Goal: Task Accomplishment & Management: Manage account settings

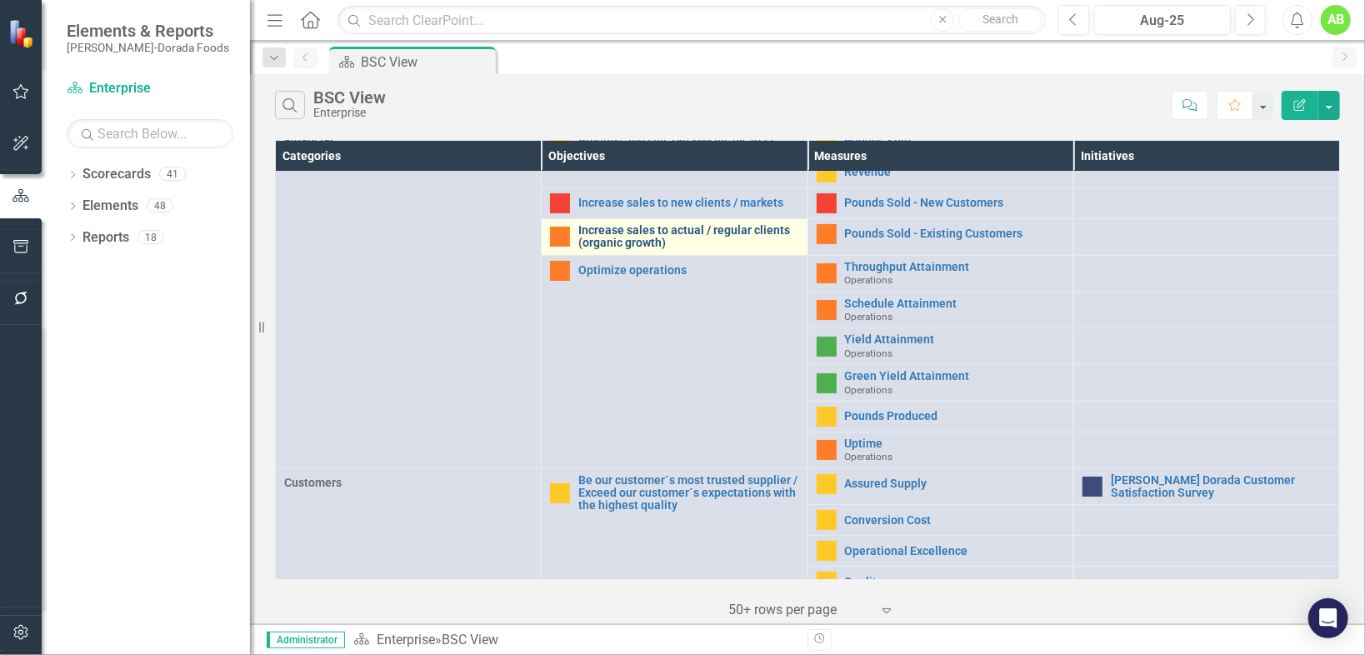
scroll to position [67, 0]
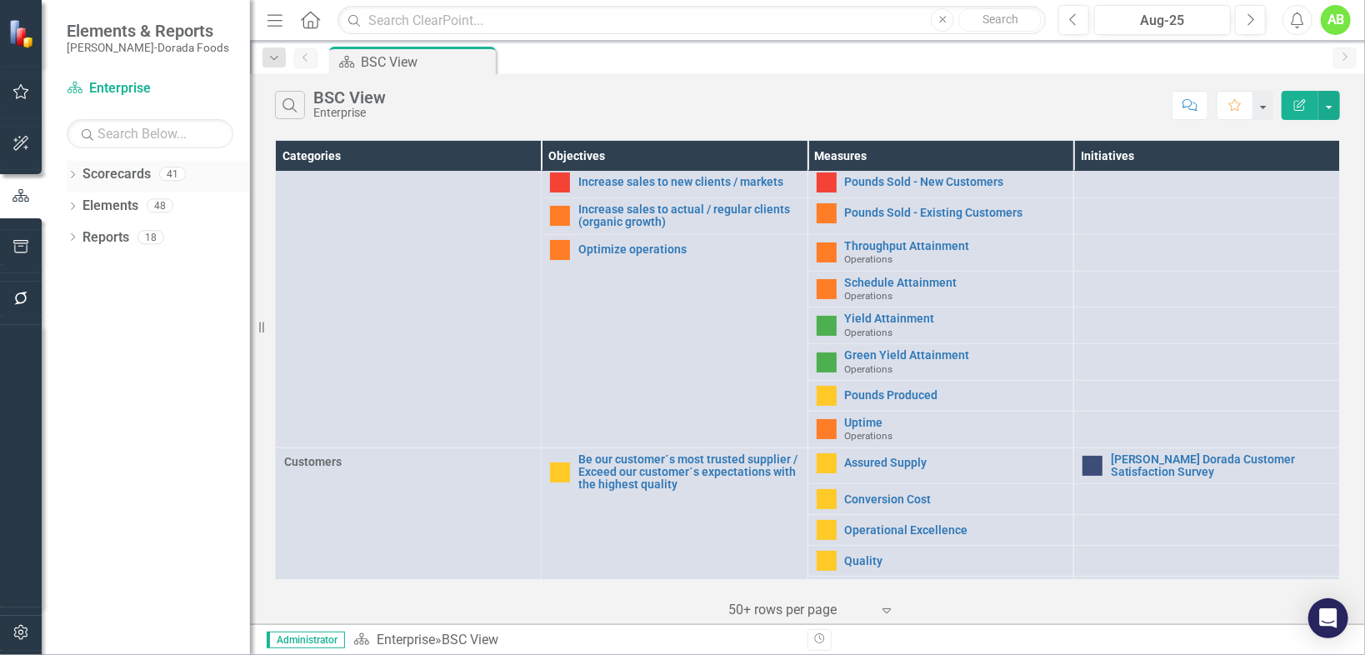
click at [128, 172] on link "Scorecards" at bounding box center [117, 174] width 68 height 19
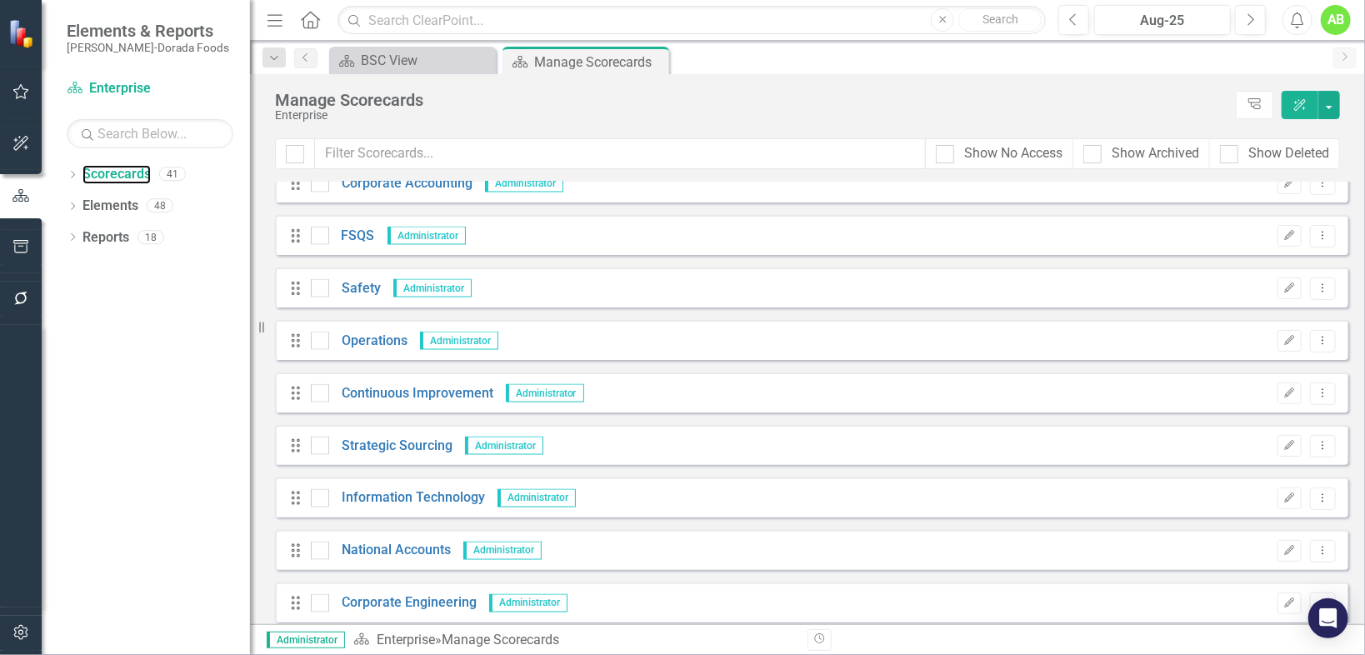
scroll to position [1467, 0]
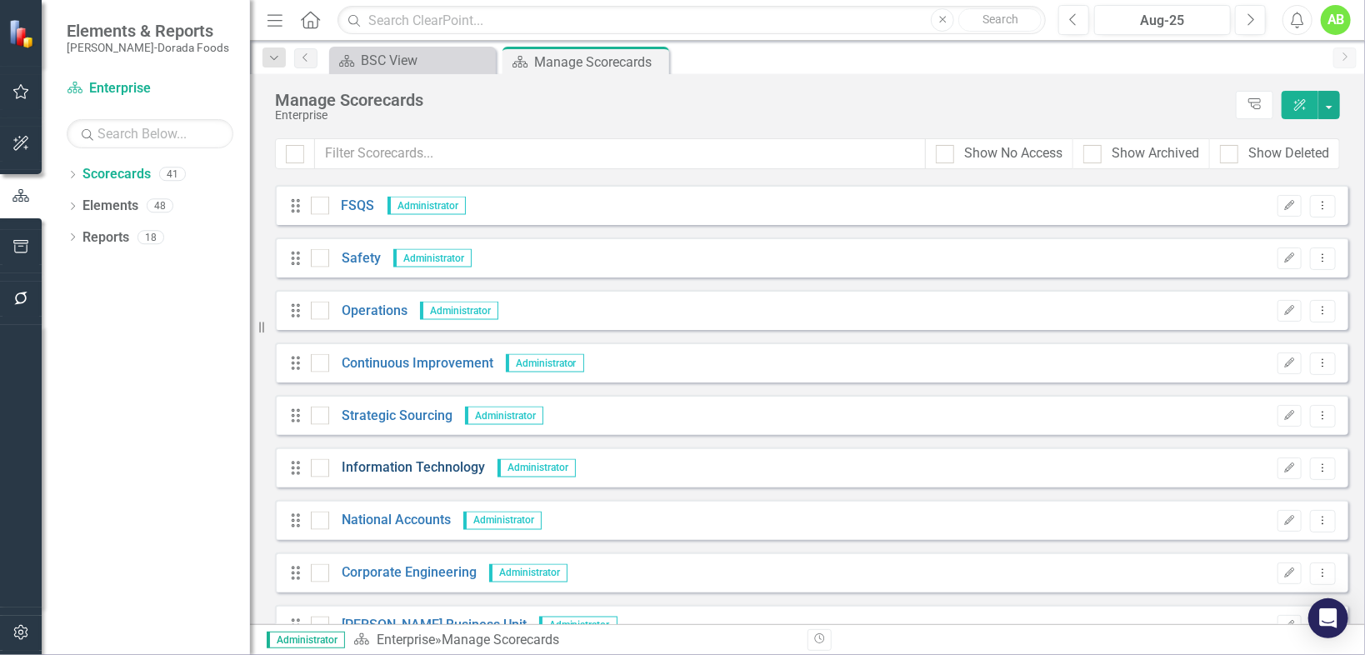
click at [387, 466] on link "Information Technology" at bounding box center [407, 468] width 156 height 19
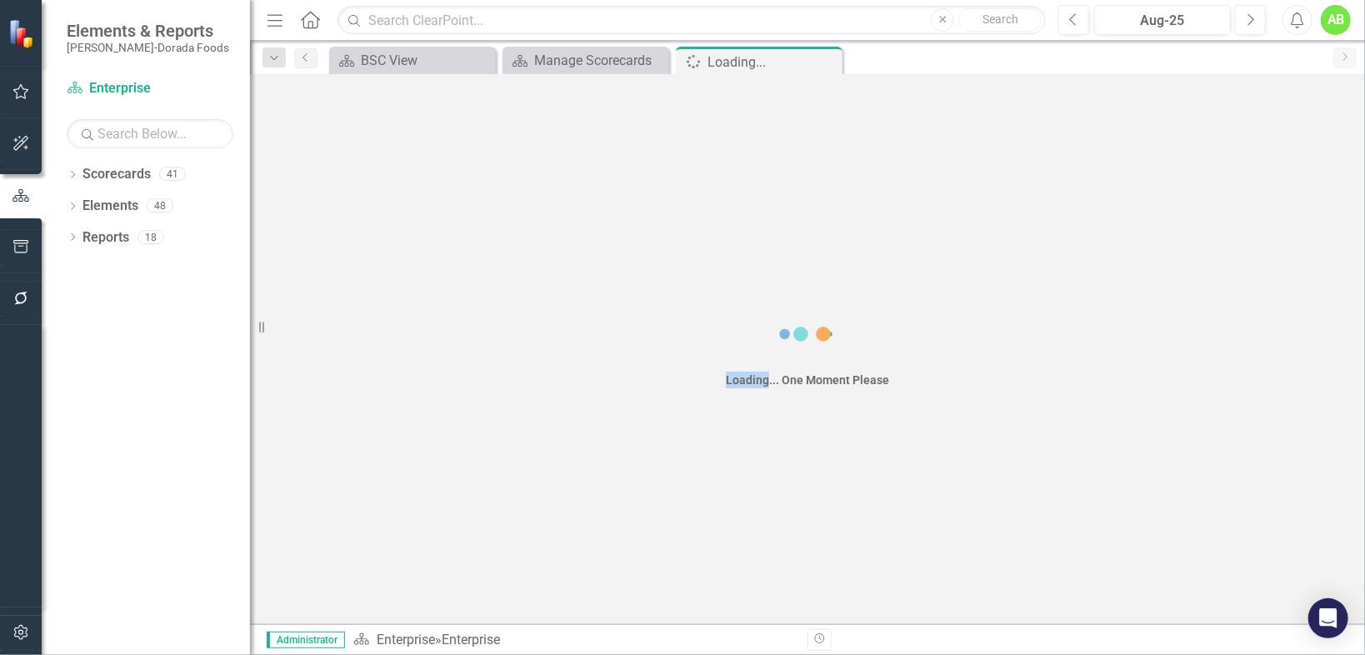
click at [387, 466] on div "Loading... One Moment Please" at bounding box center [807, 349] width 1115 height 550
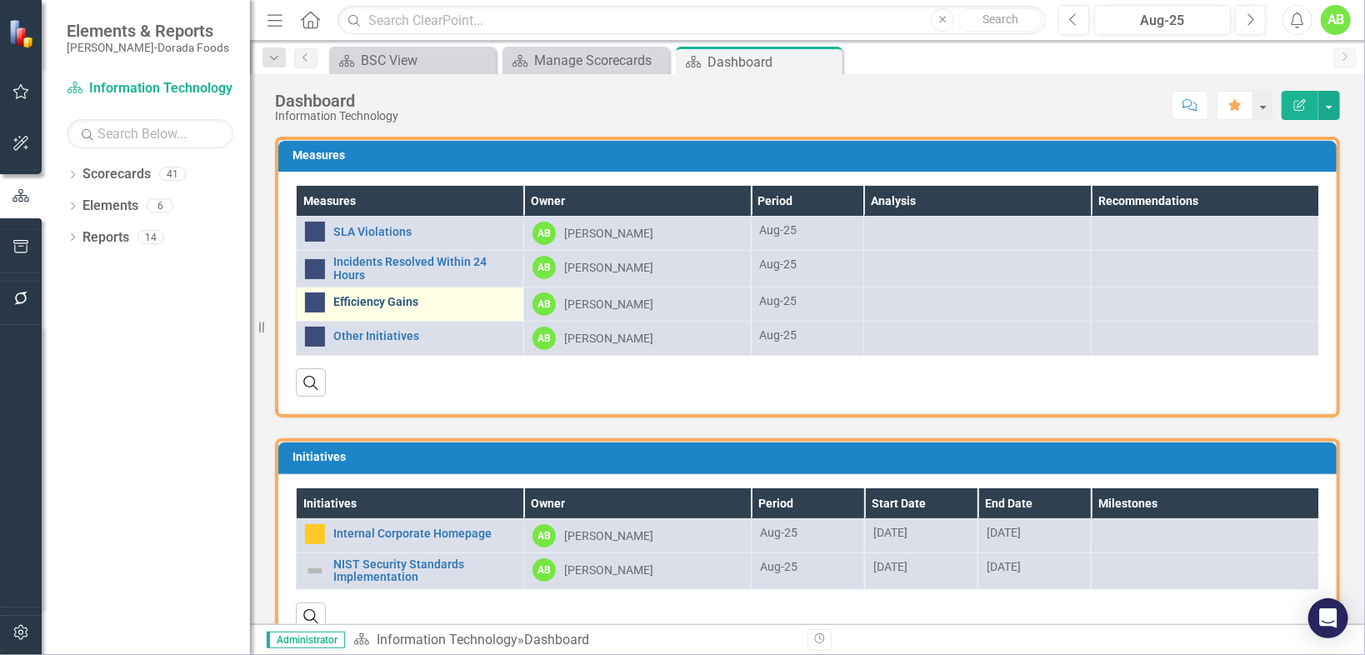
click at [396, 301] on link "Efficiency Gains" at bounding box center [424, 302] width 182 height 13
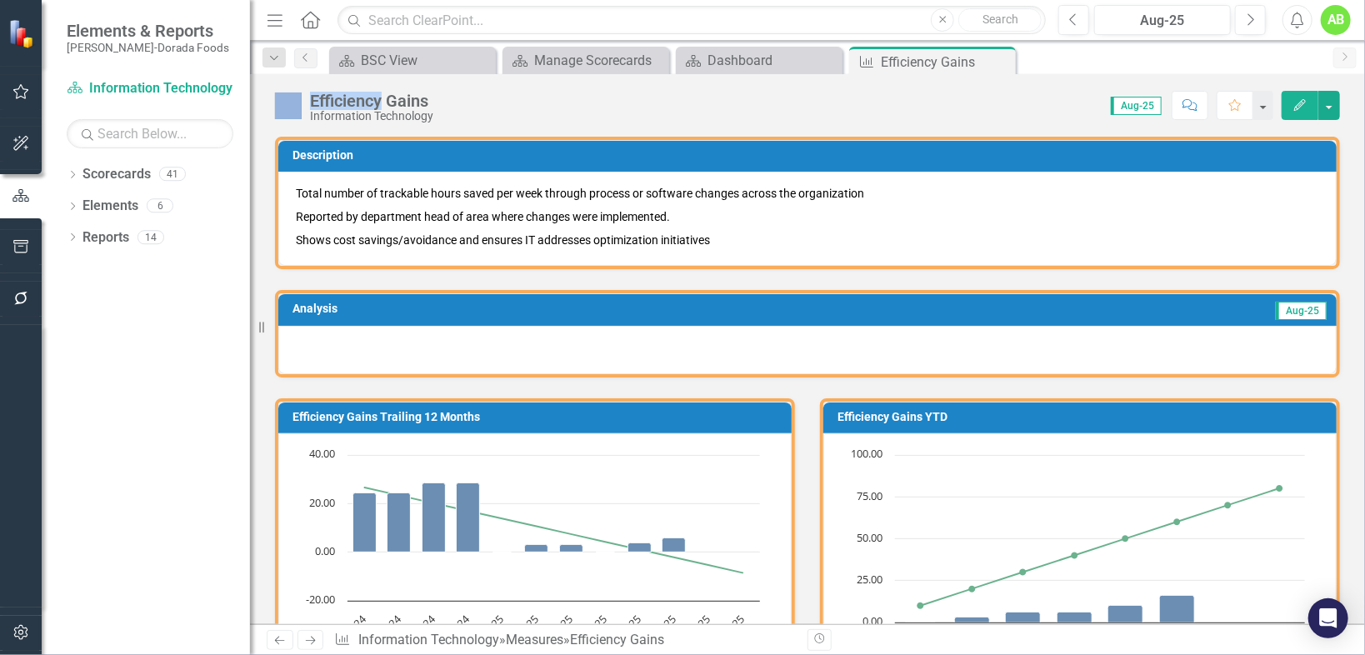
drag, startPoint x: 999, startPoint y: 64, endPoint x: 894, endPoint y: 69, distance: 105.1
click at [0, 0] on icon "Close" at bounding box center [0, 0] width 0 height 0
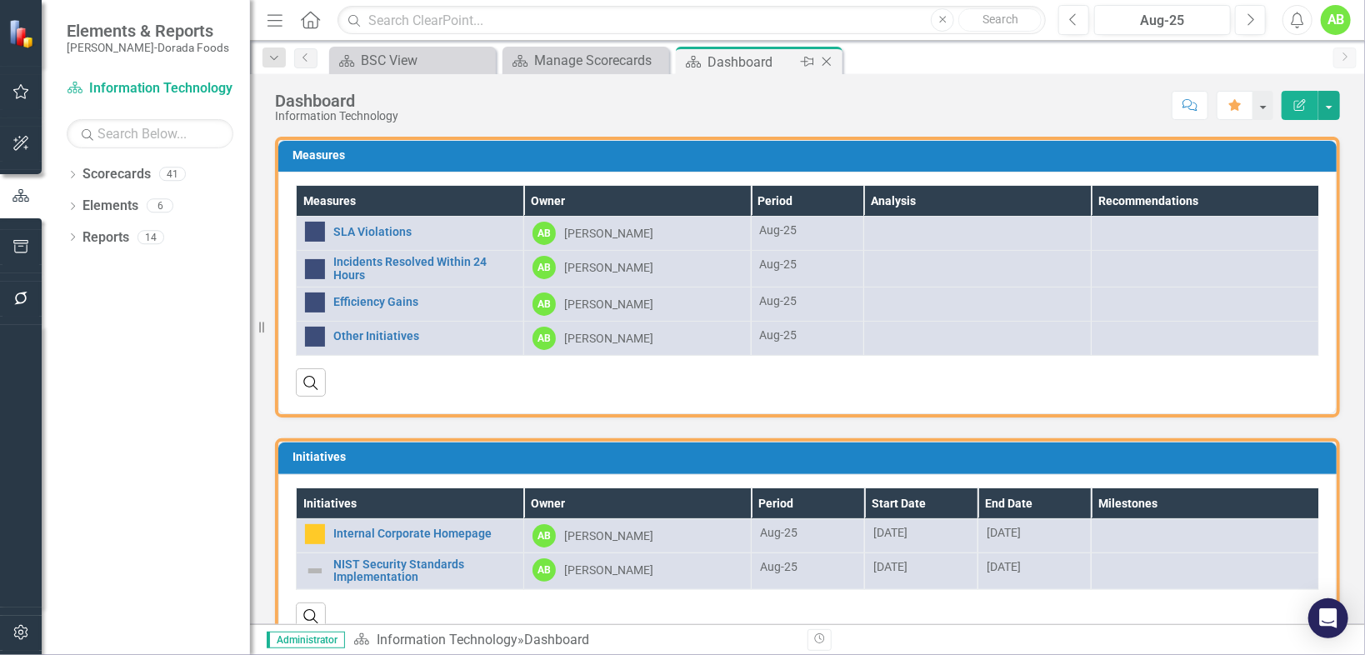
click at [753, 64] on div "Dashboard" at bounding box center [752, 62] width 89 height 21
click at [373, 229] on link "SLA Violations" at bounding box center [424, 232] width 182 height 13
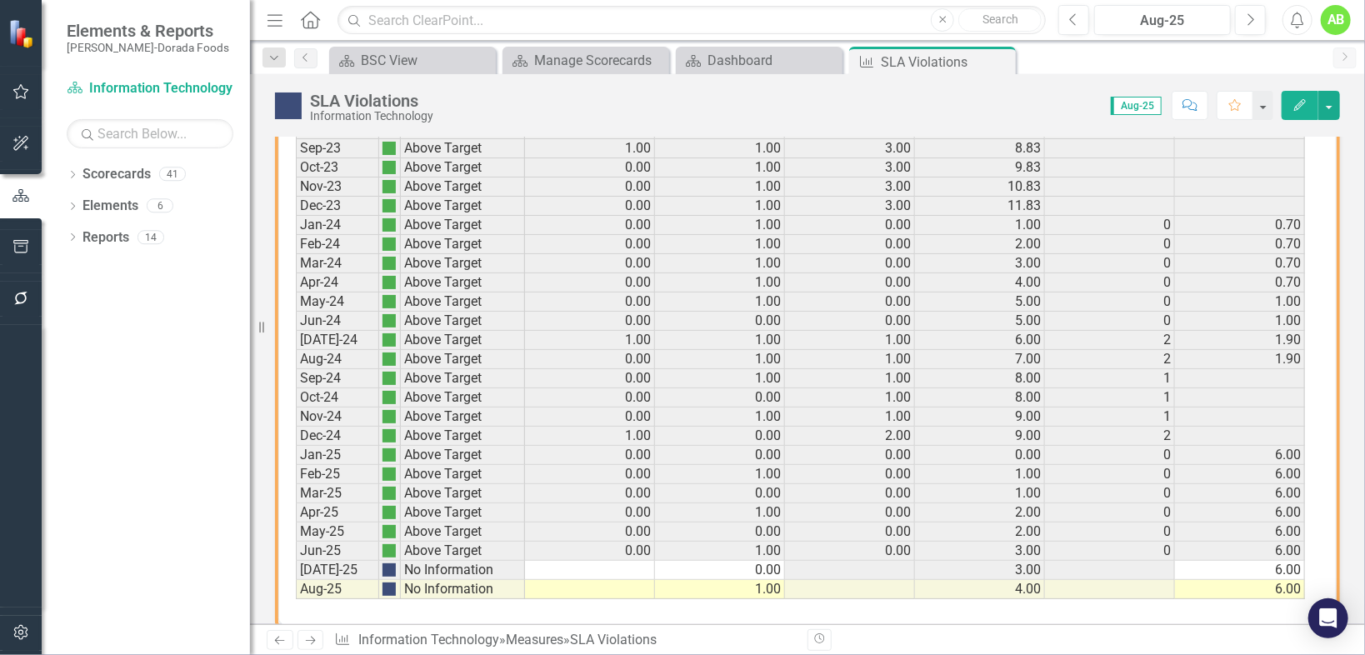
scroll to position [1178, 0]
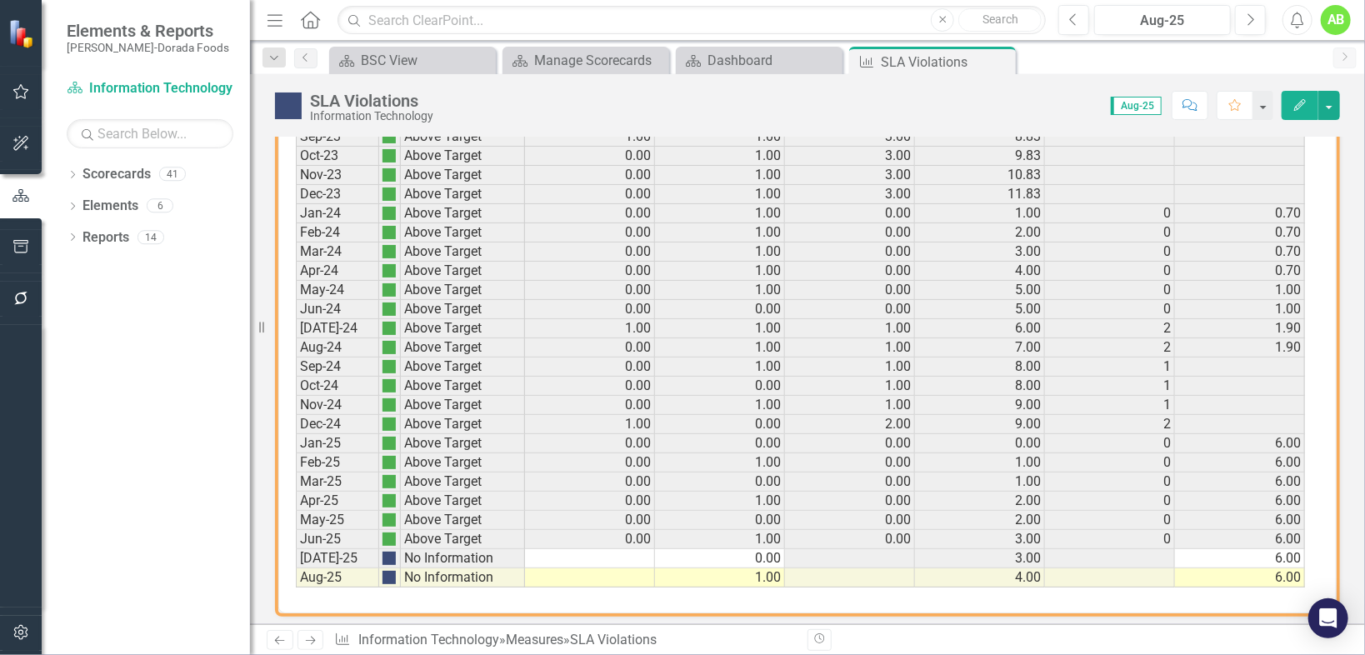
click at [637, 568] on td at bounding box center [590, 577] width 130 height 19
click at [1269, 568] on td "6.00" at bounding box center [1240, 577] width 130 height 19
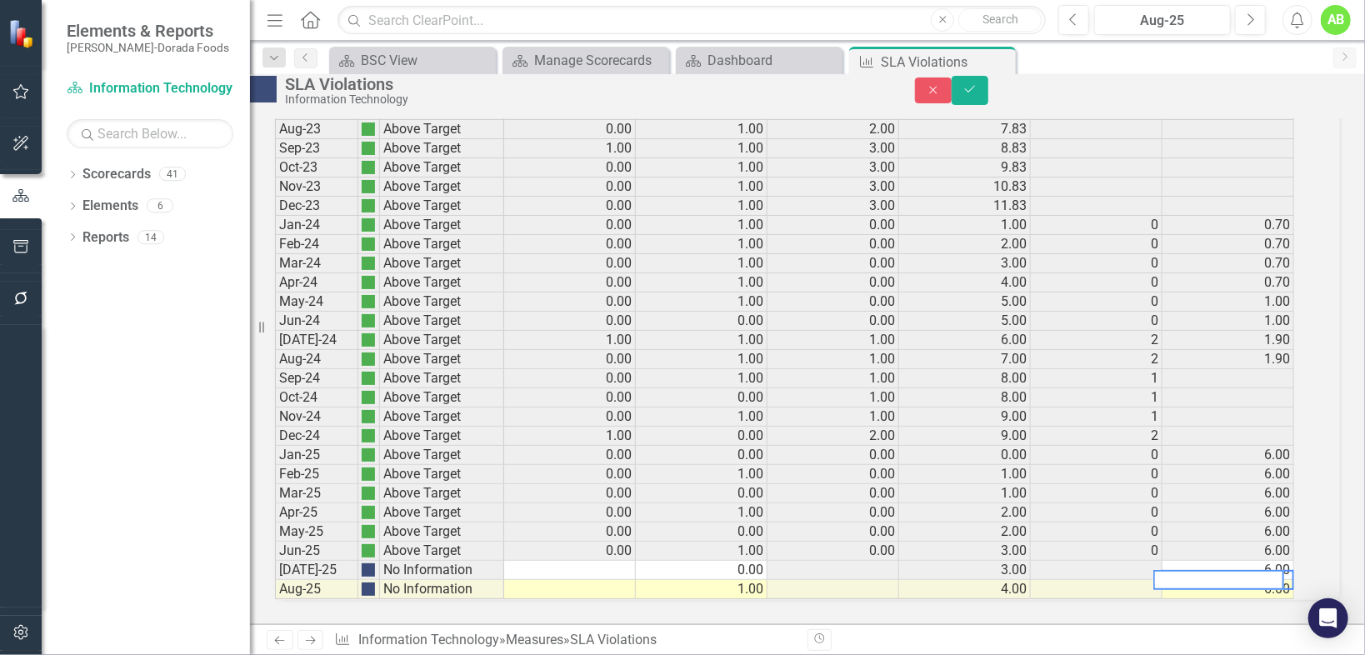
scroll to position [1181, 0]
click at [718, 580] on td "1.00" at bounding box center [702, 589] width 132 height 19
click at [635, 580] on td at bounding box center [570, 589] width 132 height 19
click at [1294, 561] on td "6.00" at bounding box center [1229, 570] width 132 height 19
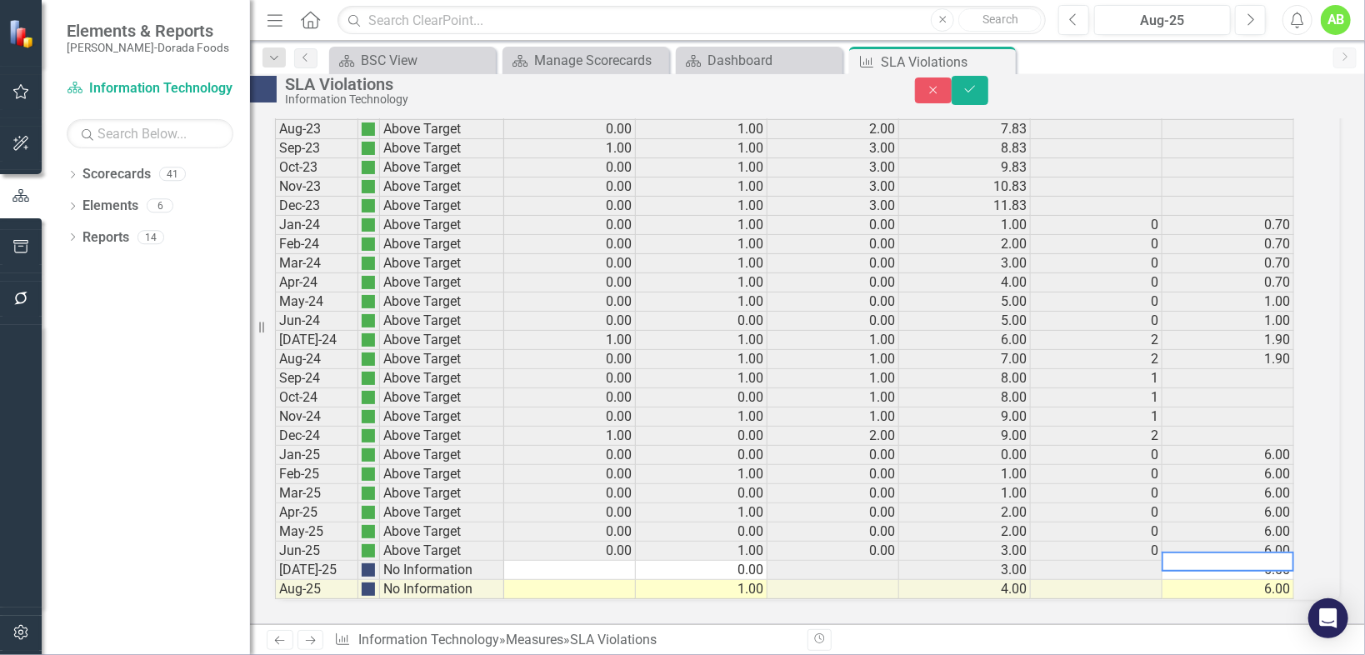
click at [960, 580] on td "4.00" at bounding box center [965, 589] width 132 height 19
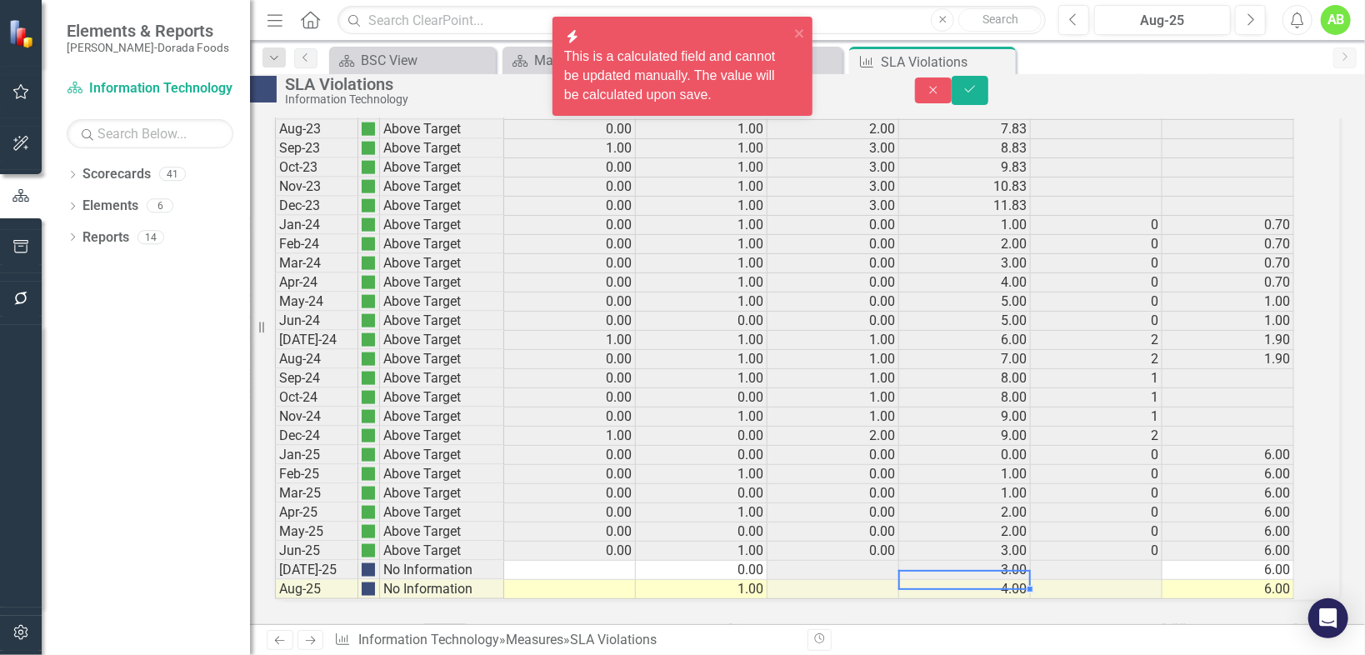
click at [636, 561] on td at bounding box center [570, 570] width 132 height 19
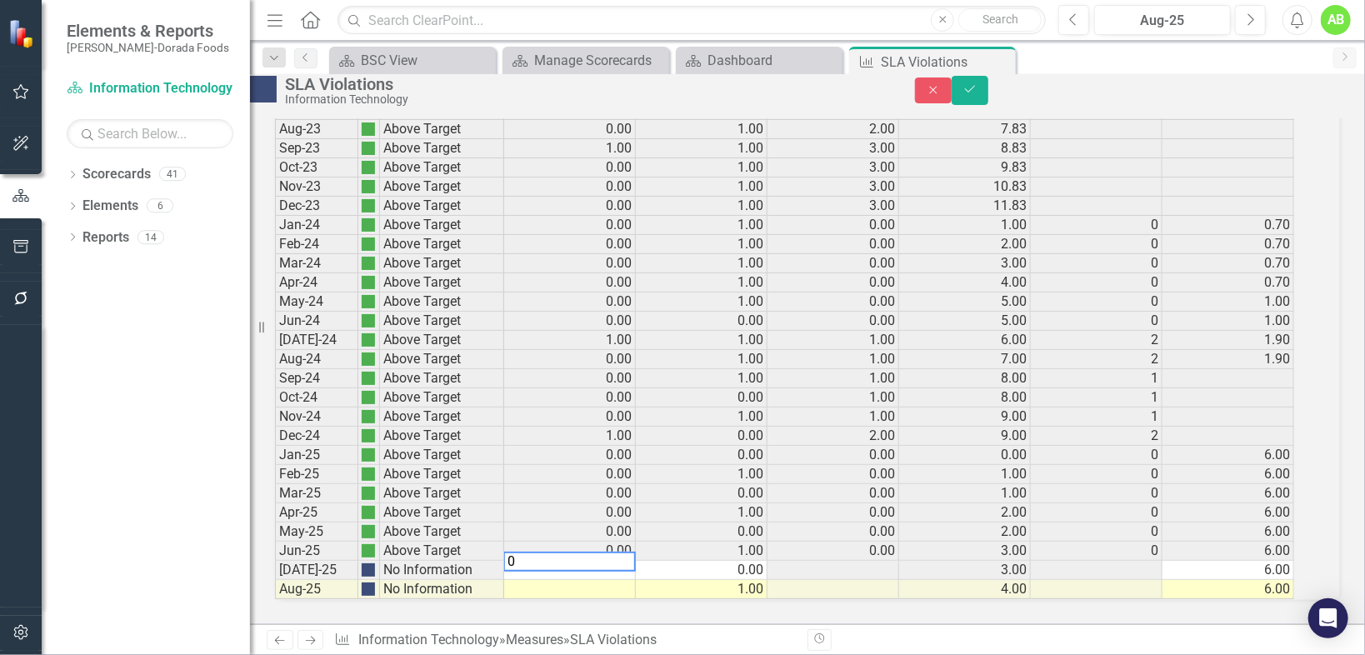
type textarea "0"
click at [608, 580] on td at bounding box center [570, 589] width 132 height 19
click at [610, 580] on td at bounding box center [570, 589] width 132 height 19
click at [610, 570] on textarea "0" at bounding box center [569, 580] width 133 height 20
type textarea "0"
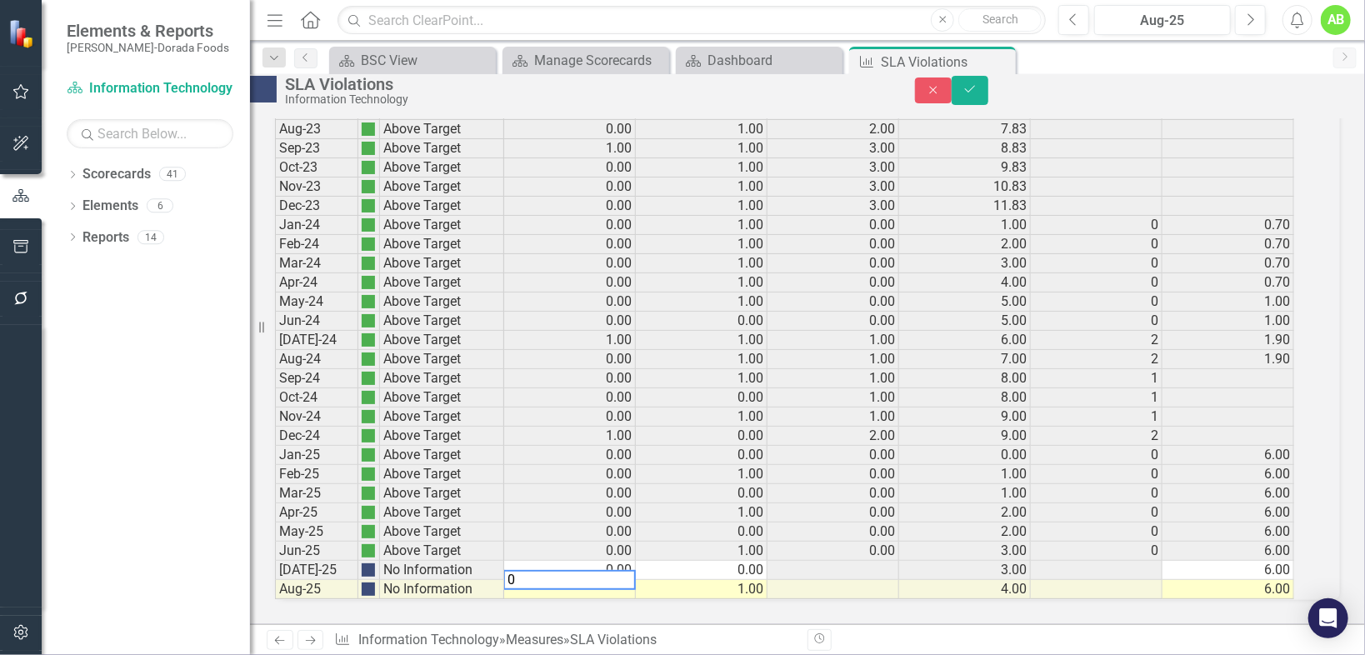
click at [275, 536] on div "Period Status Monthly Actual Monthly Target YTD Actual YTD Target Annualized Ye…" at bounding box center [275, 282] width 0 height 633
click at [988, 100] on button "Save" at bounding box center [970, 90] width 37 height 29
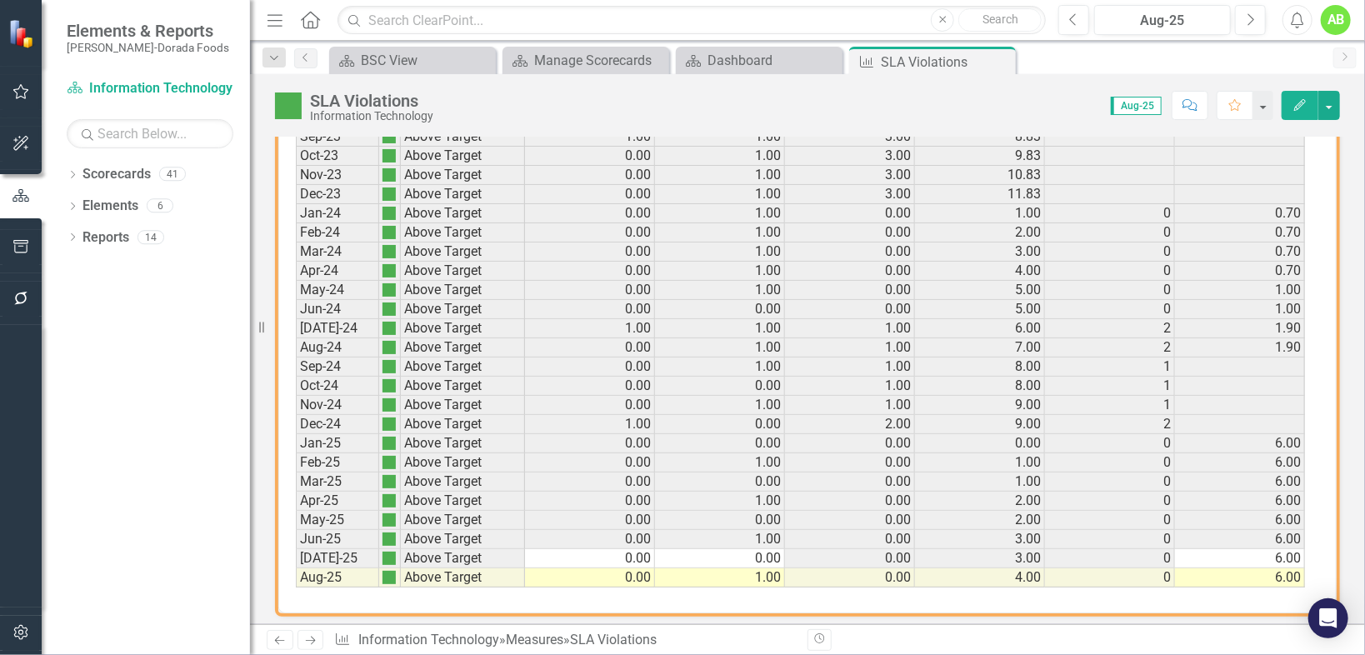
scroll to position [845, 0]
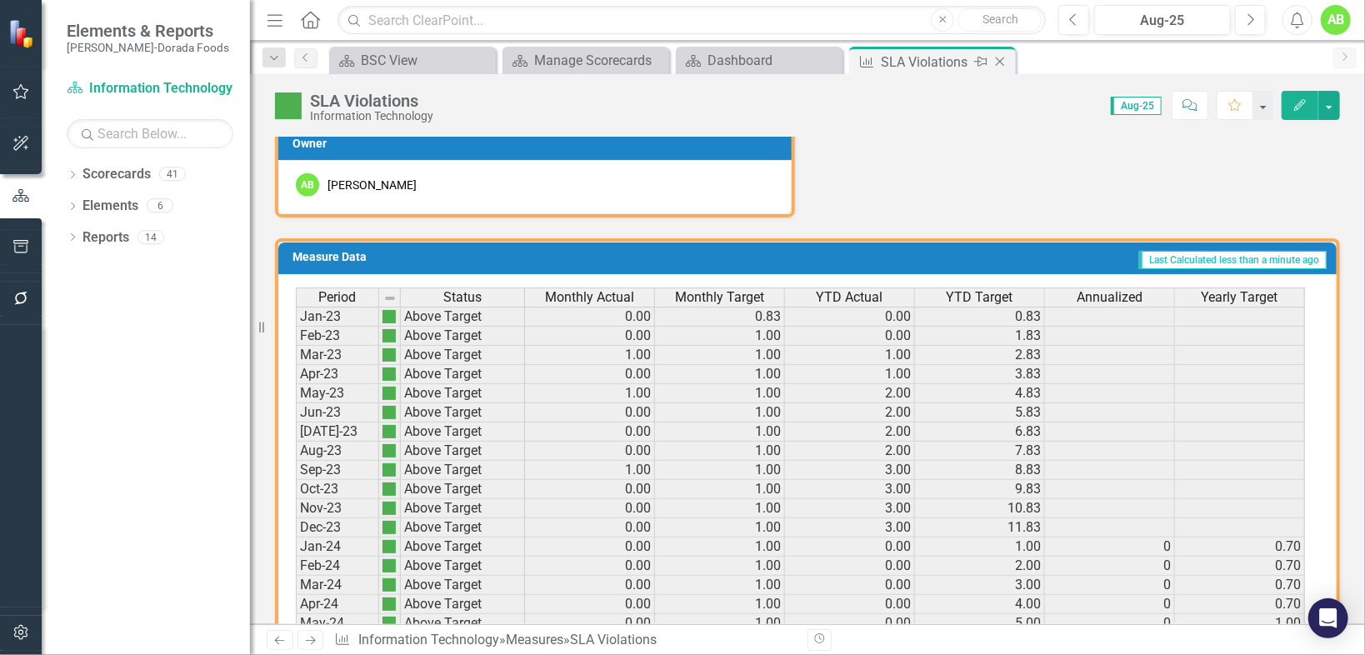
click at [1001, 59] on icon at bounding box center [1000, 62] width 9 height 9
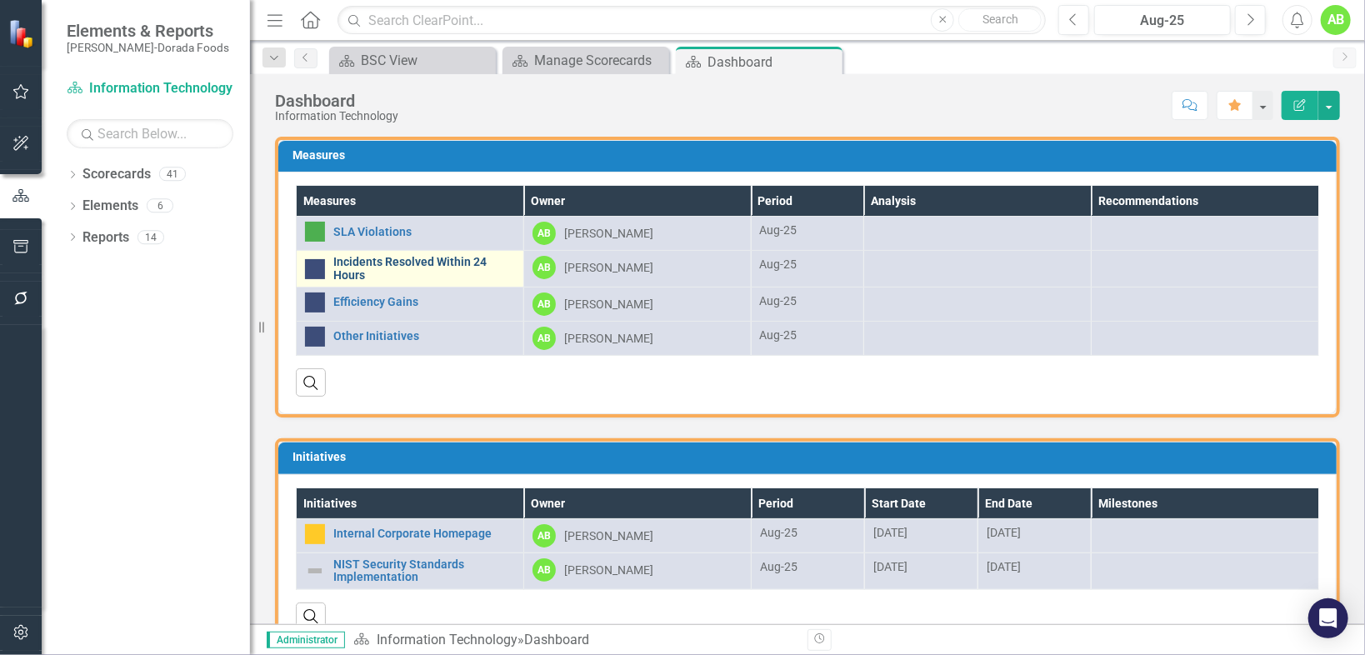
click at [445, 259] on link "Incidents Resolved Within 24 Hours" at bounding box center [424, 269] width 182 height 26
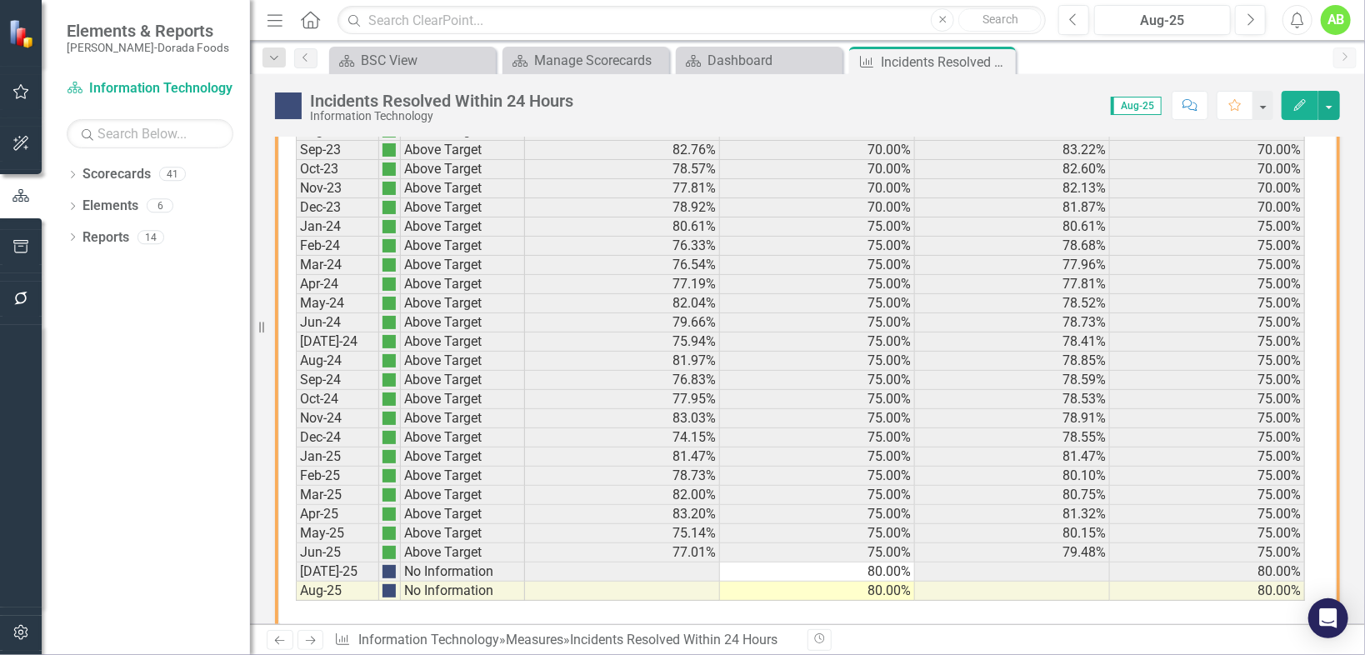
scroll to position [1163, 0]
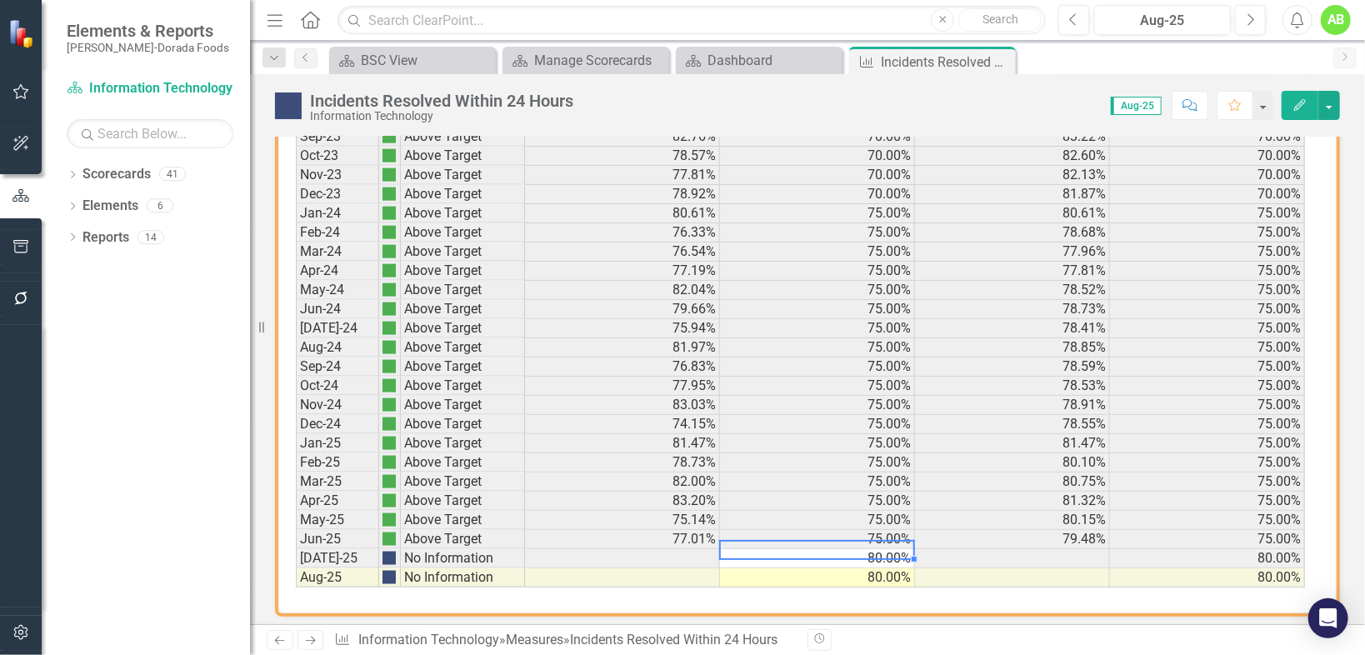
click at [833, 549] on td "80.00%" at bounding box center [817, 558] width 195 height 19
click at [296, 534] on div "Period Status Monthly Actual Monthly Target YTD Actual YTD Target Jan-23 No Inf…" at bounding box center [296, 270] width 0 height 633
click at [807, 549] on td "80.00%" at bounding box center [817, 558] width 195 height 19
click at [1343, 104] on div "Incidents Resolved Within 24 Hours Information Technology Score: N/A Aug-25 Com…" at bounding box center [807, 99] width 1115 height 50
click at [1328, 104] on button "button" at bounding box center [1329, 105] width 22 height 29
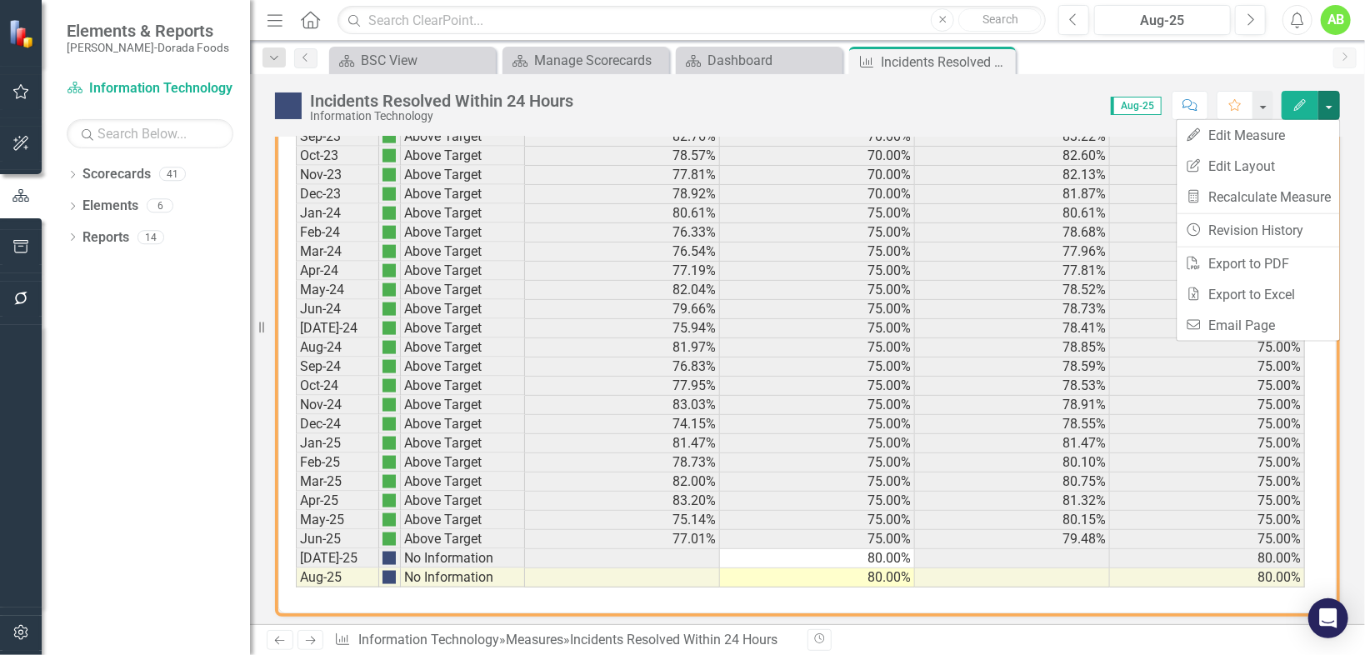
click at [966, 113] on div "Score: N/A Aug-25 Completed Comment Favorite Edit" at bounding box center [961, 105] width 758 height 28
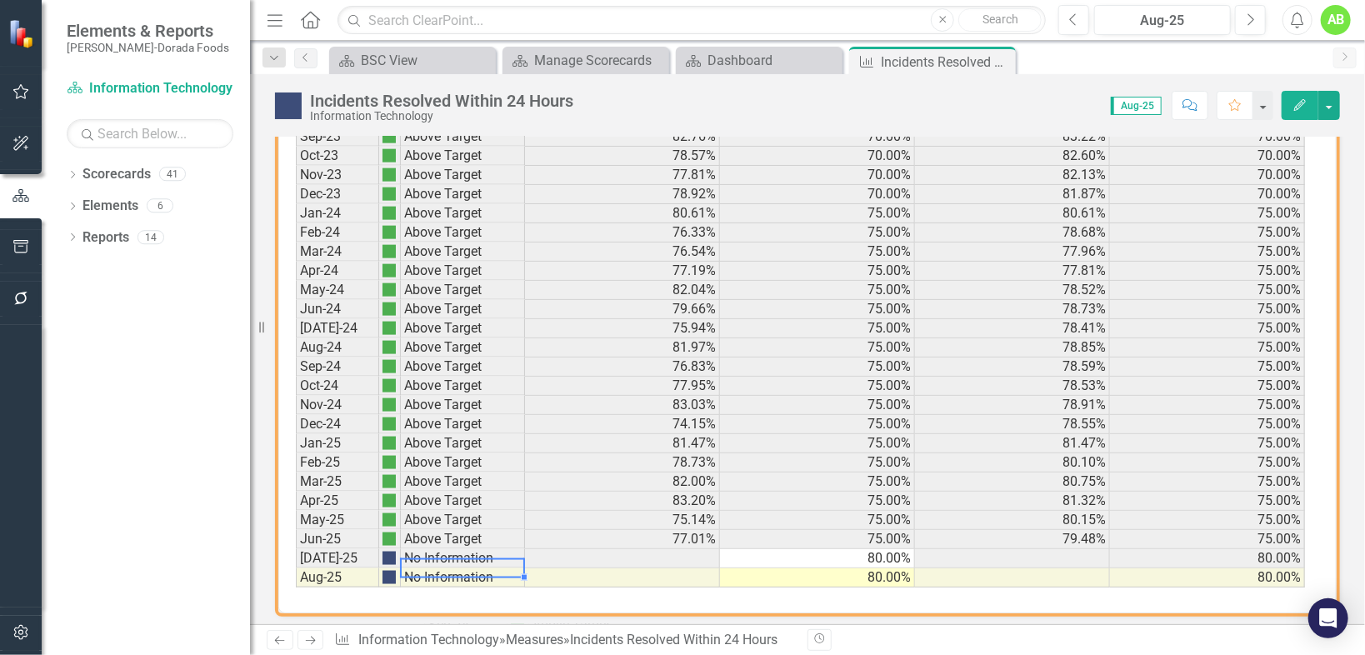
click at [418, 568] on td "No Information" at bounding box center [463, 577] width 124 height 19
click at [426, 549] on td "No Information" at bounding box center [463, 558] width 124 height 19
click at [337, 549] on td "[DATE]-25" at bounding box center [337, 558] width 83 height 19
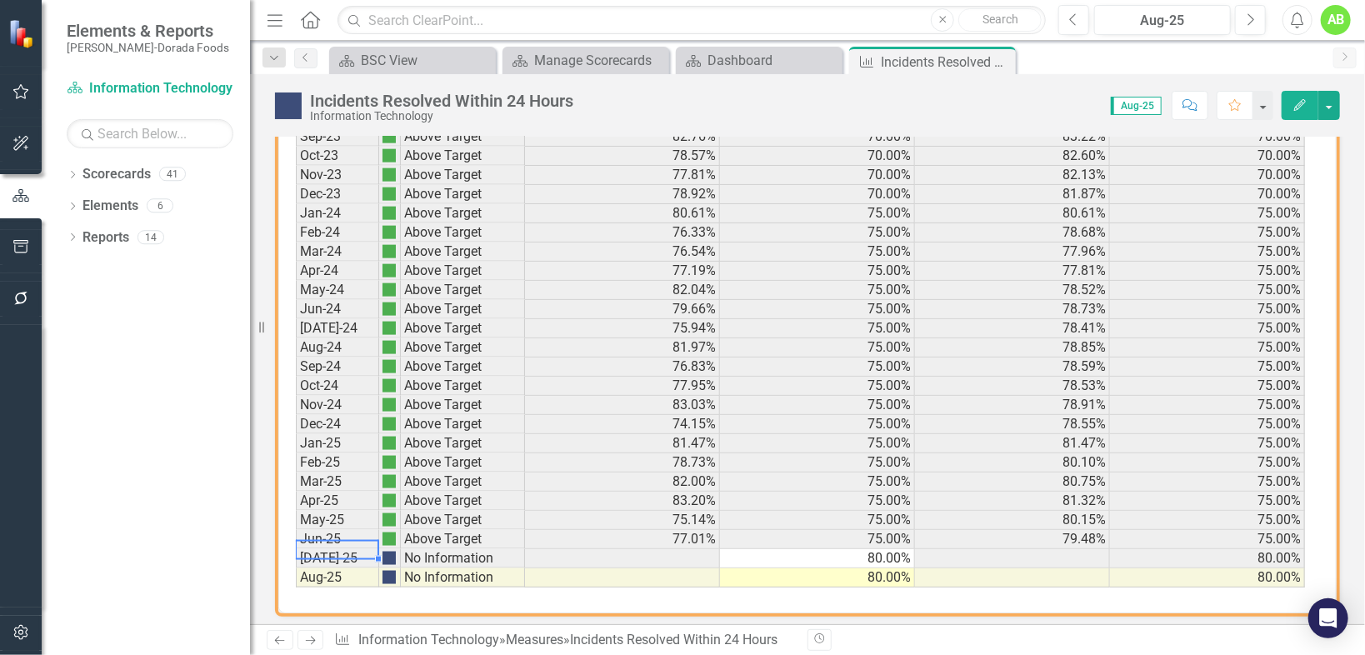
click at [1077, 599] on div "Period Status Monthly Actual Monthly Target YTD Actual YTD Target Jan-23 No Inf…" at bounding box center [807, 277] width 1058 height 673
click at [1000, 62] on icon at bounding box center [1000, 62] width 9 height 9
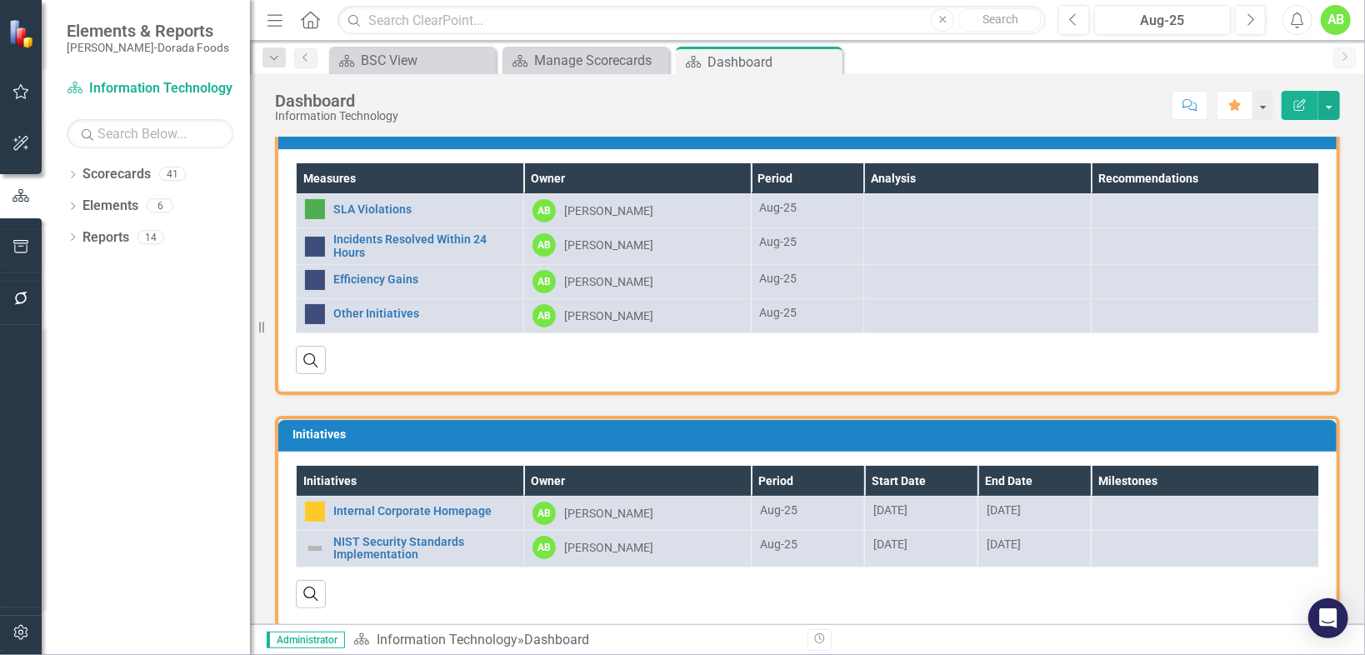
scroll to position [35, 0]
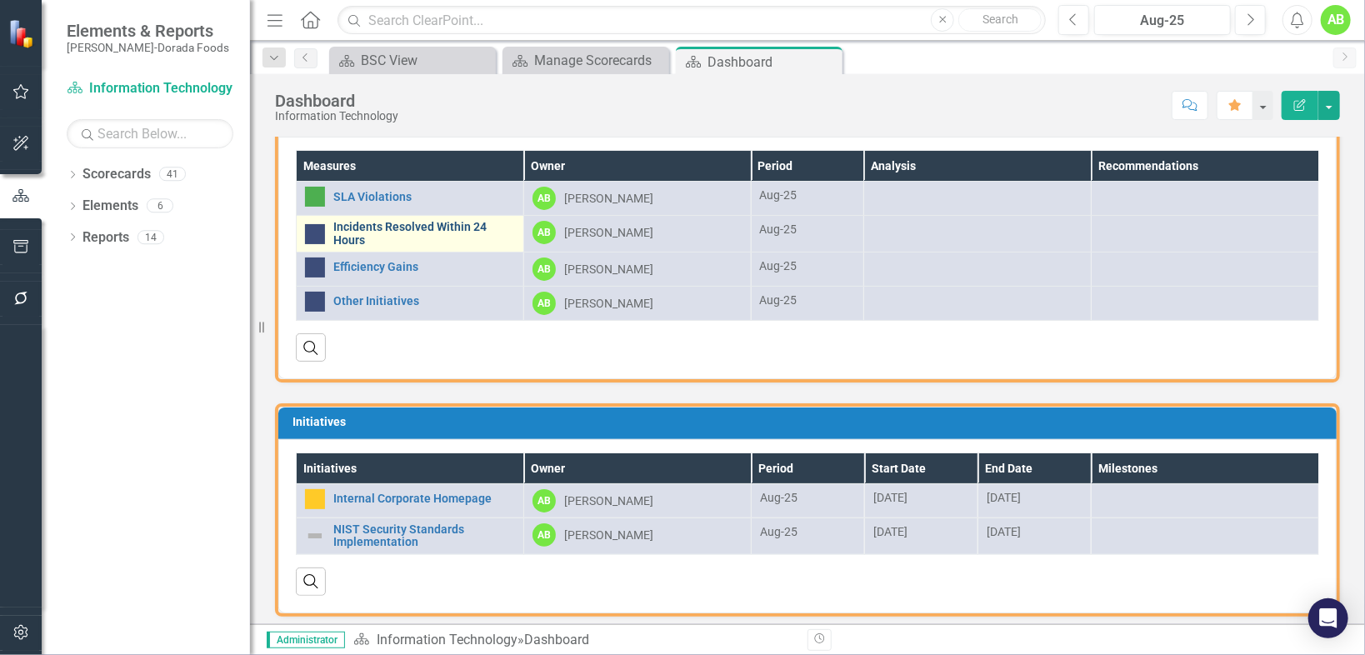
click at [373, 226] on link "Incidents Resolved Within 24 Hours" at bounding box center [424, 234] width 182 height 26
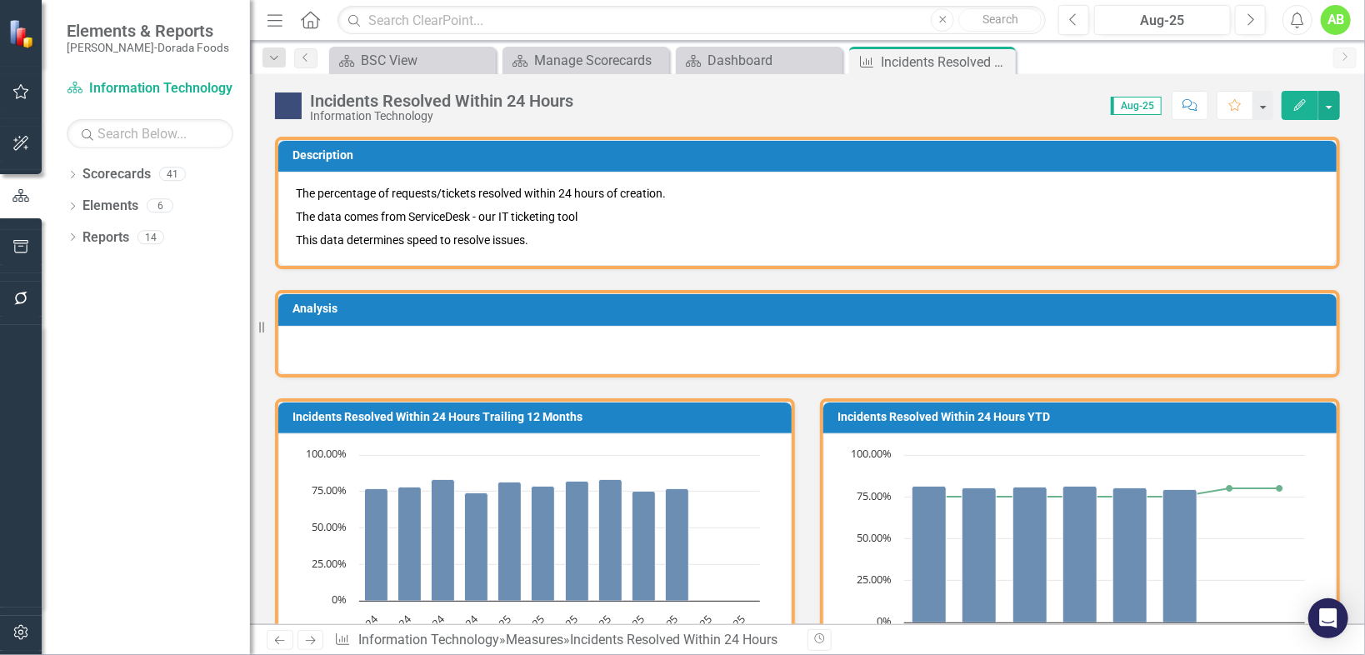
click at [373, 226] on p "The data comes from ServiceDesk - our IT ticketing tool" at bounding box center [807, 216] width 1023 height 23
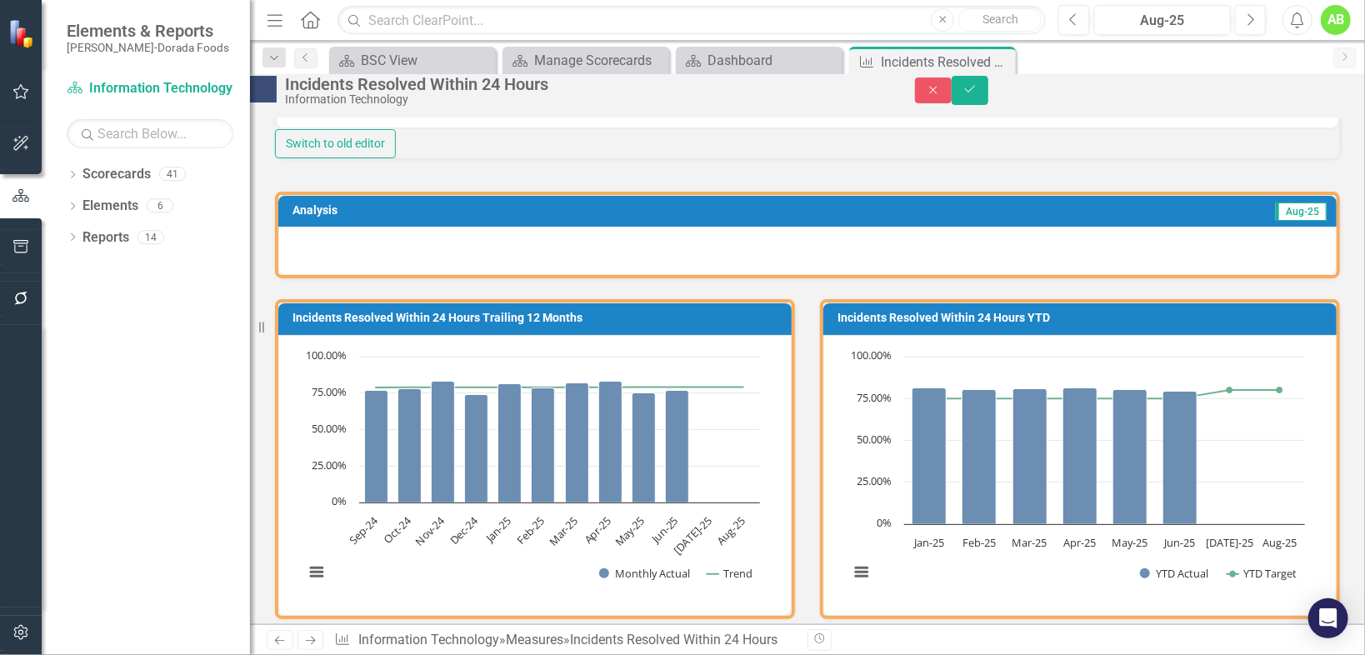
scroll to position [352, 0]
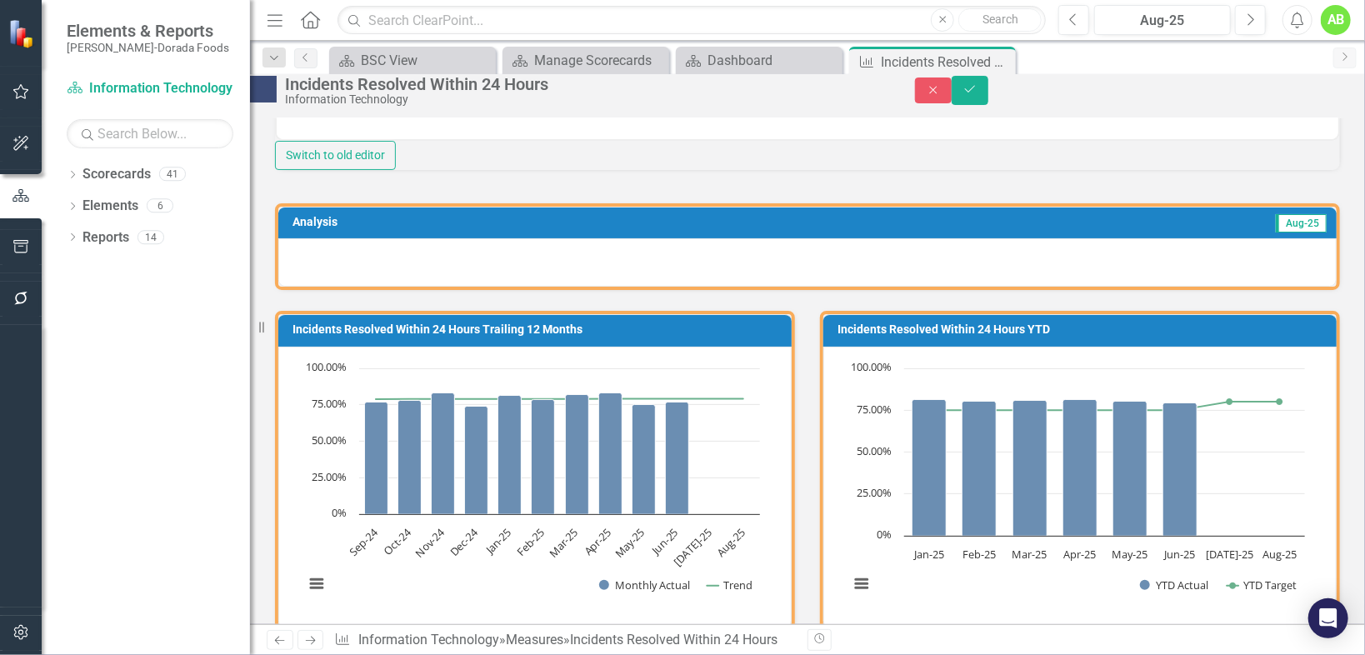
click at [1345, 56] on icon "Next" at bounding box center [1344, 57] width 13 height 10
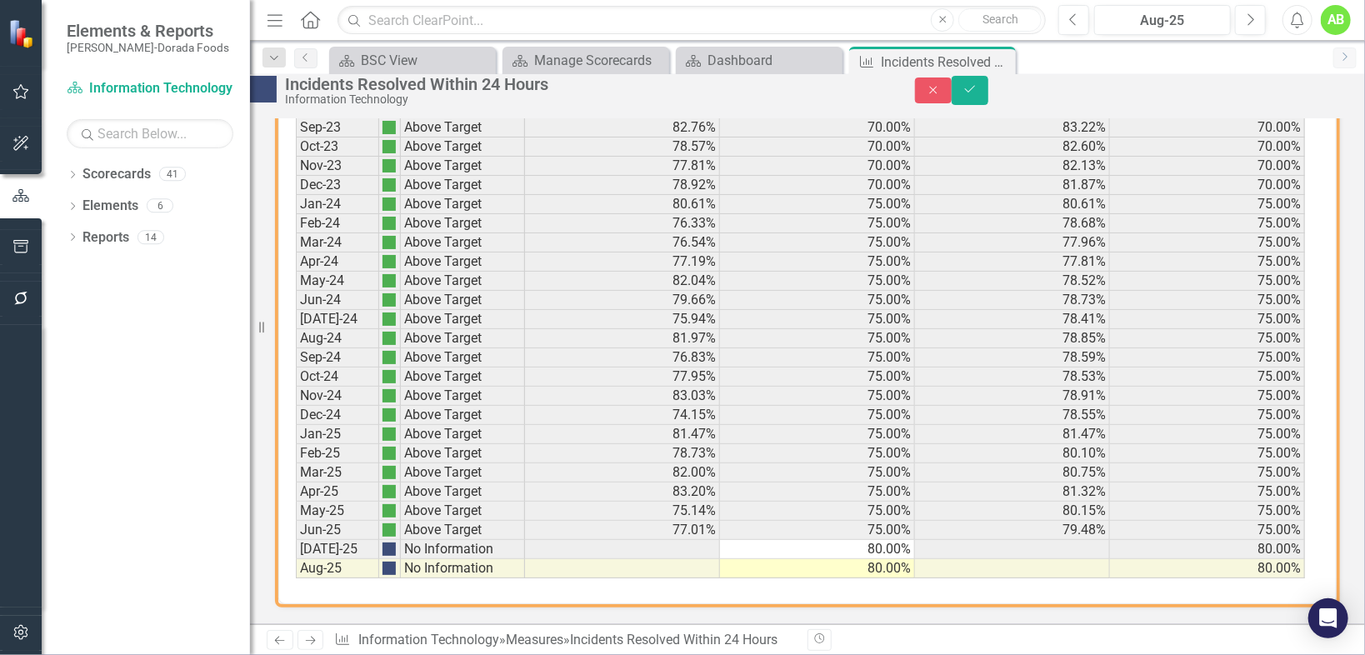
scroll to position [1485, 0]
click at [893, 540] on td "80.00%" at bounding box center [817, 549] width 195 height 19
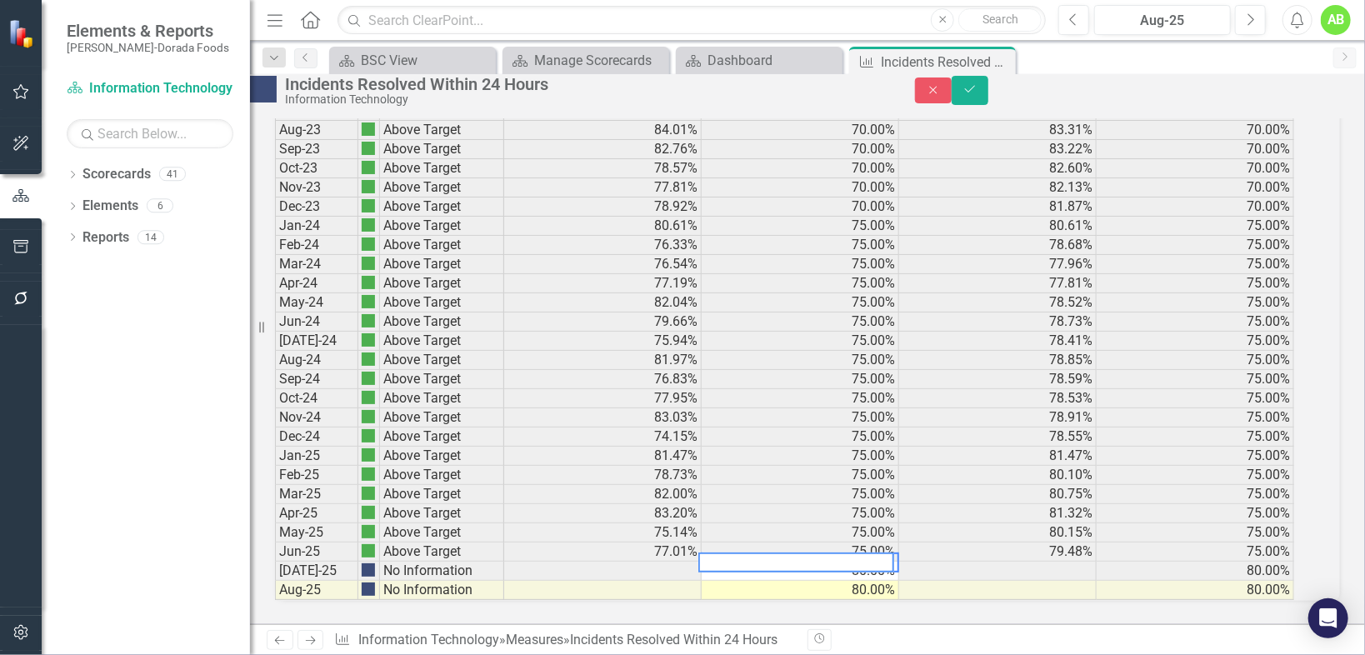
type textarea "80"
click at [997, 543] on td "79.48%" at bounding box center [998, 552] width 198 height 19
click at [952, 100] on button "Close" at bounding box center [933, 91] width 37 height 26
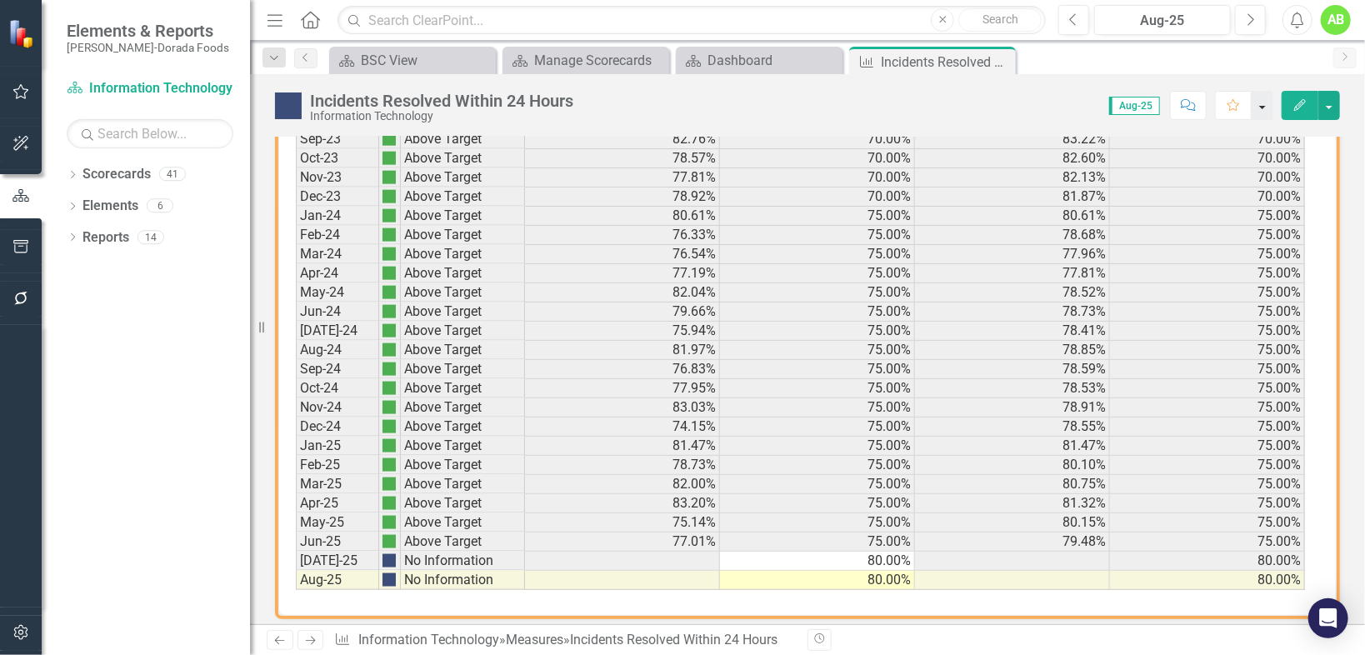
click at [1259, 105] on button "button" at bounding box center [1263, 105] width 22 height 29
click at [1314, 105] on button "Edit" at bounding box center [1300, 105] width 37 height 29
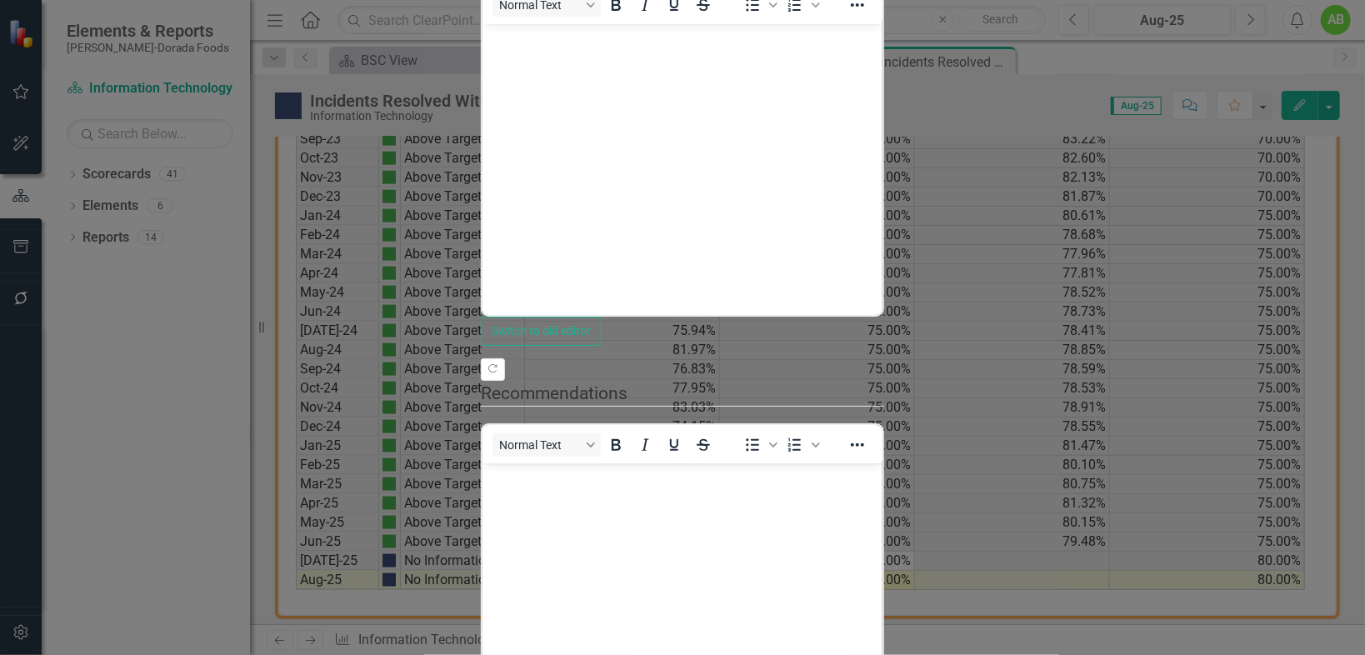
scroll to position [383, 0]
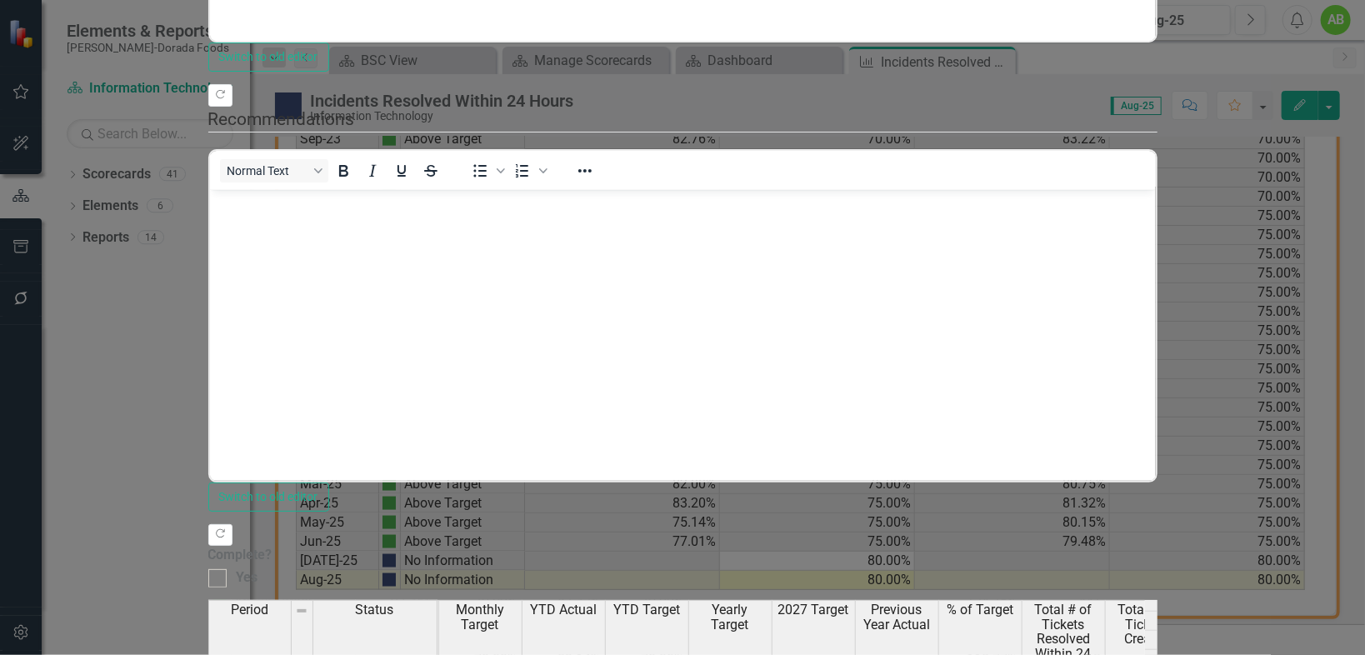
scroll to position [0, 0]
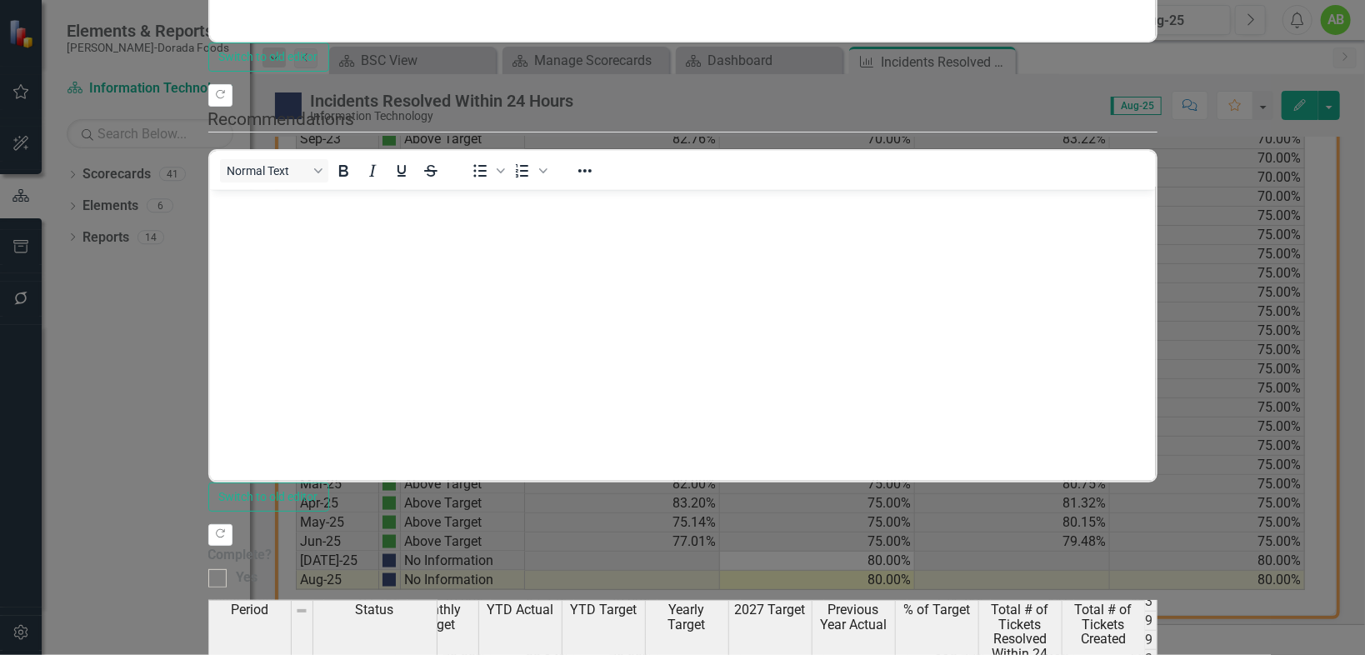
type textarea "332"
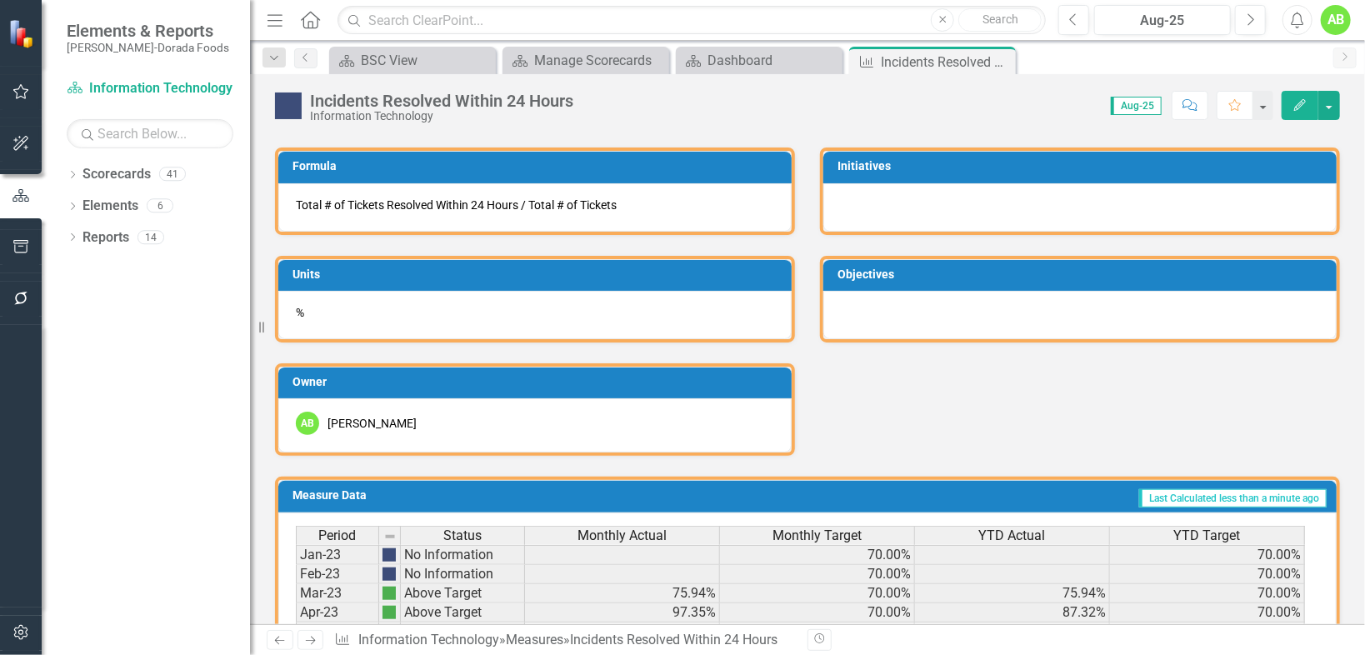
scroll to position [563, 0]
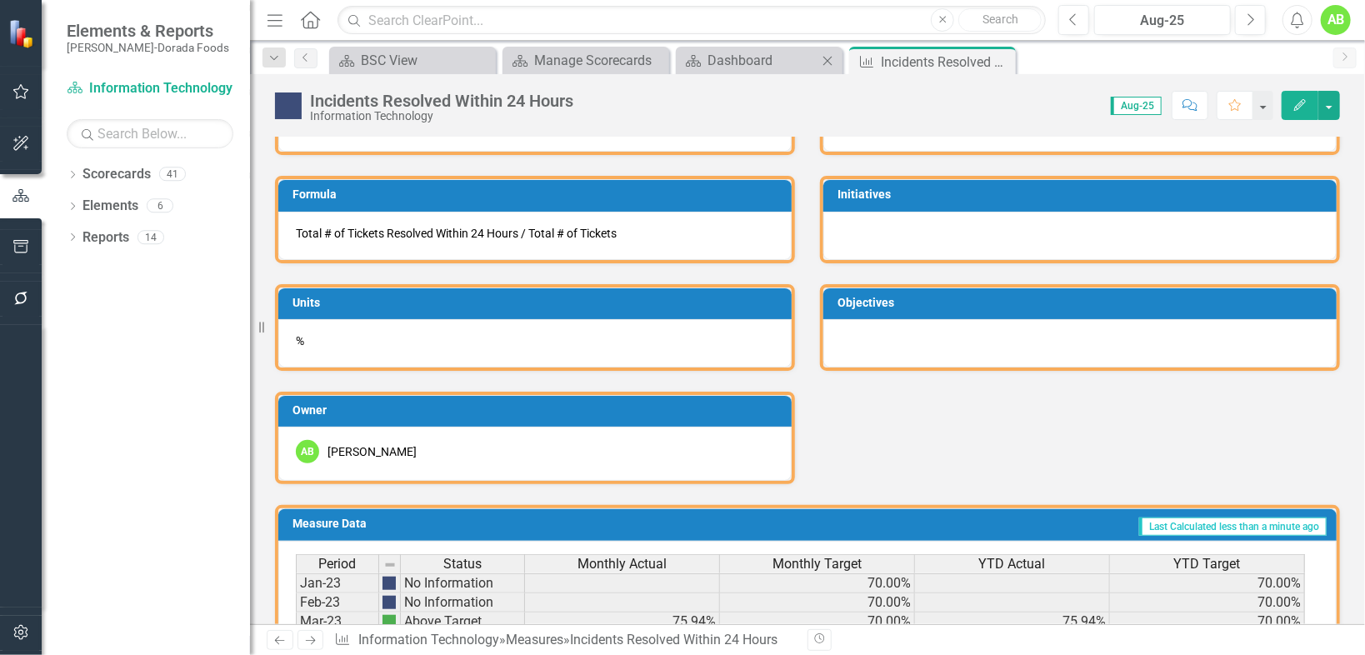
click at [725, 72] on div "Scorecard Dashboard Close" at bounding box center [759, 61] width 167 height 28
click at [0, 0] on icon "Close" at bounding box center [0, 0] width 0 height 0
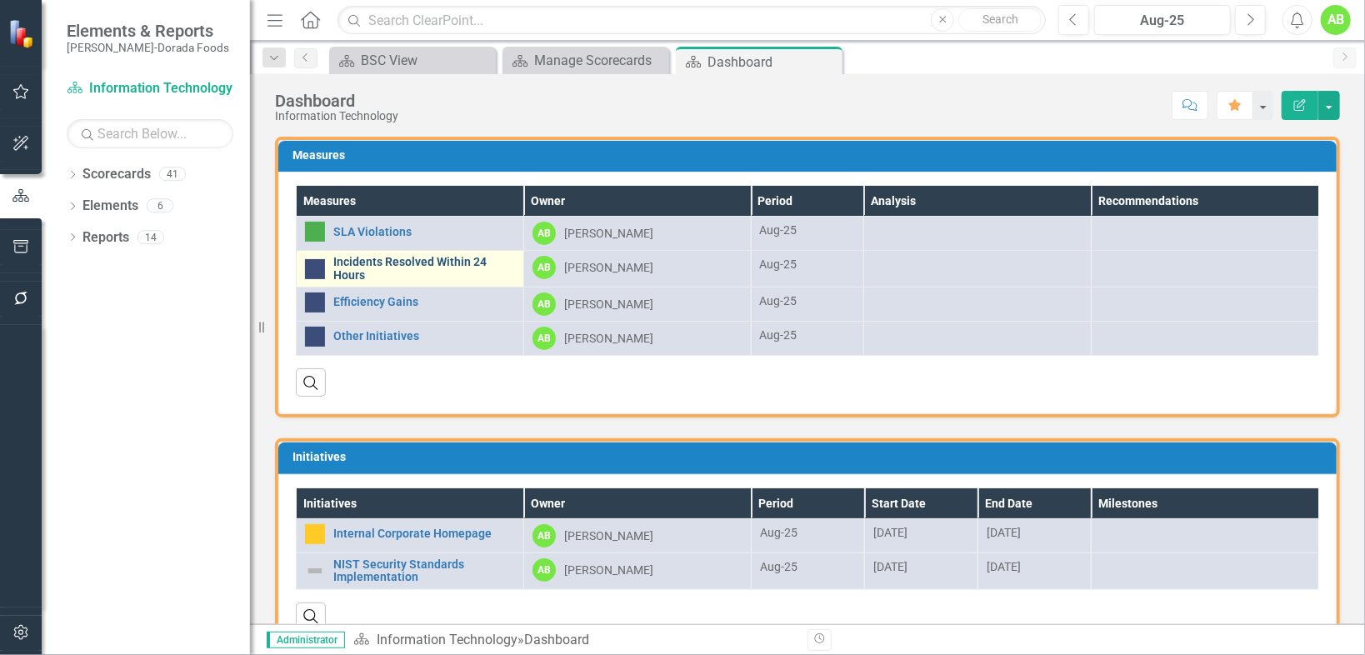
click at [388, 263] on link "Incidents Resolved Within 24 Hours" at bounding box center [424, 269] width 182 height 26
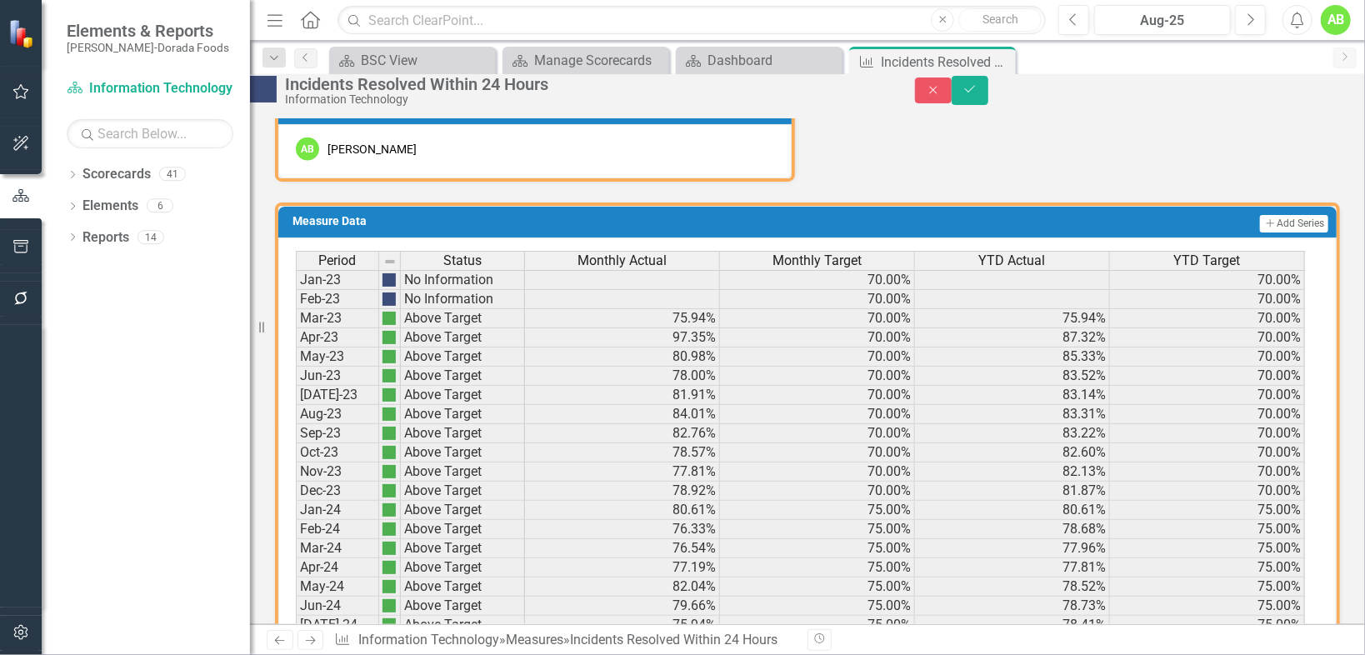
scroll to position [1485, 0]
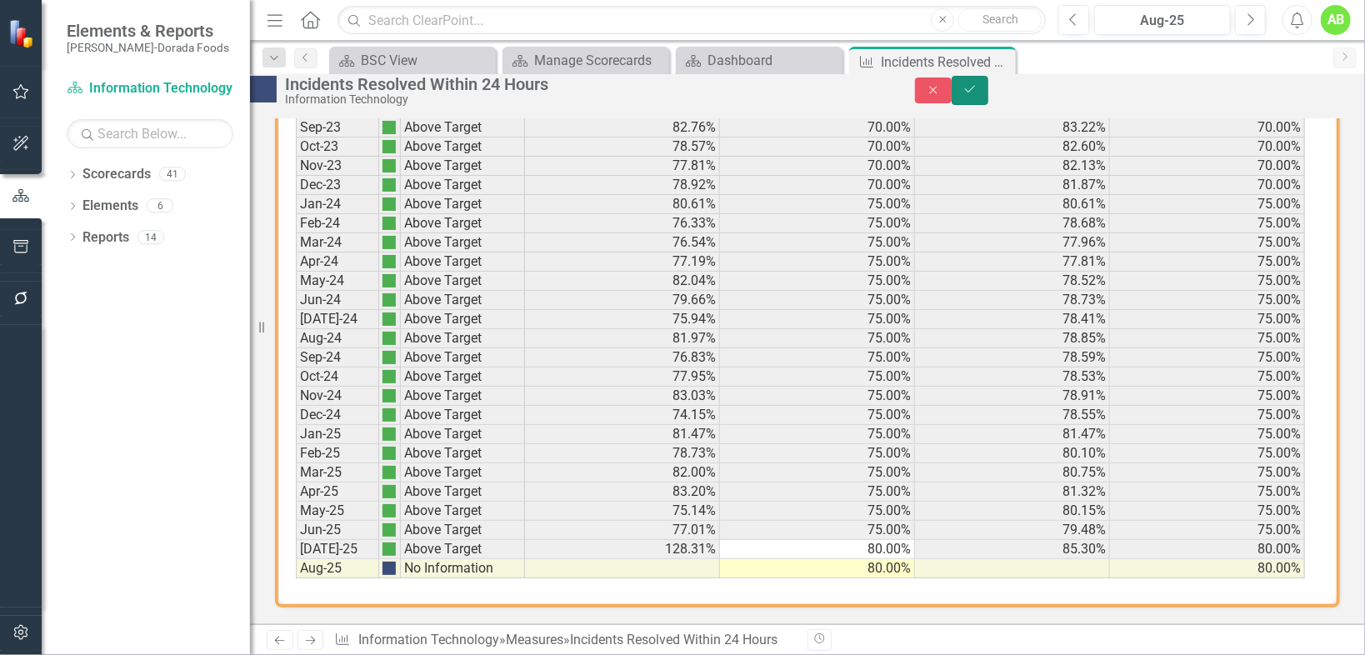
click at [978, 94] on icon "Save" at bounding box center [970, 89] width 15 height 12
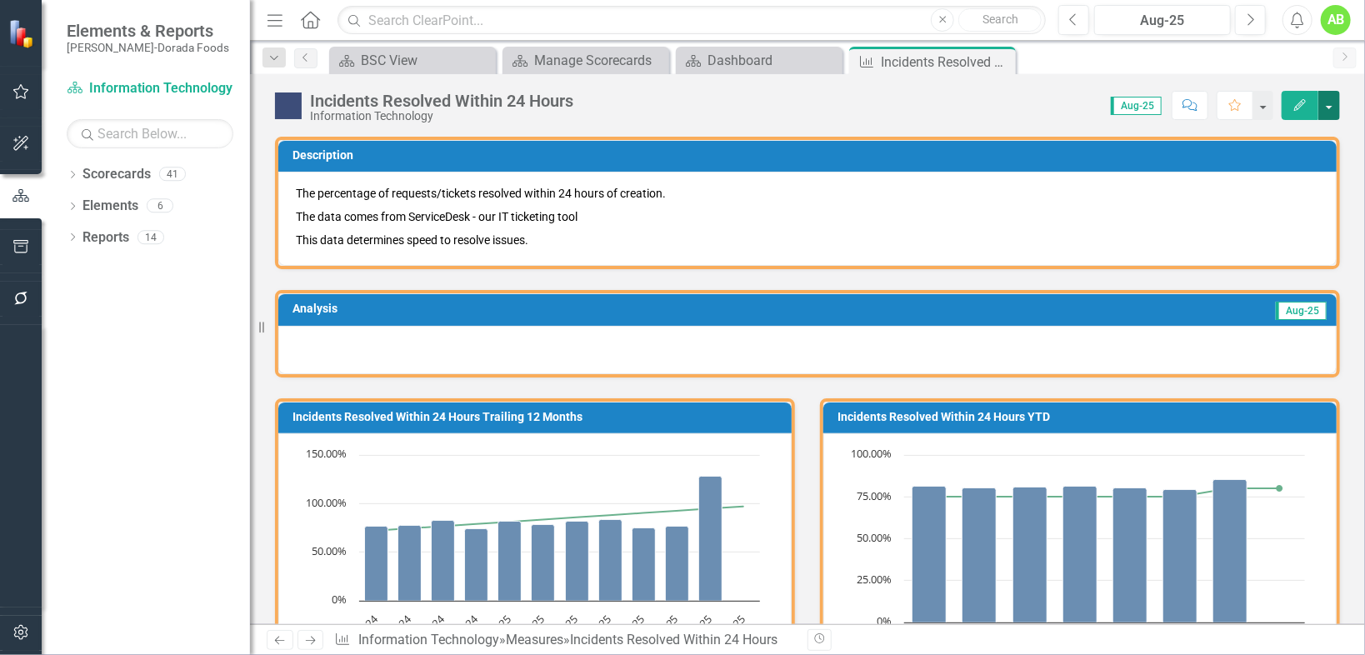
click at [1330, 98] on button "button" at bounding box center [1329, 105] width 22 height 29
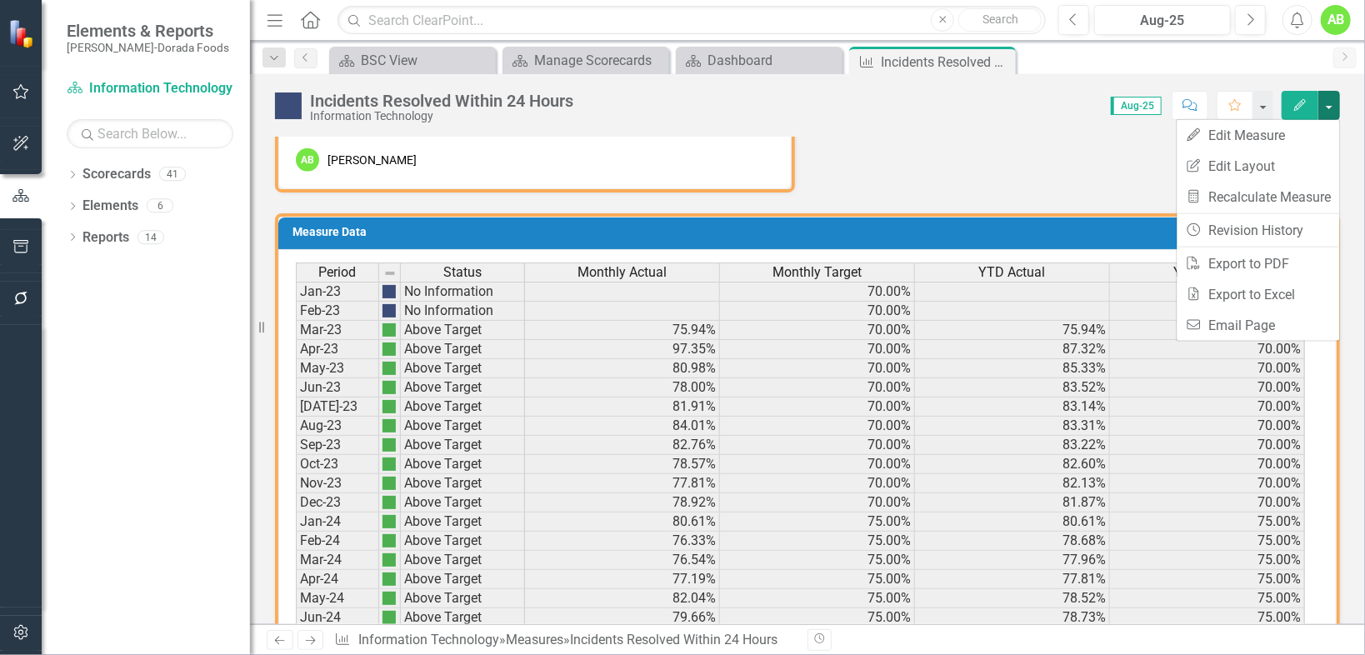
scroll to position [733, 0]
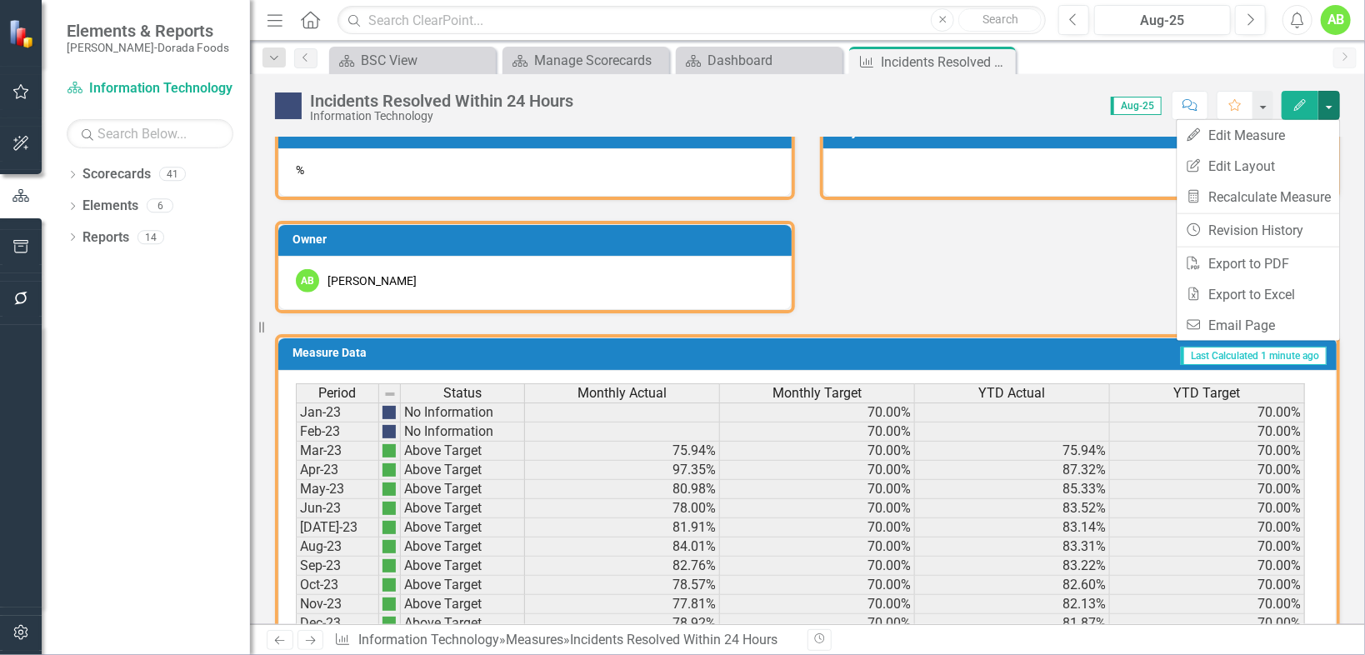
click at [1038, 348] on td "Last Calculated 1 minute ago" at bounding box center [983, 355] width 689 height 25
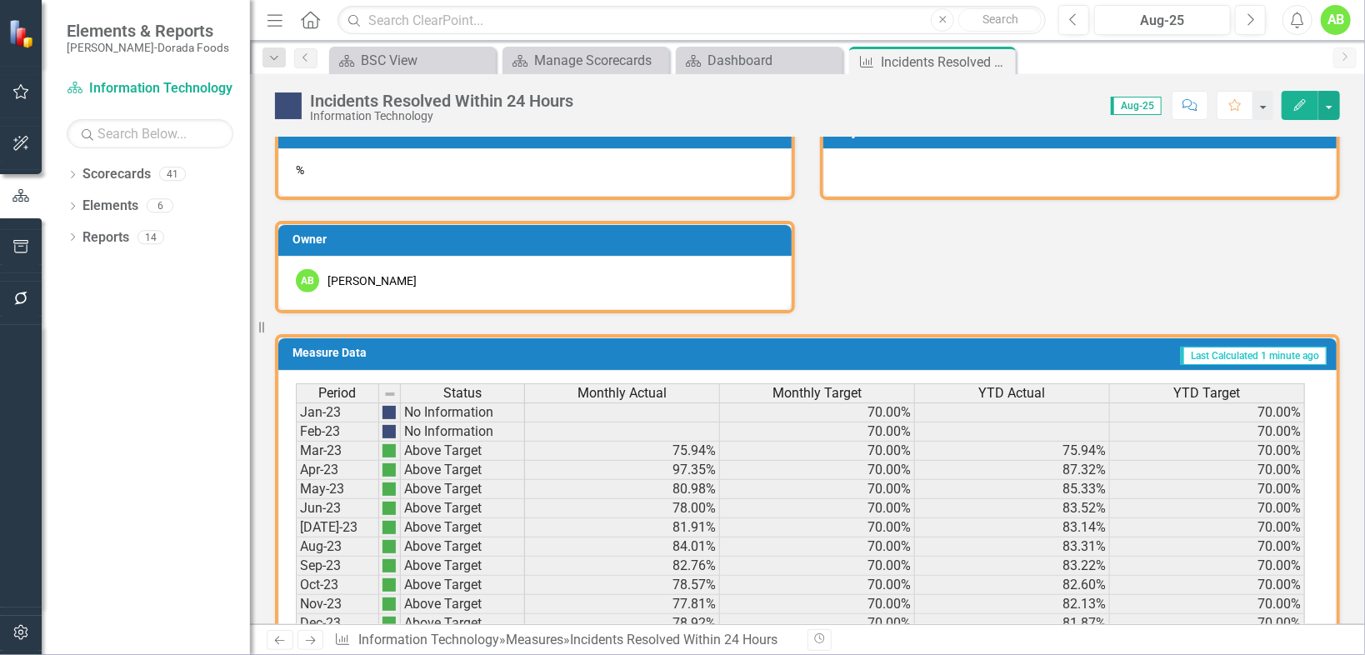
click at [1038, 348] on td "Last Calculated 1 minute ago" at bounding box center [983, 355] width 689 height 25
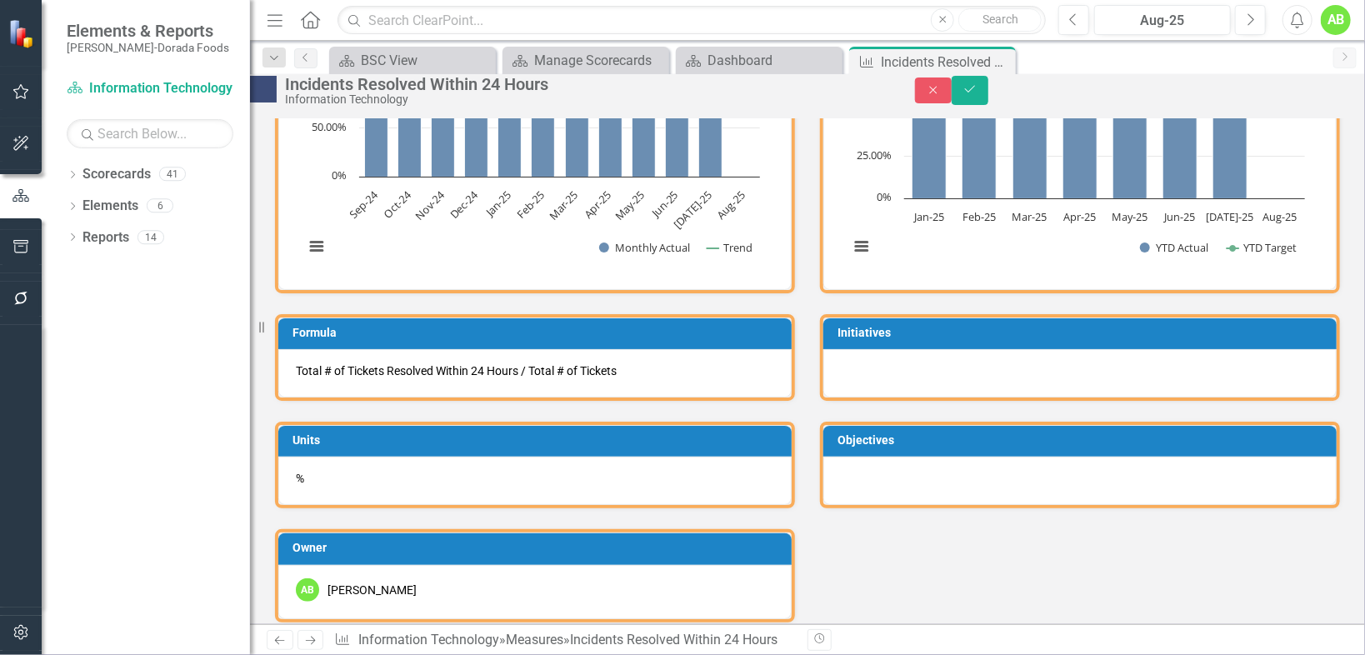
scroll to position [166, 0]
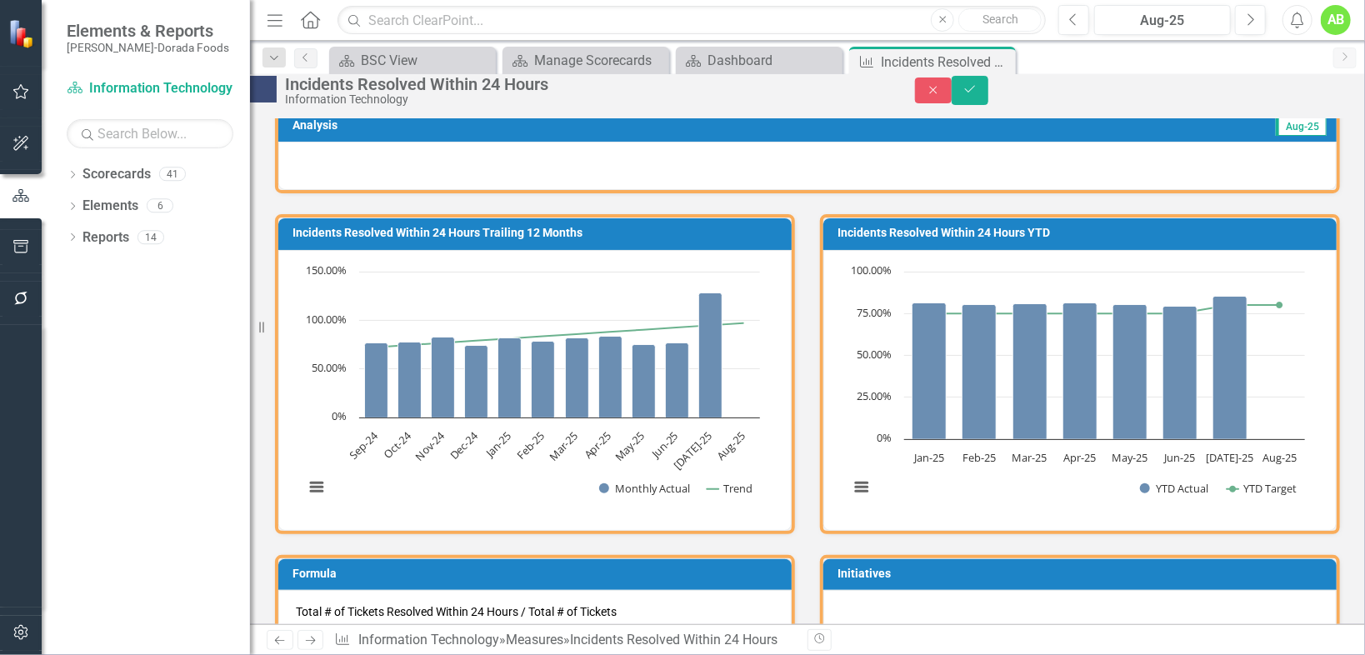
click at [1063, 102] on div "Close Save" at bounding box center [1140, 90] width 450 height 29
click at [978, 95] on icon "Save" at bounding box center [970, 89] width 15 height 12
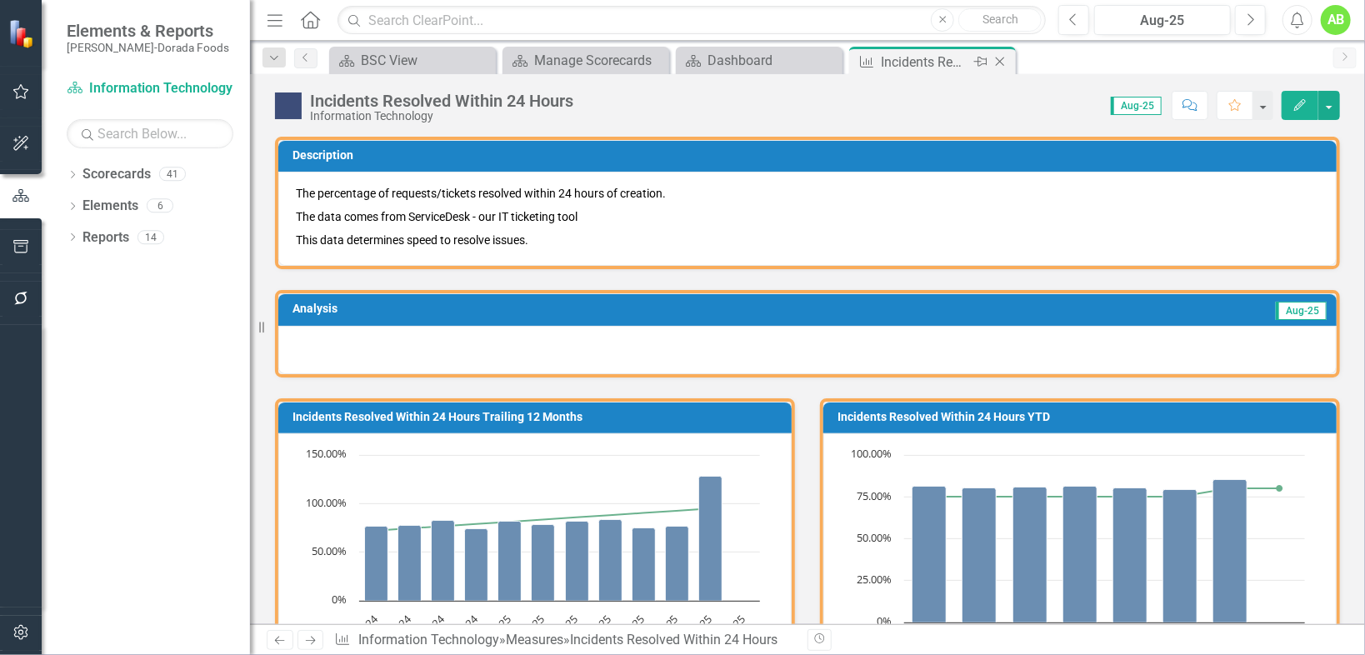
click at [1004, 64] on icon at bounding box center [1000, 62] width 9 height 9
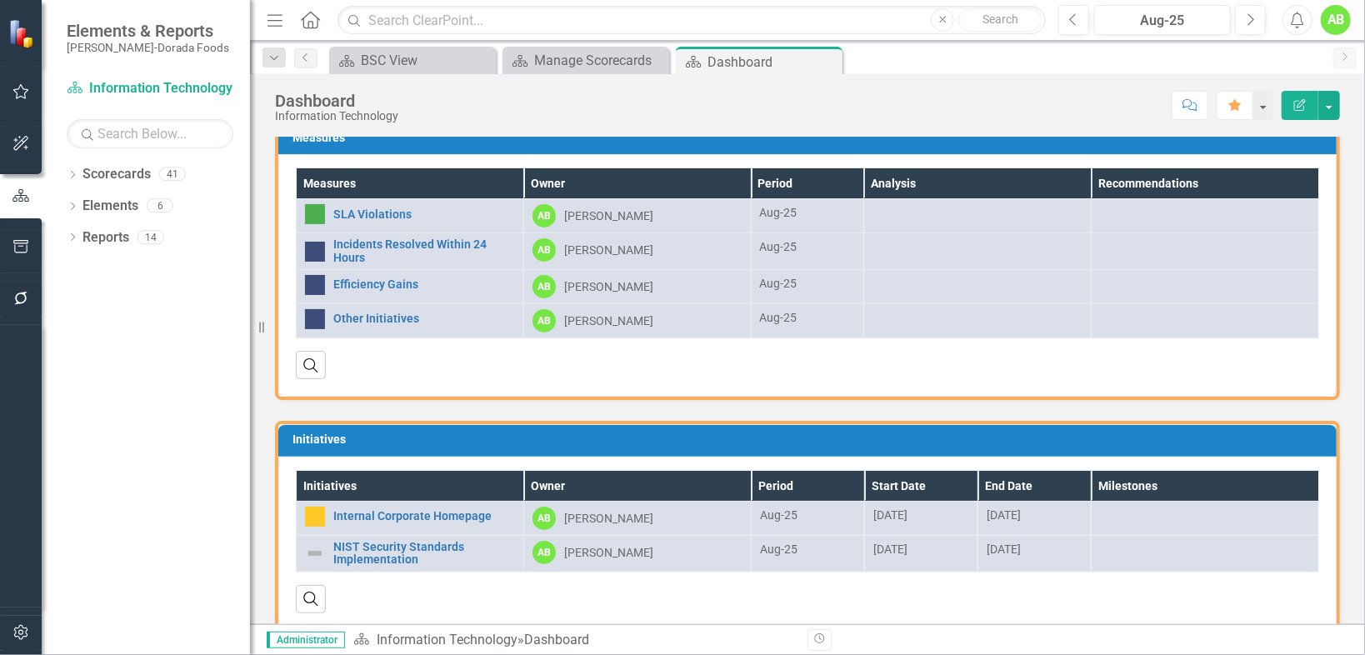
scroll to position [35, 0]
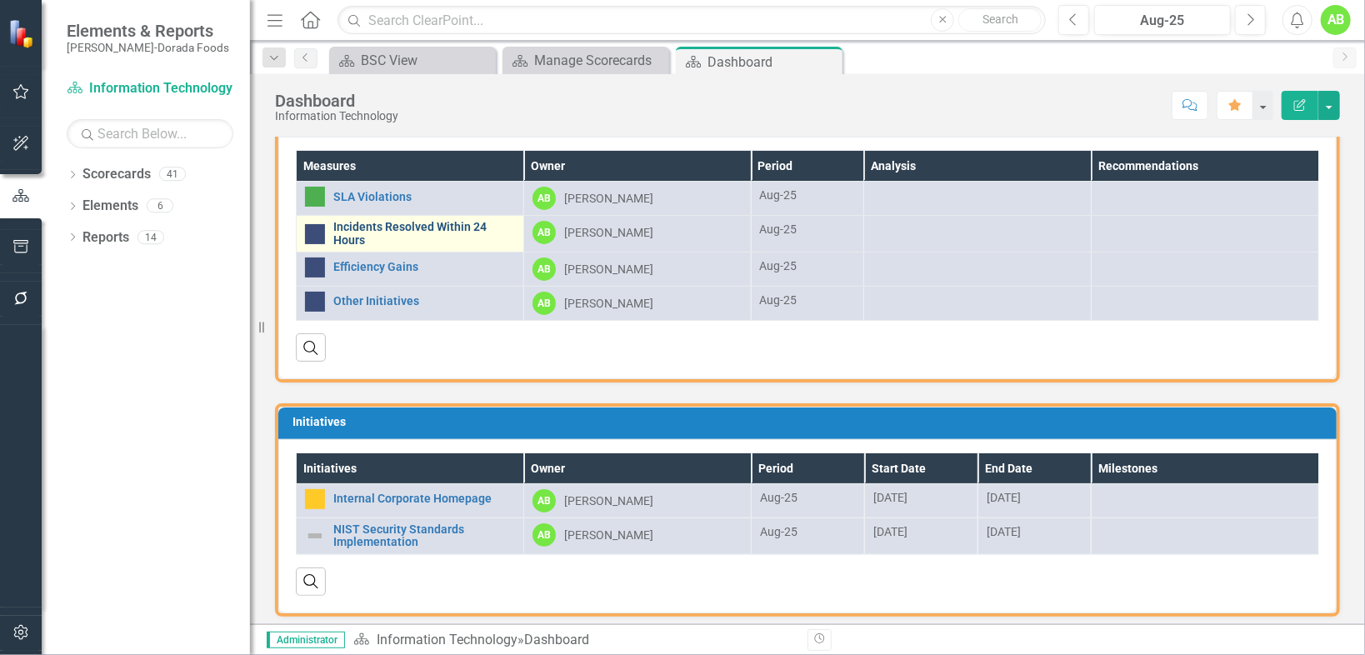
click at [391, 223] on link "Incidents Resolved Within 24 Hours" at bounding box center [424, 234] width 182 height 26
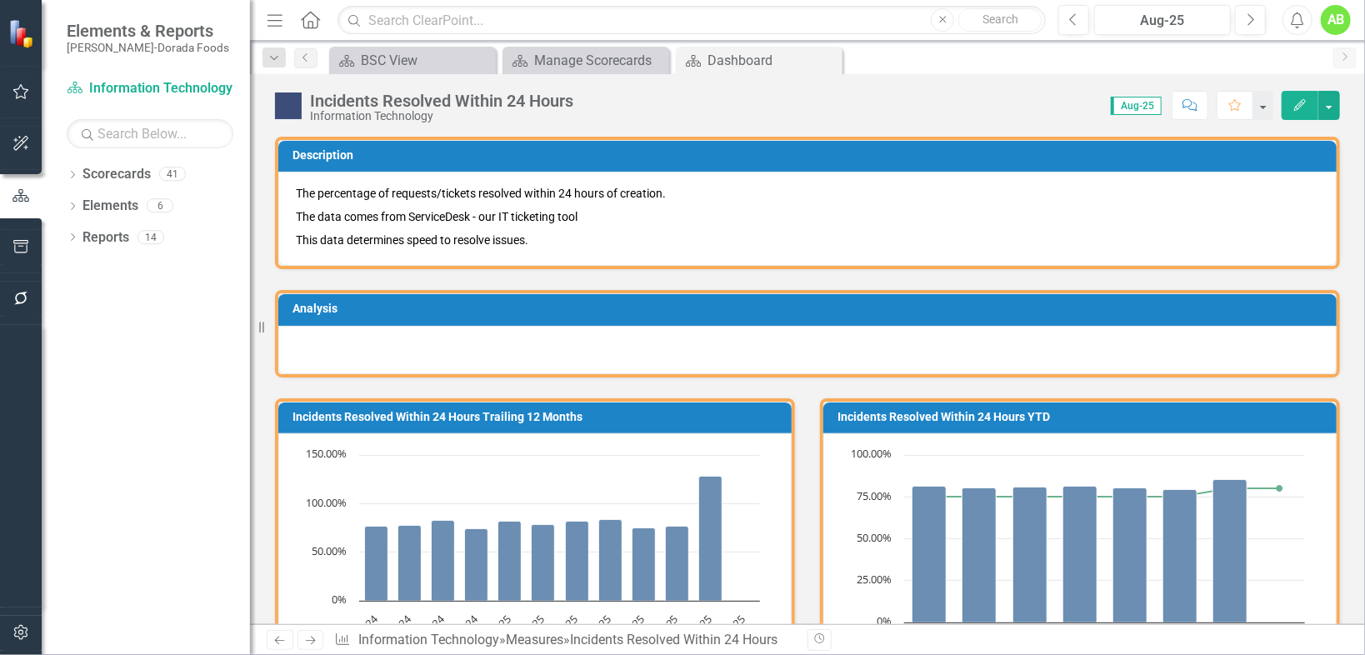
click at [391, 223] on p "The data comes from ServiceDesk - our IT ticketing tool" at bounding box center [807, 216] width 1023 height 23
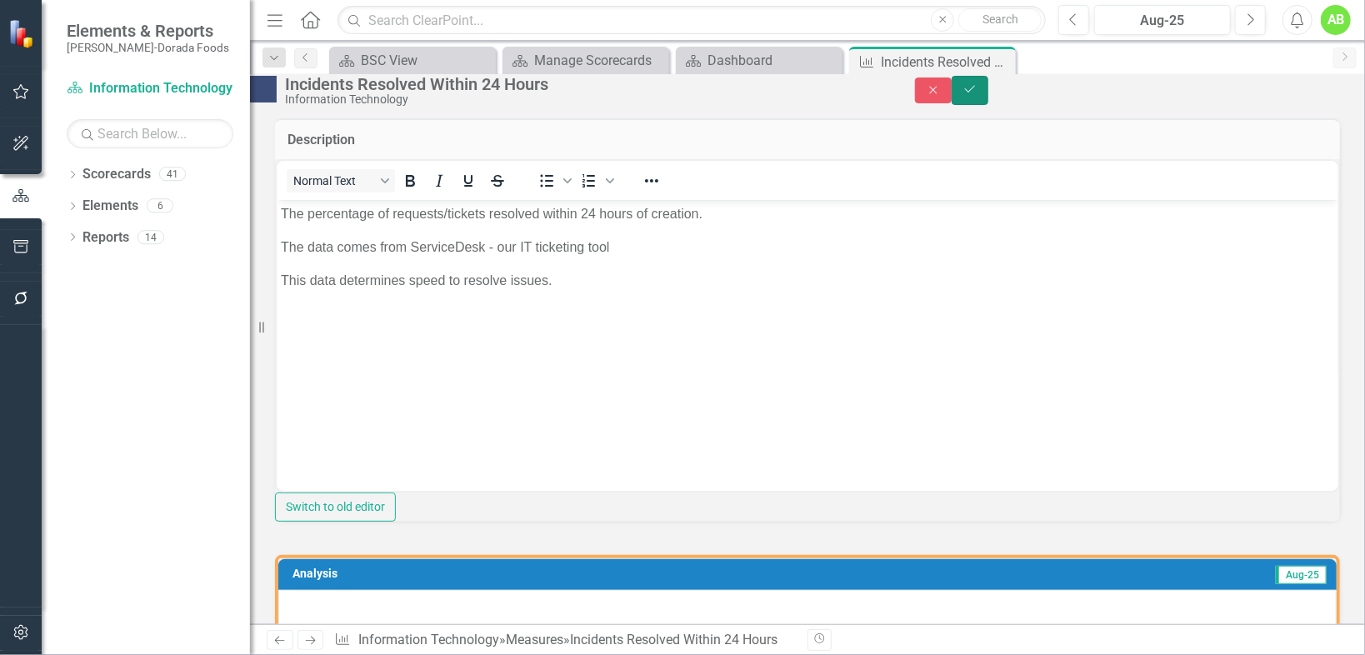
click at [978, 95] on icon "Save" at bounding box center [970, 89] width 15 height 12
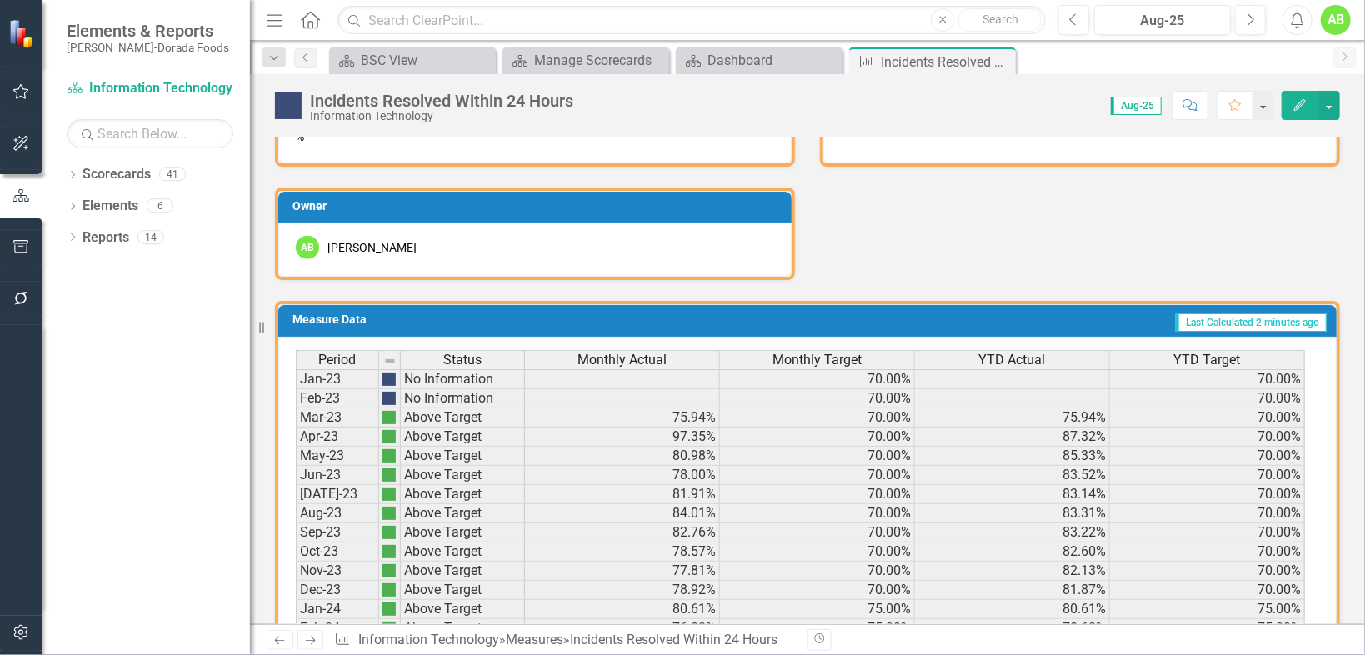
scroll to position [763, 0]
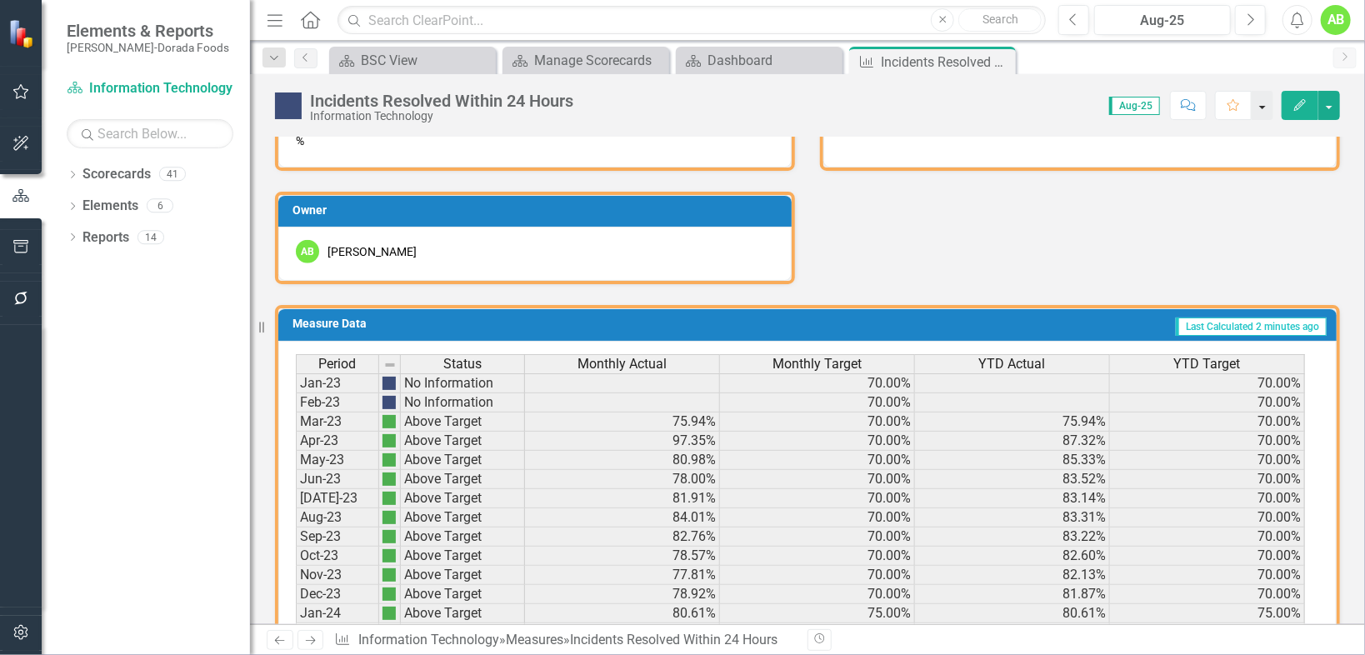
click at [1263, 108] on button "button" at bounding box center [1263, 105] width 22 height 29
click at [1330, 101] on button "button" at bounding box center [1329, 105] width 22 height 29
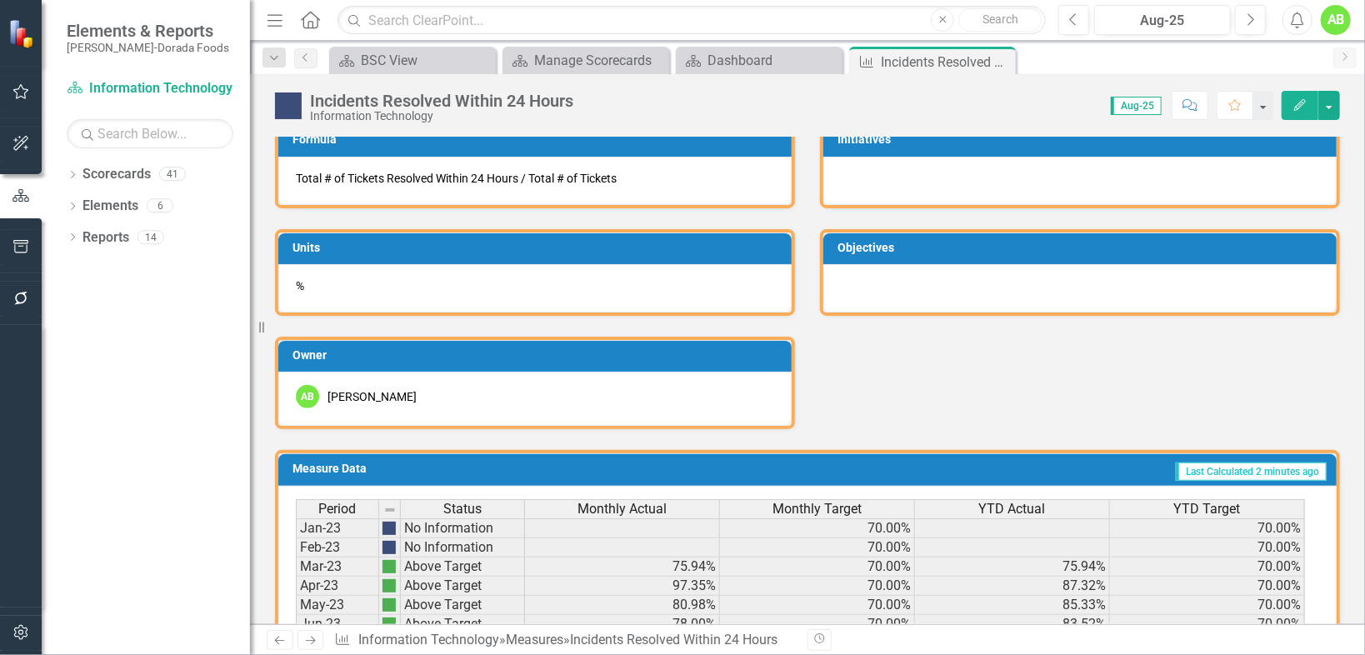
scroll to position [91, 0]
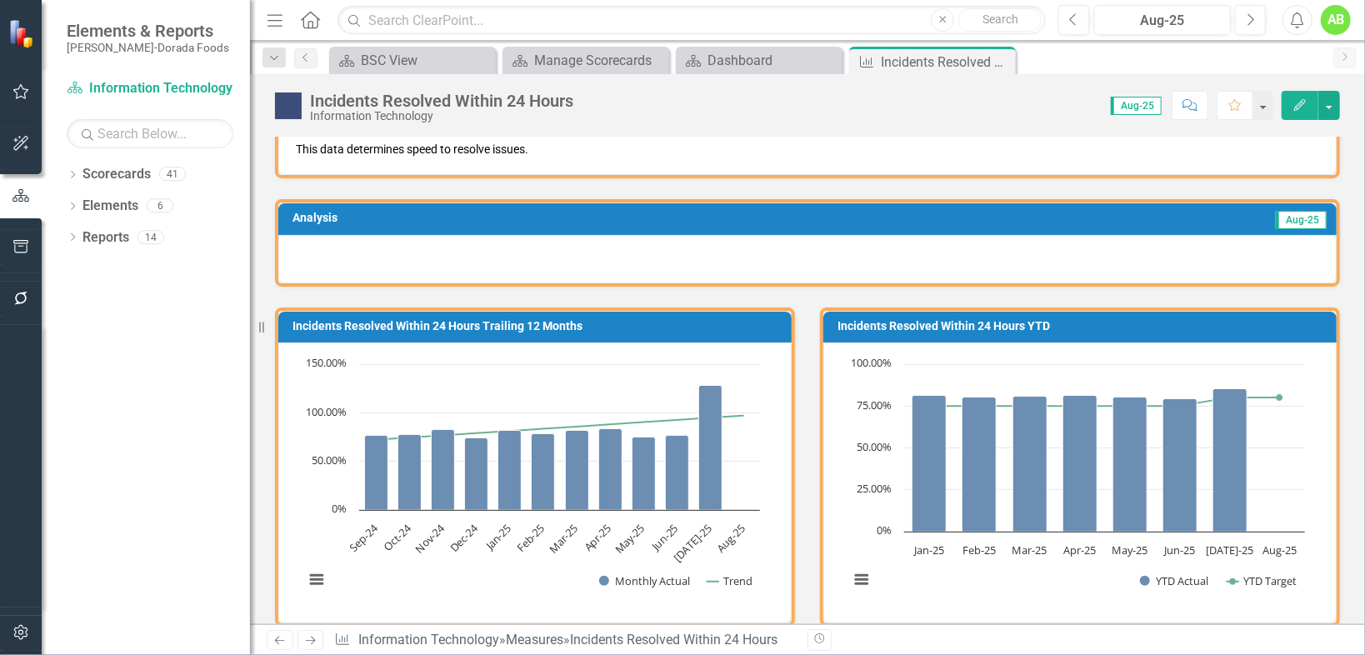
click at [457, 103] on div "Incidents Resolved Within 24 Hours" at bounding box center [441, 101] width 263 height 18
click at [1267, 107] on button "button" at bounding box center [1263, 105] width 22 height 29
click at [524, 110] on div "Information Technology" at bounding box center [441, 116] width 263 height 13
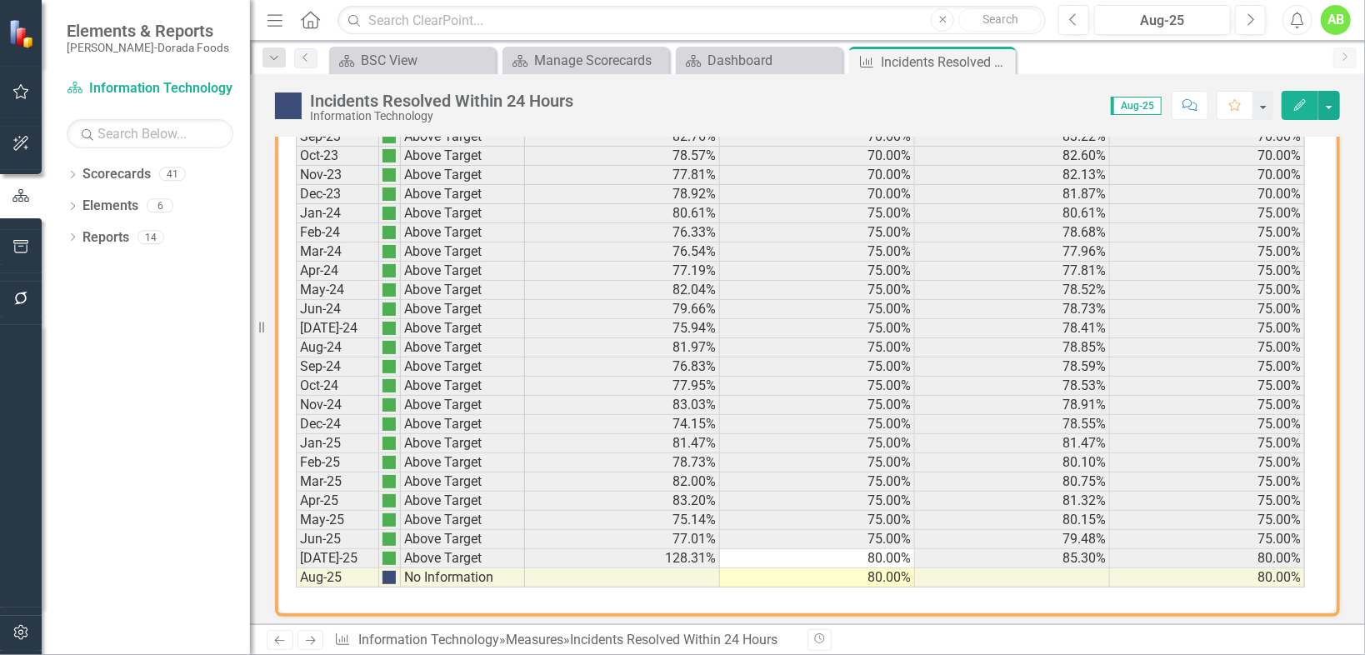
scroll to position [1163, 0]
click at [447, 568] on td "No Information" at bounding box center [463, 577] width 124 height 19
click at [512, 568] on td "No Information" at bounding box center [463, 577] width 124 height 19
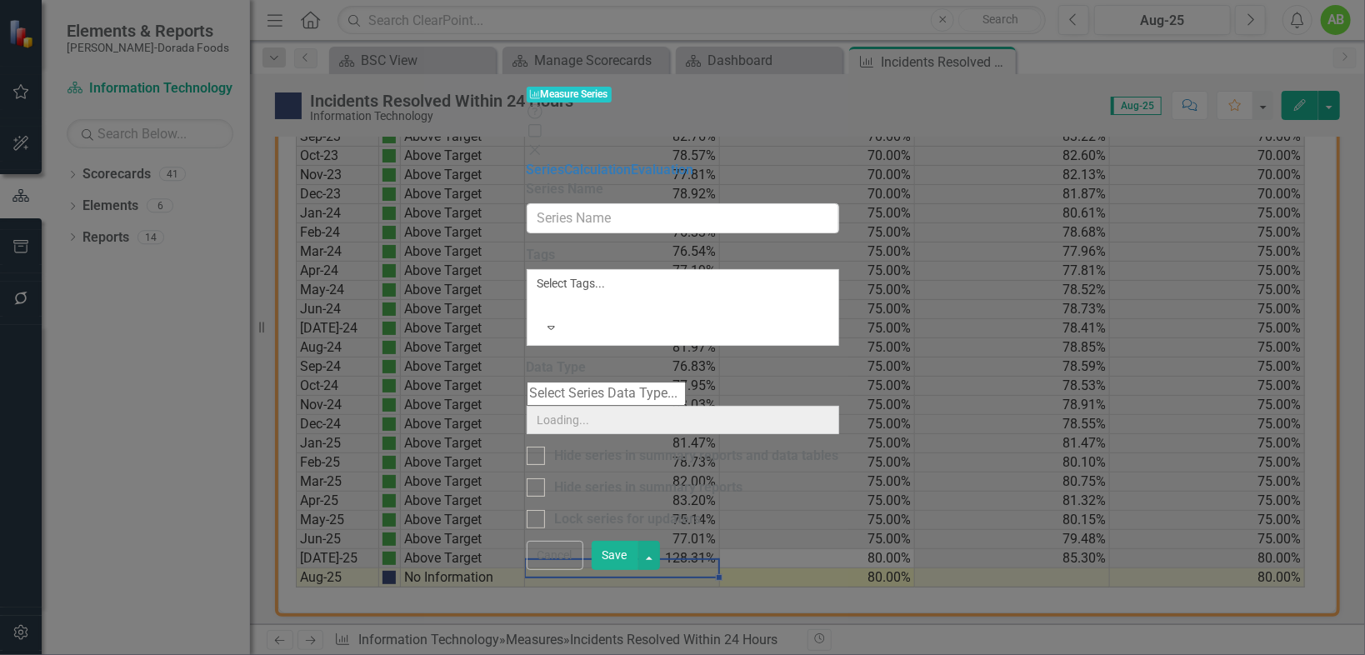
type input "Monthly Actual"
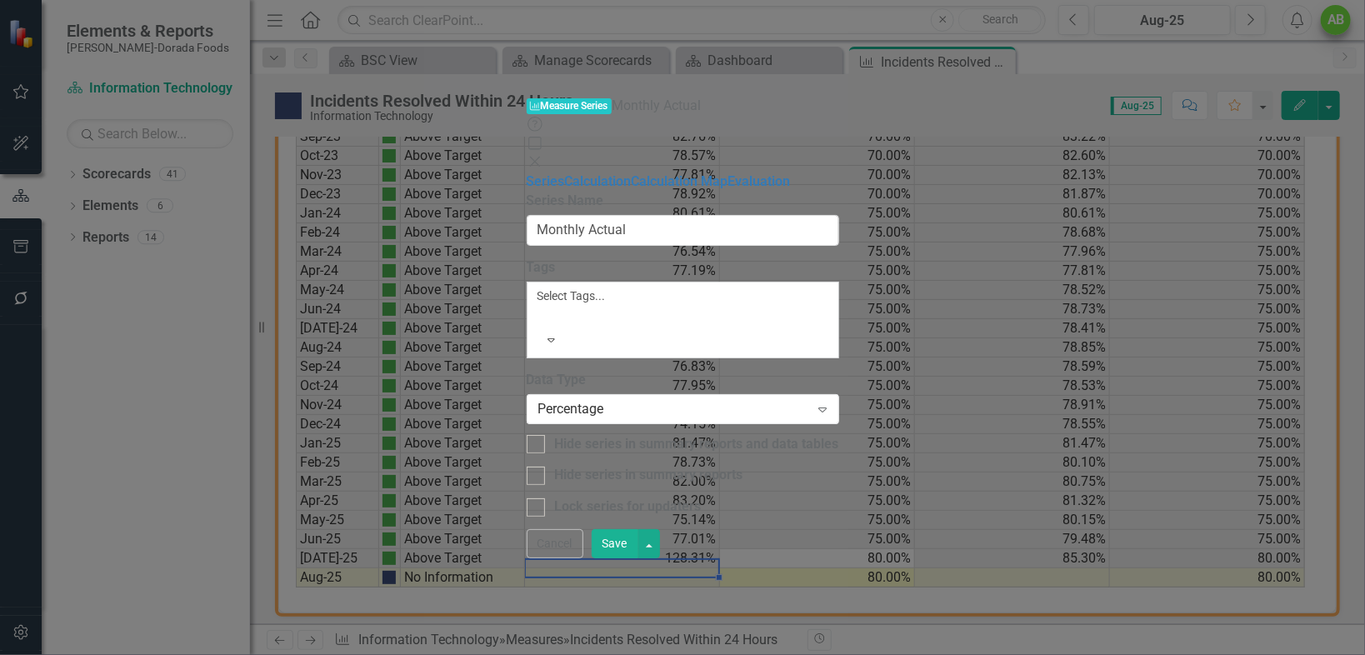
click at [543, 155] on icon "Close" at bounding box center [535, 161] width 17 height 13
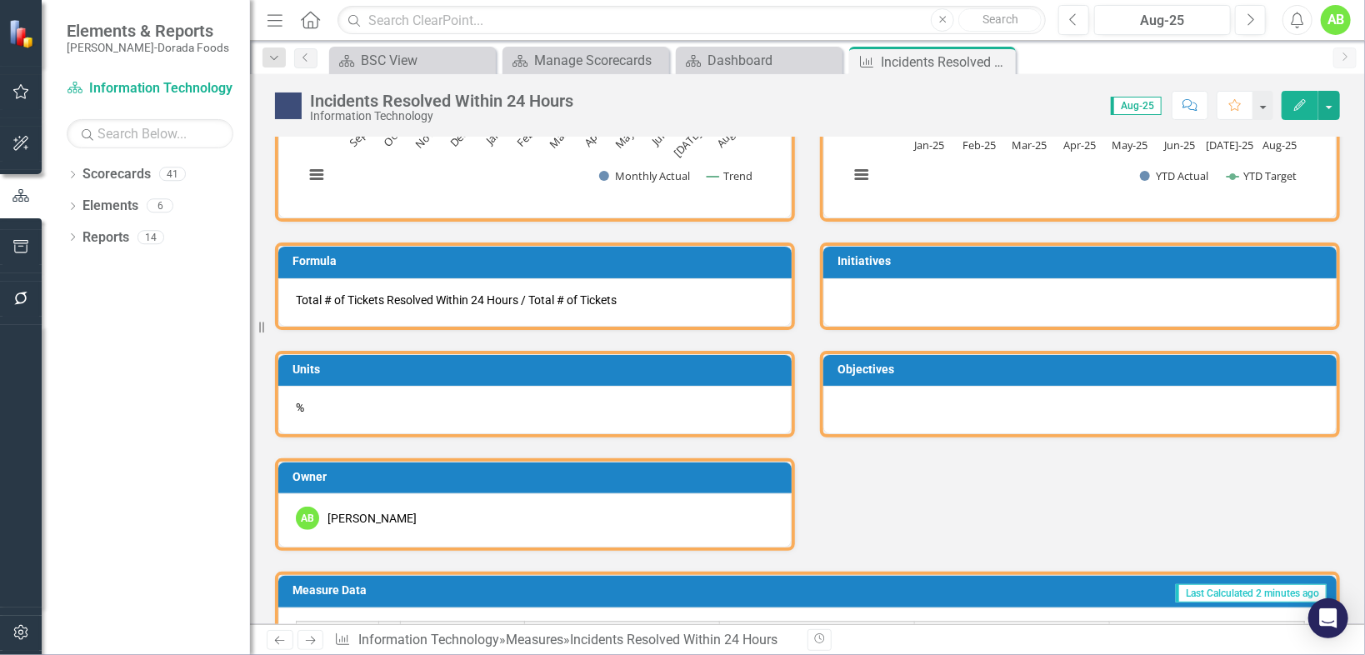
scroll to position [0, 0]
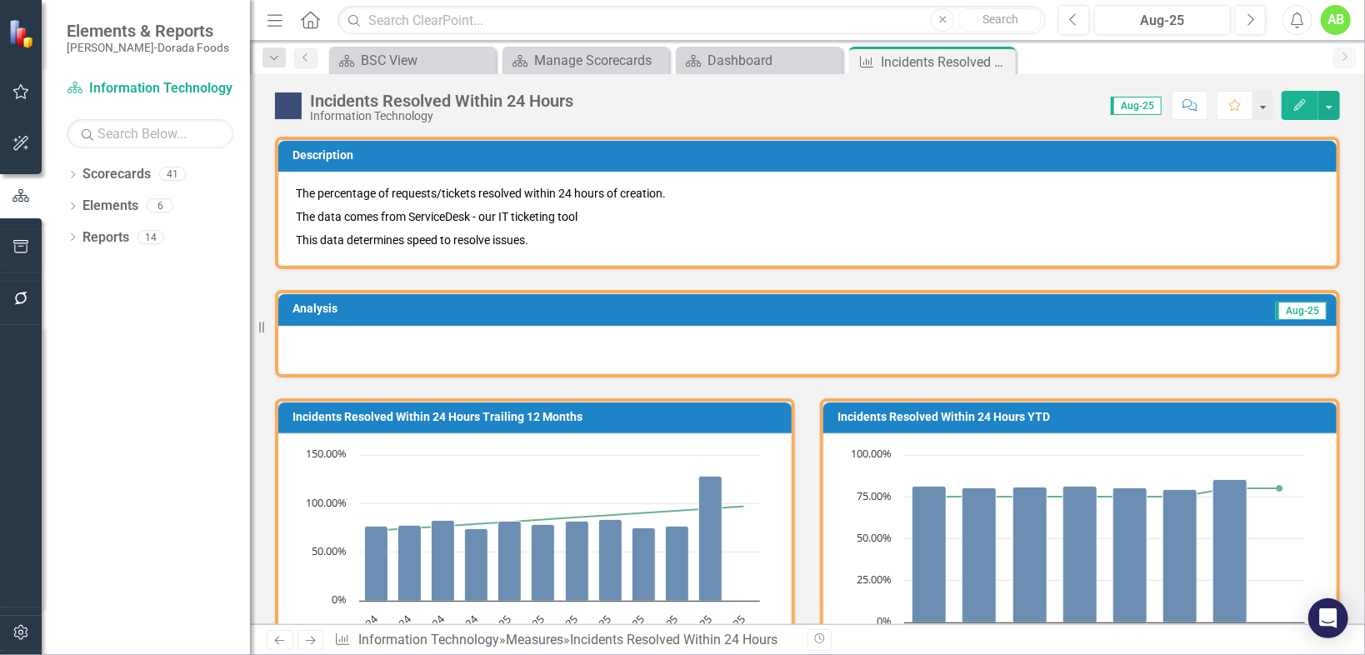
click at [603, 357] on div at bounding box center [807, 350] width 1058 height 48
click at [574, 353] on div at bounding box center [807, 350] width 1058 height 48
click at [554, 306] on h3 "Analysis" at bounding box center [532, 309] width 478 height 13
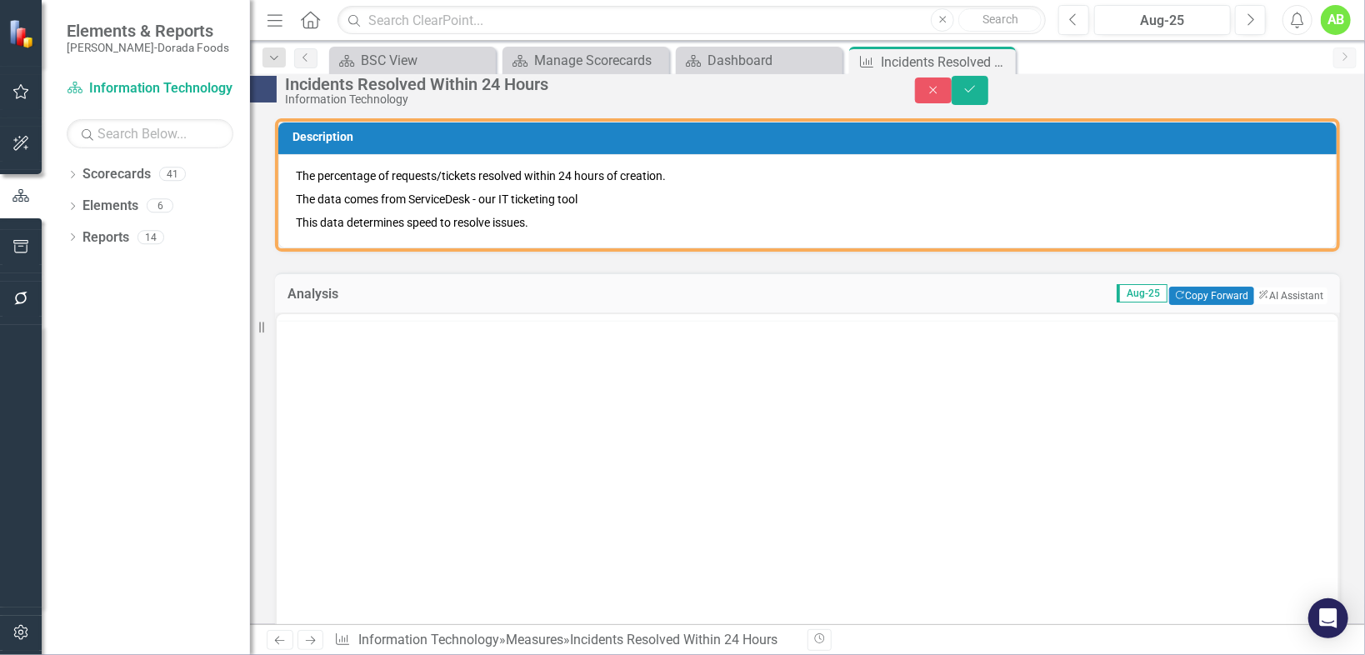
click at [554, 306] on td "Aug-25 Copy Forward Copy Forward ClearPoint AI AI Assistant" at bounding box center [908, 296] width 838 height 22
click at [687, 296] on div "Analysis Aug-25 Copy Forward Copy Forward ClearPoint AI AI Assistant" at bounding box center [807, 293] width 1065 height 41
click at [978, 95] on icon "Save" at bounding box center [970, 89] width 15 height 12
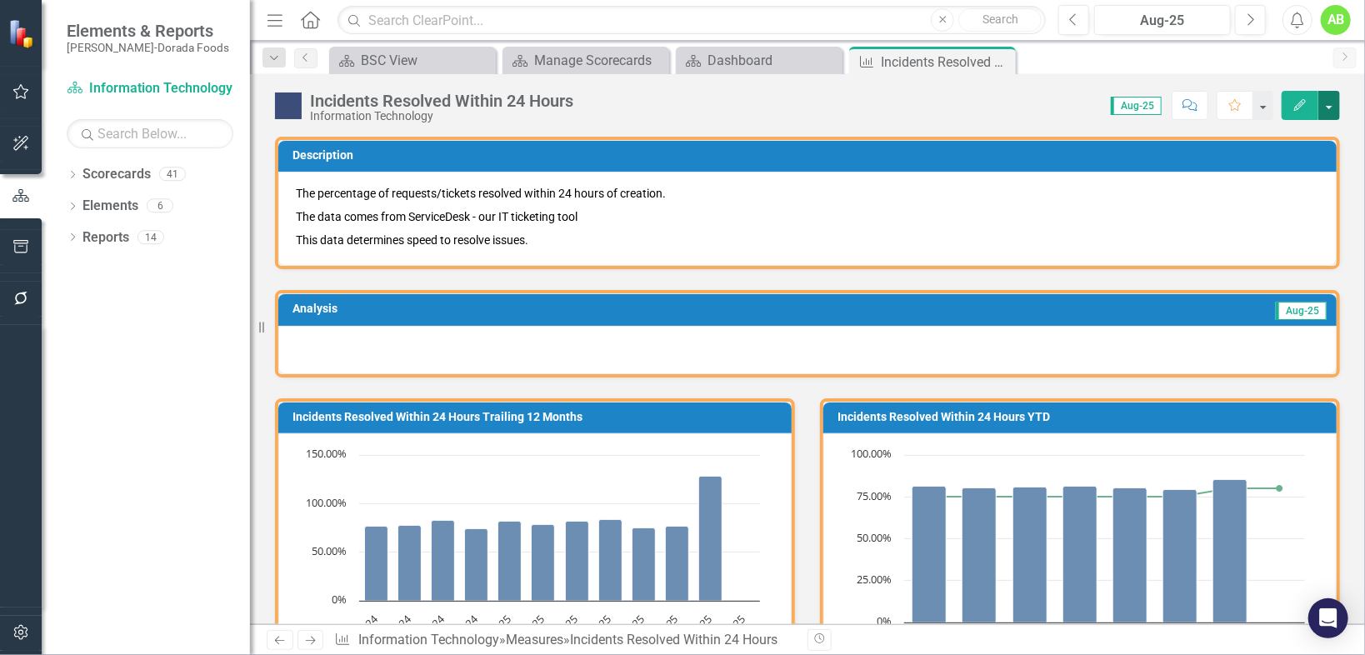
click at [1333, 107] on button "button" at bounding box center [1329, 105] width 22 height 29
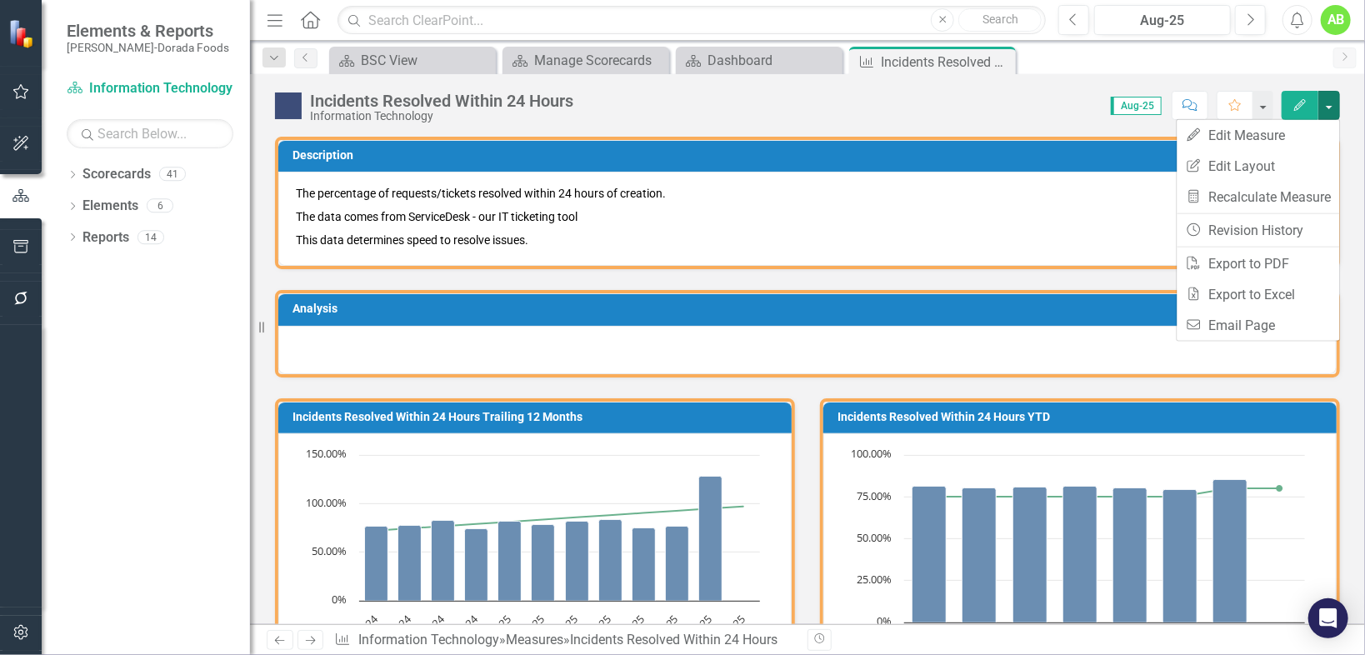
click at [960, 347] on div at bounding box center [807, 350] width 1058 height 48
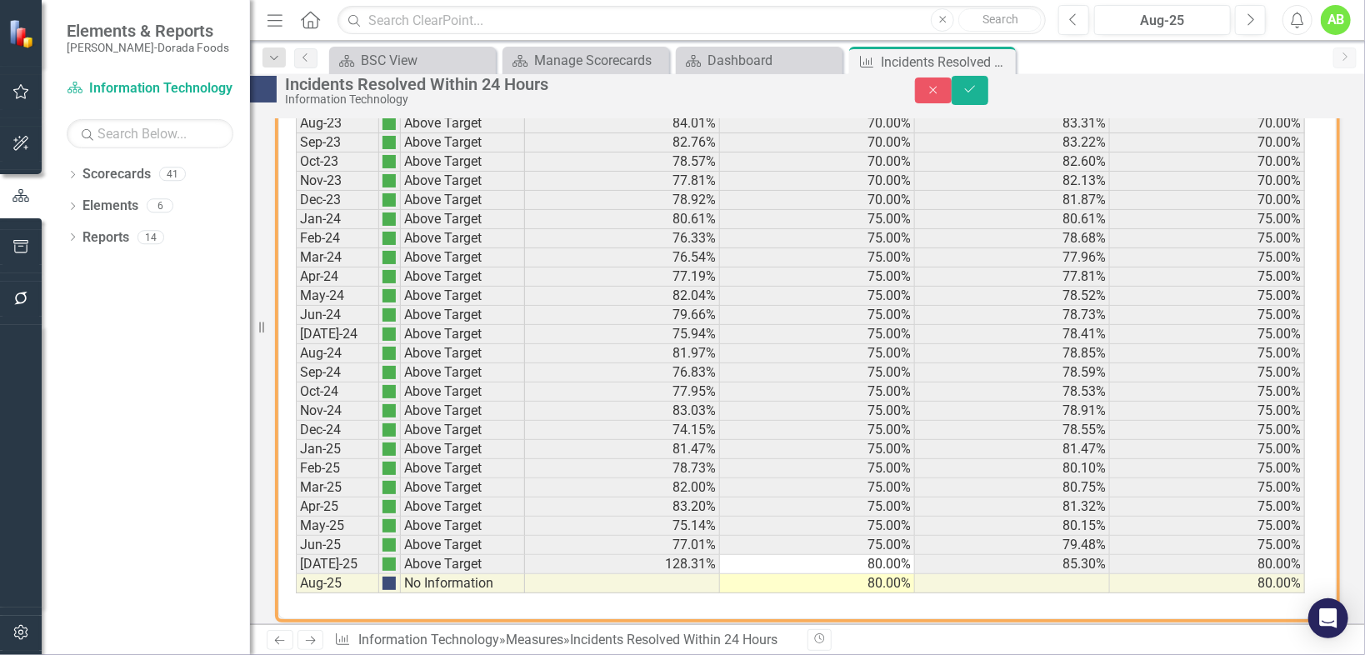
scroll to position [1530, 0]
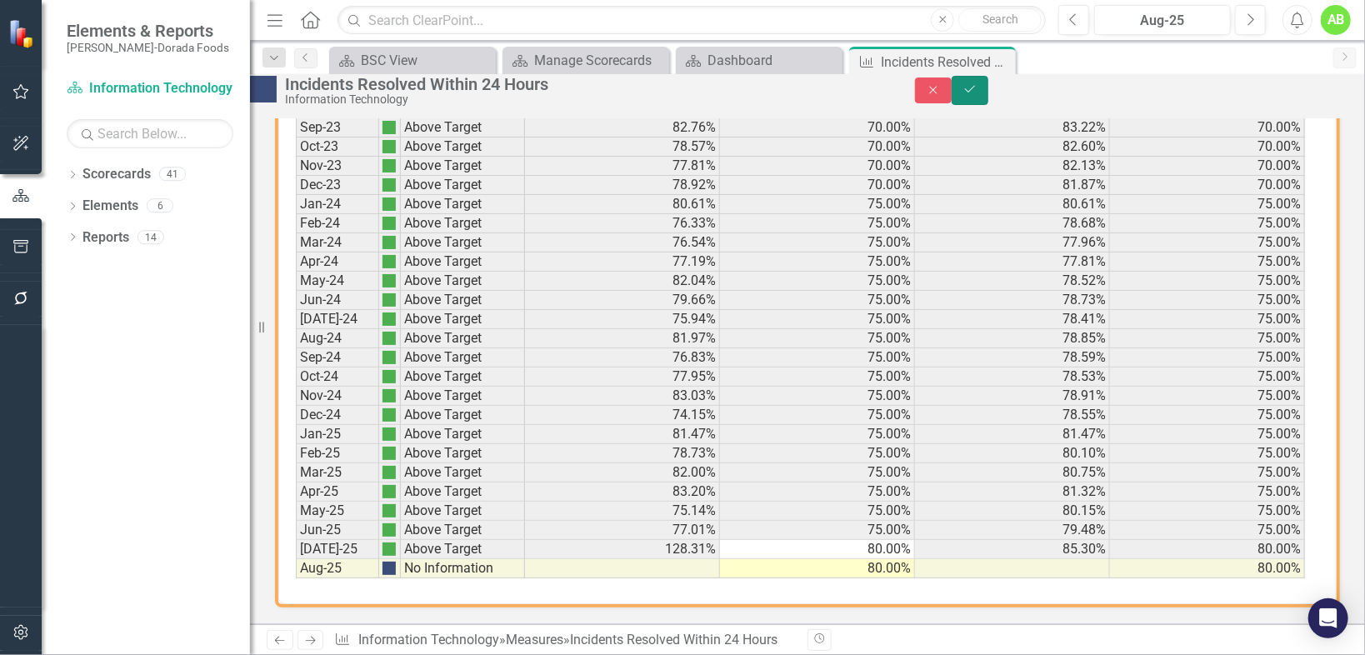
click at [978, 95] on icon "Save" at bounding box center [970, 89] width 15 height 12
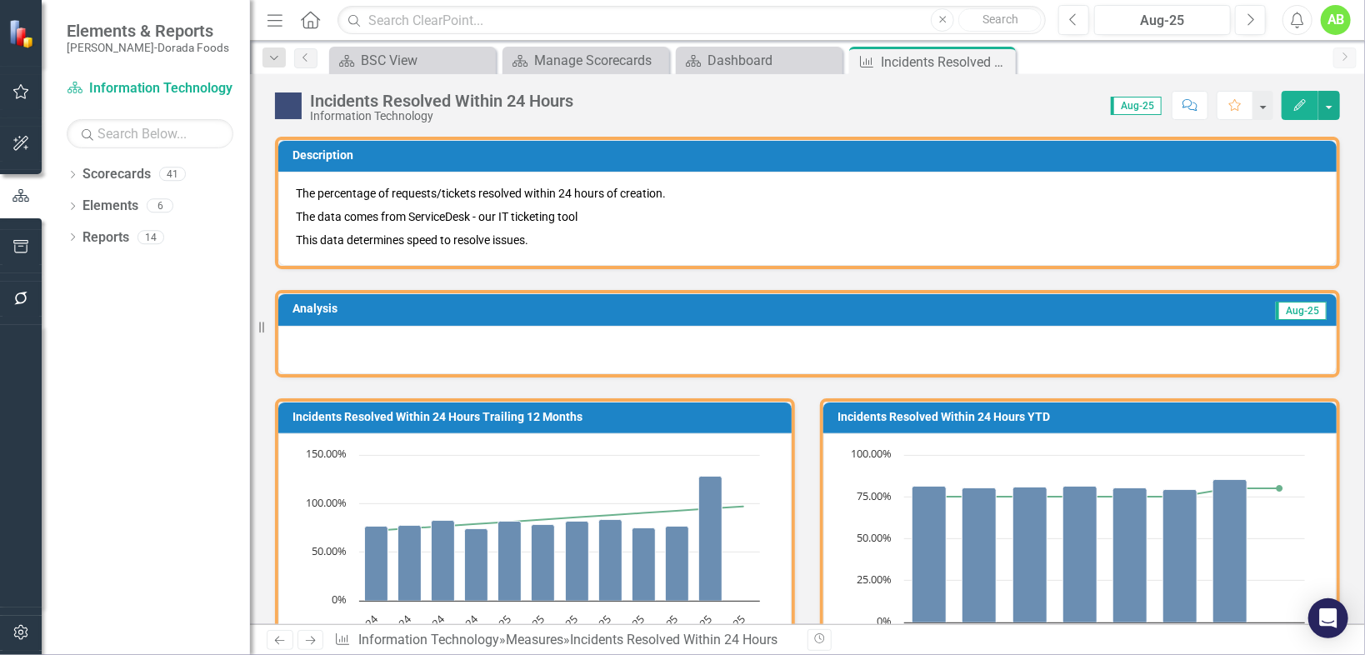
click at [296, 106] on img at bounding box center [288, 106] width 27 height 27
drag, startPoint x: 296, startPoint y: 106, endPoint x: 548, endPoint y: 113, distance: 251.8
click at [545, 114] on div "Information Technology" at bounding box center [441, 116] width 263 height 13
click at [300, 105] on img at bounding box center [288, 106] width 27 height 27
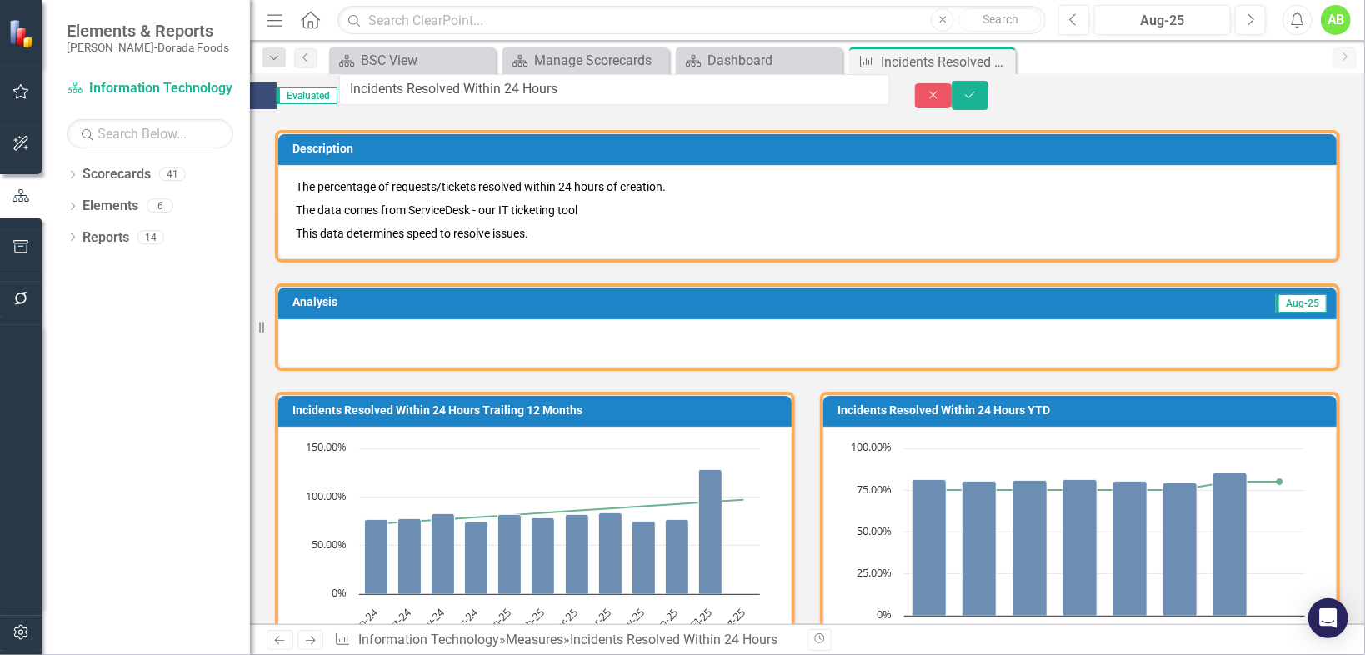
click at [1029, 92] on div "Close Save" at bounding box center [1140, 95] width 450 height 29
click at [978, 97] on icon "Save" at bounding box center [970, 95] width 15 height 12
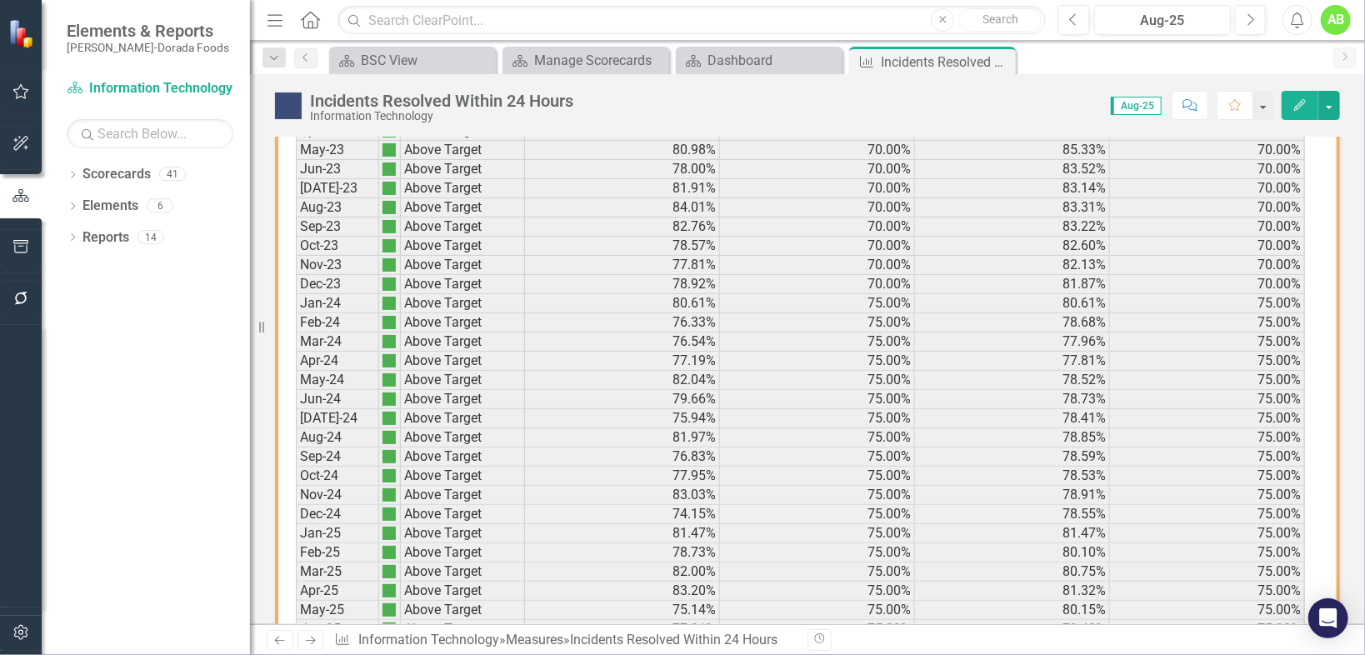
scroll to position [1163, 0]
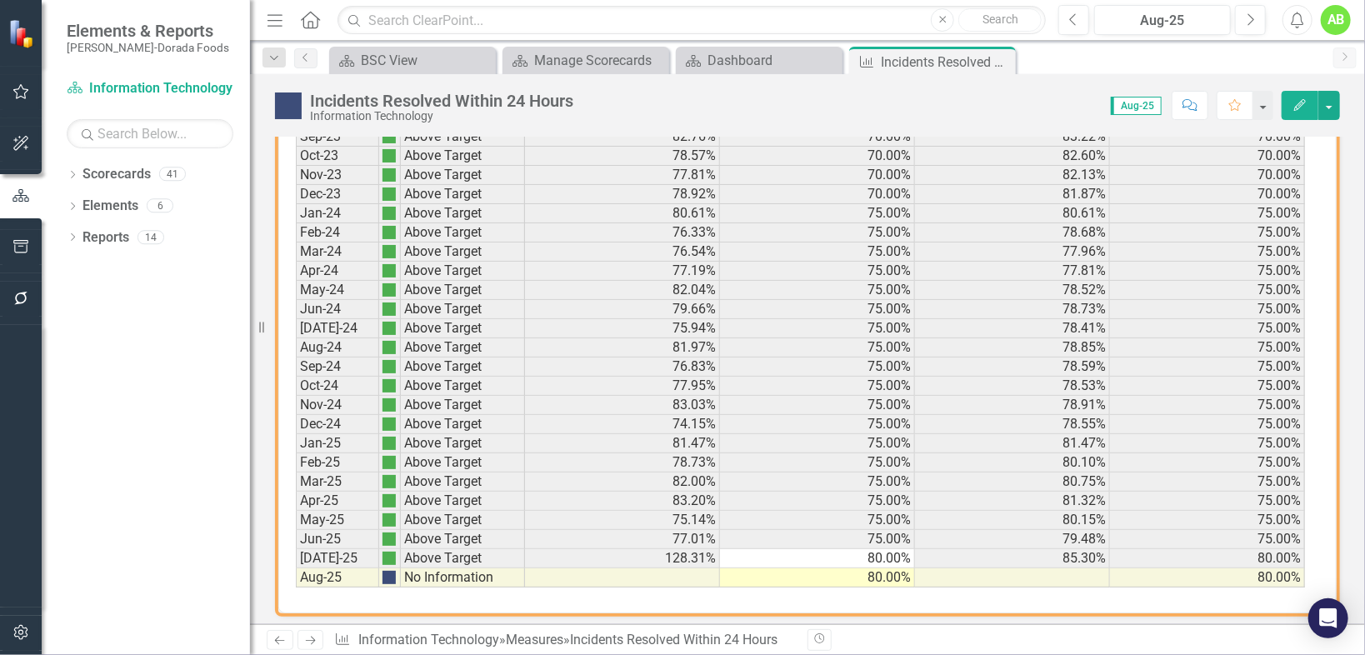
click at [814, 568] on td "80.00%" at bounding box center [817, 577] width 195 height 19
click at [859, 549] on td "80.00%" at bounding box center [817, 558] width 195 height 19
click at [865, 568] on td "80.00%" at bounding box center [817, 577] width 195 height 19
click at [1025, 568] on td at bounding box center [1012, 577] width 195 height 19
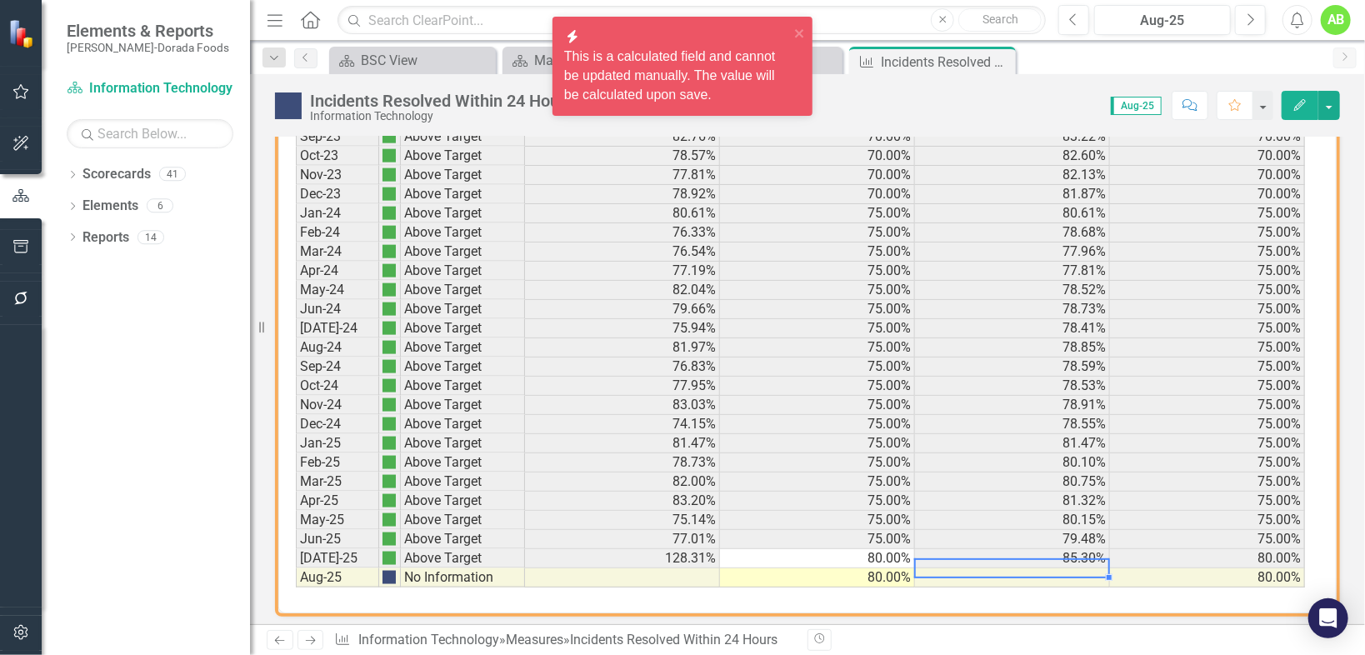
click at [624, 571] on div "Period Status Monthly Actual Monthly Target YTD Actual YTD Target Jan-23 No Inf…" at bounding box center [800, 271] width 1009 height 634
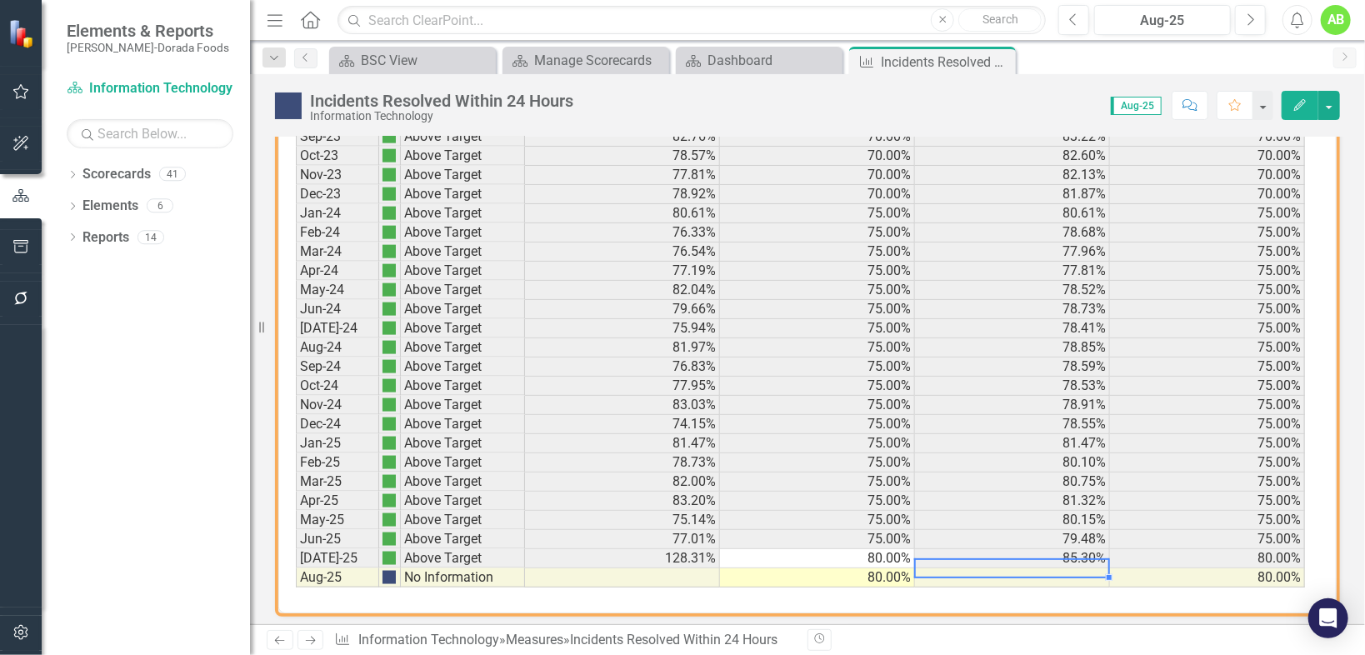
click at [1299, 104] on icon "Edit" at bounding box center [1300, 105] width 15 height 12
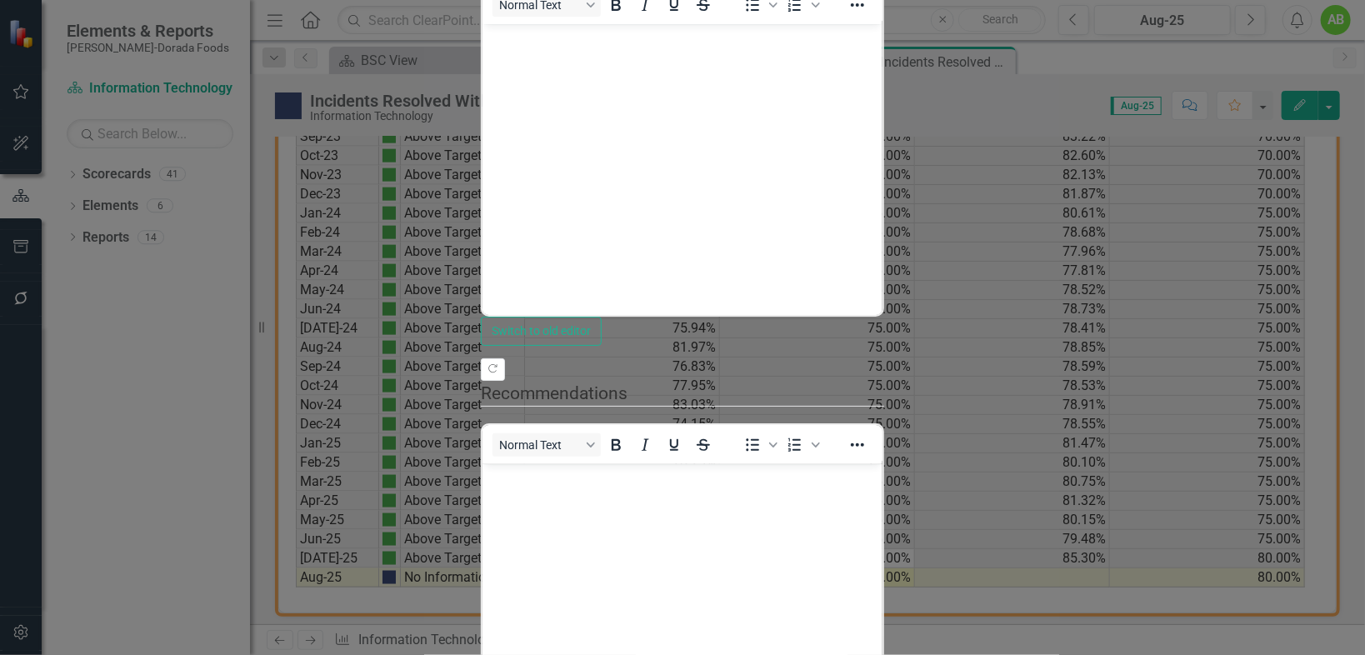
scroll to position [383, 0]
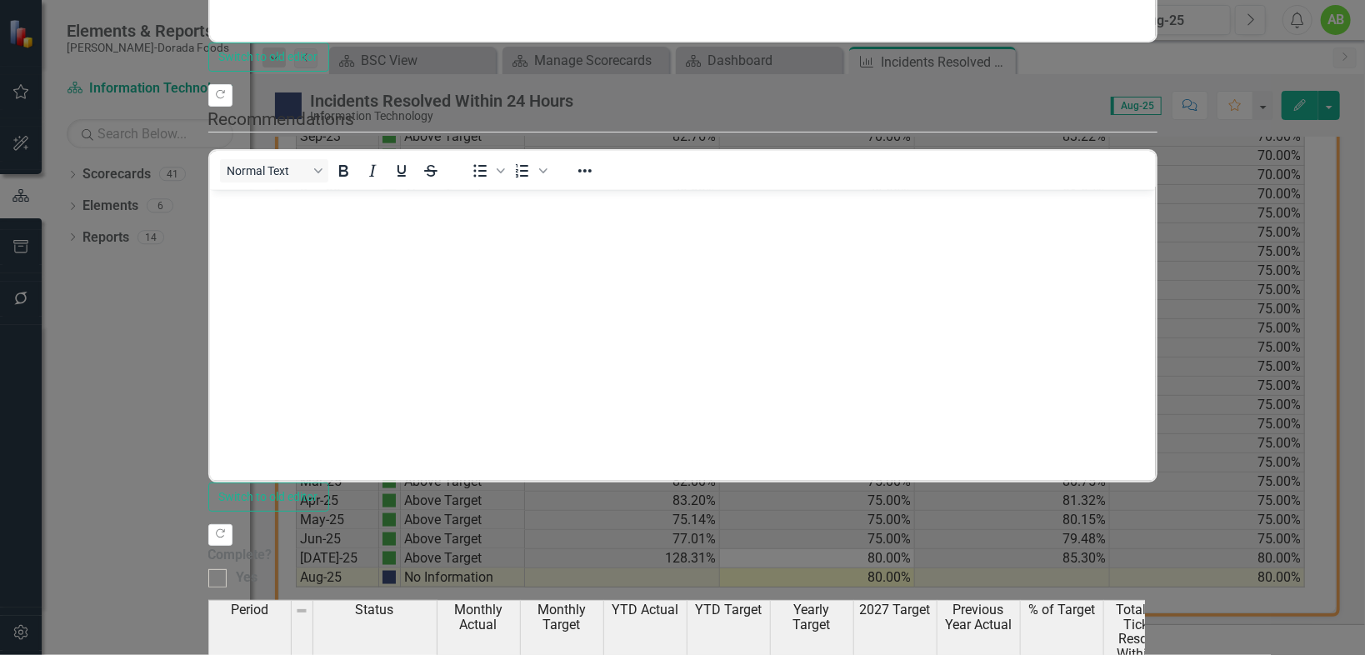
scroll to position [155, 0]
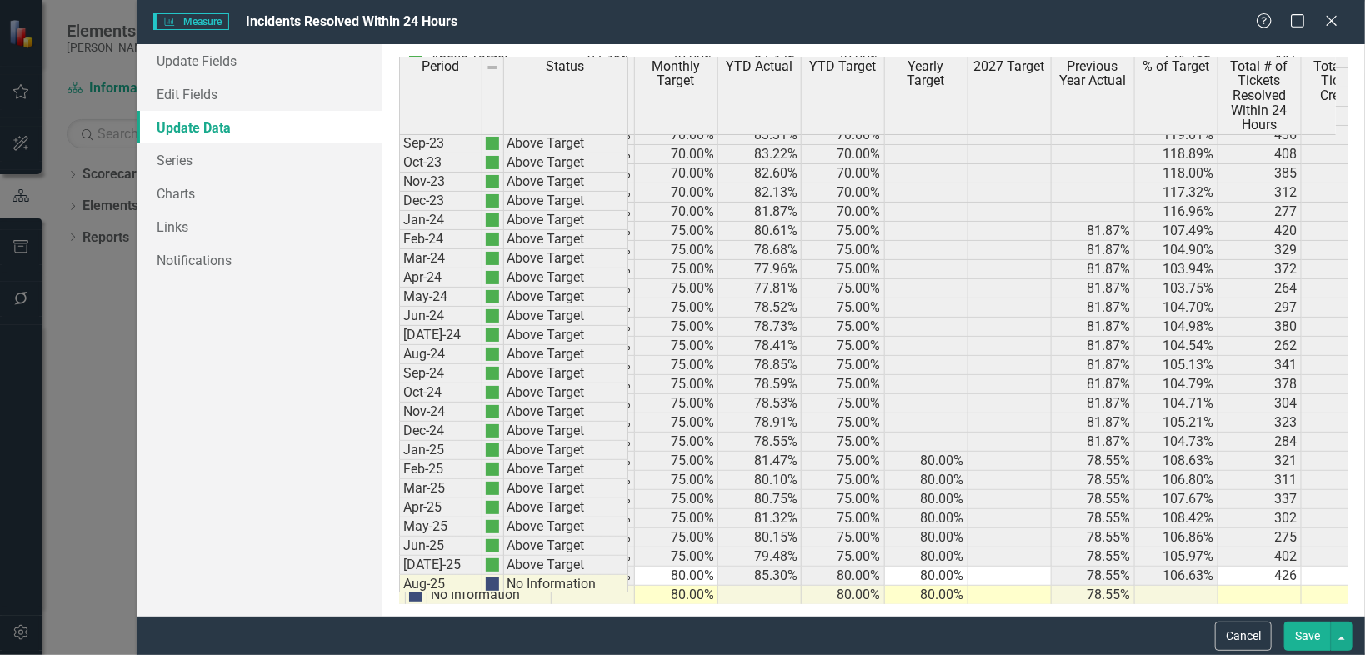
scroll to position [0, 125]
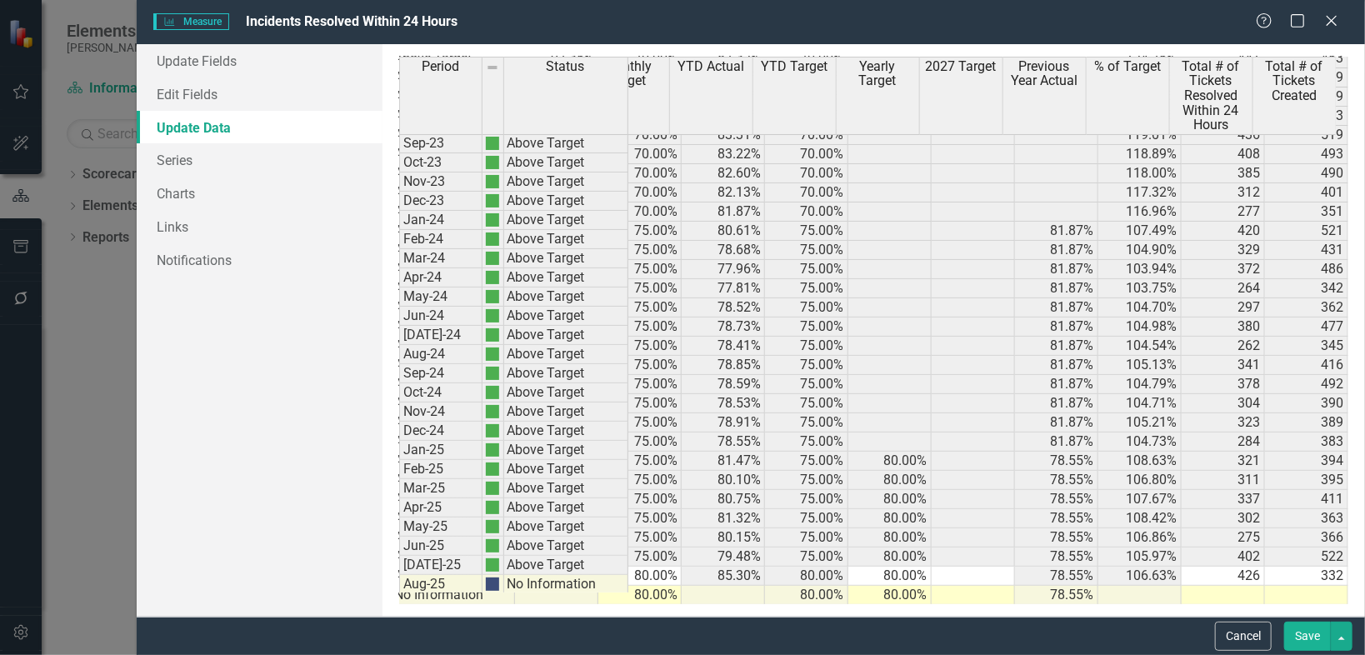
click at [286, 581] on div "Period Status Monthly Actual Monthly Target YTD Actual YTD Target Yearly Target…" at bounding box center [286, 258] width 0 height 693
click at [1137, 586] on td at bounding box center [1139, 595] width 83 height 19
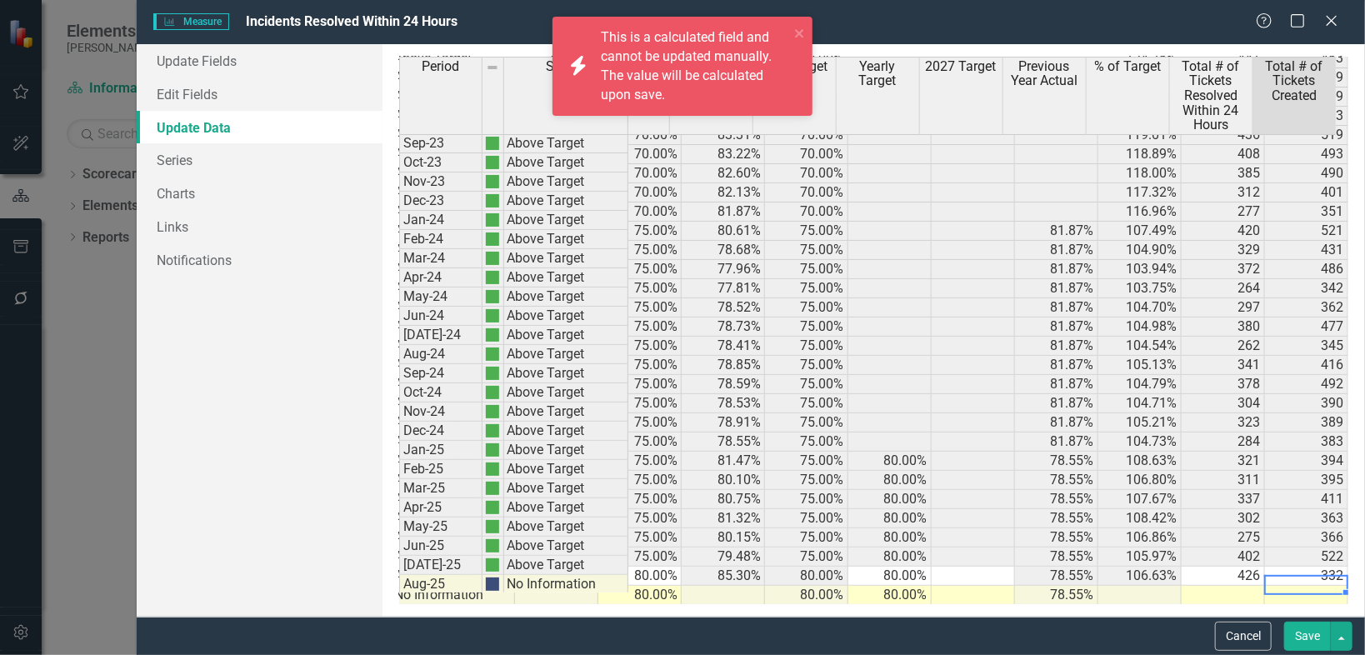
click at [1299, 586] on td at bounding box center [1306, 595] width 83 height 19
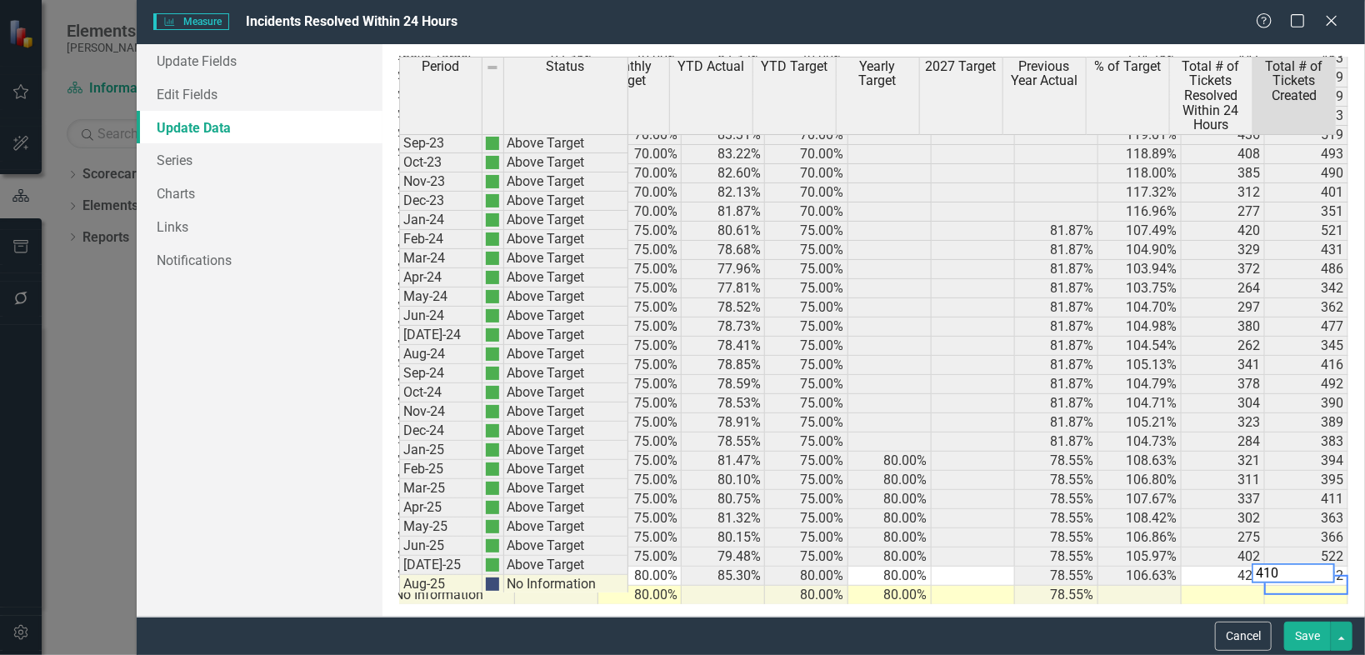
type textarea "410"
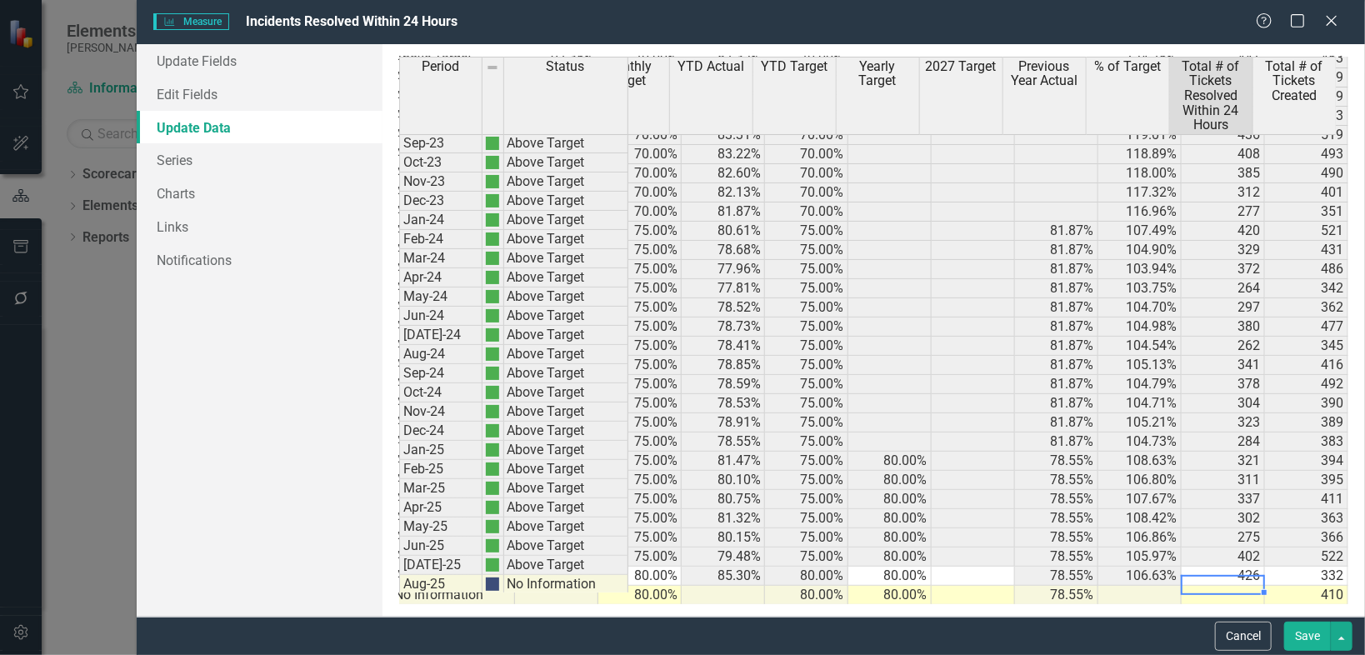
click at [1218, 586] on td at bounding box center [1223, 595] width 83 height 19
click at [1231, 567] on td "426" at bounding box center [1223, 576] width 83 height 19
click at [1240, 567] on td "426" at bounding box center [1223, 576] width 83 height 19
click at [1235, 555] on textarea "426" at bounding box center [1210, 554] width 84 height 20
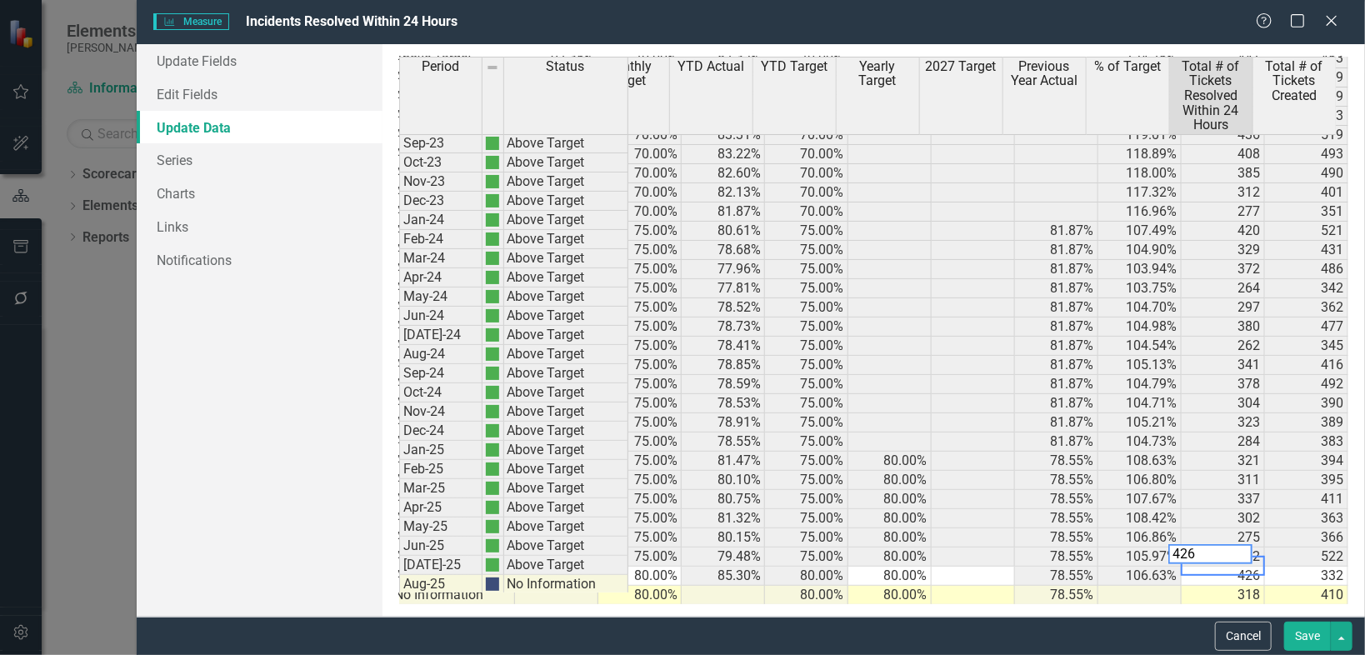
click at [1235, 555] on textarea "426" at bounding box center [1210, 554] width 84 height 20
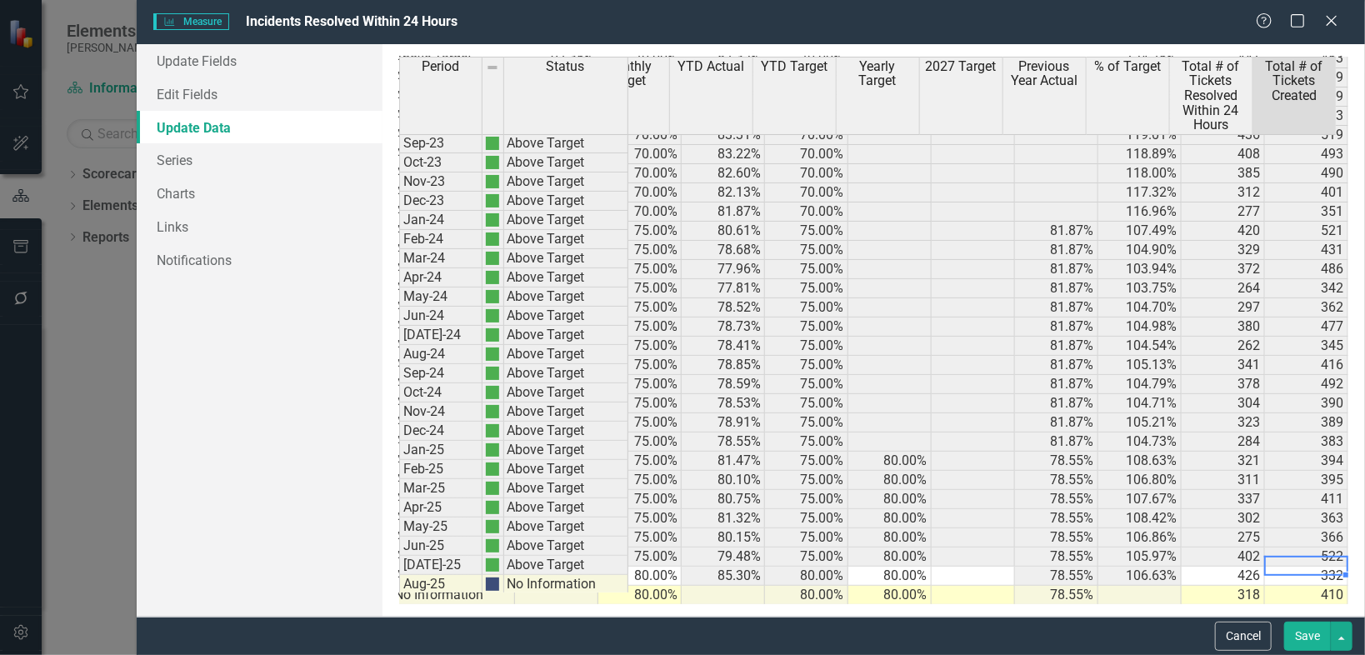
click at [1308, 567] on td "332" at bounding box center [1306, 576] width 83 height 19
click at [1290, 555] on textarea "332" at bounding box center [1293, 554] width 83 height 20
click at [1289, 555] on textarea "332" at bounding box center [1293, 554] width 83 height 20
click at [1311, 548] on td "522" at bounding box center [1306, 557] width 83 height 19
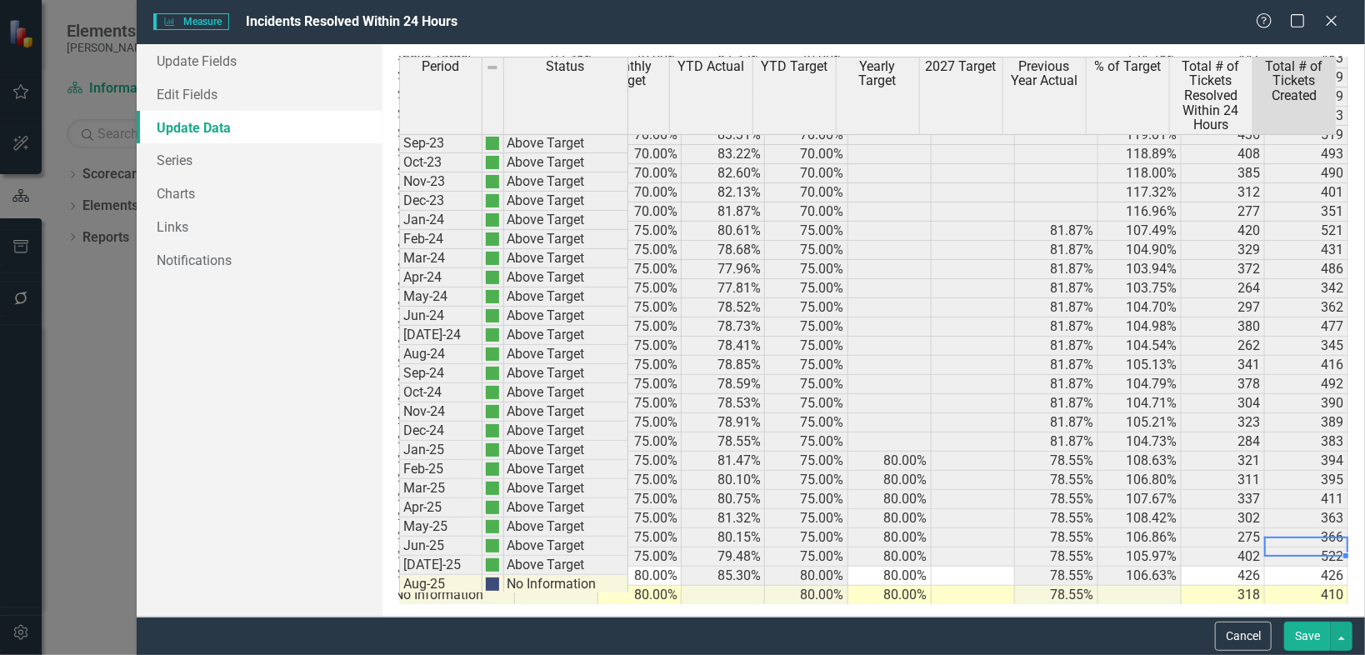
click at [1242, 567] on td "426" at bounding box center [1223, 576] width 83 height 19
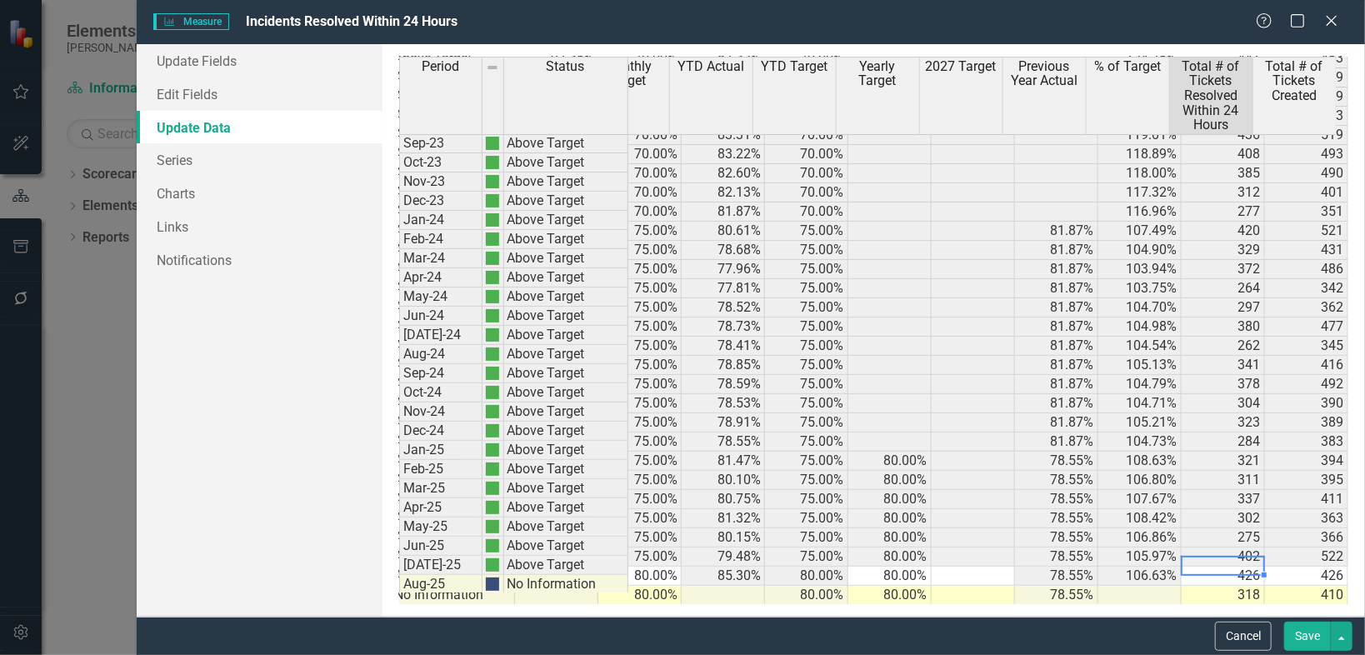
click at [1242, 567] on td "426" at bounding box center [1223, 576] width 83 height 19
click at [1241, 552] on textarea "426" at bounding box center [1210, 554] width 84 height 20
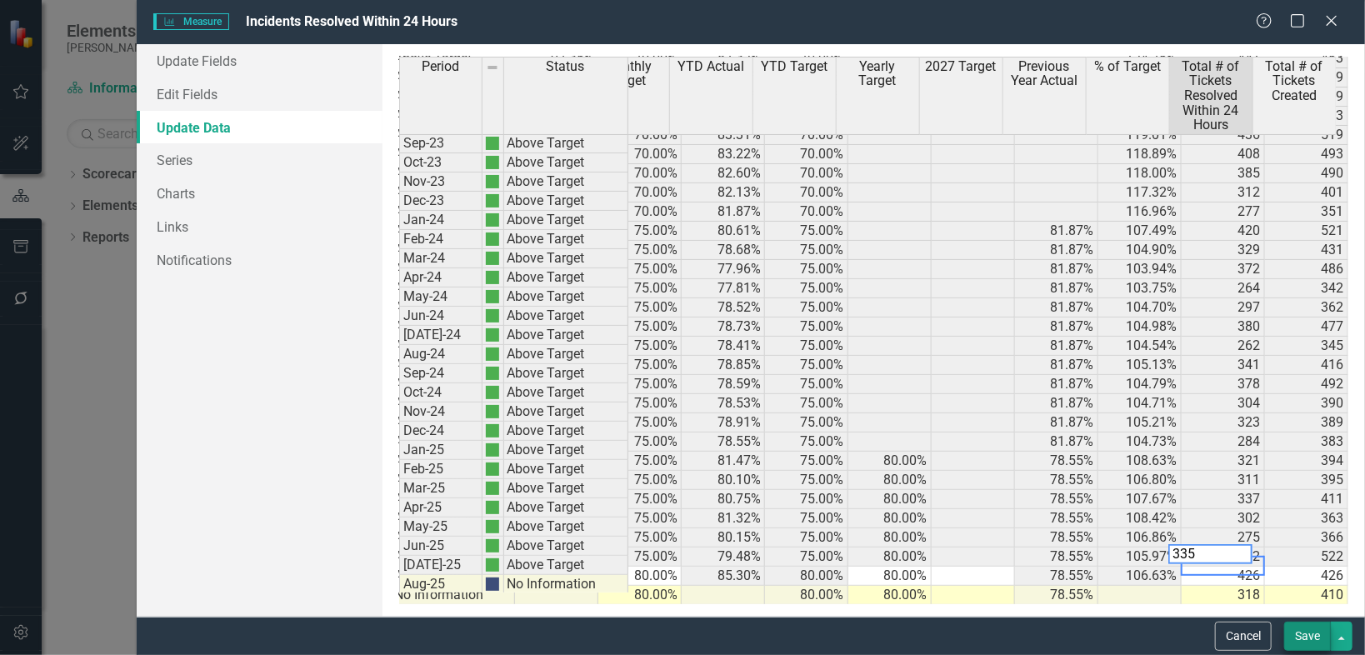
type textarea "335"
click at [1313, 639] on button "Save" at bounding box center [1307, 636] width 47 height 29
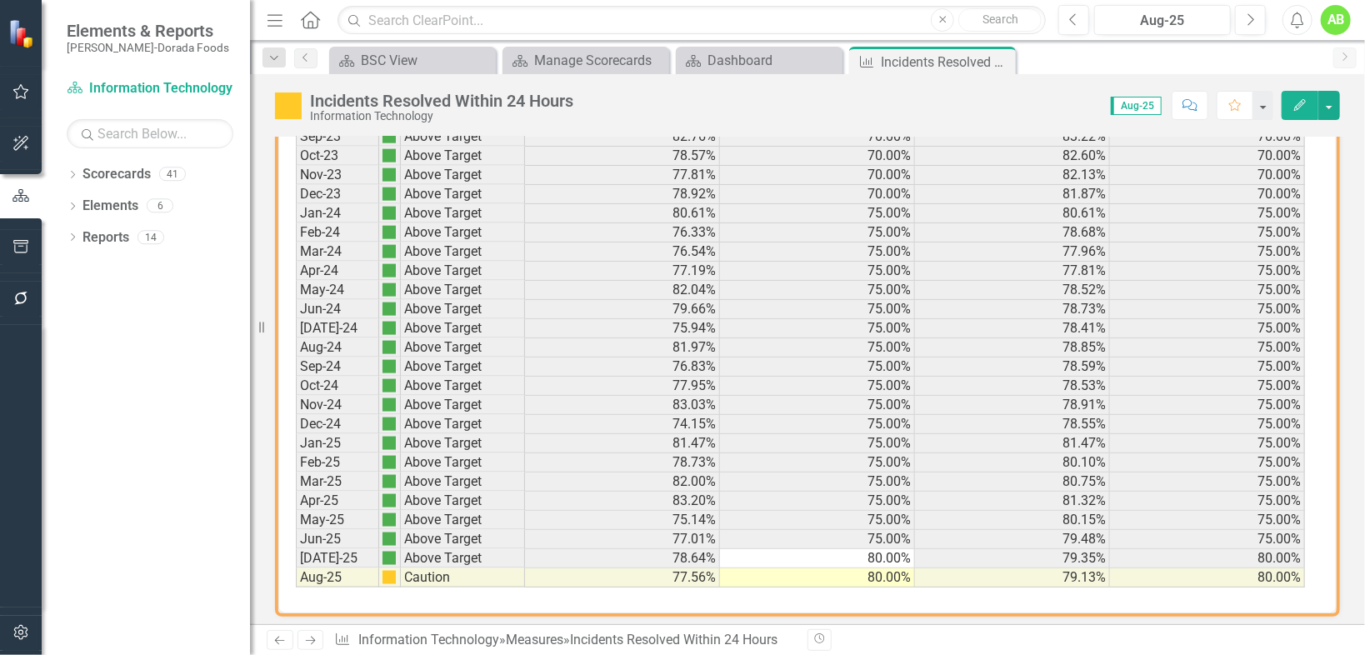
click at [1292, 98] on button "Edit" at bounding box center [1300, 105] width 37 height 29
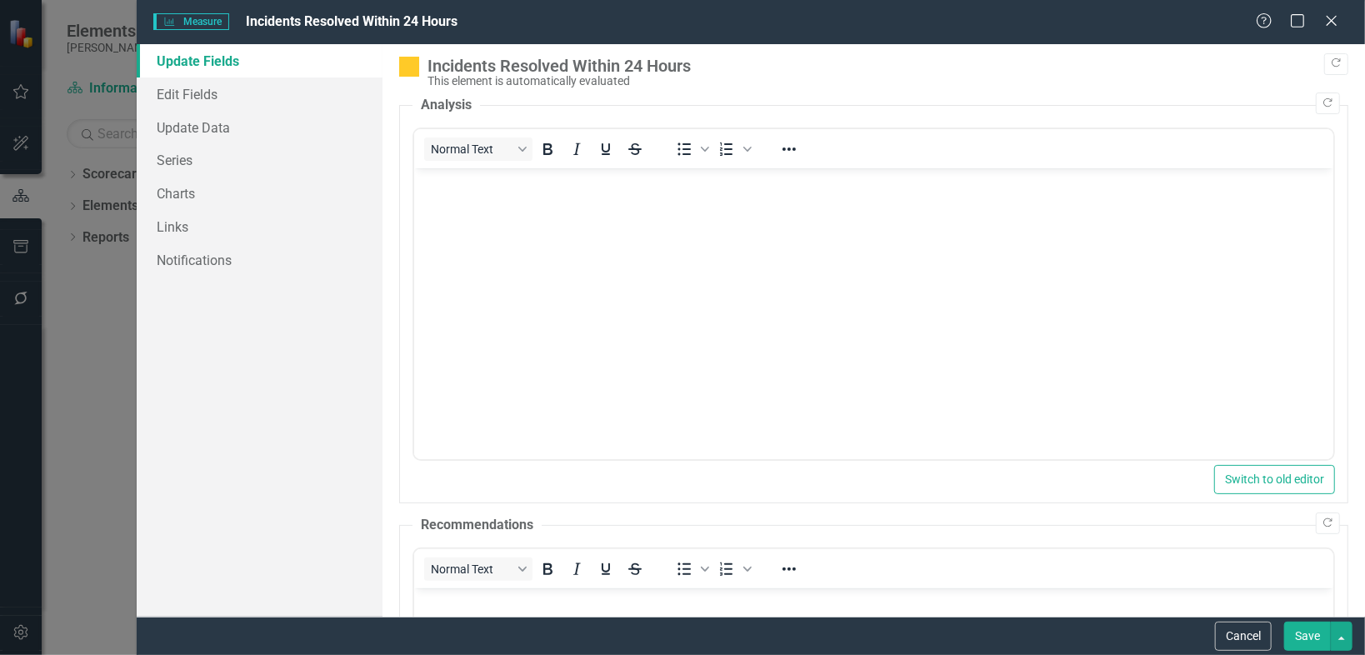
scroll to position [383, 0]
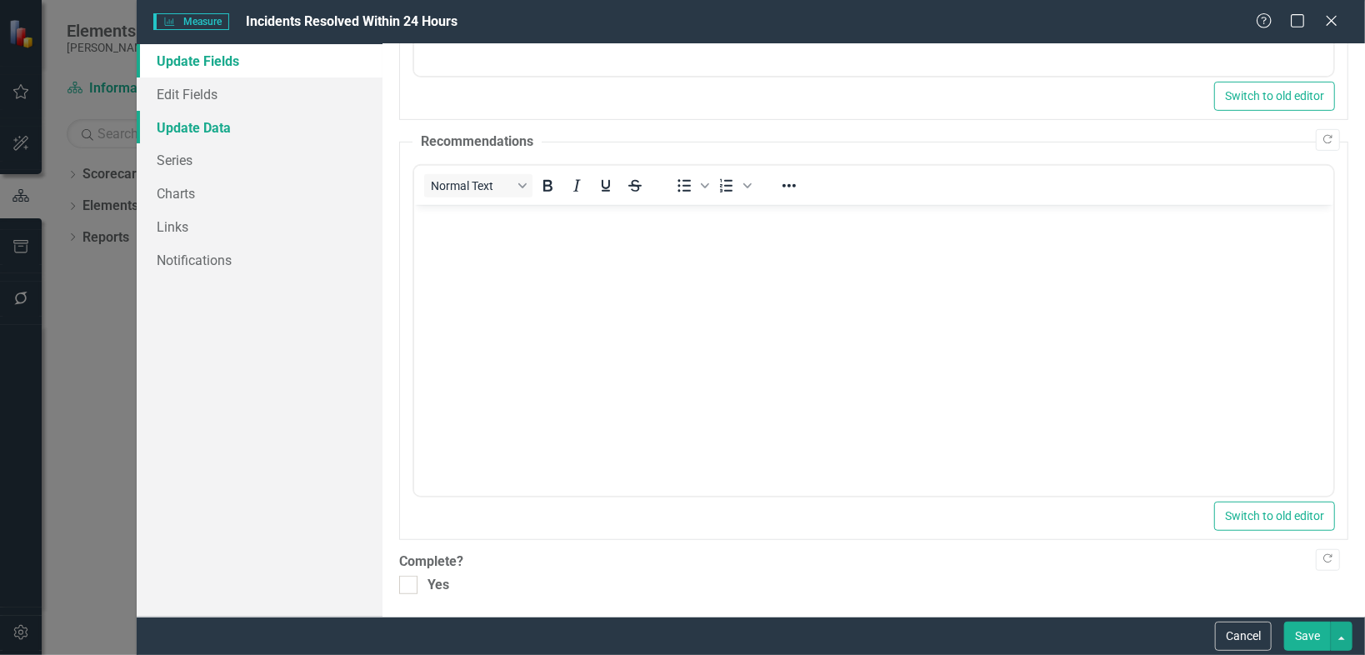
click at [221, 133] on link "Update Data" at bounding box center [260, 127] width 246 height 33
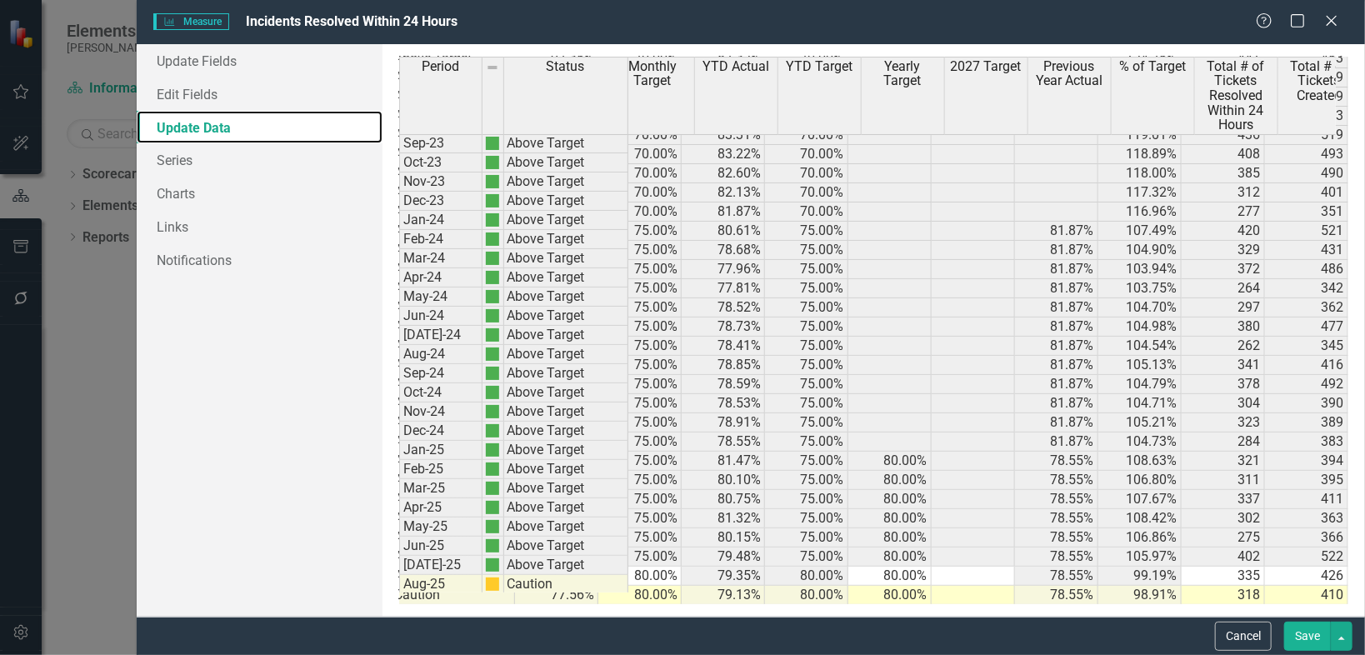
scroll to position [0, 125]
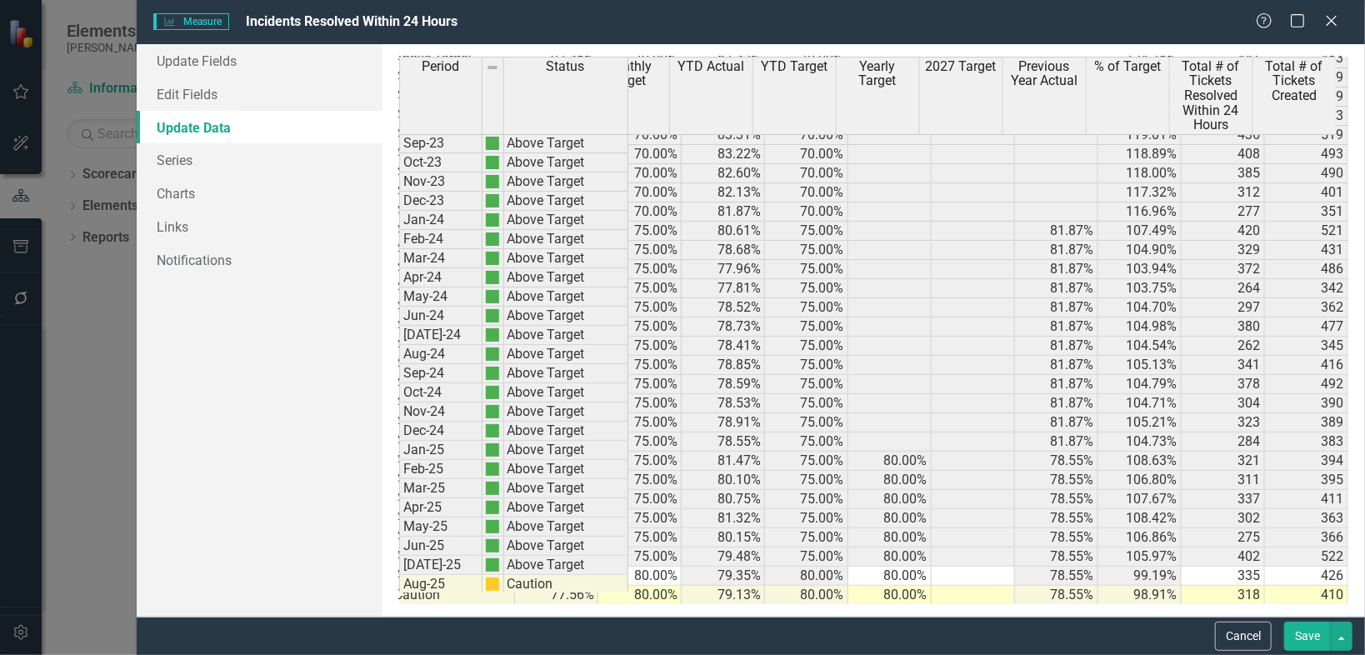
click at [1232, 567] on td "335" at bounding box center [1223, 576] width 83 height 19
click at [1232, 553] on textarea "335" at bounding box center [1210, 554] width 84 height 20
click at [1311, 567] on td "426" at bounding box center [1306, 576] width 83 height 19
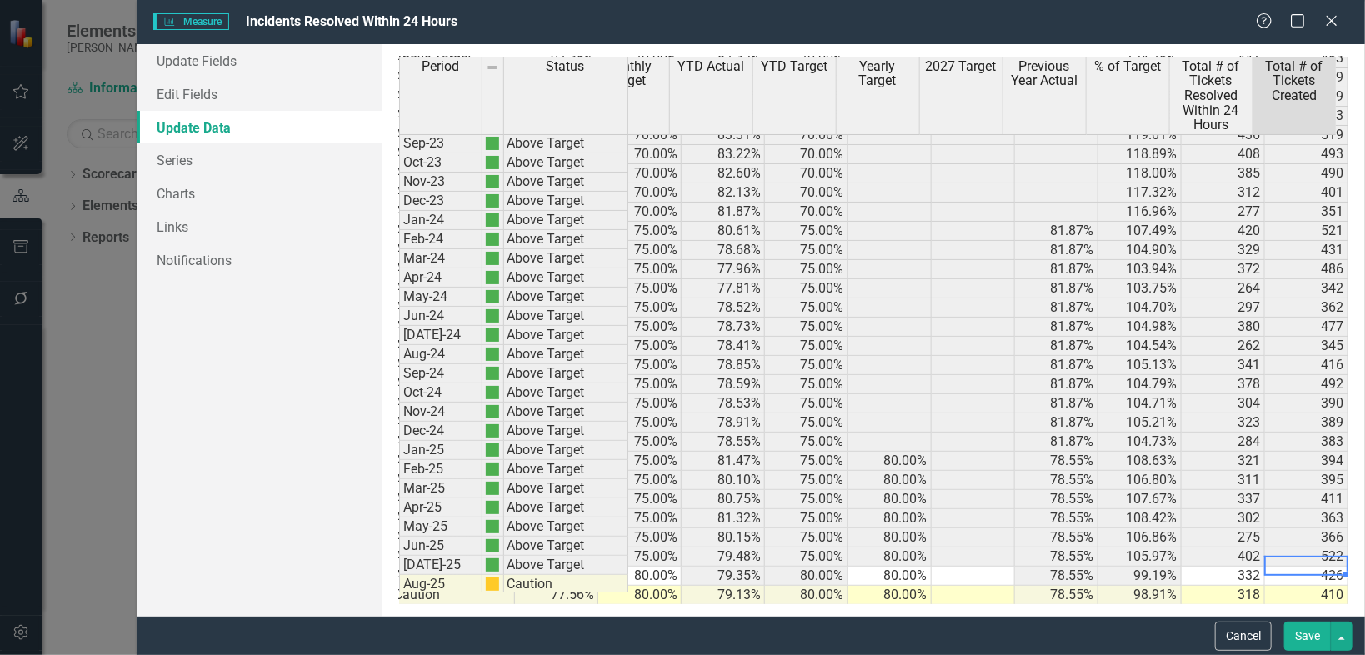
click at [1312, 567] on td "426" at bounding box center [1306, 576] width 83 height 19
click at [1312, 554] on textarea "426" at bounding box center [1293, 554] width 83 height 20
type textarea "318"
click at [1233, 586] on td "318" at bounding box center [1223, 595] width 83 height 19
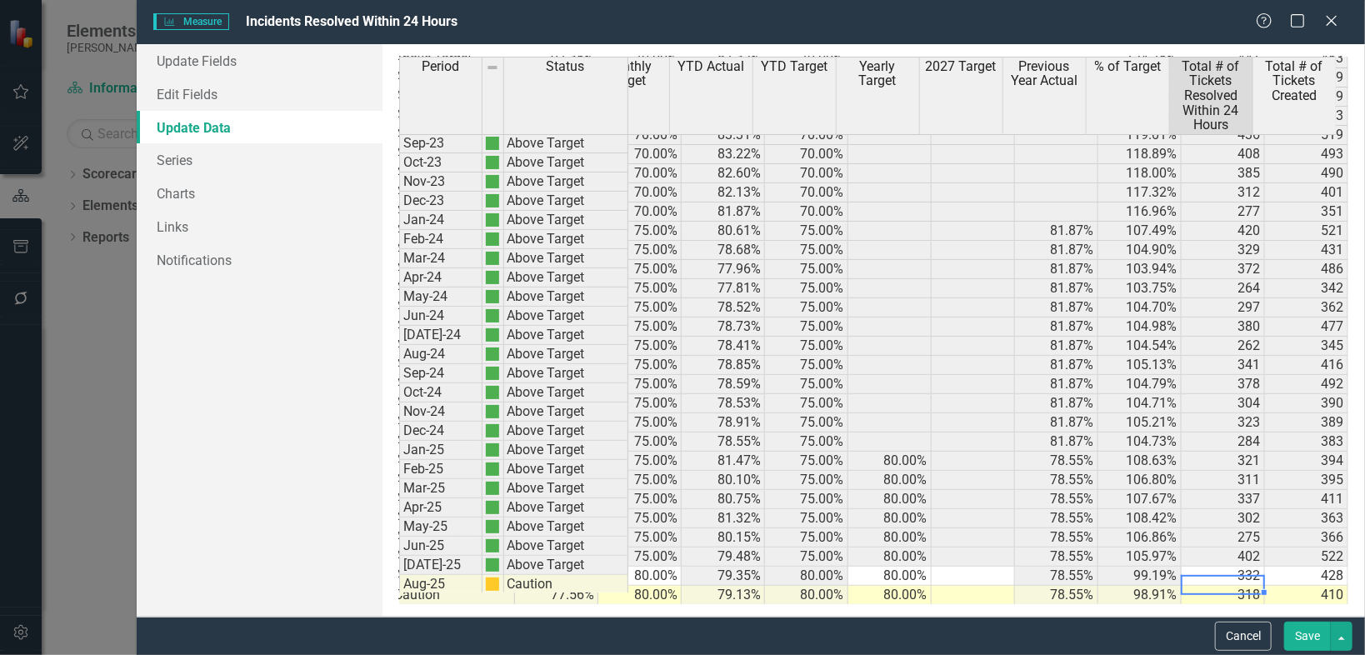
click at [1310, 633] on button "Save" at bounding box center [1307, 636] width 47 height 29
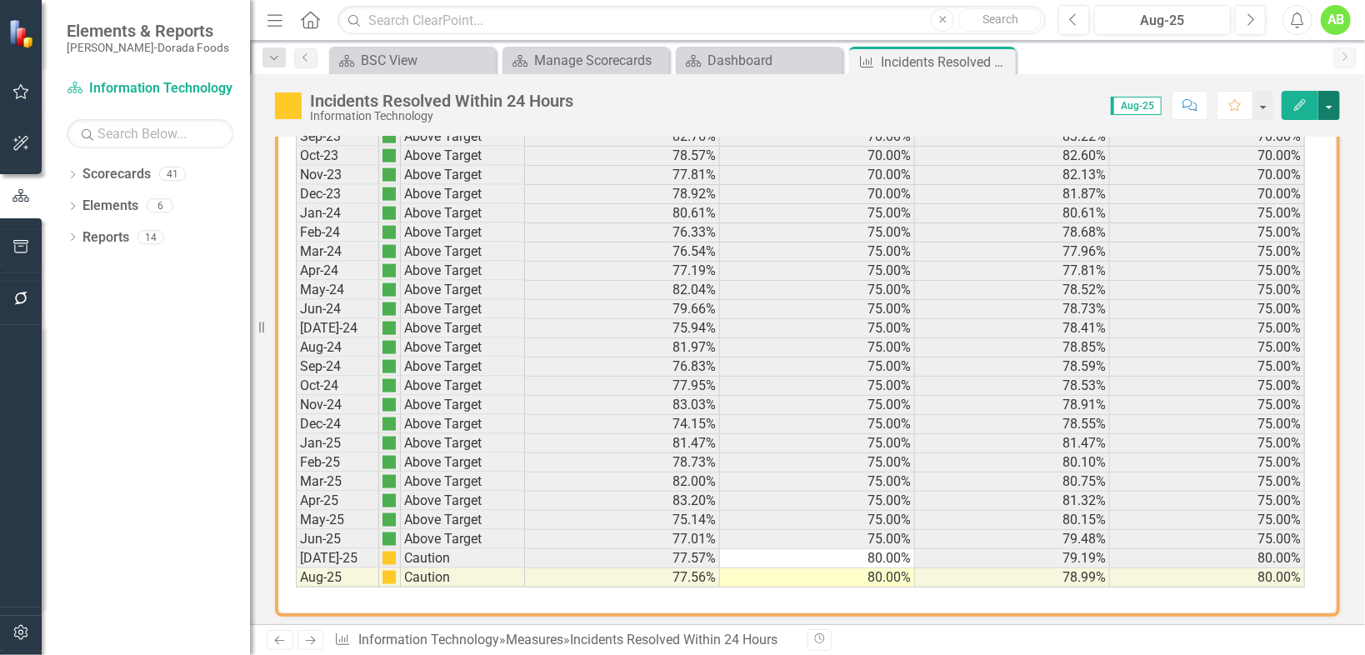
click at [1333, 102] on button "button" at bounding box center [1329, 105] width 22 height 29
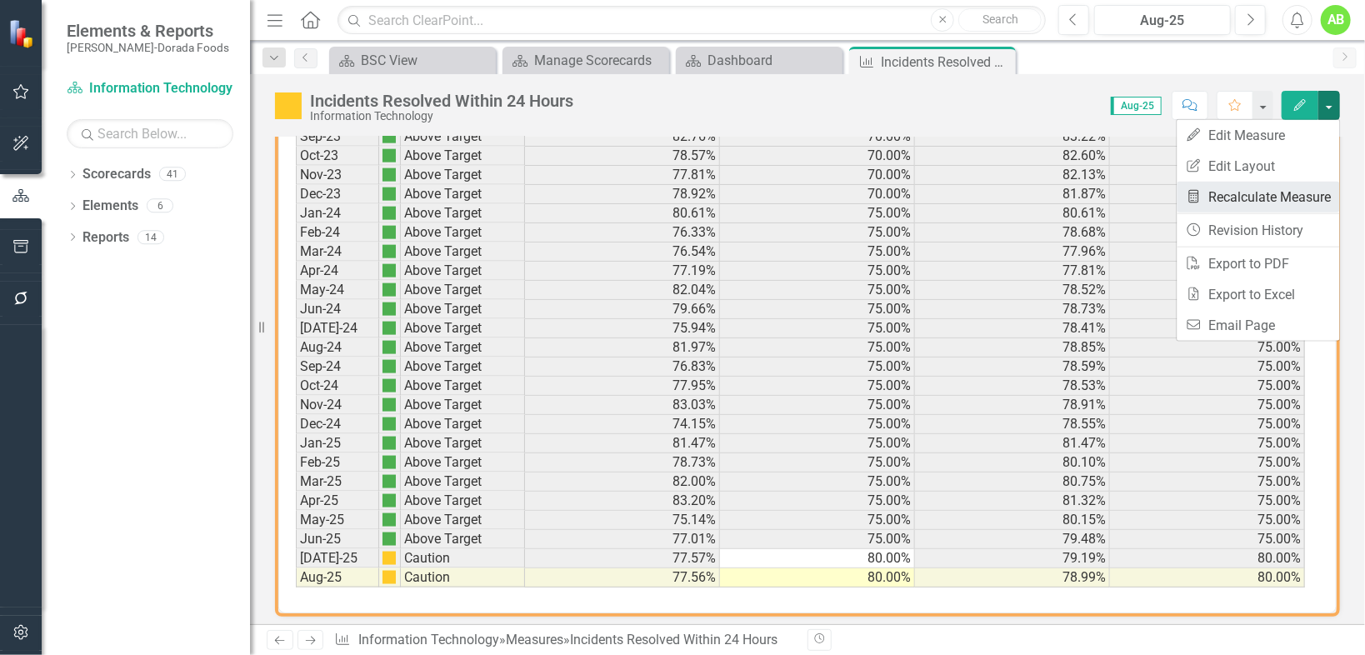
click at [1305, 195] on link "Recalculate Measure Recalculate Measure" at bounding box center [1259, 197] width 163 height 31
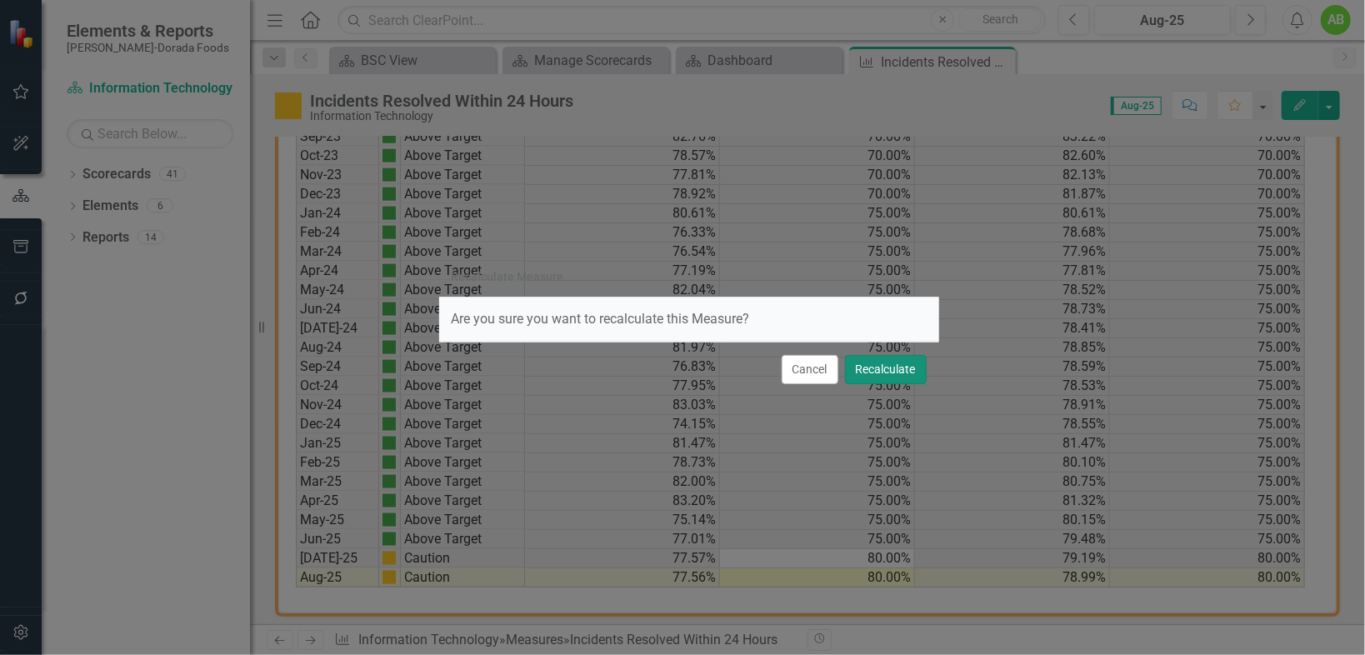
click at [872, 373] on button "Recalculate" at bounding box center [886, 369] width 82 height 29
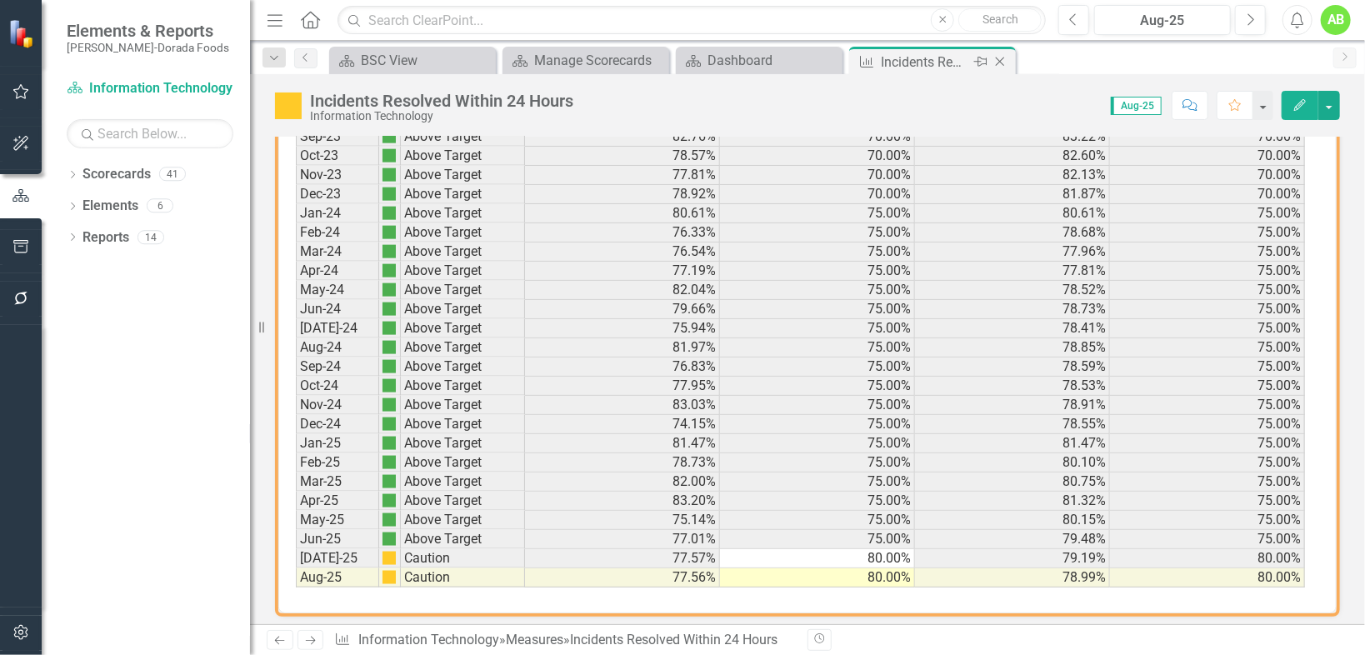
click at [1005, 63] on icon "Close" at bounding box center [1000, 61] width 17 height 13
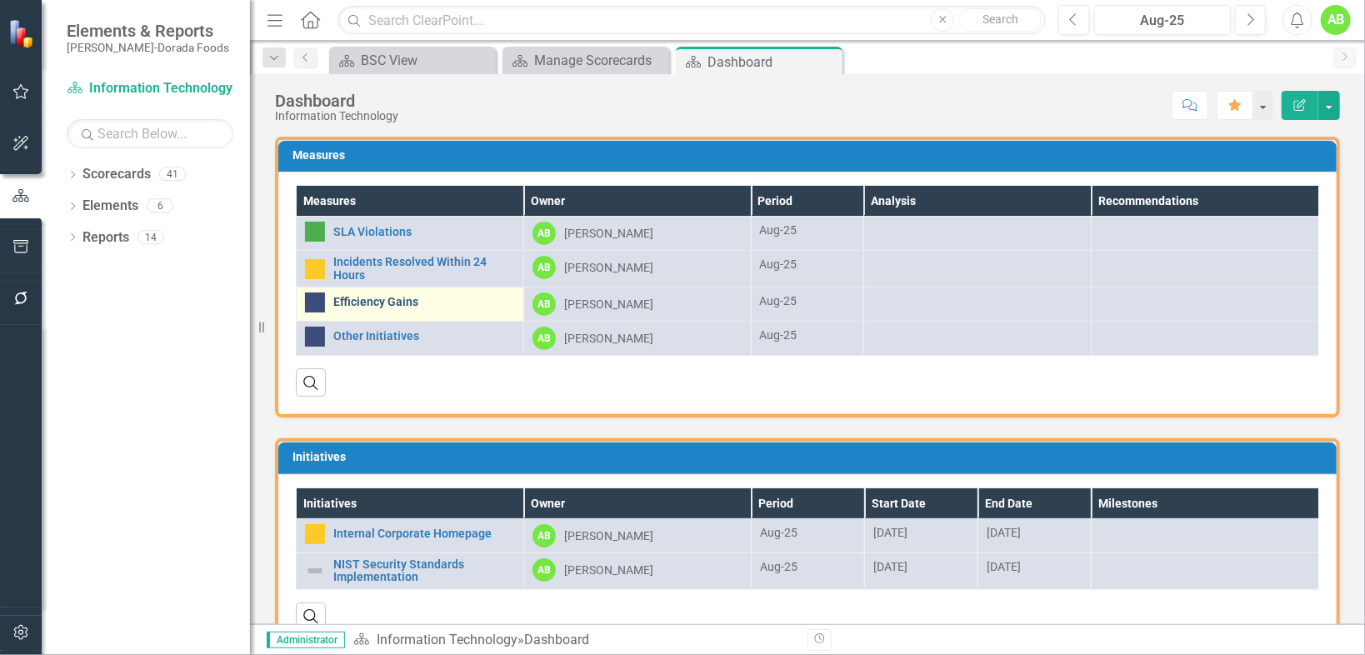
click at [413, 303] on link "Efficiency Gains" at bounding box center [424, 302] width 182 height 13
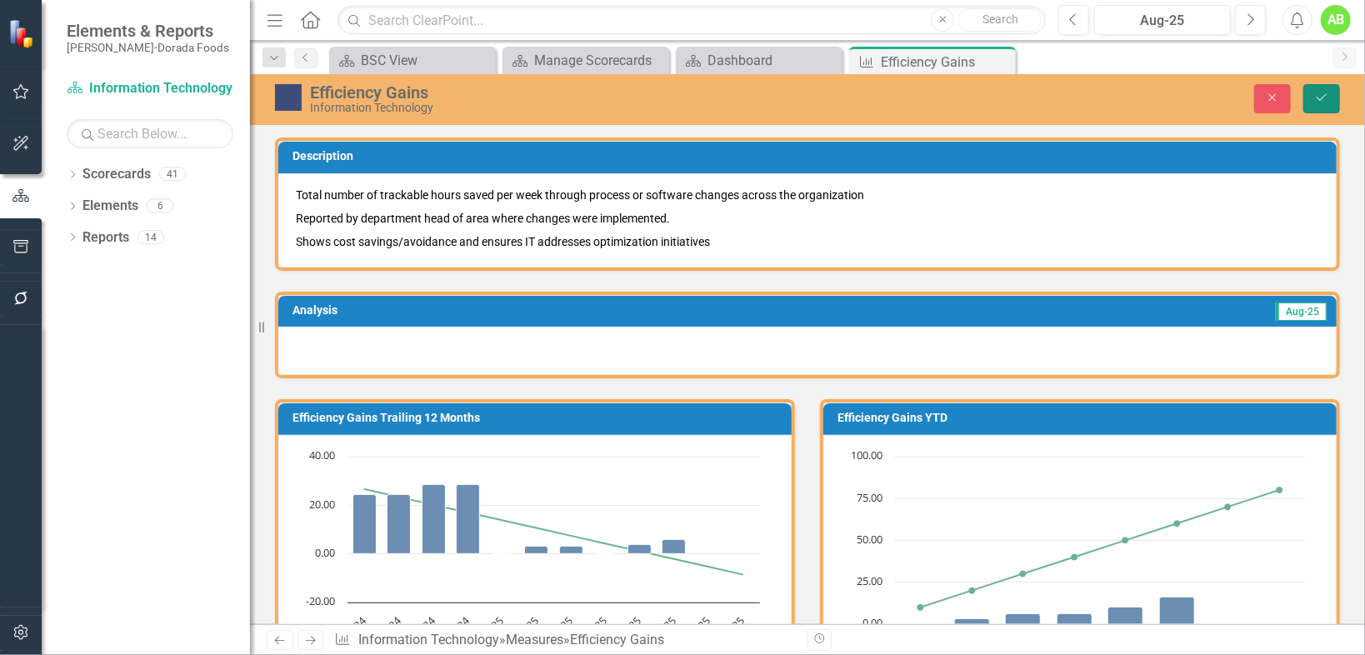
click at [1328, 93] on icon "Save" at bounding box center [1321, 98] width 15 height 12
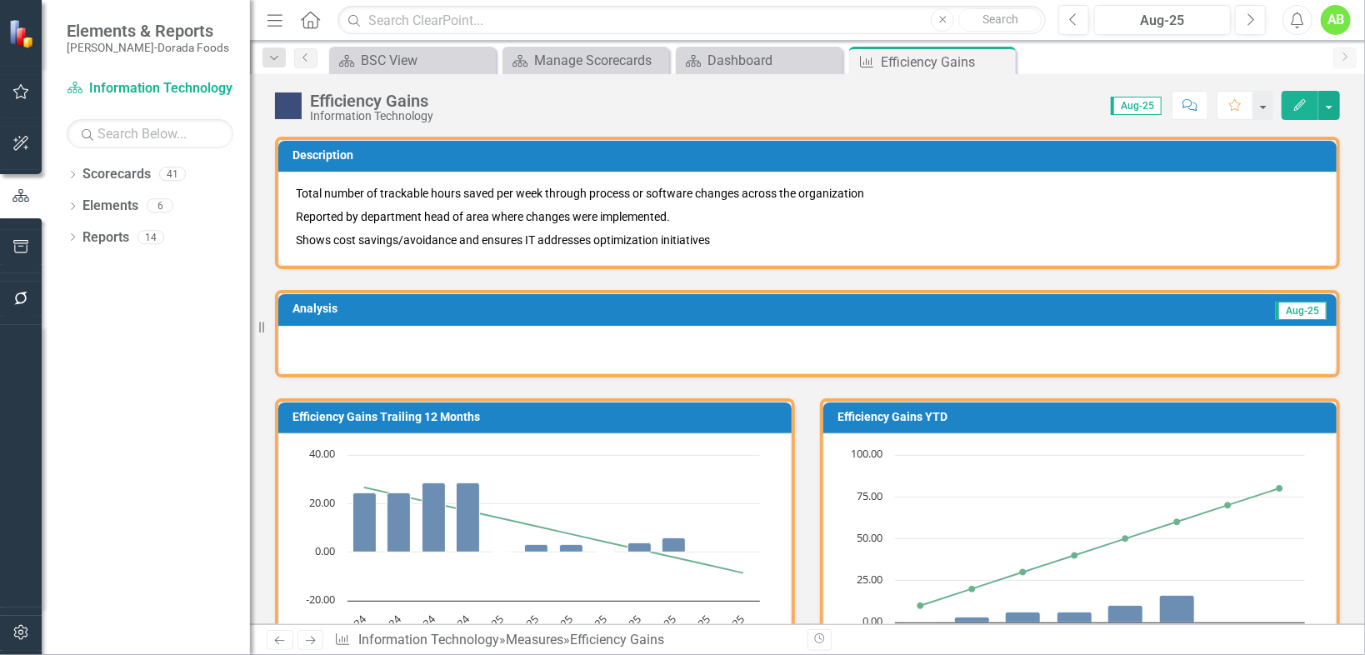
click at [610, 332] on div at bounding box center [807, 350] width 1058 height 48
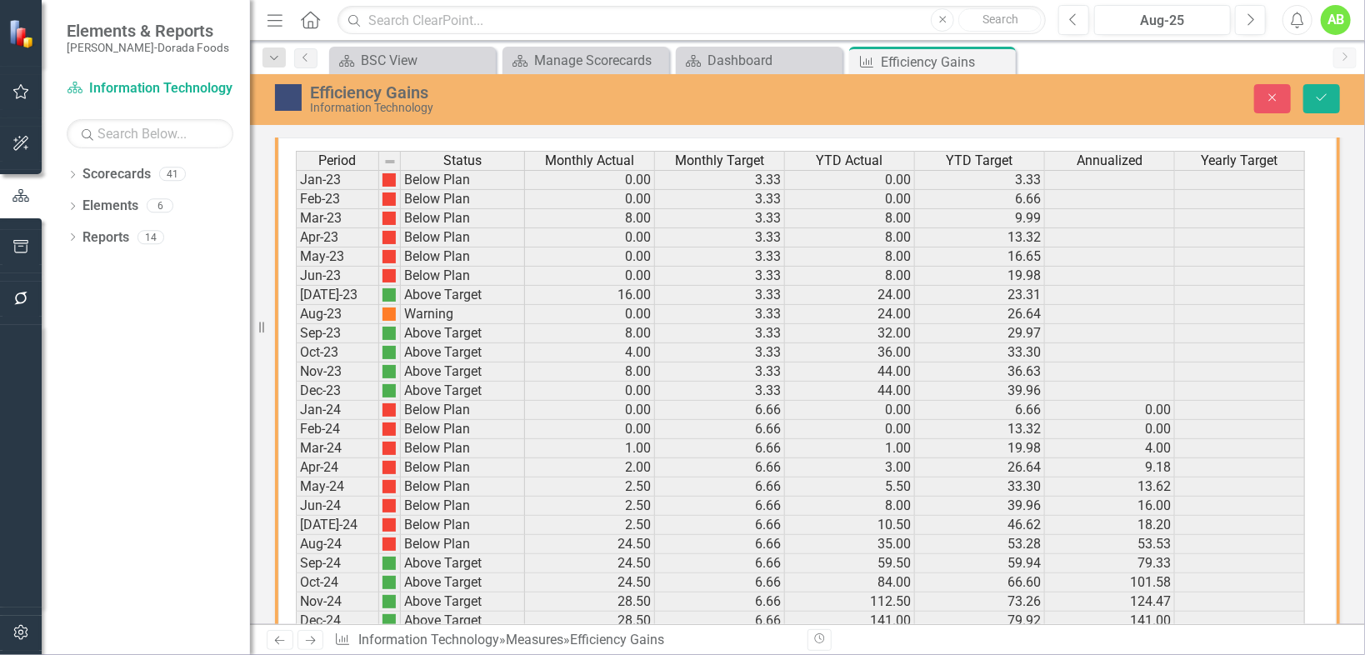
scroll to position [1530, 0]
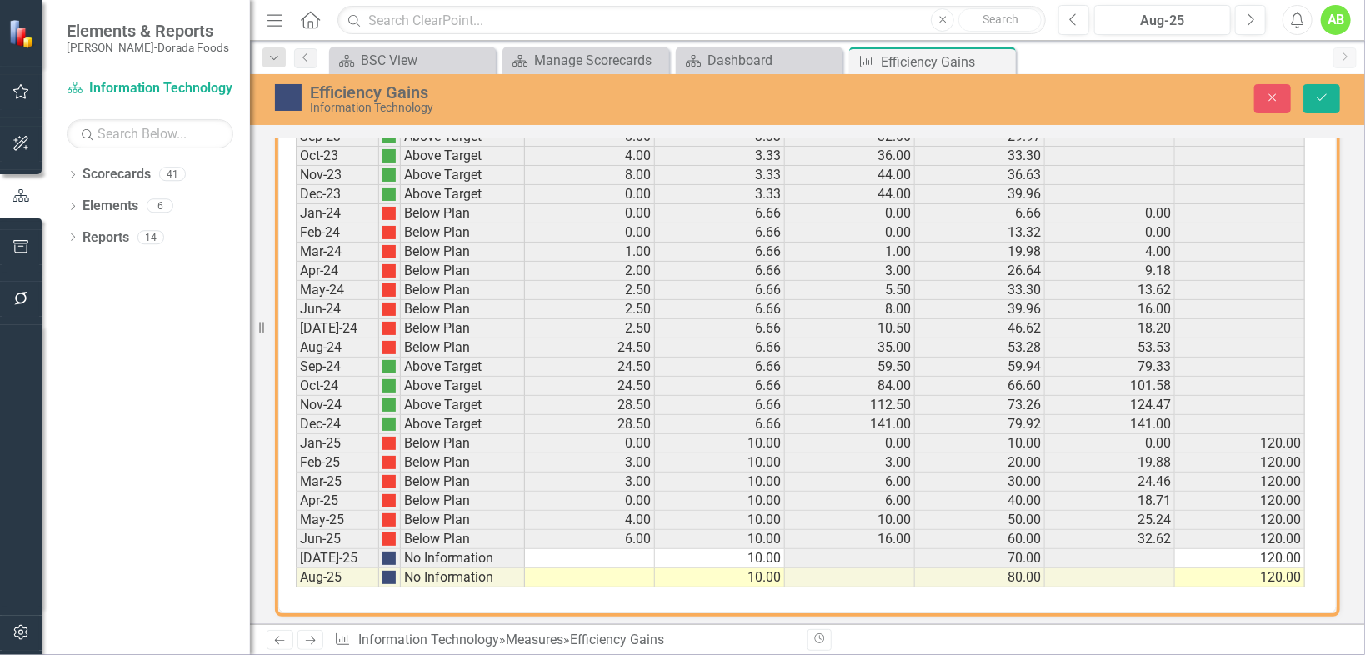
click at [638, 549] on td at bounding box center [590, 558] width 130 height 19
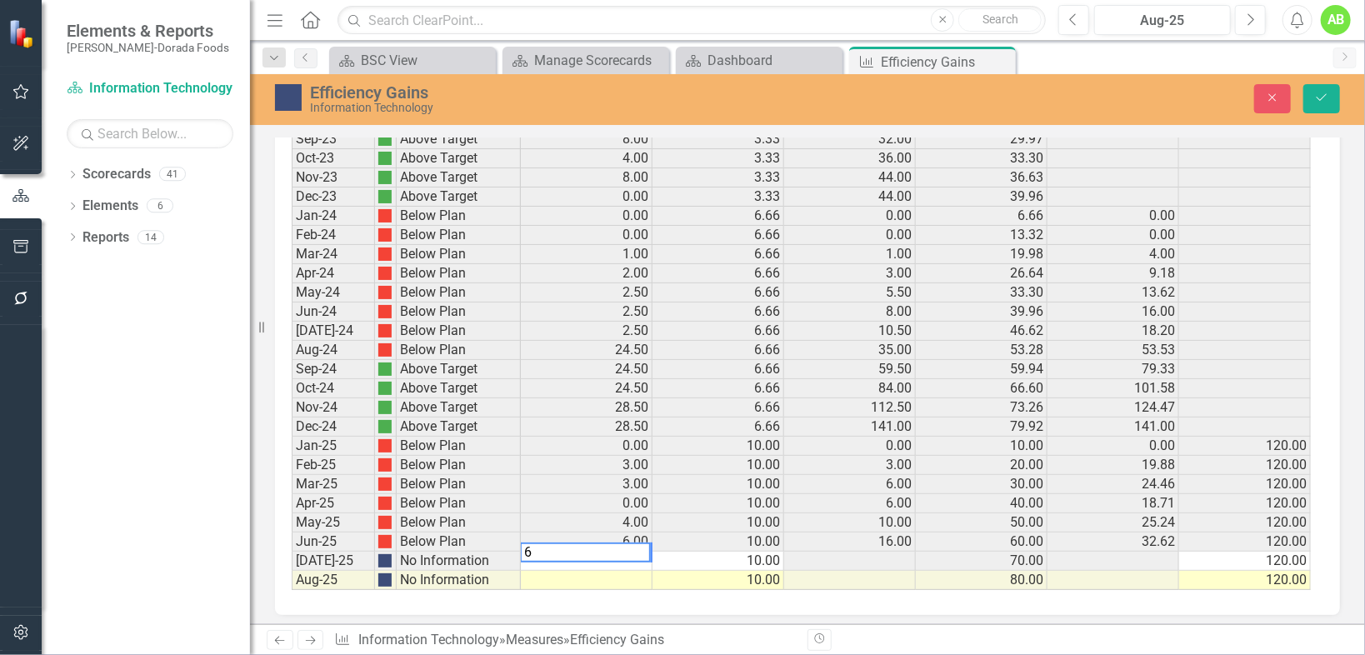
type textarea "6"
click at [642, 571] on td at bounding box center [587, 580] width 132 height 19
click at [632, 571] on td at bounding box center [587, 580] width 132 height 19
type textarea "8"
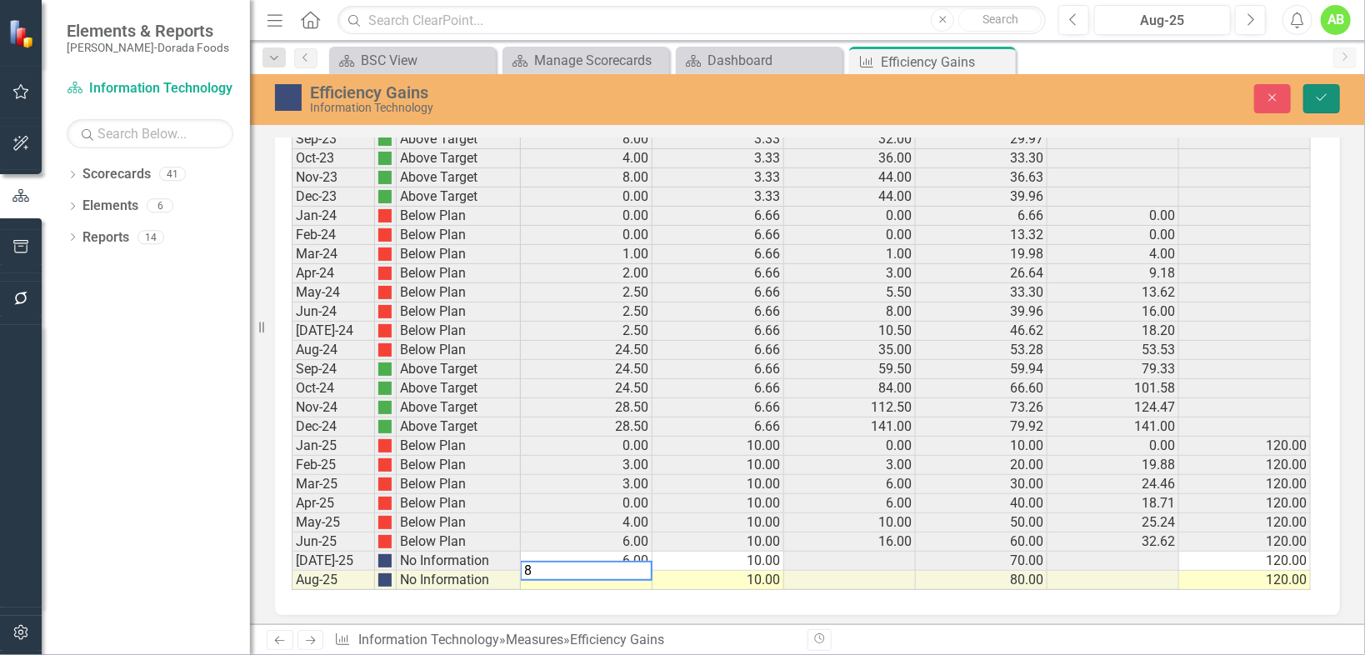
click at [1317, 98] on icon "Save" at bounding box center [1321, 98] width 15 height 12
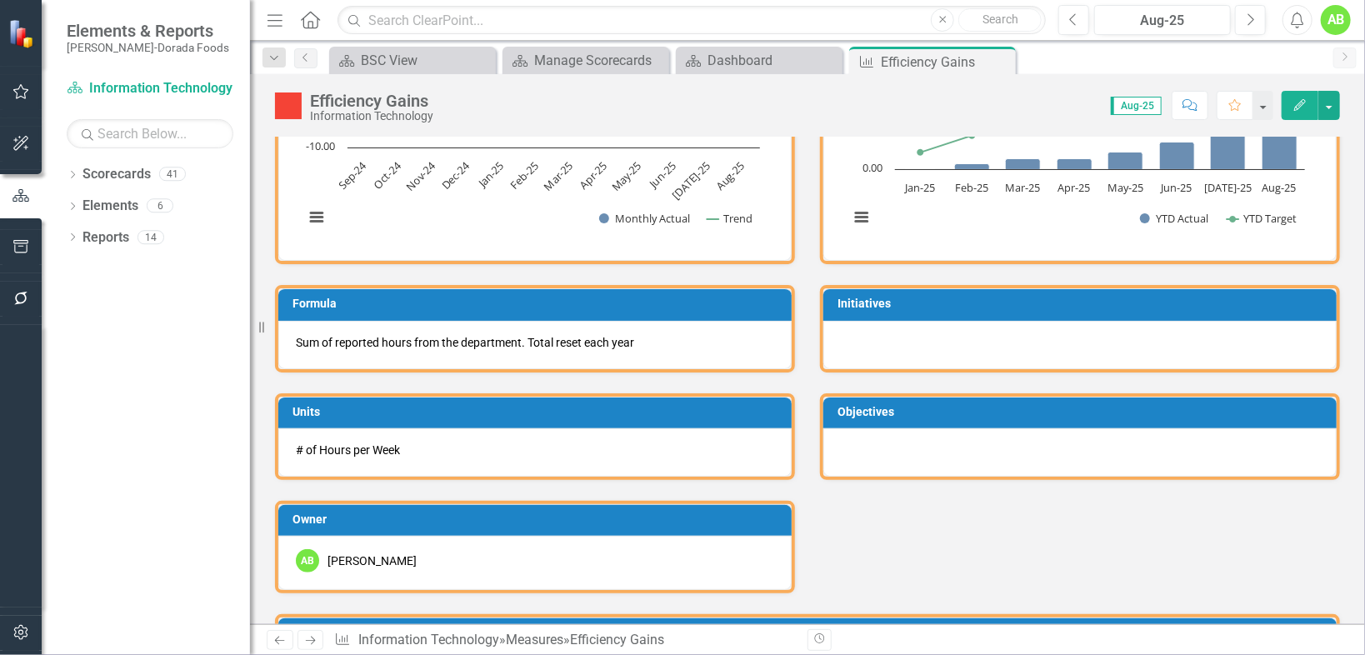
scroll to position [429, 0]
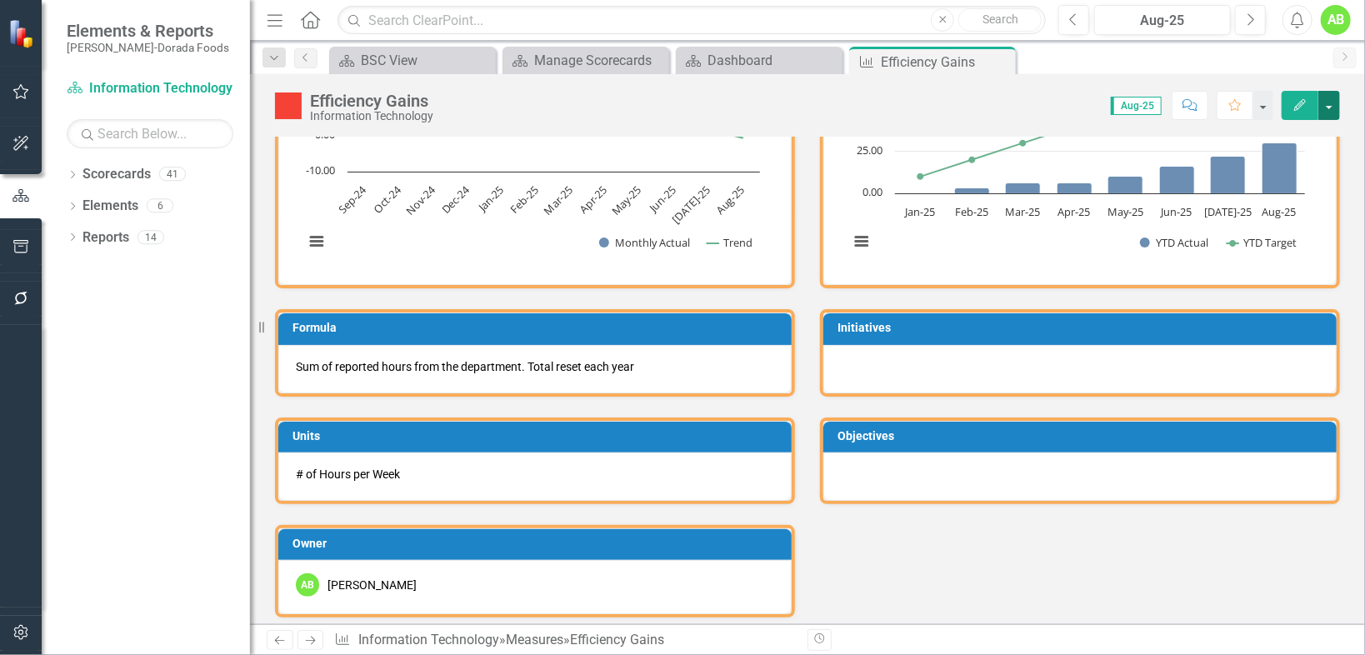
click at [1338, 110] on button "button" at bounding box center [1329, 105] width 22 height 29
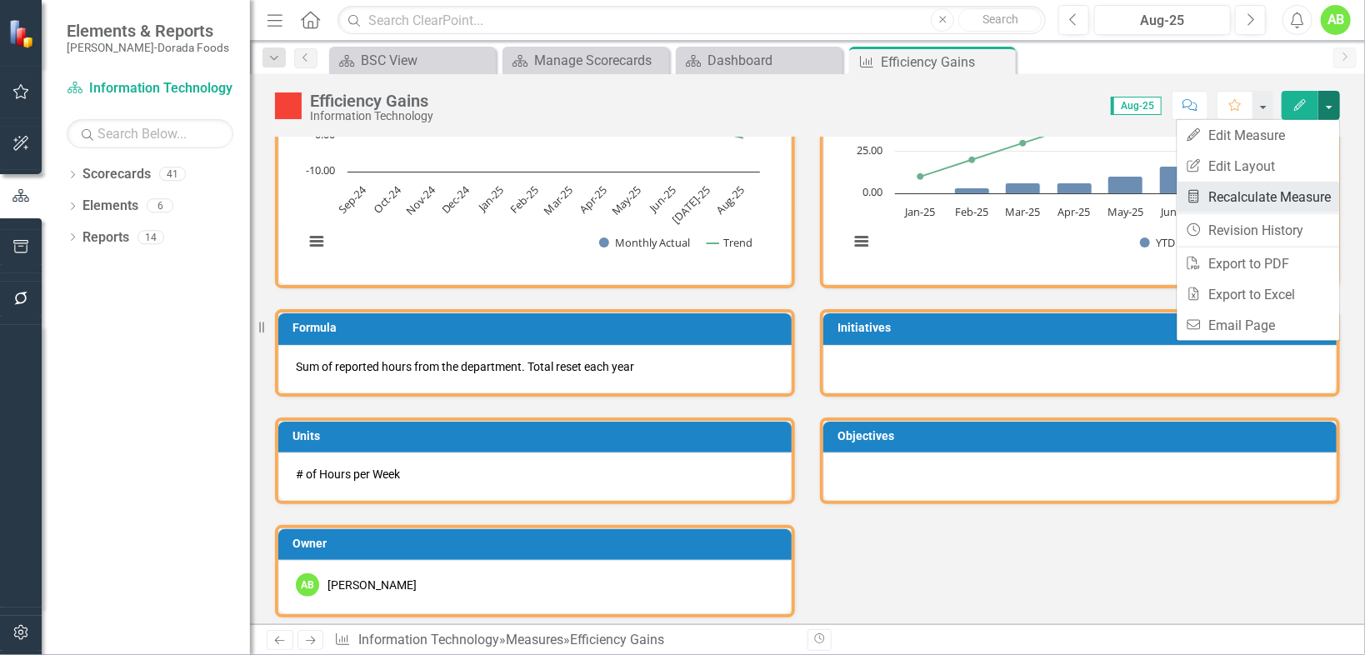
click at [1278, 195] on link "Recalculate Measure Recalculate Measure" at bounding box center [1259, 197] width 163 height 31
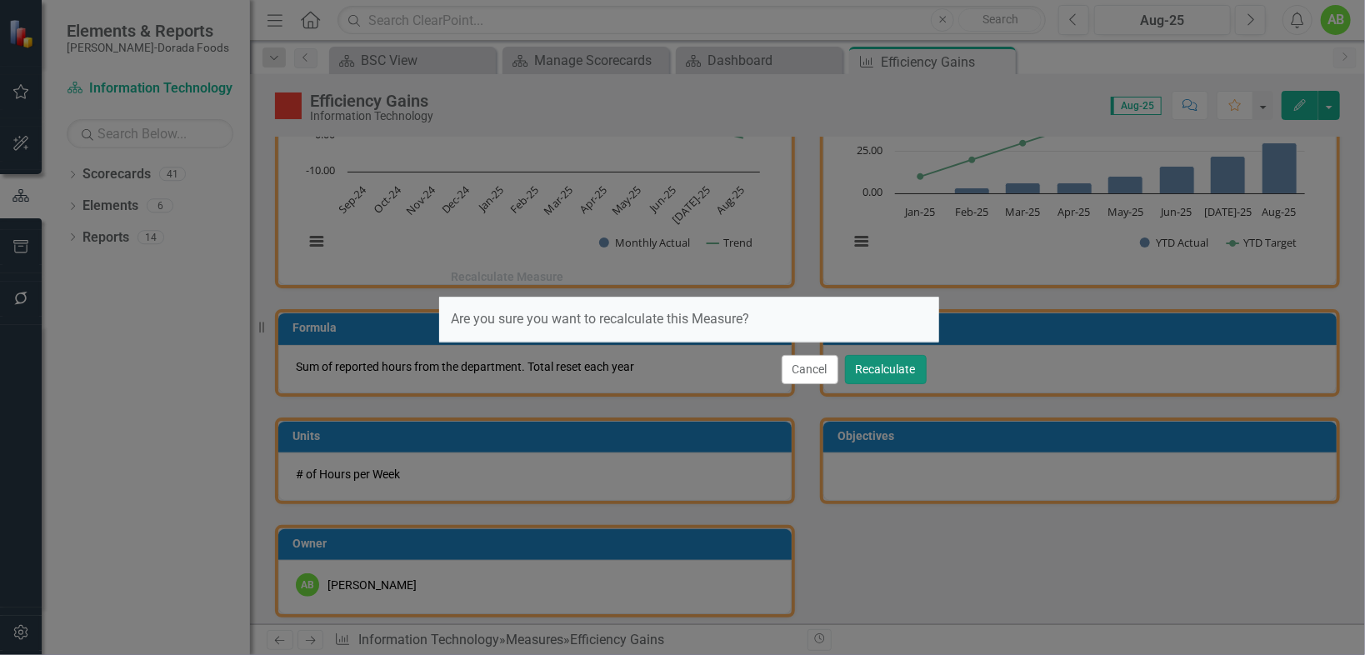
click at [895, 377] on button "Recalculate" at bounding box center [886, 369] width 82 height 29
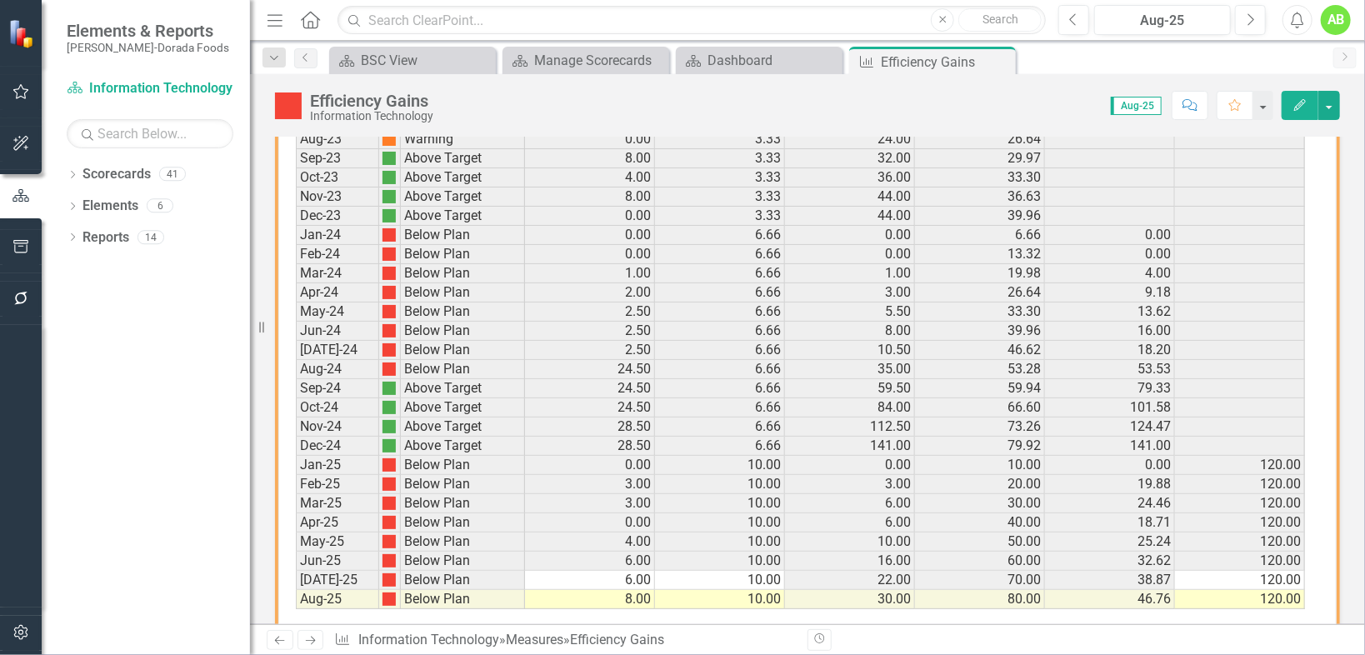
scroll to position [1163, 0]
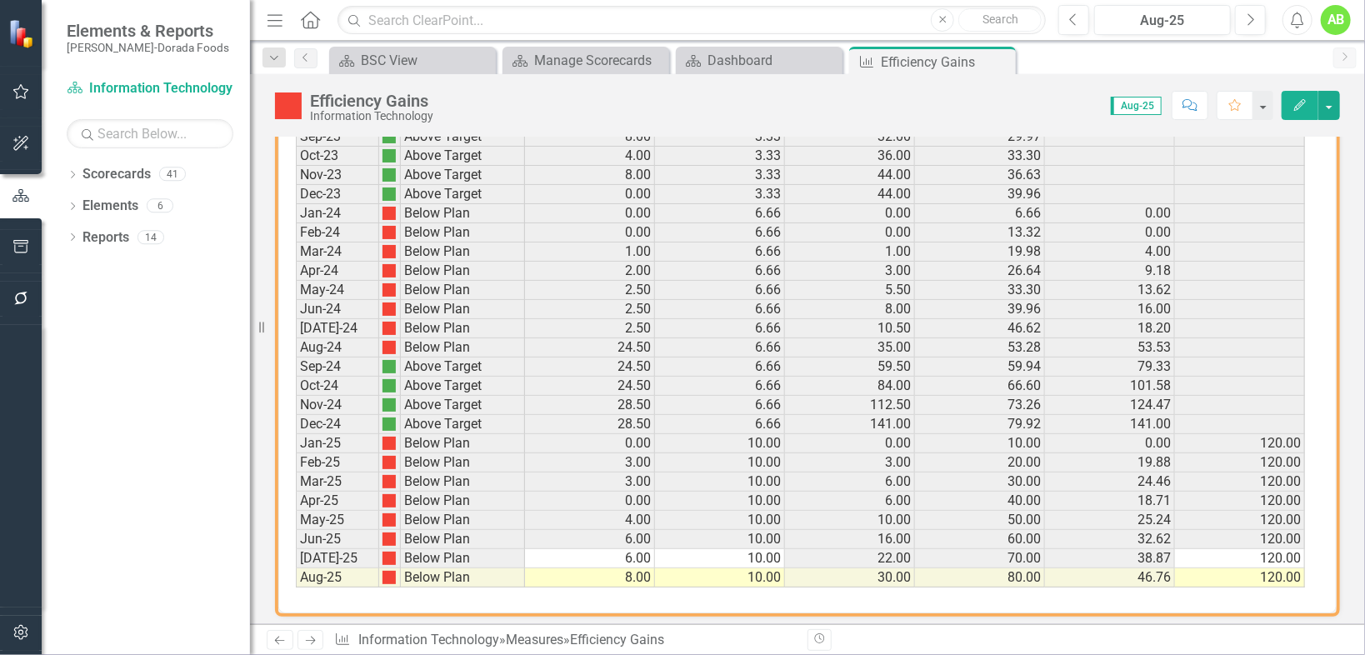
click at [639, 549] on td "6.00" at bounding box center [590, 558] width 130 height 19
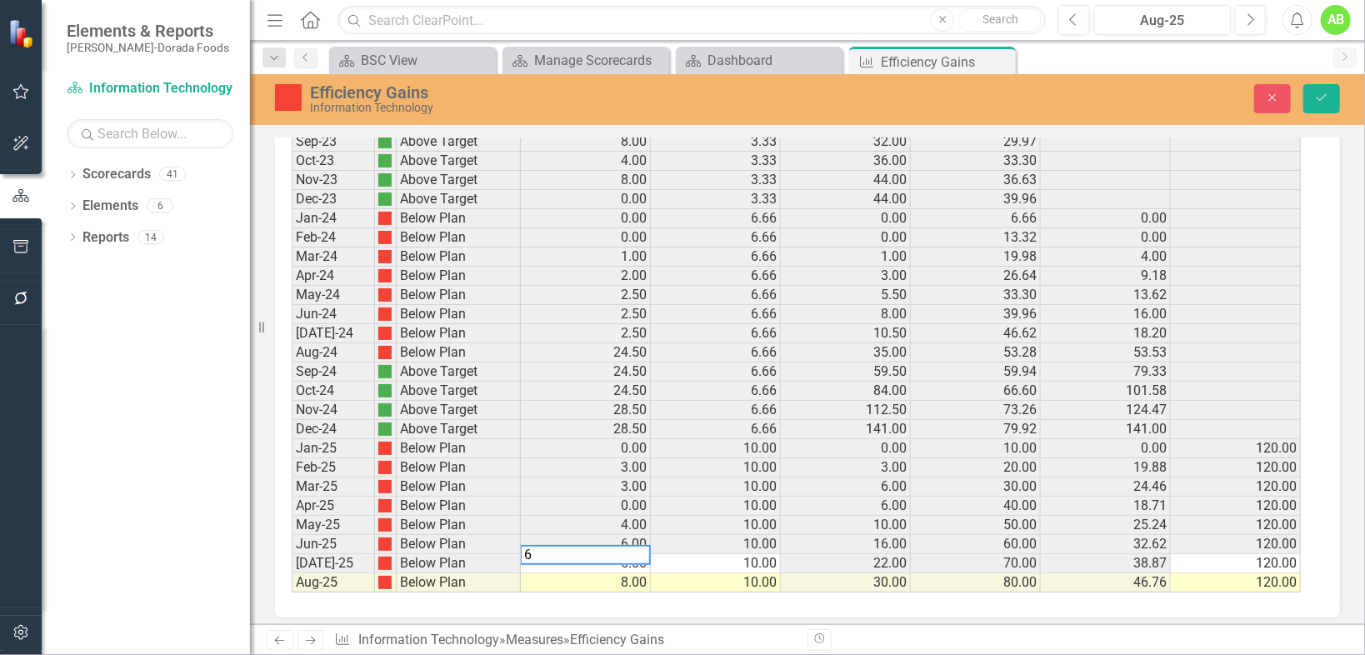
scroll to position [1166, 0]
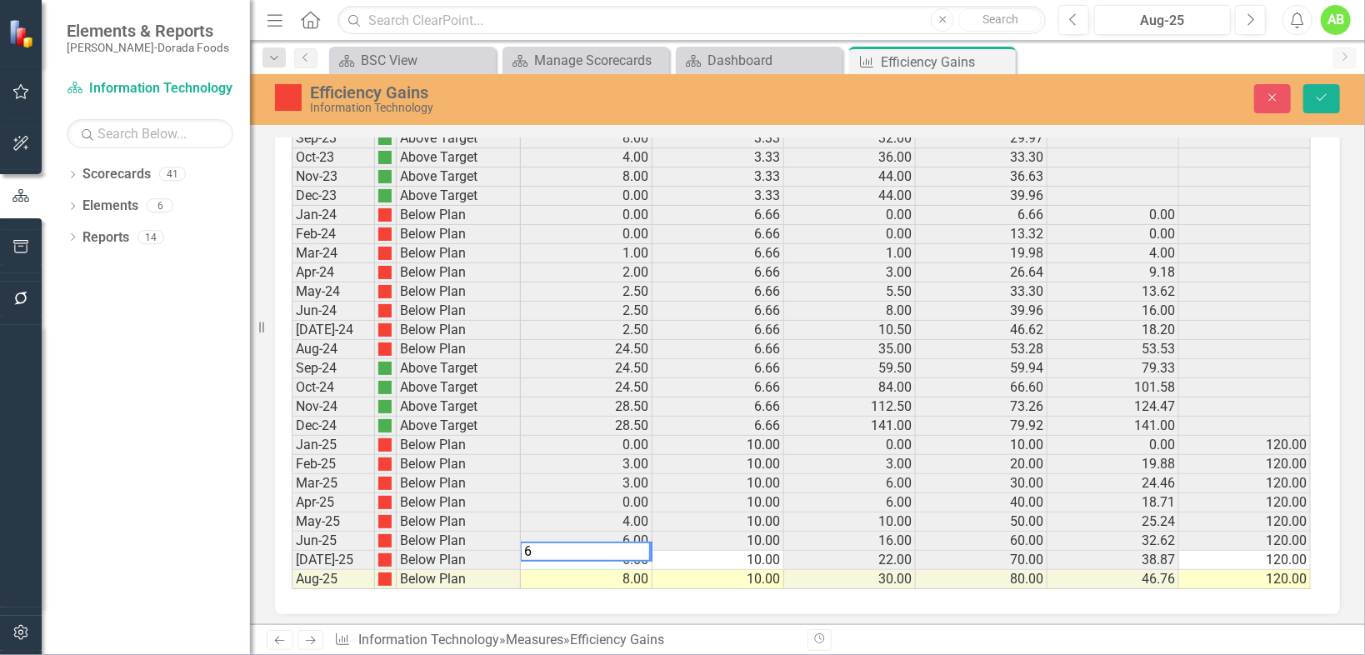
click at [548, 542] on textarea "6" at bounding box center [585, 552] width 131 height 20
click at [629, 570] on td "8.00" at bounding box center [587, 579] width 132 height 19
click at [633, 570] on td "8.00" at bounding box center [587, 579] width 132 height 19
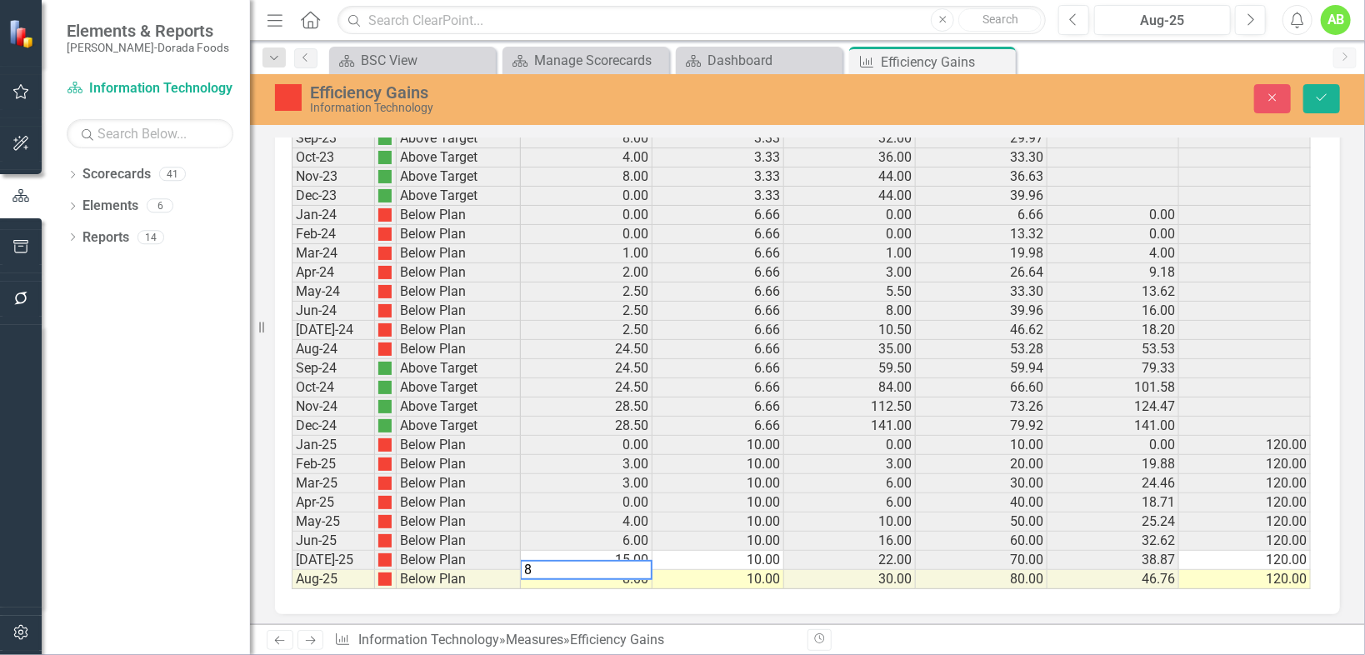
click at [633, 565] on textarea "8" at bounding box center [586, 570] width 133 height 20
type textarea "1"
type textarea "10"
click at [1320, 97] on icon "Save" at bounding box center [1321, 98] width 15 height 12
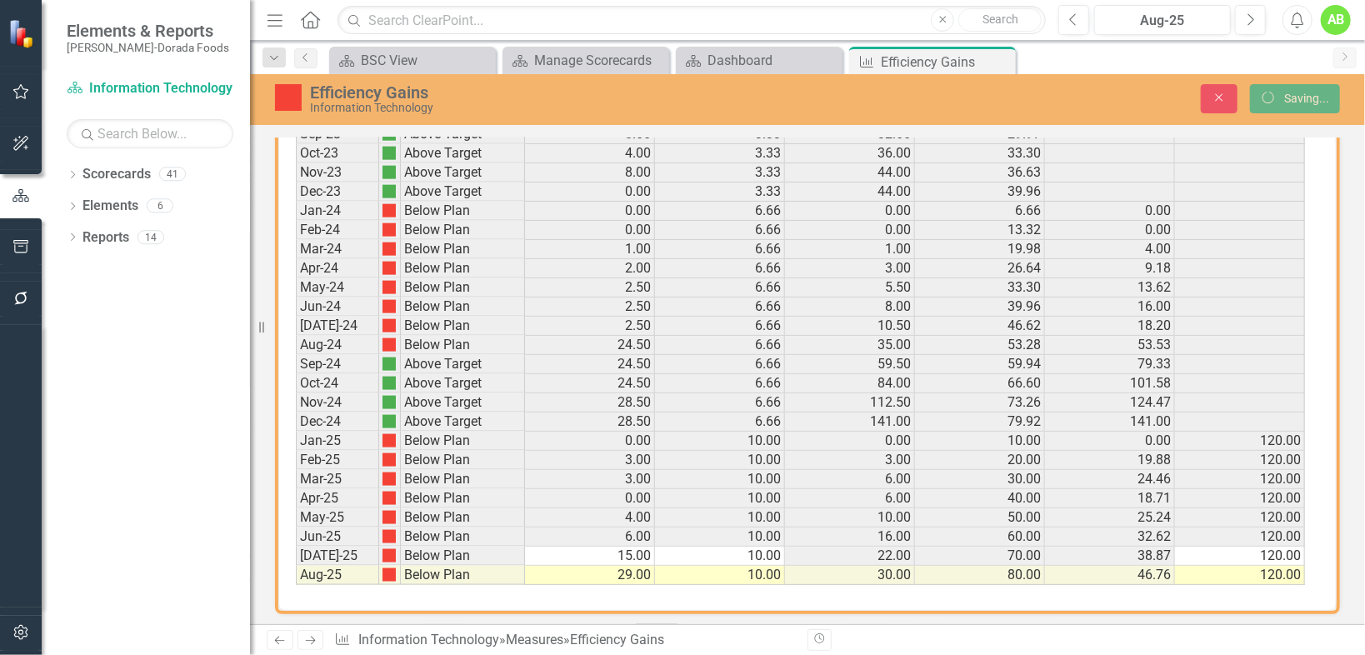
scroll to position [1161, 0]
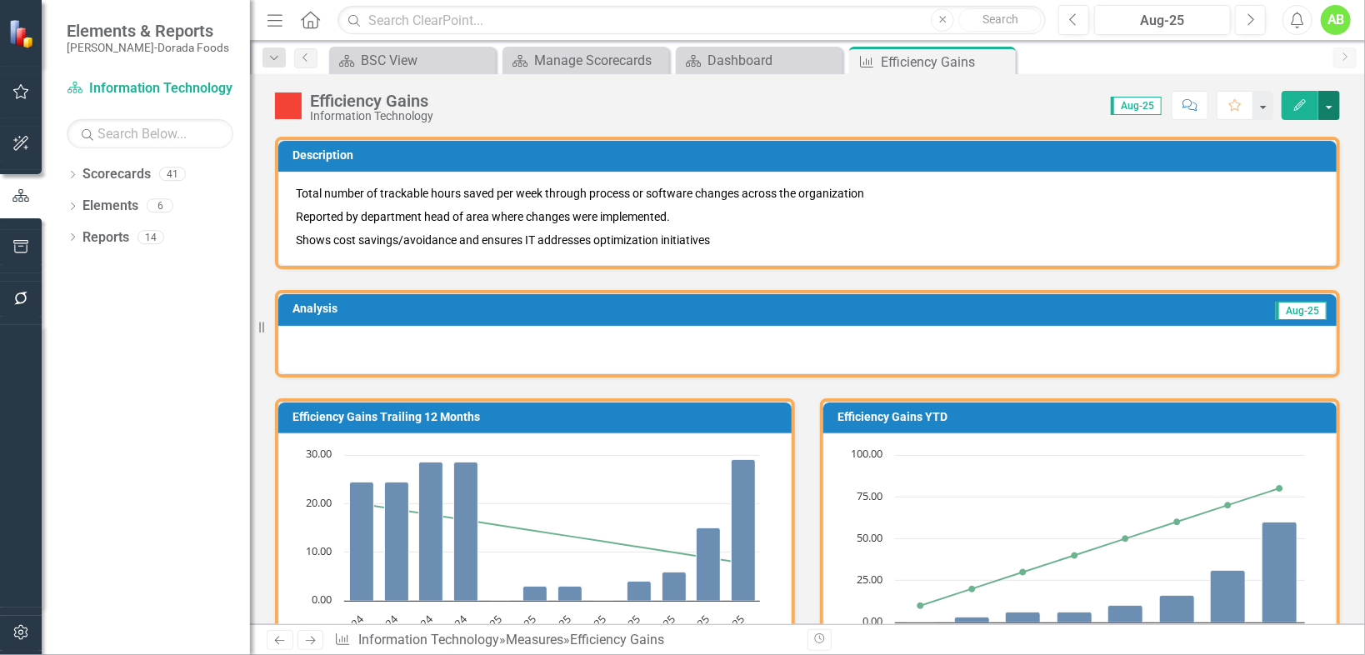
click at [1335, 99] on button "button" at bounding box center [1329, 105] width 22 height 29
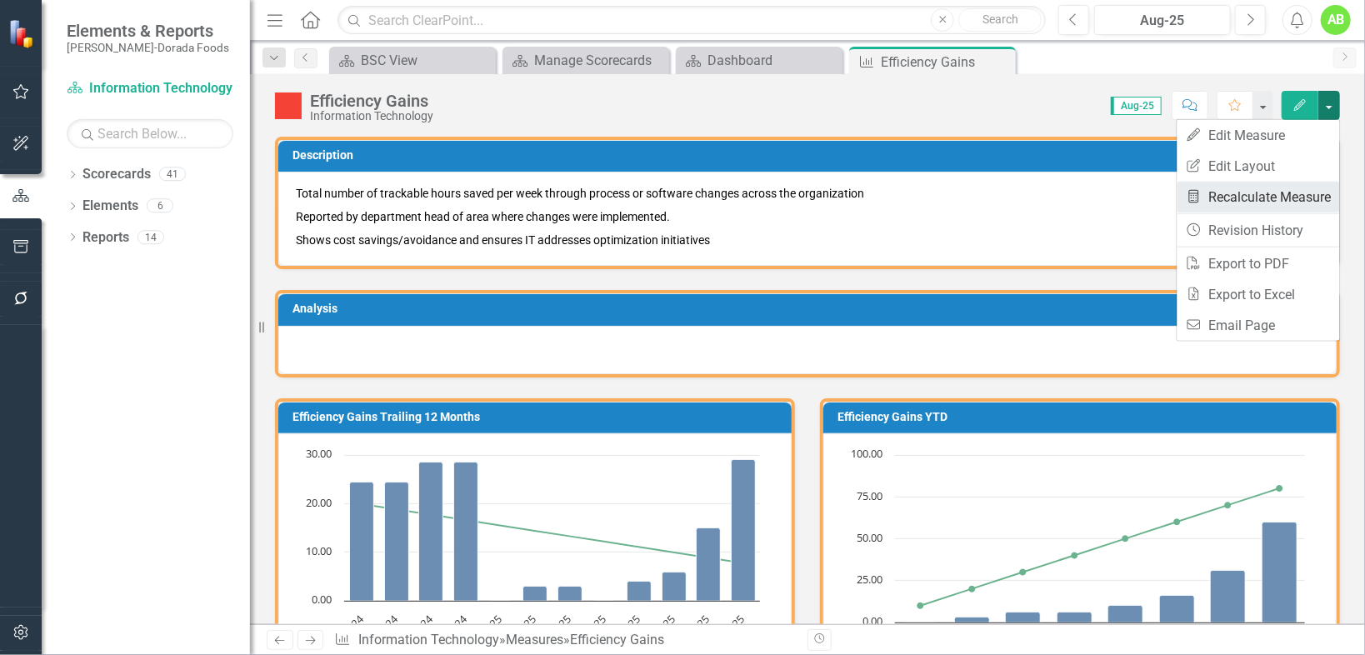
click at [1291, 198] on link "Recalculate Measure Recalculate Measure" at bounding box center [1259, 197] width 163 height 31
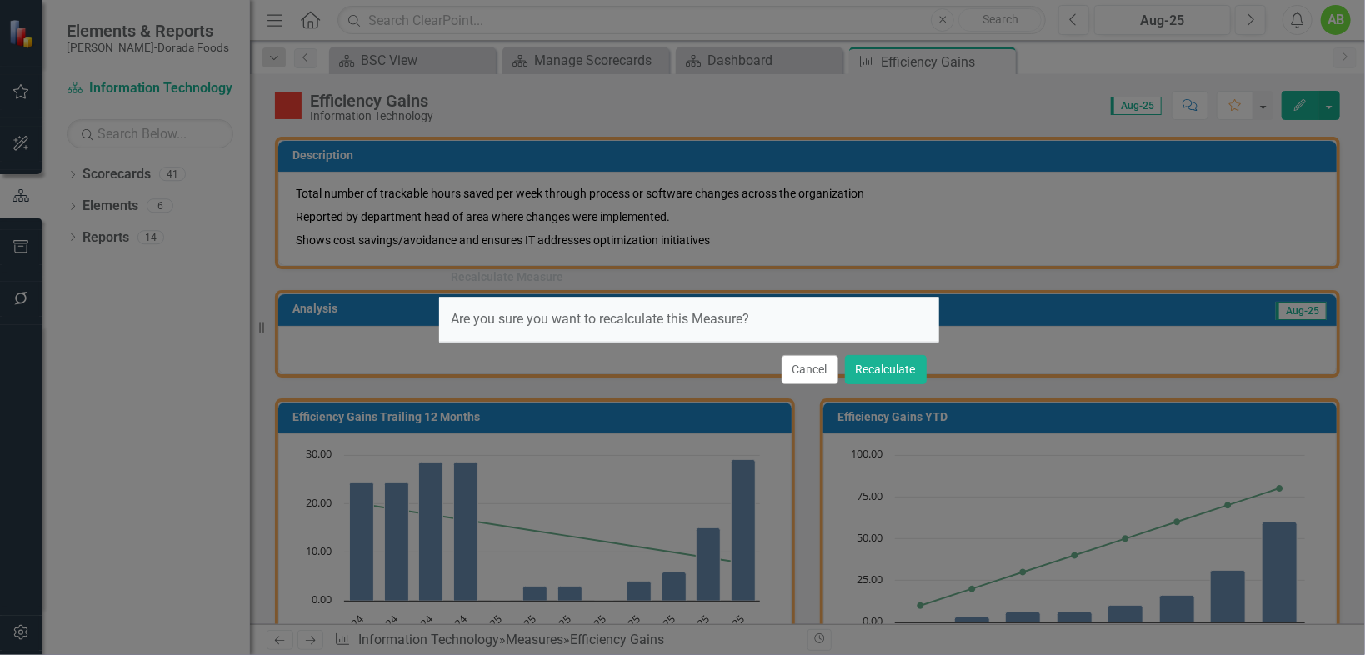
click at [936, 369] on div "Cancel Recalculate" at bounding box center [689, 369] width 500 height 55
click at [915, 371] on button "Recalculate" at bounding box center [886, 369] width 82 height 29
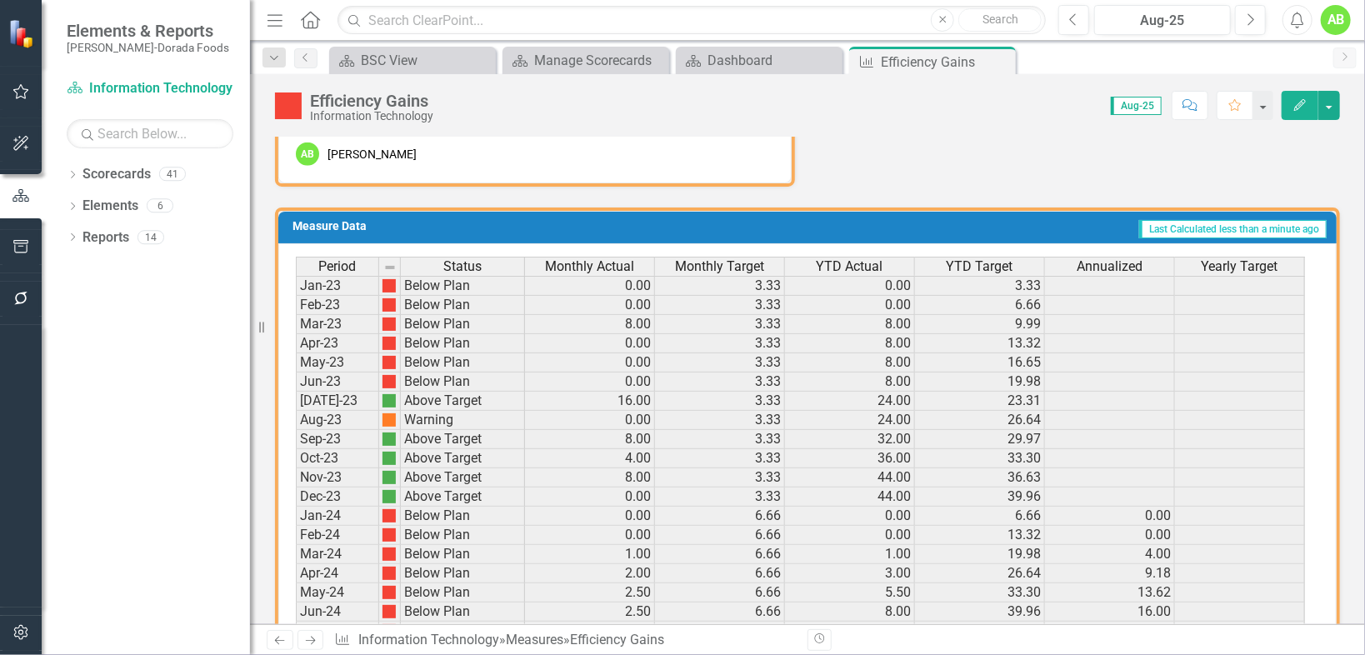
scroll to position [629, 0]
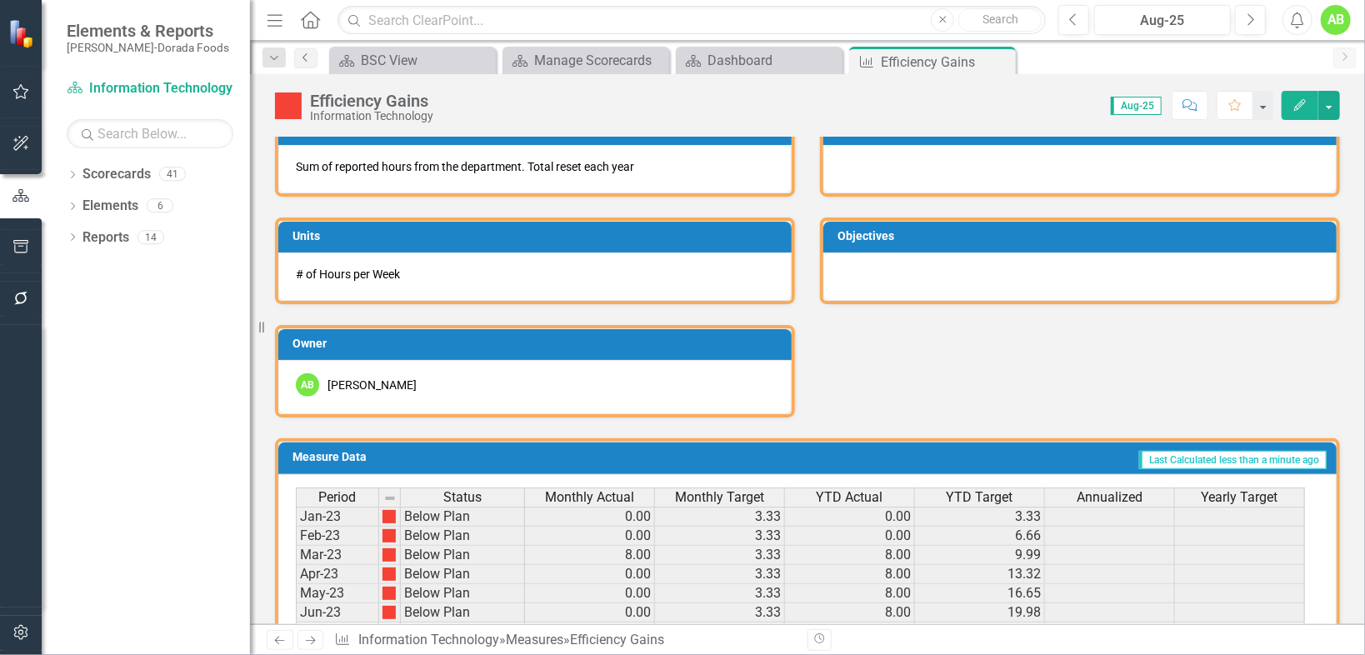
click at [298, 59] on link "Previous" at bounding box center [305, 58] width 23 height 20
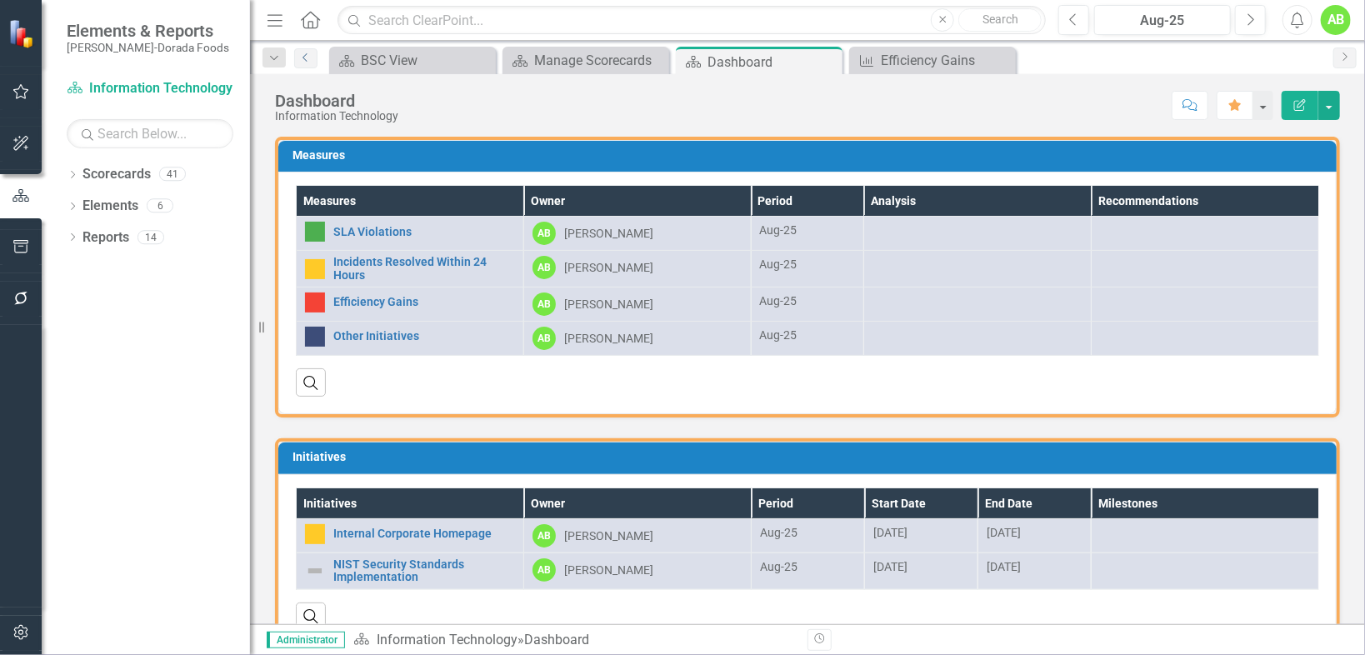
scroll to position [35, 0]
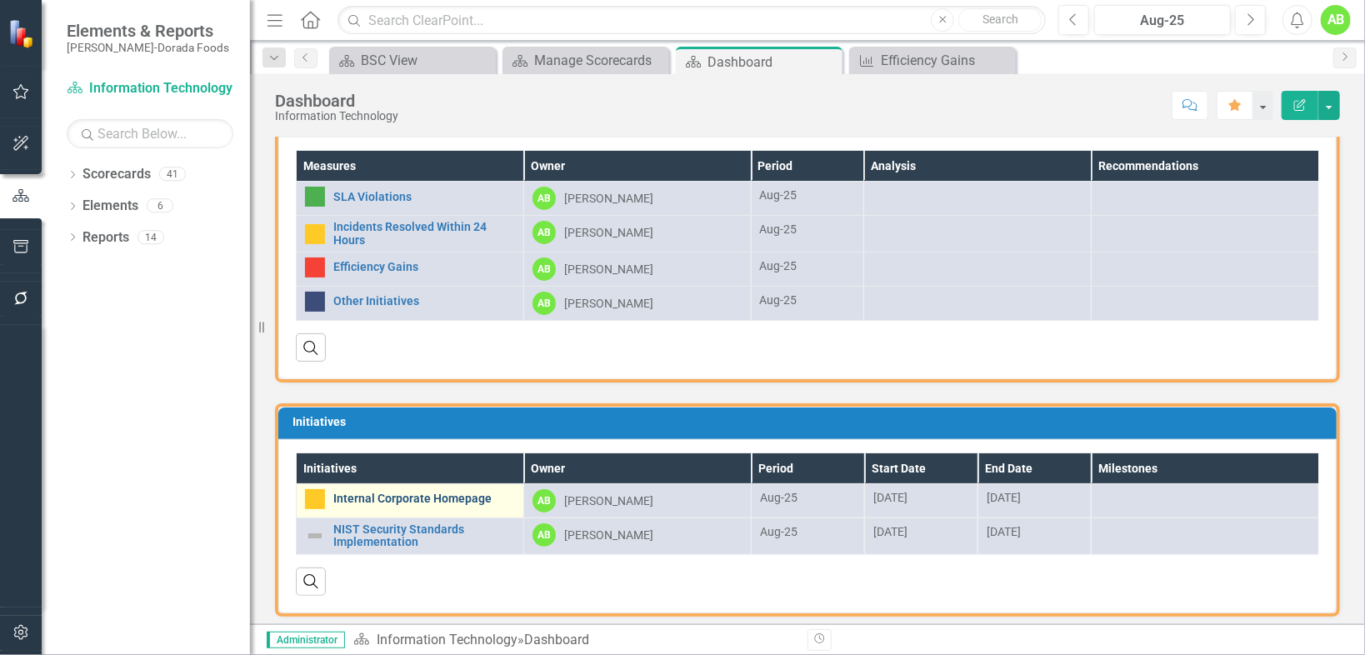
click at [410, 496] on link "Internal Corporate Homepage" at bounding box center [424, 499] width 182 height 13
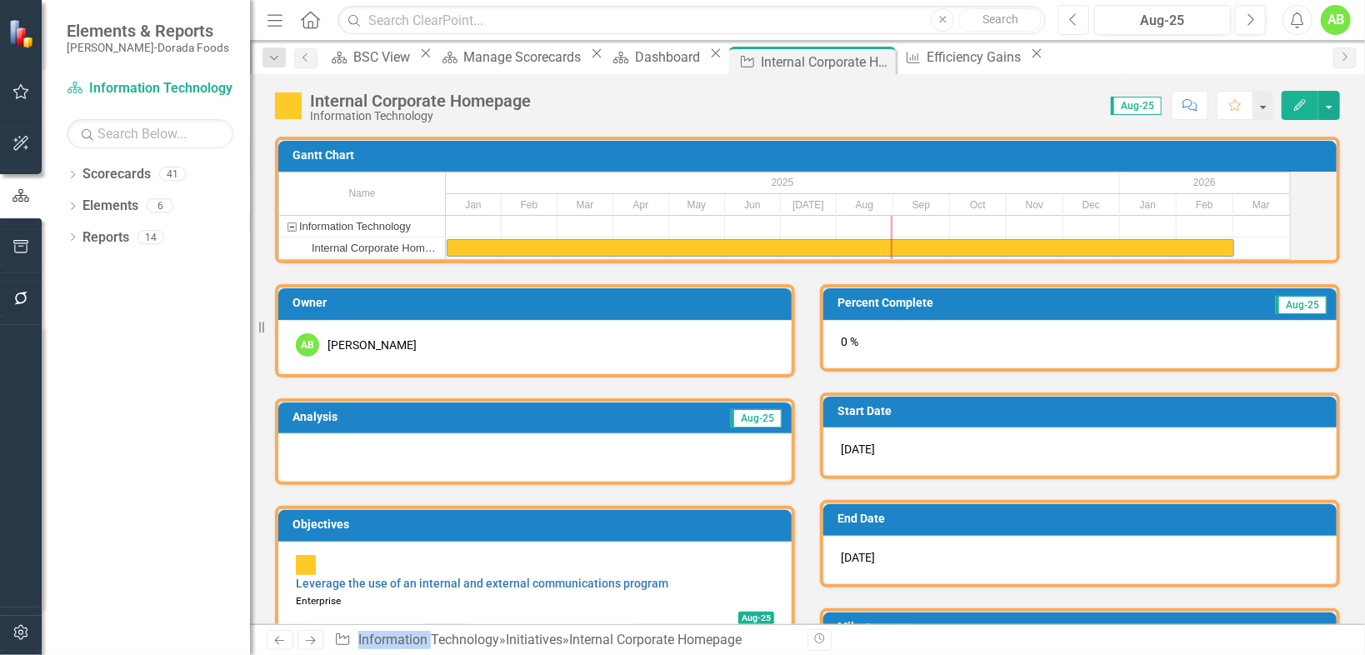
click at [1078, 16] on icon "Previous" at bounding box center [1073, 20] width 9 height 15
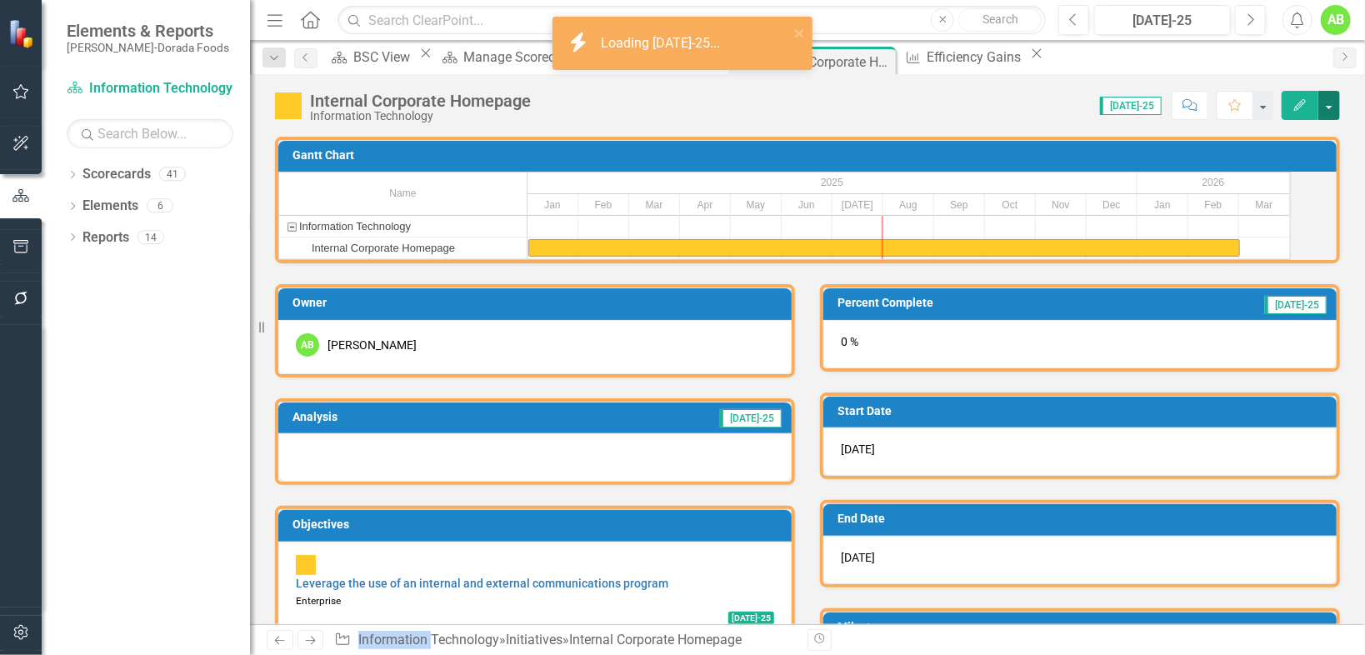
click at [1335, 104] on button "button" at bounding box center [1329, 105] width 22 height 29
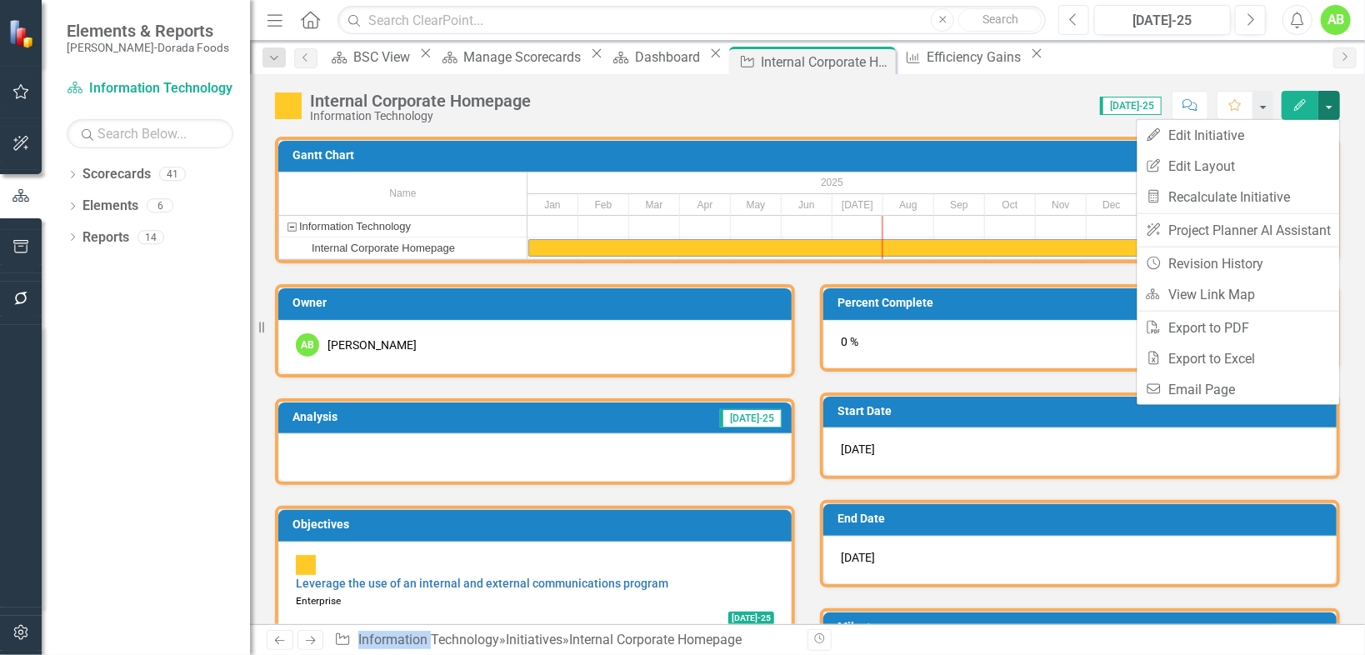
click at [1081, 22] on button "Previous" at bounding box center [1073, 20] width 31 height 30
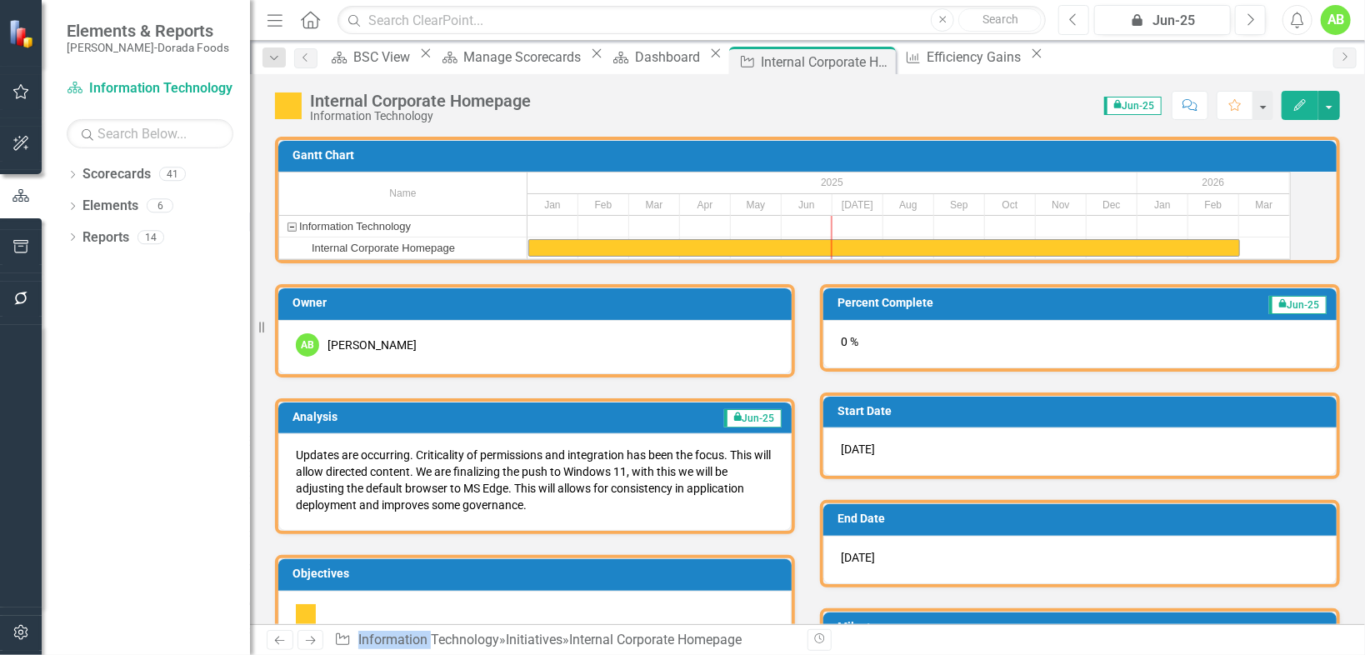
click at [1073, 13] on icon "Previous" at bounding box center [1073, 20] width 9 height 15
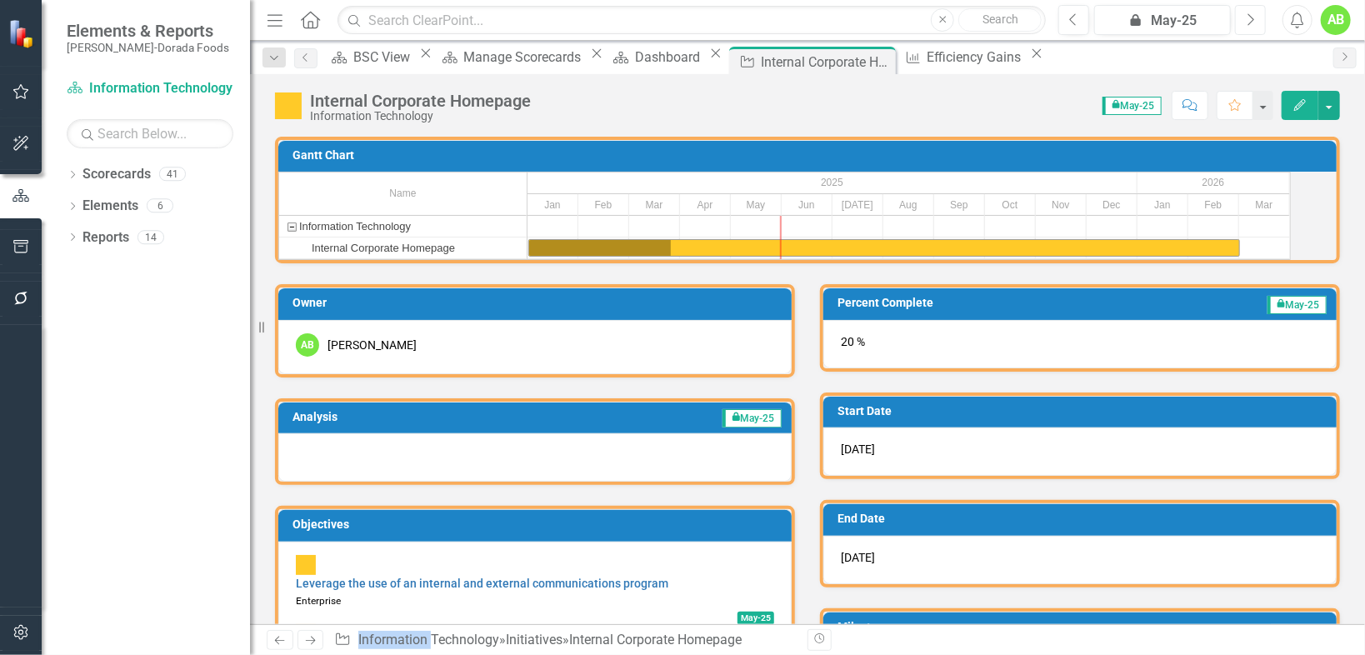
click at [1248, 14] on icon "Next" at bounding box center [1250, 20] width 9 height 15
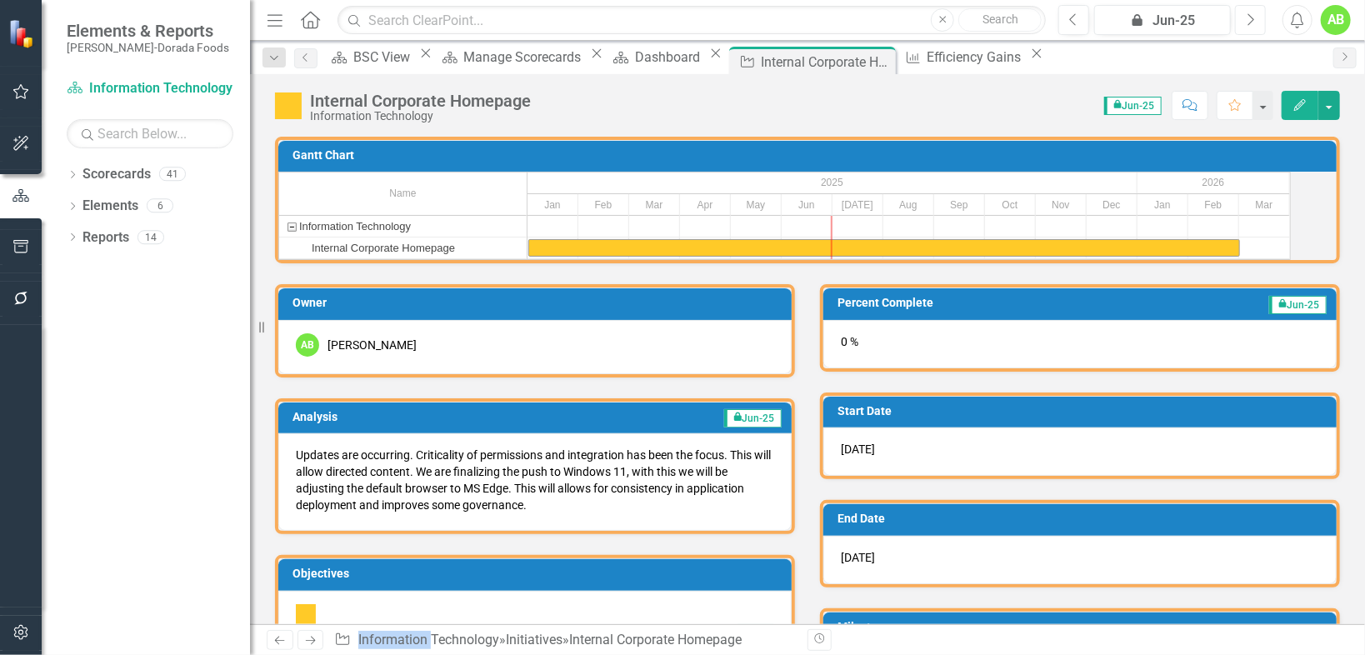
click at [1255, 20] on icon "Next" at bounding box center [1250, 20] width 9 height 15
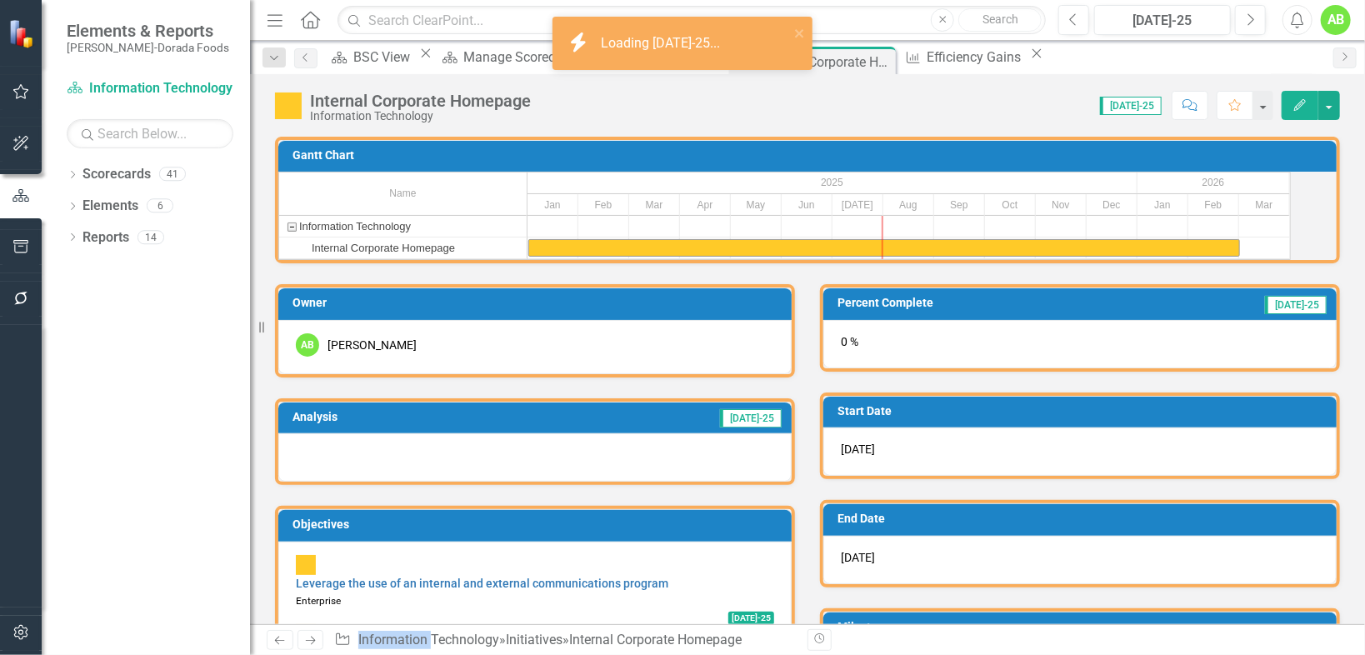
click at [902, 368] on div "0 %" at bounding box center [1079, 344] width 513 height 48
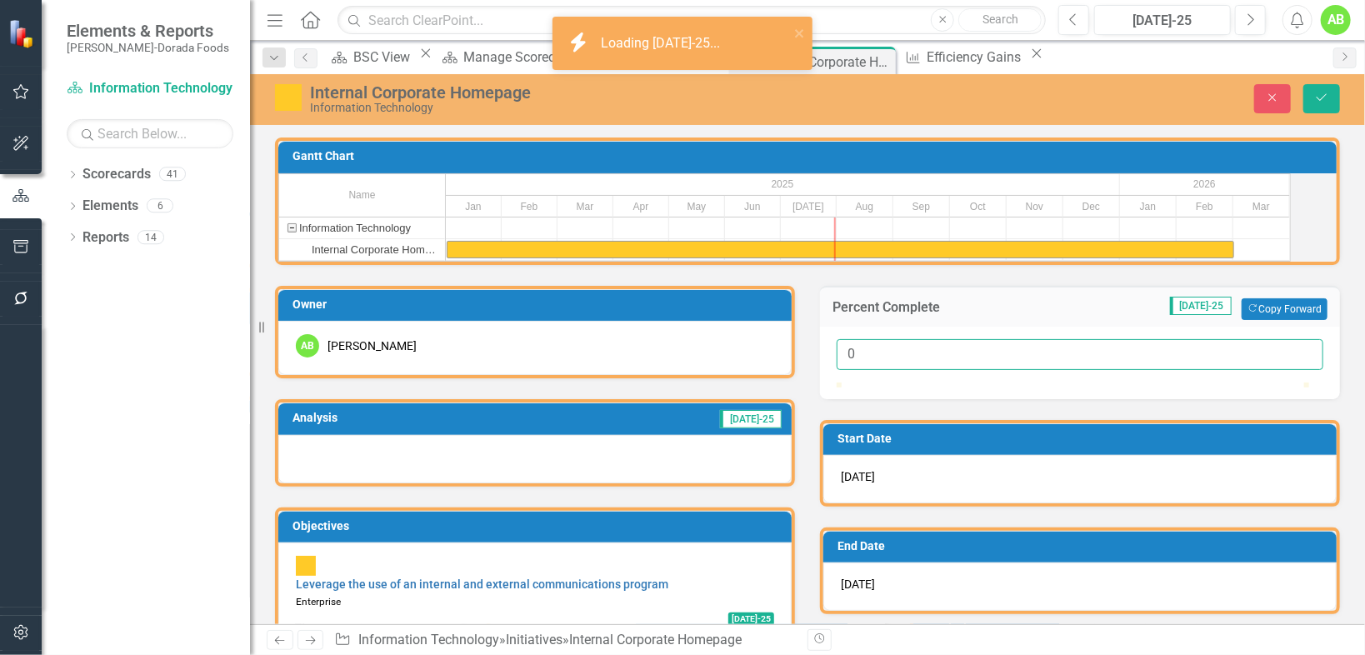
click at [878, 370] on input "0" at bounding box center [1080, 354] width 487 height 31
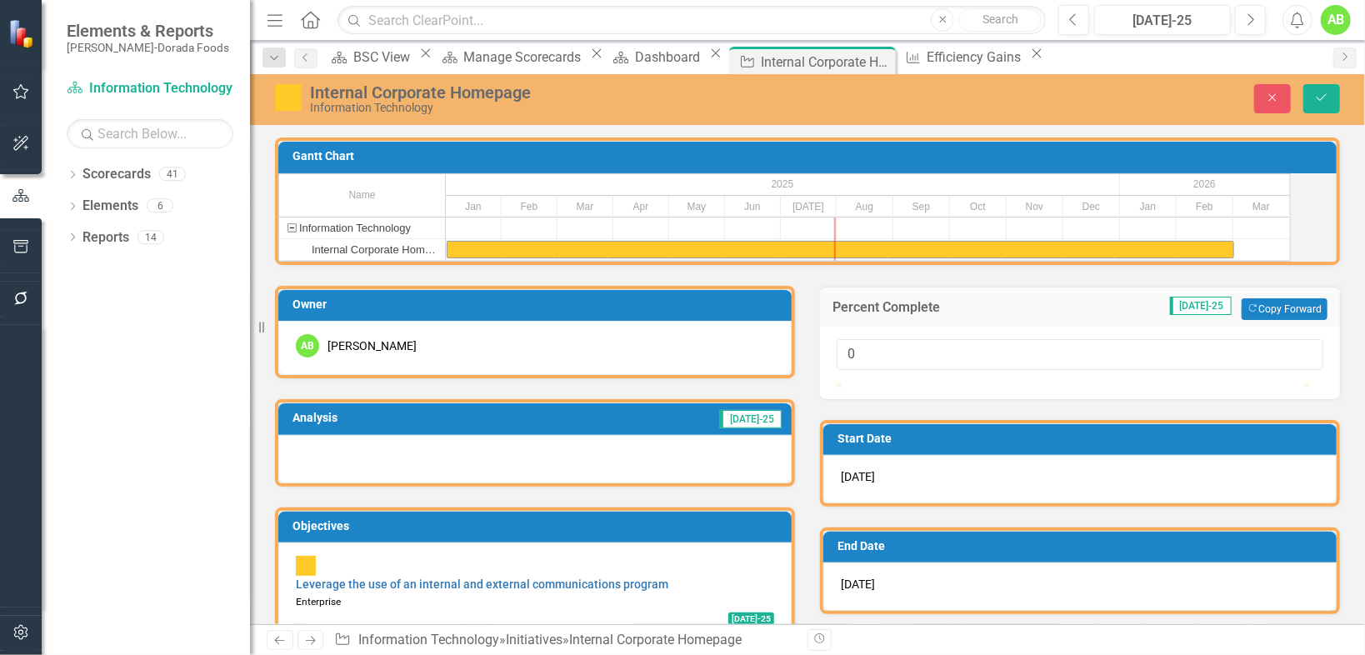
click at [1069, 370] on div "0" at bounding box center [1080, 354] width 487 height 31
click at [1037, 383] on div at bounding box center [1080, 383] width 487 height 0
type input "50"
drag, startPoint x: 1037, startPoint y: 423, endPoint x: 1071, endPoint y: 424, distance: 34.2
click at [1071, 383] on div at bounding box center [1071, 383] width 0 height 0
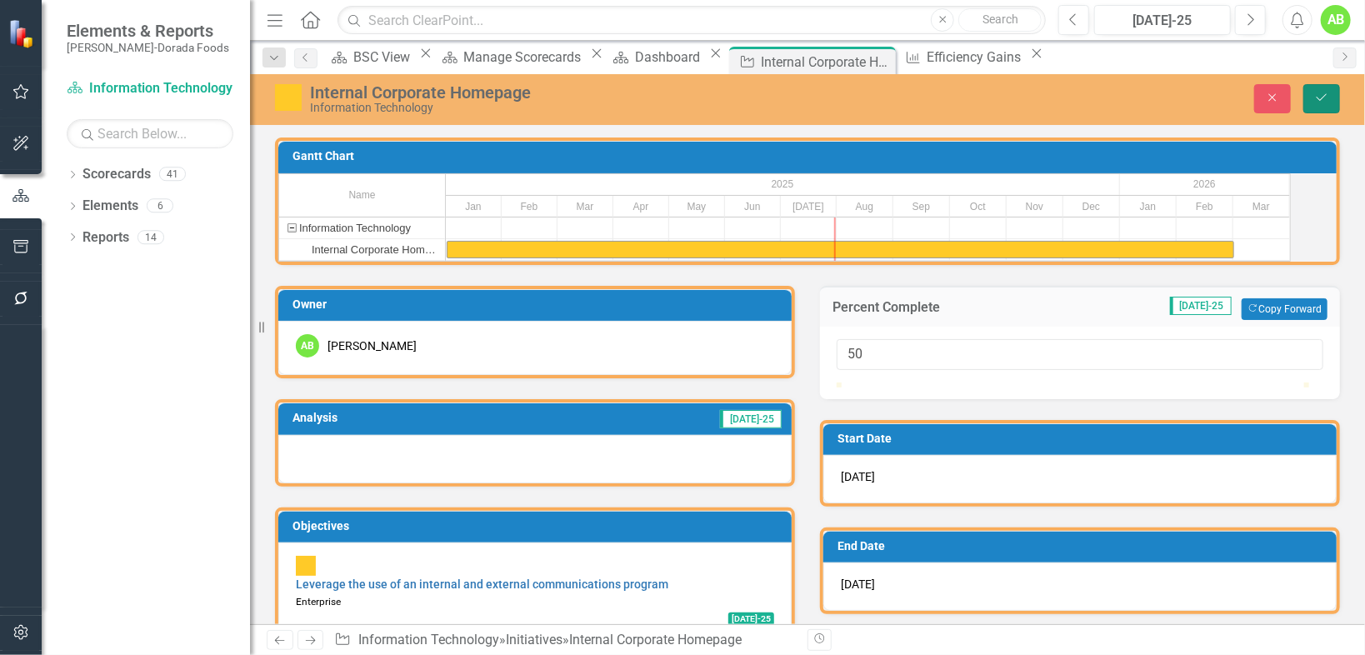
click at [1320, 92] on icon "Save" at bounding box center [1321, 98] width 15 height 12
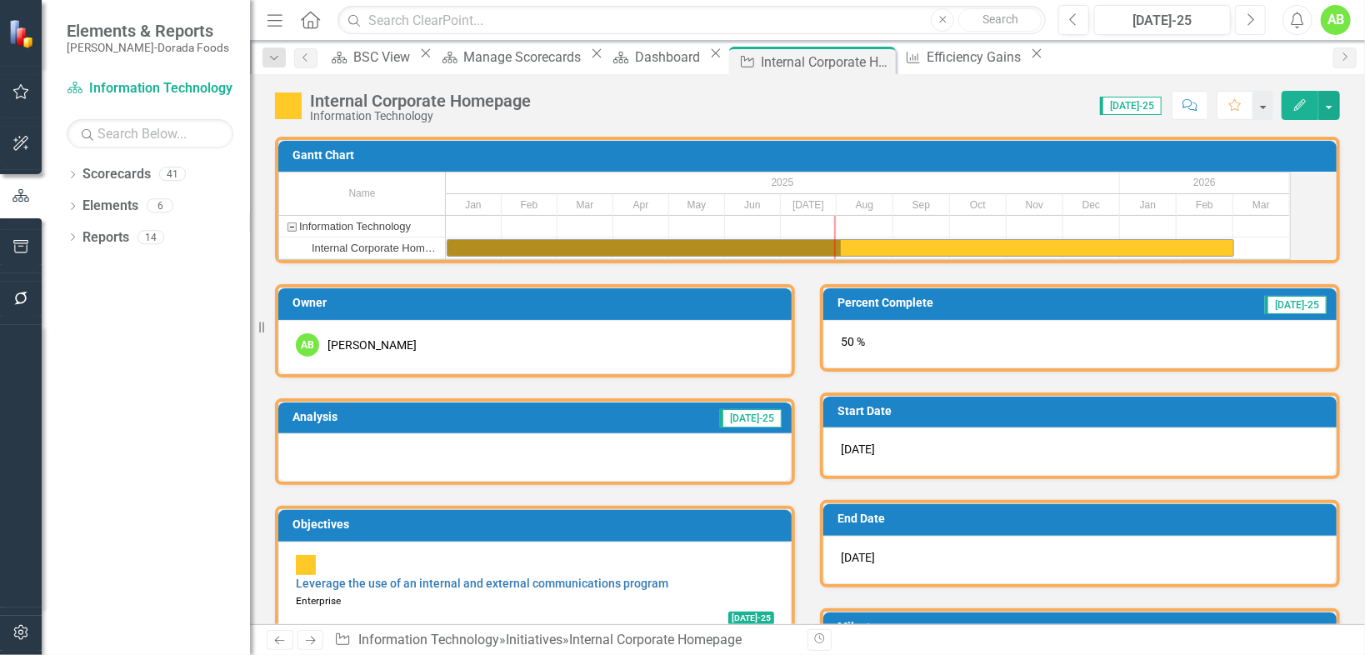
click at [1250, 16] on icon "Next" at bounding box center [1250, 20] width 9 height 15
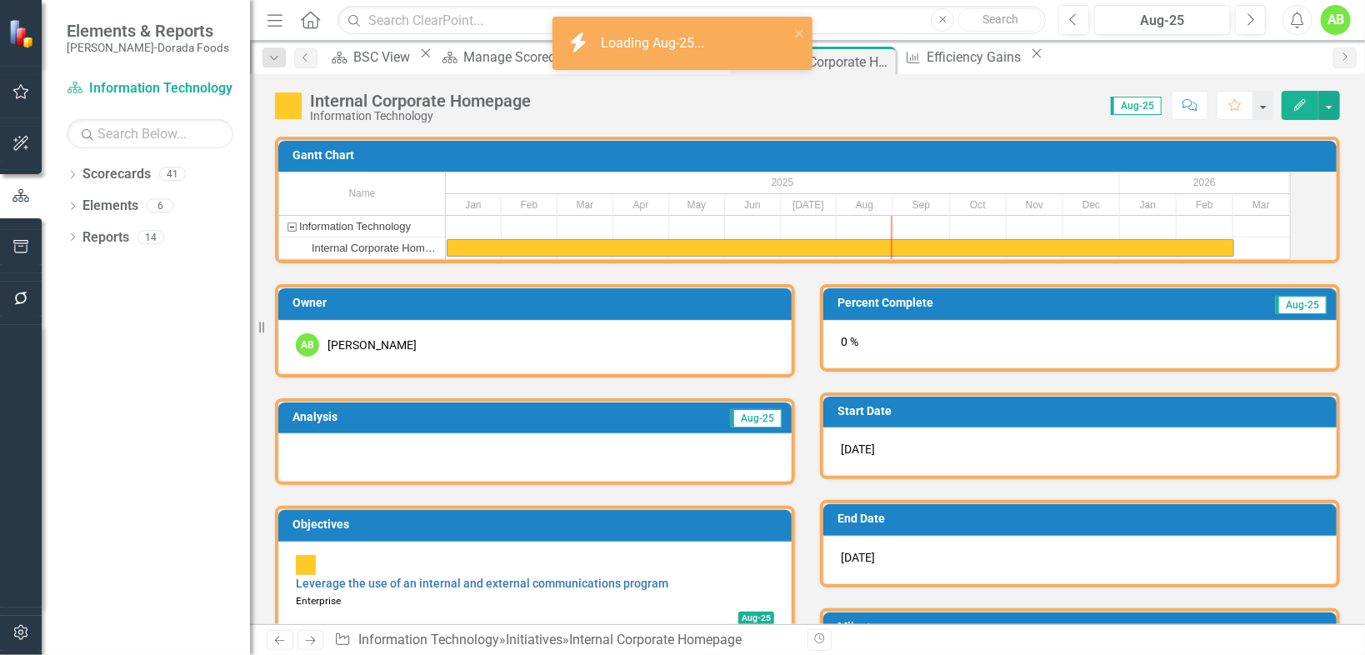
click at [903, 363] on div "0 %" at bounding box center [1079, 344] width 513 height 48
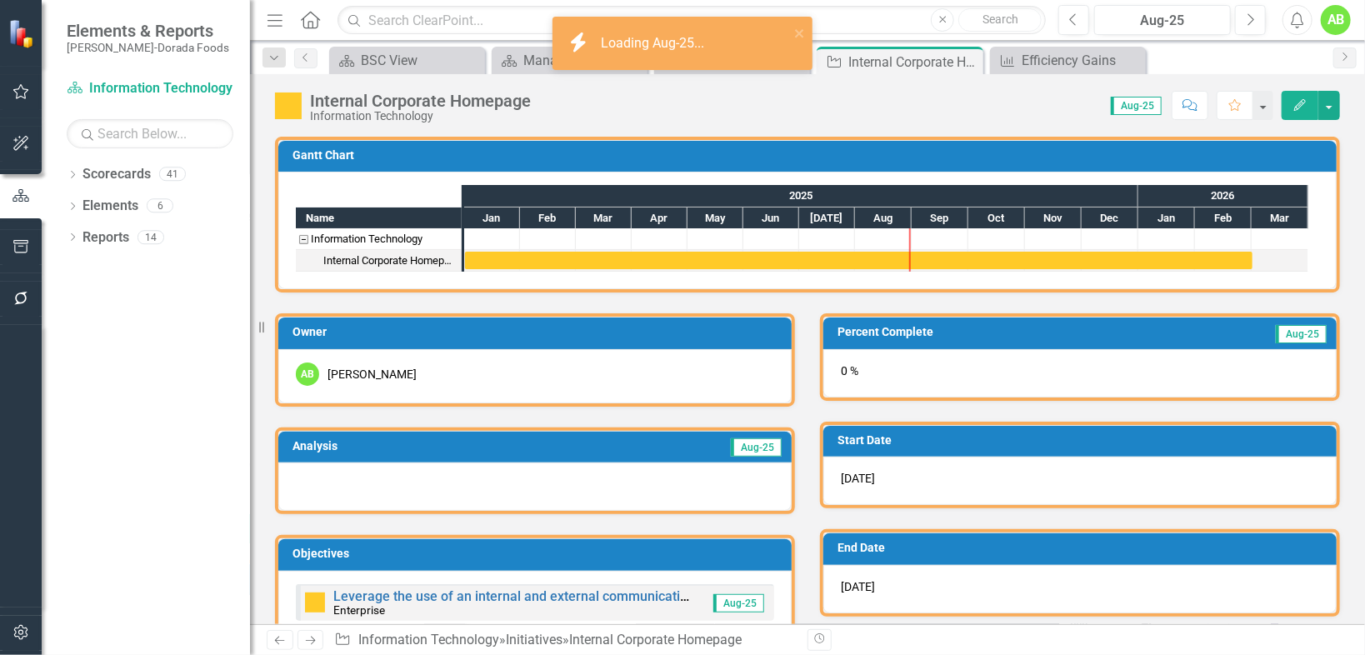
click at [904, 362] on div "0 %" at bounding box center [1079, 373] width 513 height 48
click at [907, 362] on div "0 %" at bounding box center [1079, 373] width 513 height 48
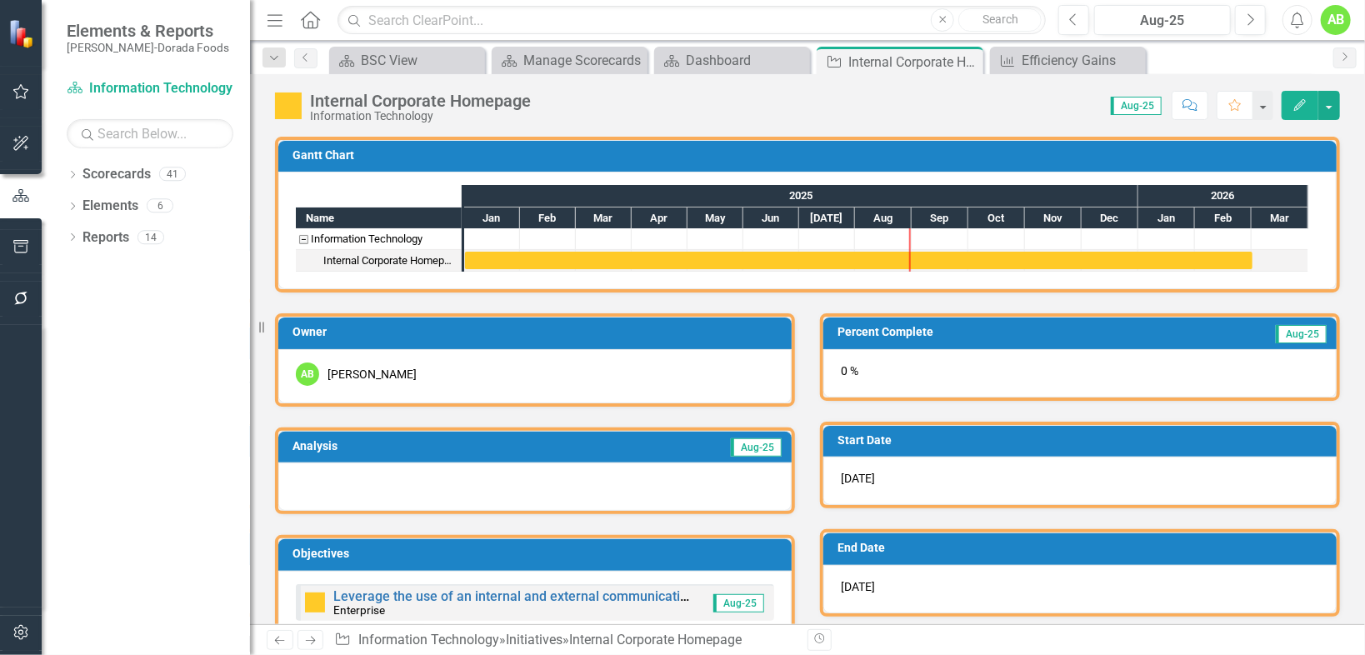
click at [836, 373] on div "0 %" at bounding box center [1079, 373] width 513 height 48
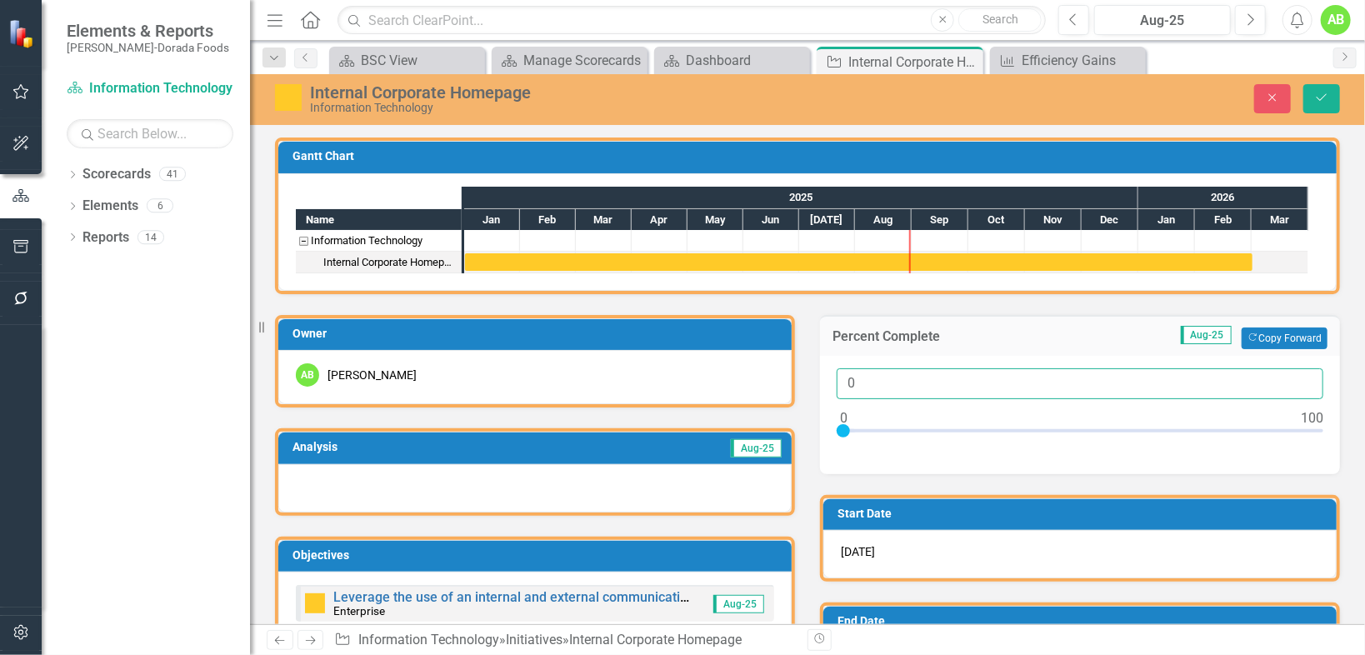
click at [837, 371] on input "0" at bounding box center [1080, 383] width 487 height 31
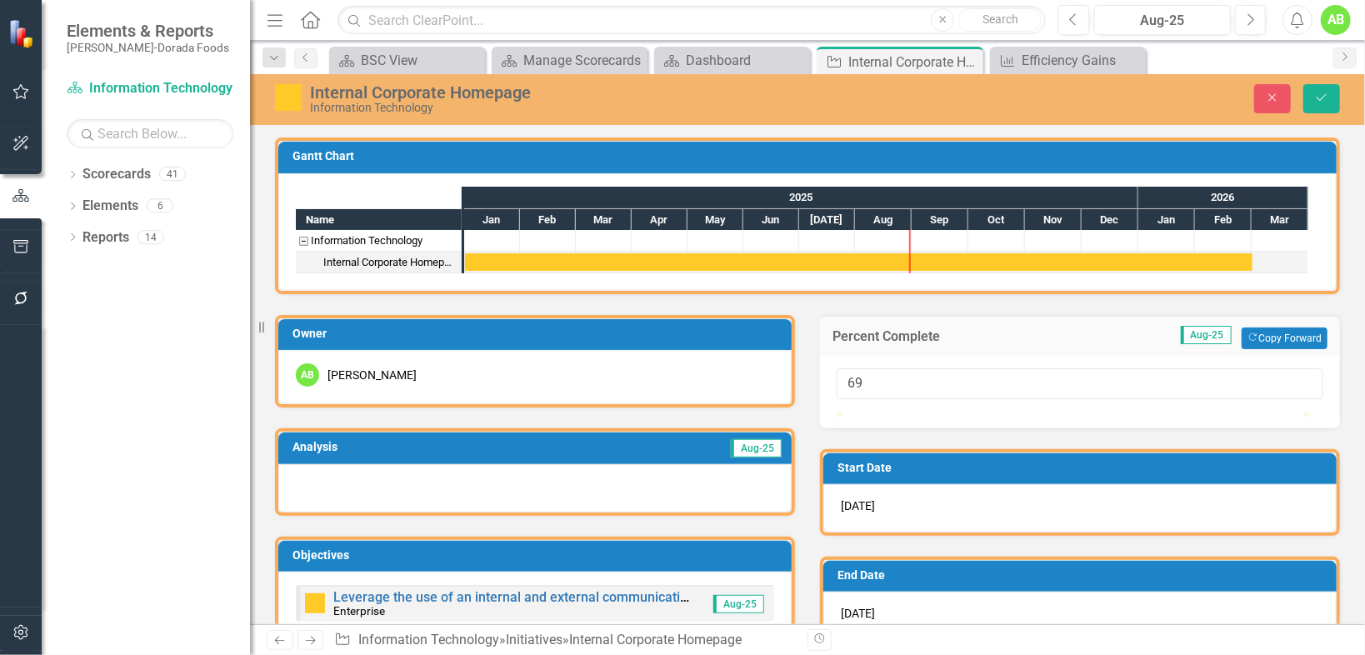
type input "70"
drag, startPoint x: 840, startPoint y: 428, endPoint x: 1167, endPoint y: 430, distance: 326.7
click at [1164, 412] on div at bounding box center [1164, 412] width 0 height 0
click at [1320, 101] on icon "Save" at bounding box center [1321, 98] width 15 height 12
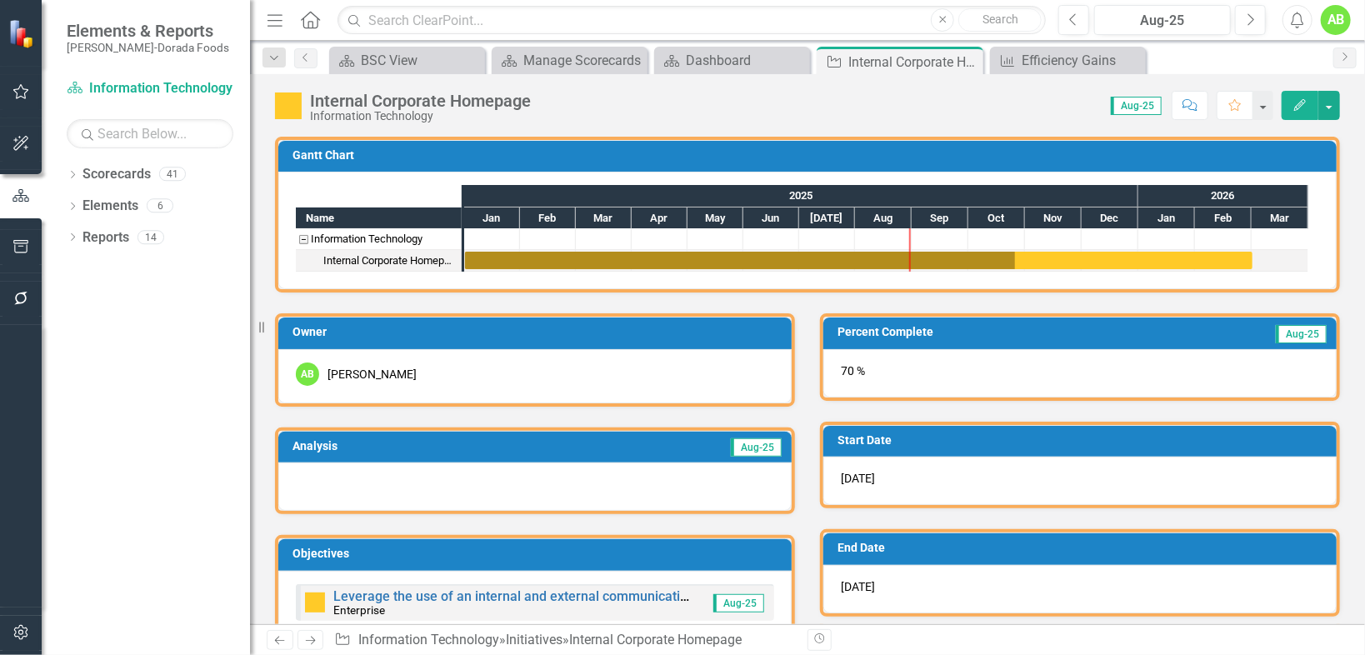
click at [478, 477] on div at bounding box center [534, 487] width 513 height 48
click at [406, 470] on div at bounding box center [534, 487] width 513 height 48
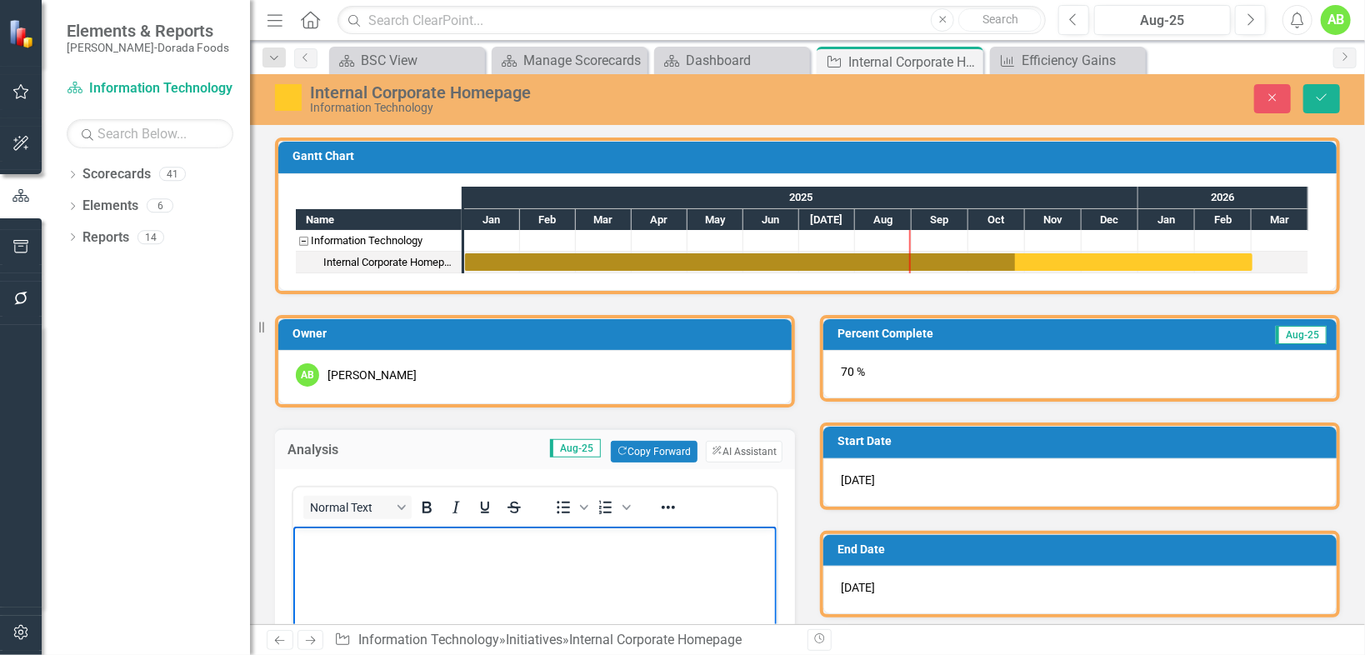
click at [464, 553] on body "Rich Text Area. Press ALT-0 for help." at bounding box center [534, 652] width 483 height 250
click at [494, 554] on body "Targeted release date" at bounding box center [534, 652] width 483 height 250
click at [466, 533] on p "Targeted release date 11/" at bounding box center [534, 541] width 475 height 20
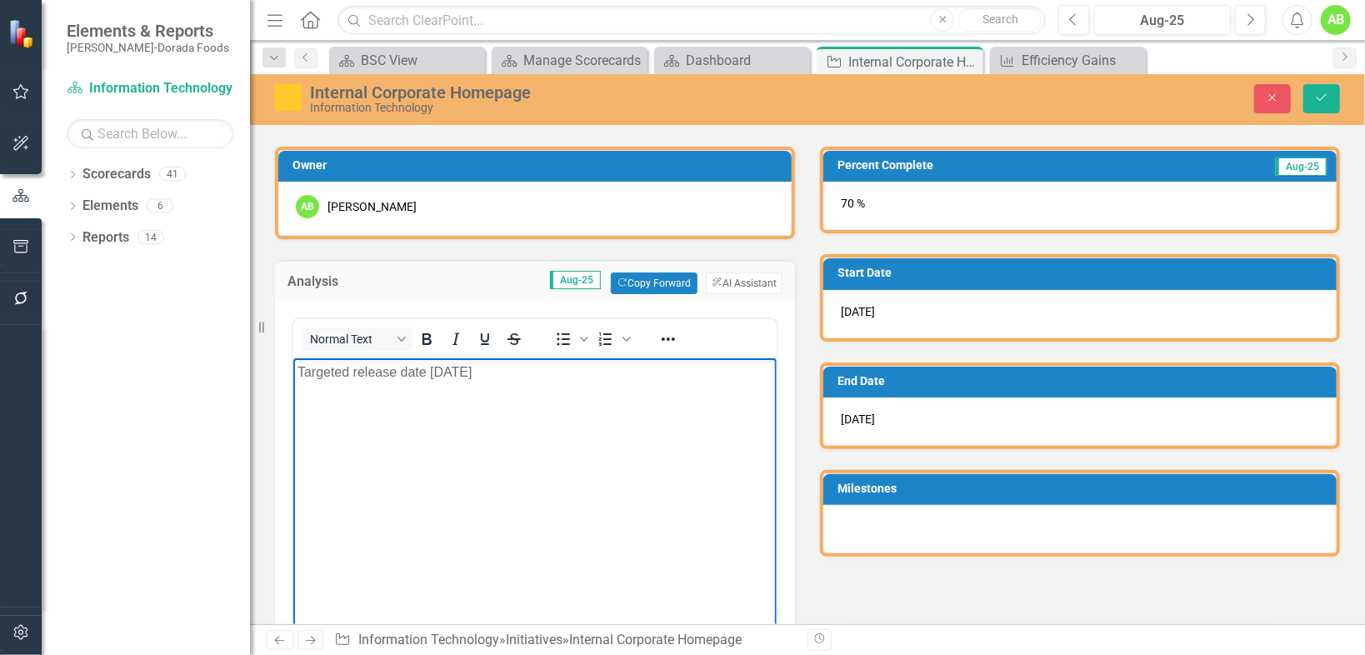
scroll to position [200, 0]
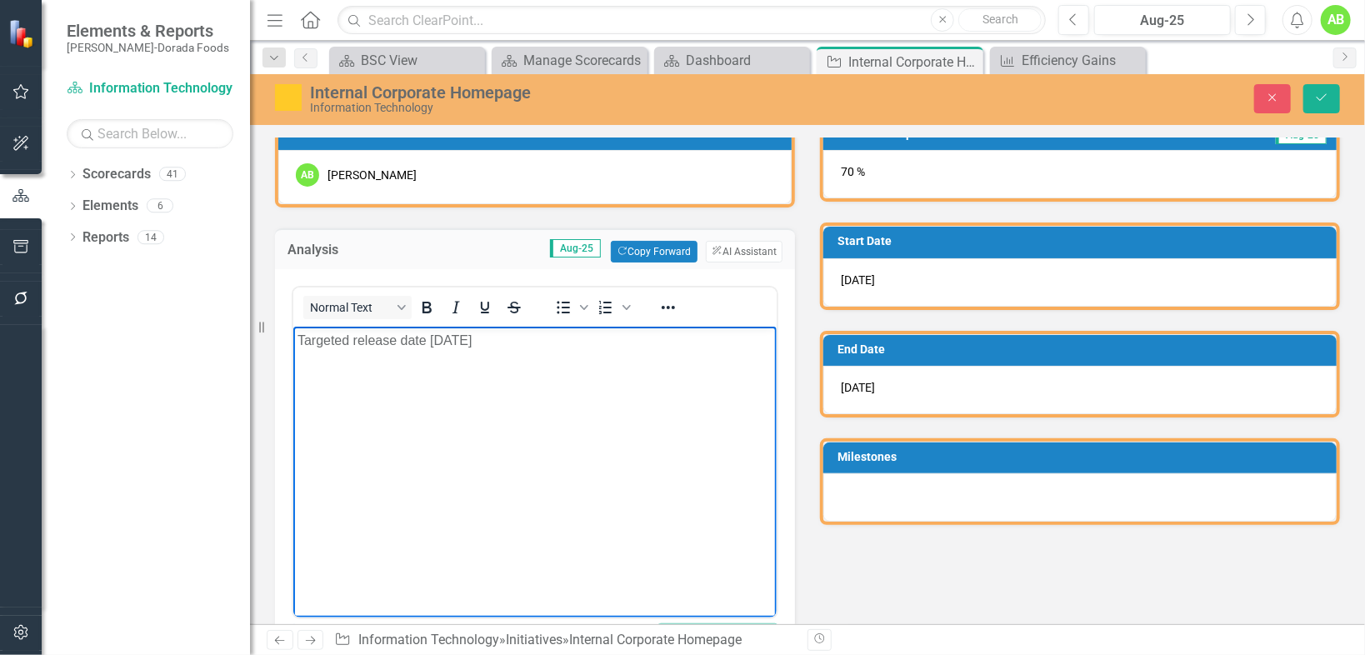
drag, startPoint x: 598, startPoint y: 348, endPoint x: 588, endPoint y: 337, distance: 14.7
click at [588, 337] on p "Targeted release date 11/2/2025" at bounding box center [534, 341] width 475 height 20
click at [1323, 98] on icon "Save" at bounding box center [1321, 98] width 15 height 12
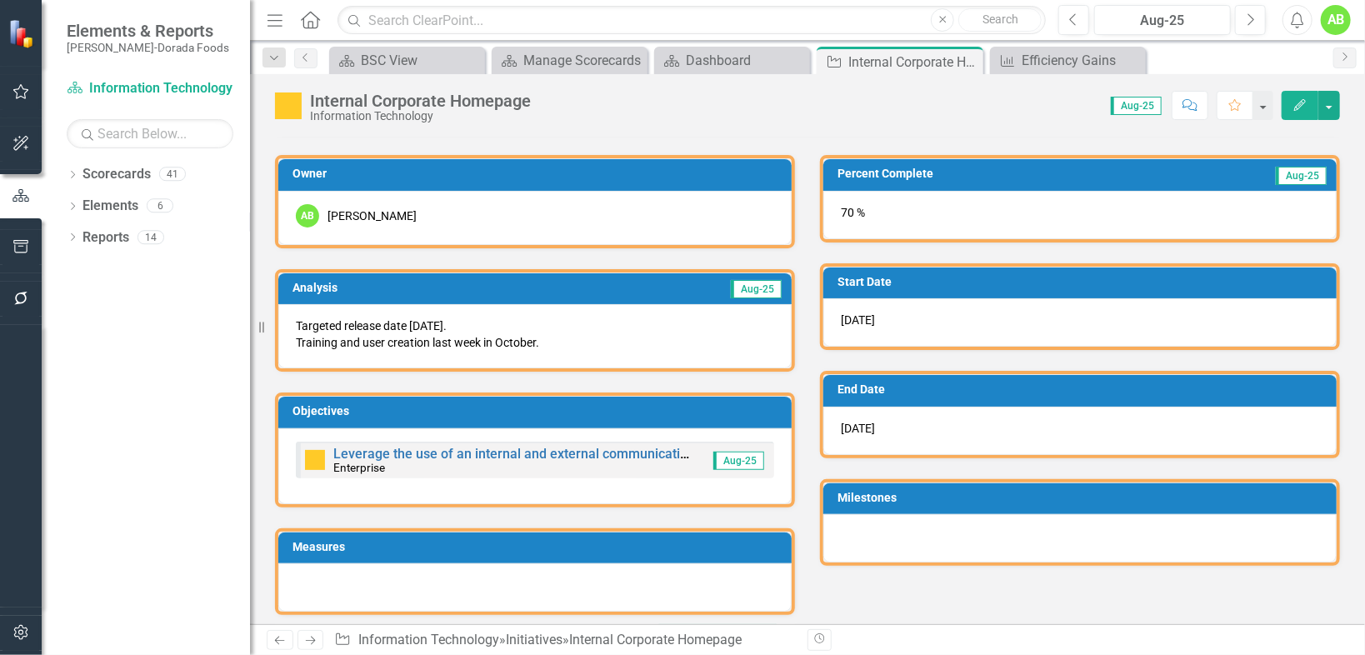
scroll to position [0, 0]
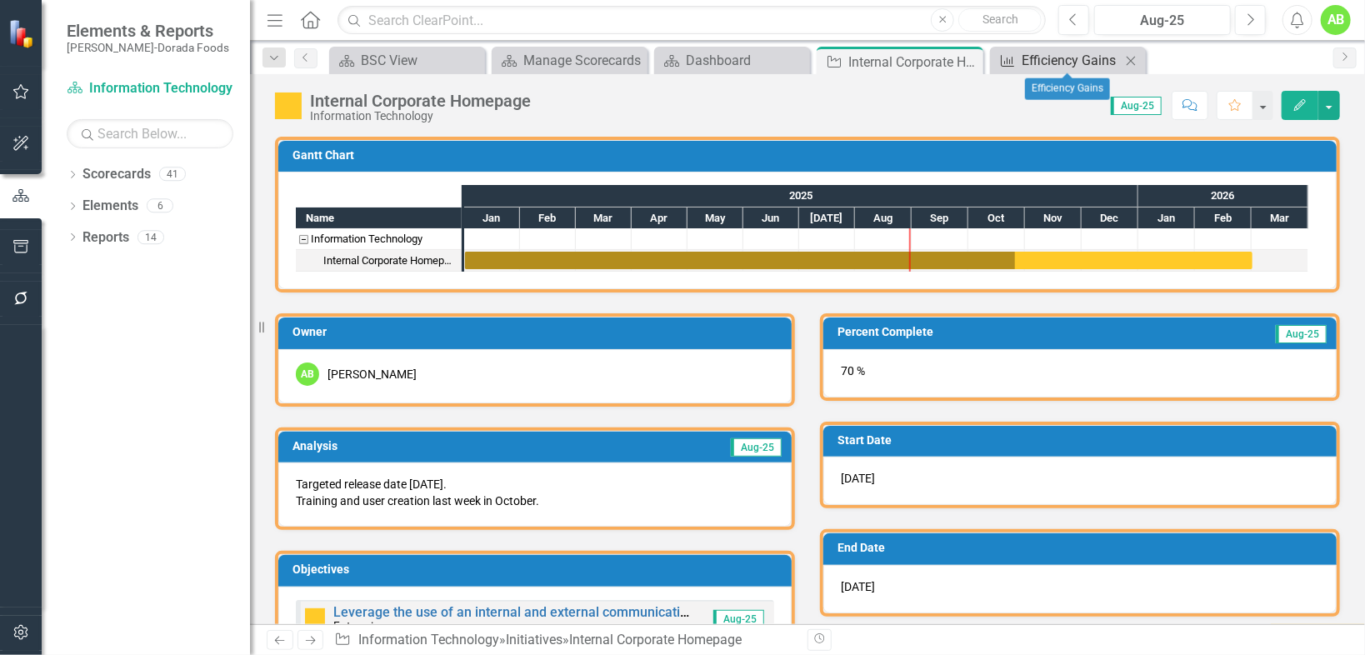
click at [1028, 62] on div "Efficiency Gains" at bounding box center [1071, 60] width 99 height 21
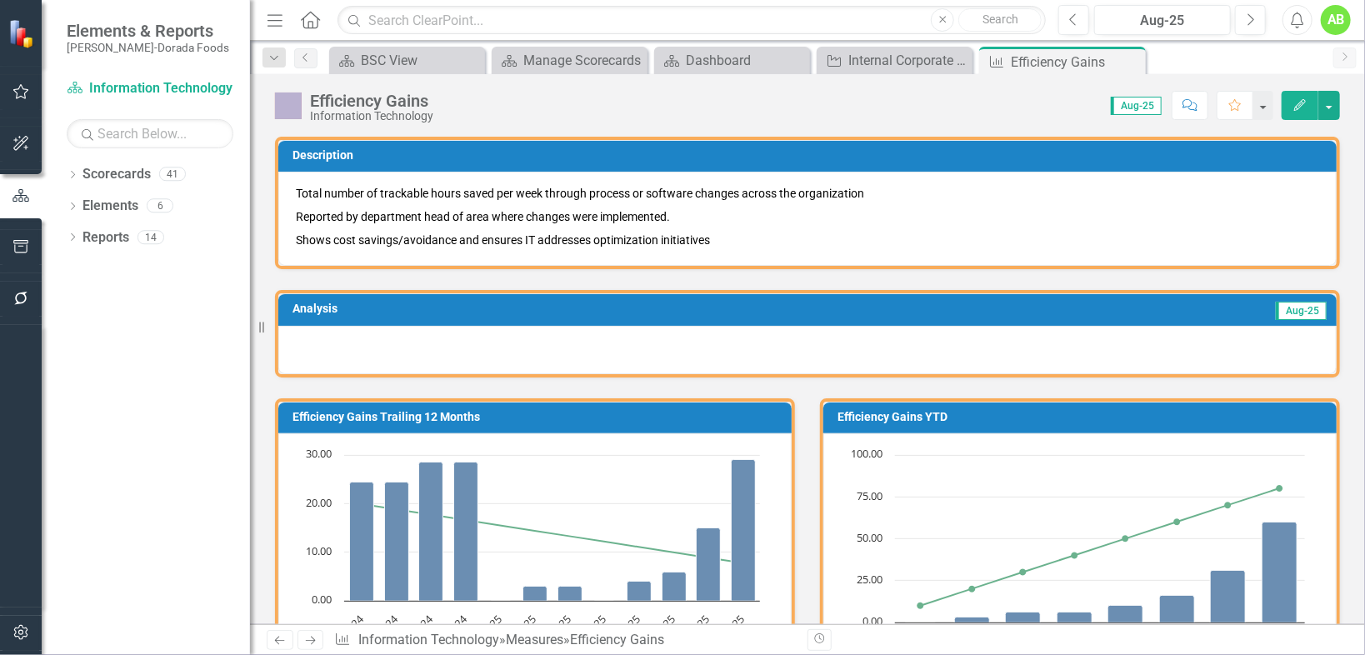
click at [0, 0] on div "Close" at bounding box center [0, 0] width 0 height 0
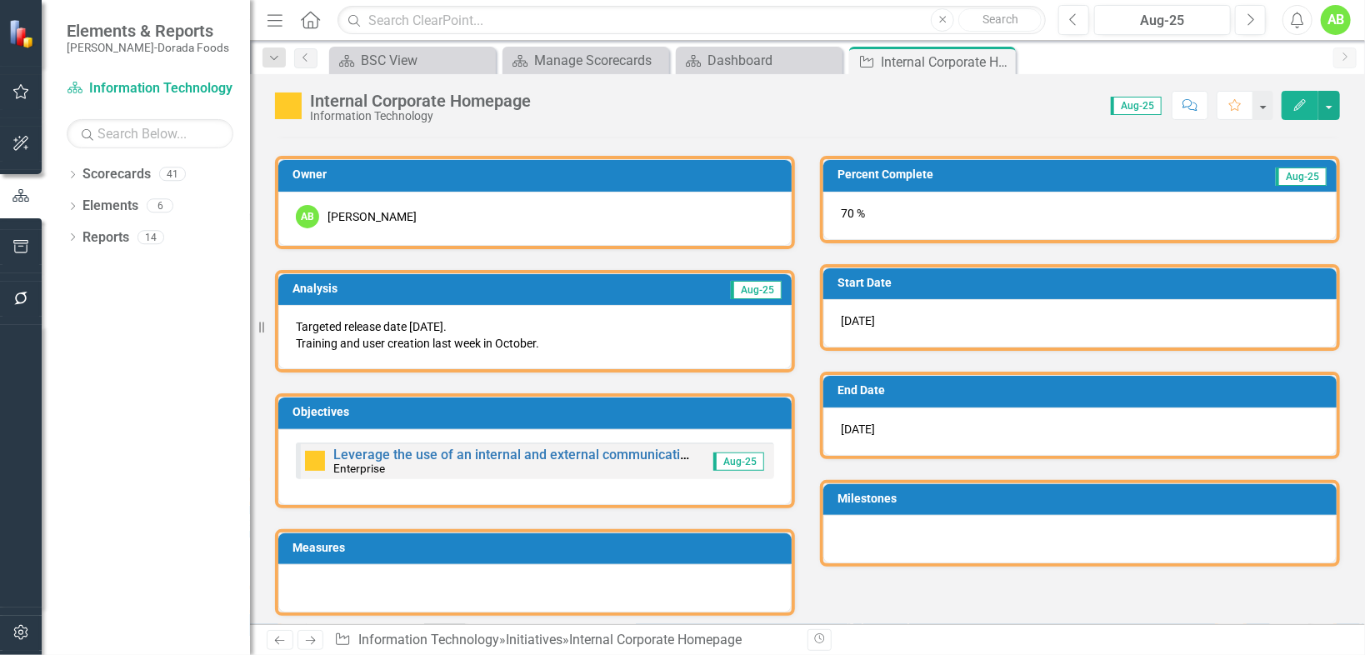
scroll to position [158, 0]
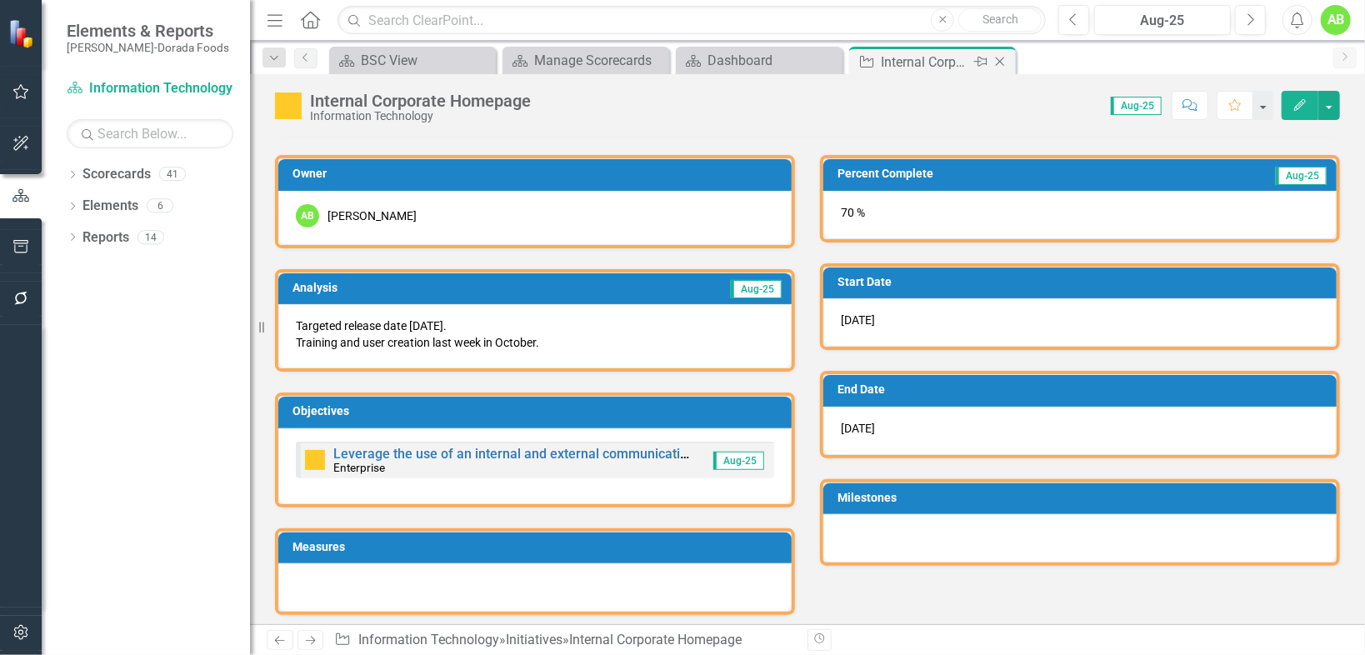
drag, startPoint x: 922, startPoint y: 61, endPoint x: 908, endPoint y: 60, distance: 14.2
click at [922, 60] on div "Internal Corporate Homepage" at bounding box center [925, 62] width 89 height 21
click at [1005, 58] on icon "Close" at bounding box center [1000, 61] width 17 height 13
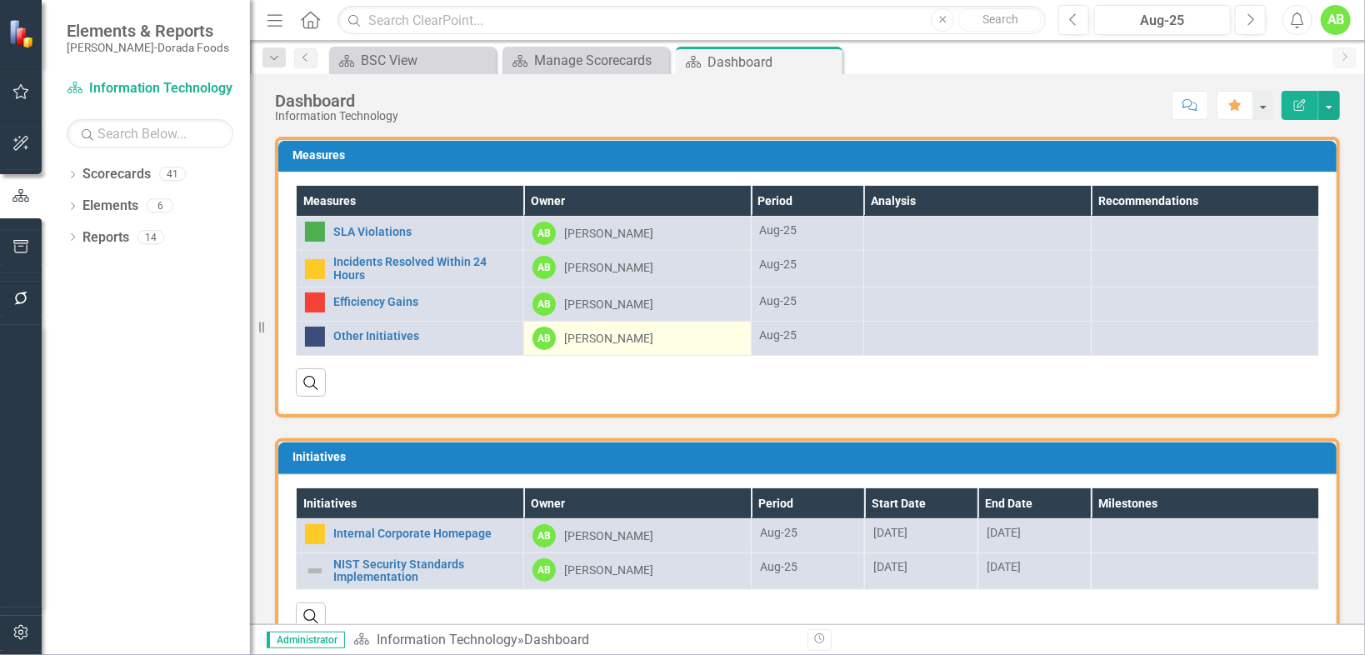
scroll to position [35, 0]
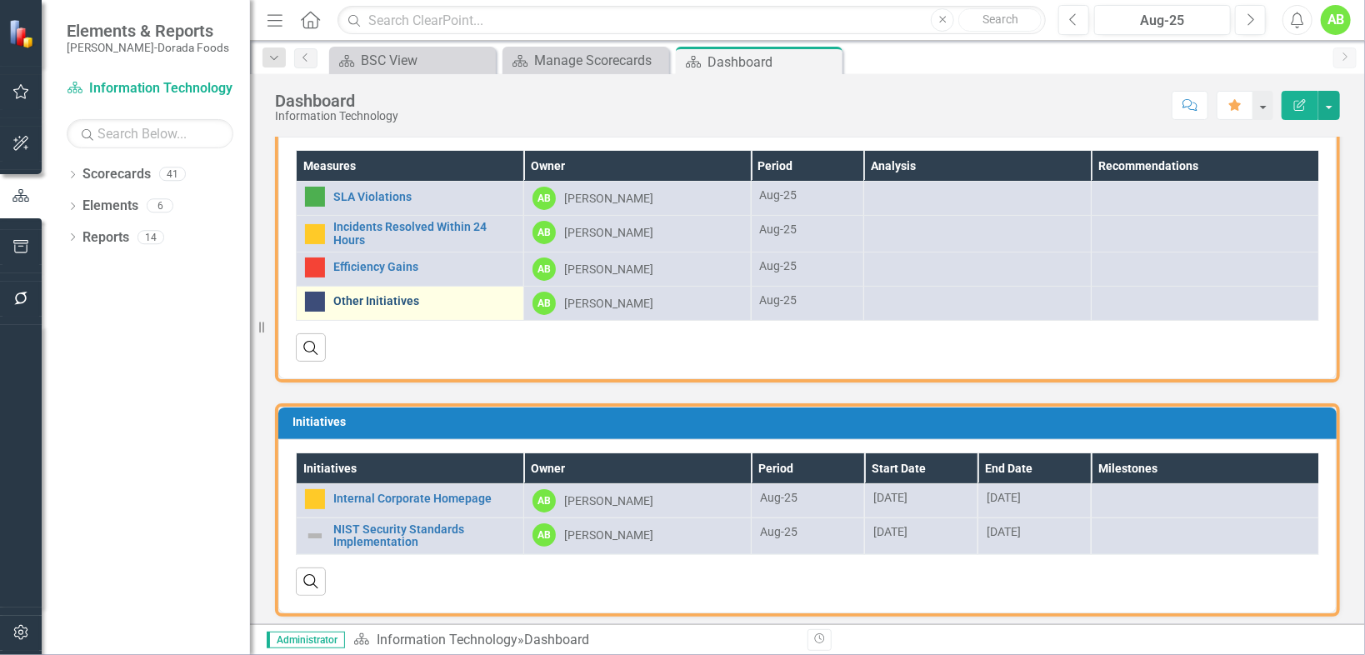
click at [408, 295] on link "Other Initiatives" at bounding box center [424, 301] width 182 height 13
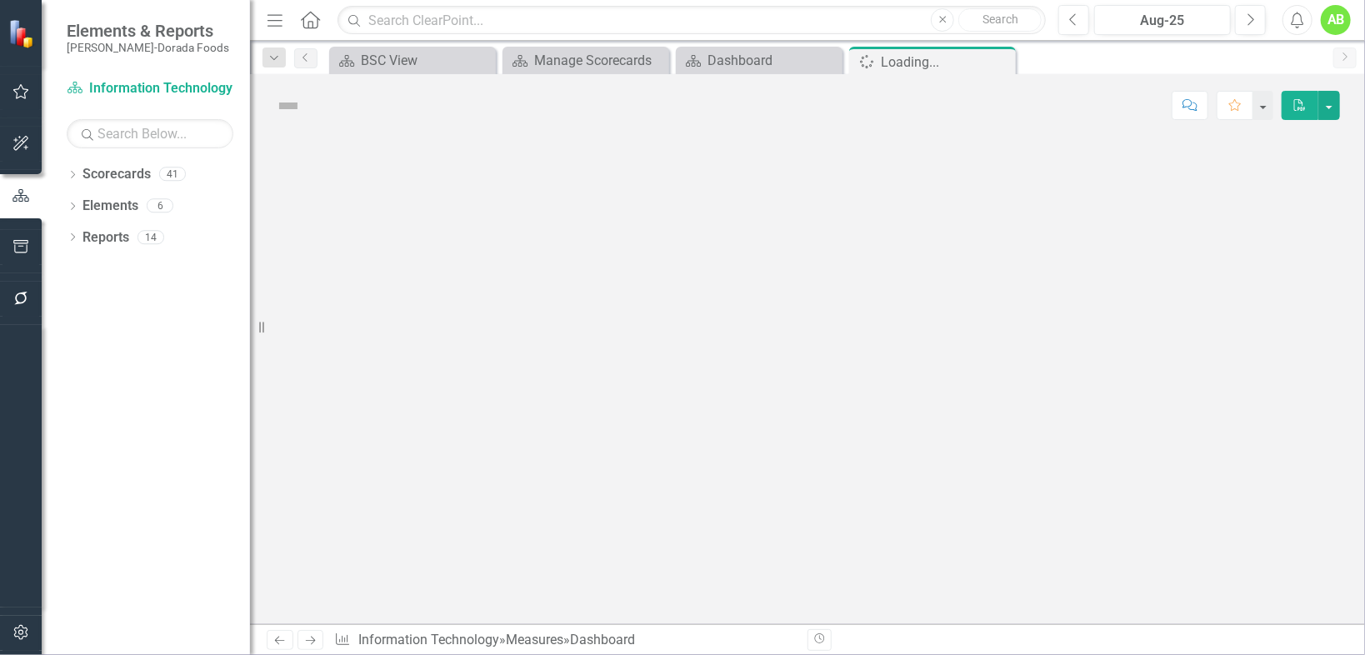
click at [408, 293] on div at bounding box center [807, 381] width 1115 height 488
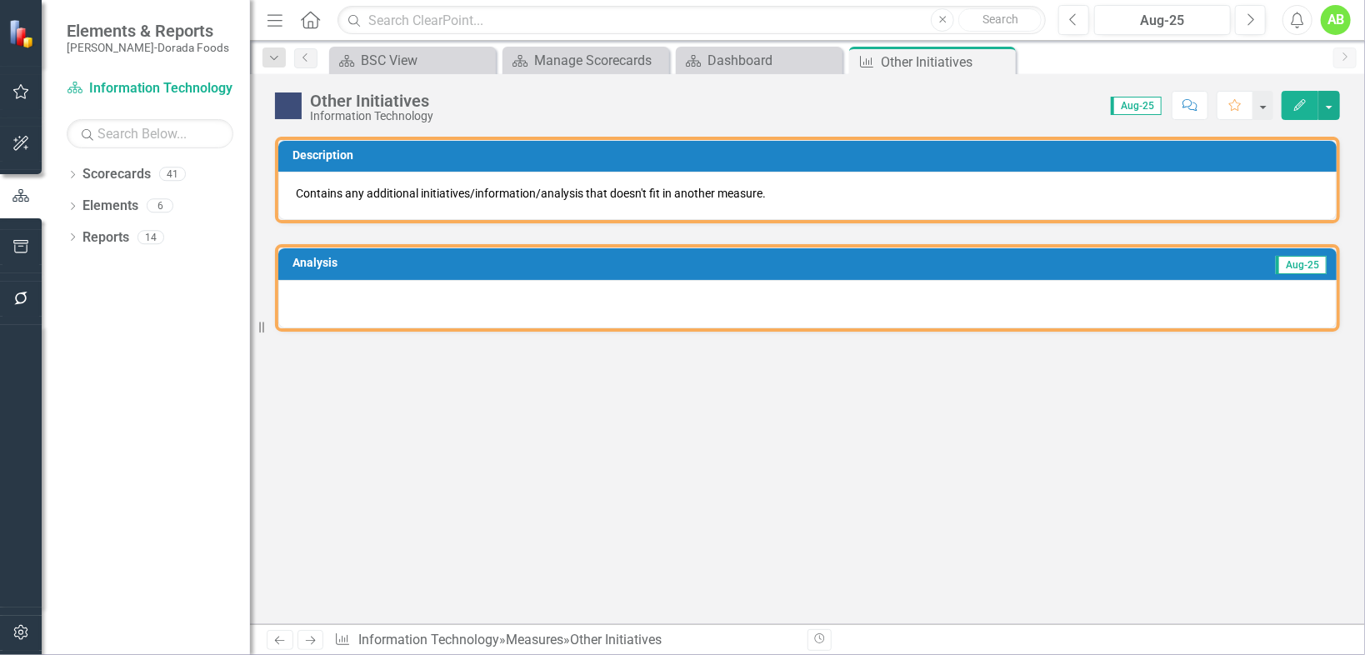
click at [377, 310] on div at bounding box center [807, 304] width 1058 height 48
click at [379, 294] on div at bounding box center [807, 304] width 1058 height 48
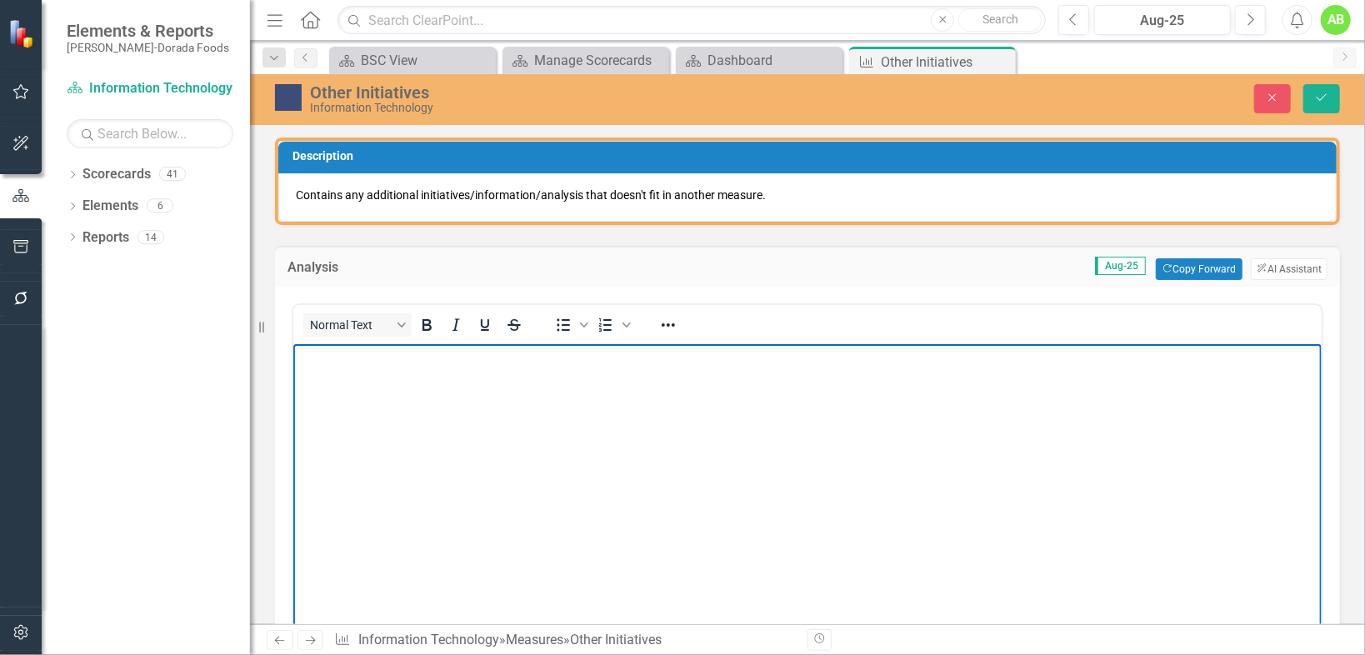
click at [381, 406] on body "Rich Text Area. Press ALT-0 for help." at bounding box center [807, 468] width 1028 height 250
drag, startPoint x: 422, startPoint y: 413, endPoint x: 324, endPoint y: 374, distance: 105.1
click at [324, 374] on body "Rich Text Area. Press ALT-0 for help." at bounding box center [807, 468] width 1028 height 250
click at [339, 374] on body "Rich Text Area. Press ALT-0 for help." at bounding box center [807, 468] width 1028 height 250
click at [567, 323] on icon "Bullet list" at bounding box center [564, 324] width 13 height 13
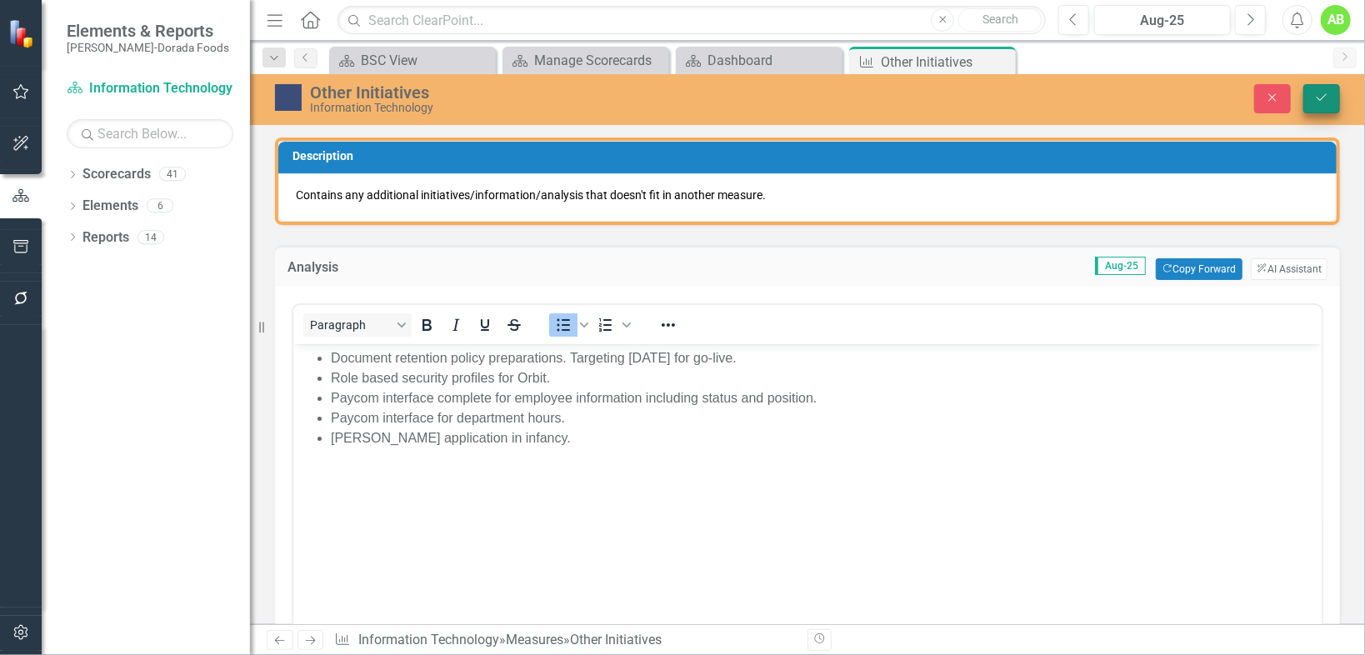
click at [1328, 93] on icon "Save" at bounding box center [1321, 98] width 15 height 12
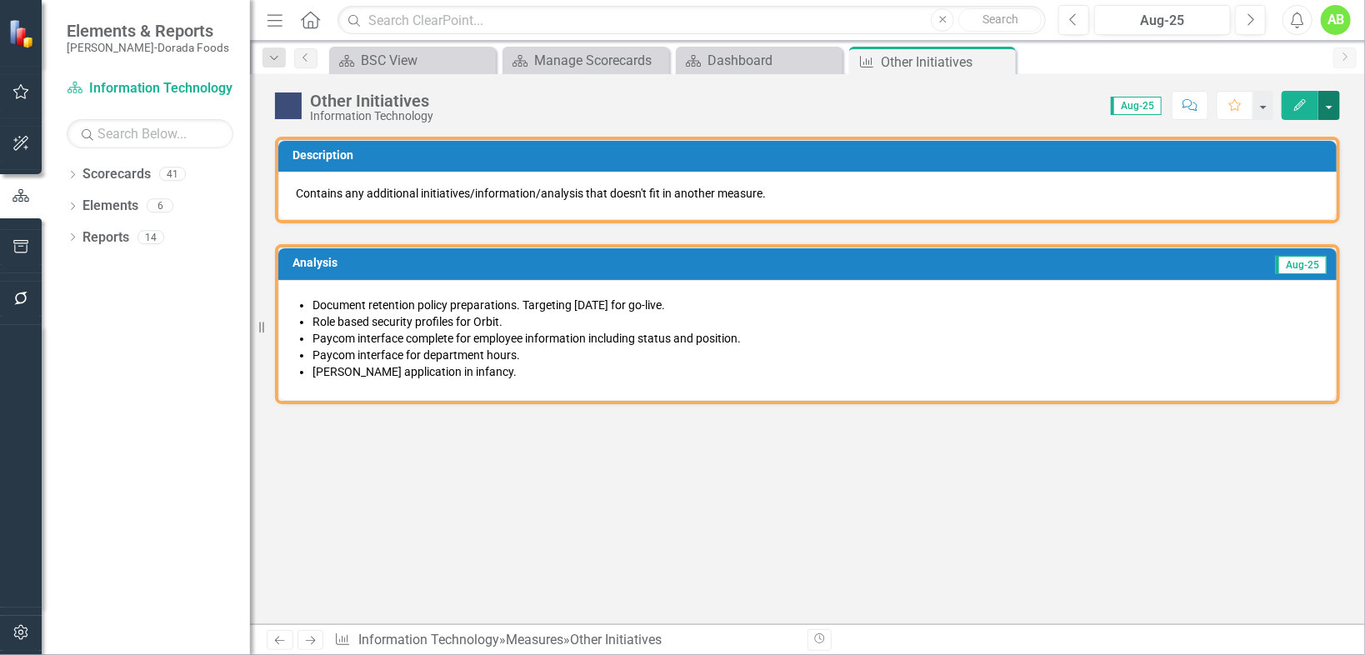
click at [1326, 105] on button "button" at bounding box center [1329, 105] width 22 height 29
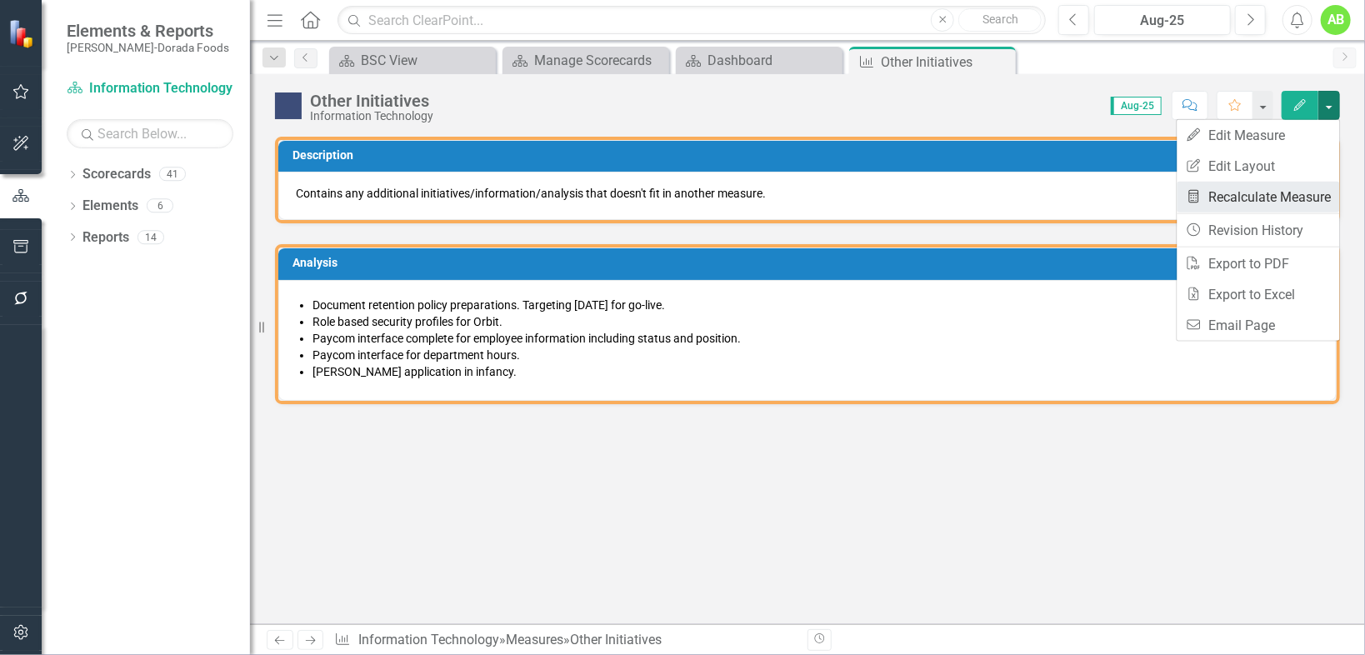
click at [1305, 203] on link "Recalculate Measure Recalculate Measure" at bounding box center [1259, 197] width 163 height 31
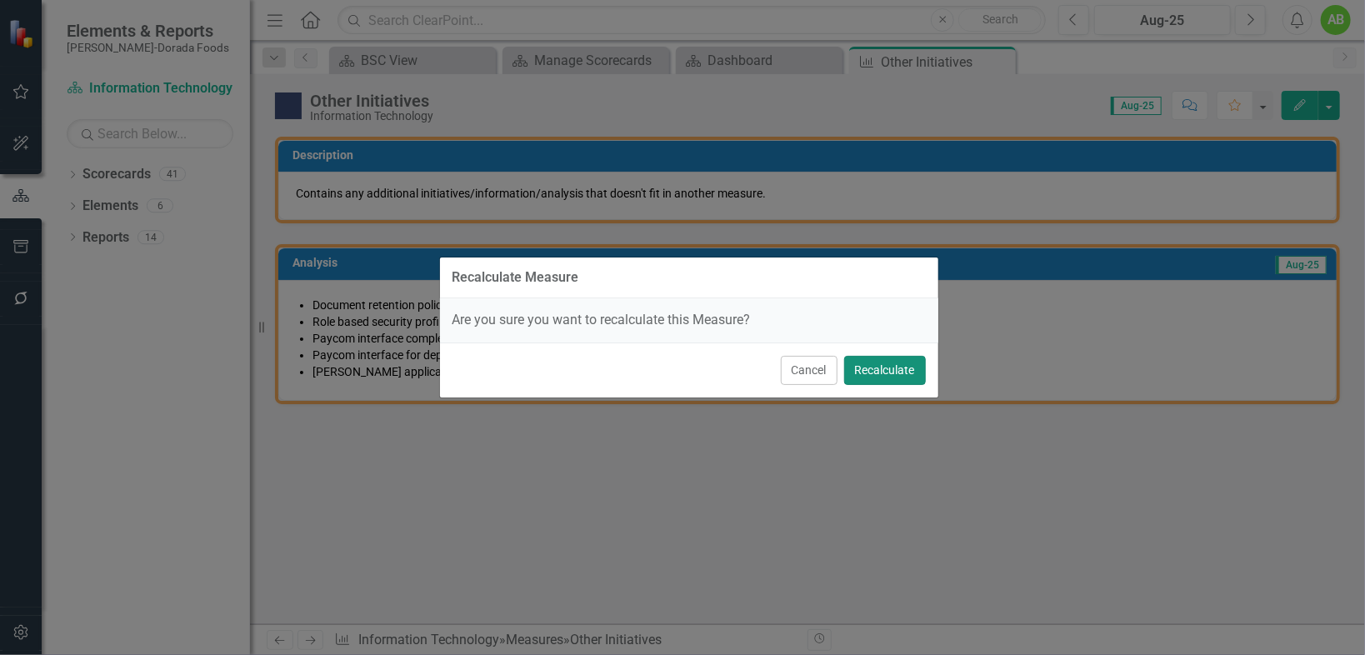
click at [923, 372] on button "Recalculate" at bounding box center [885, 370] width 82 height 29
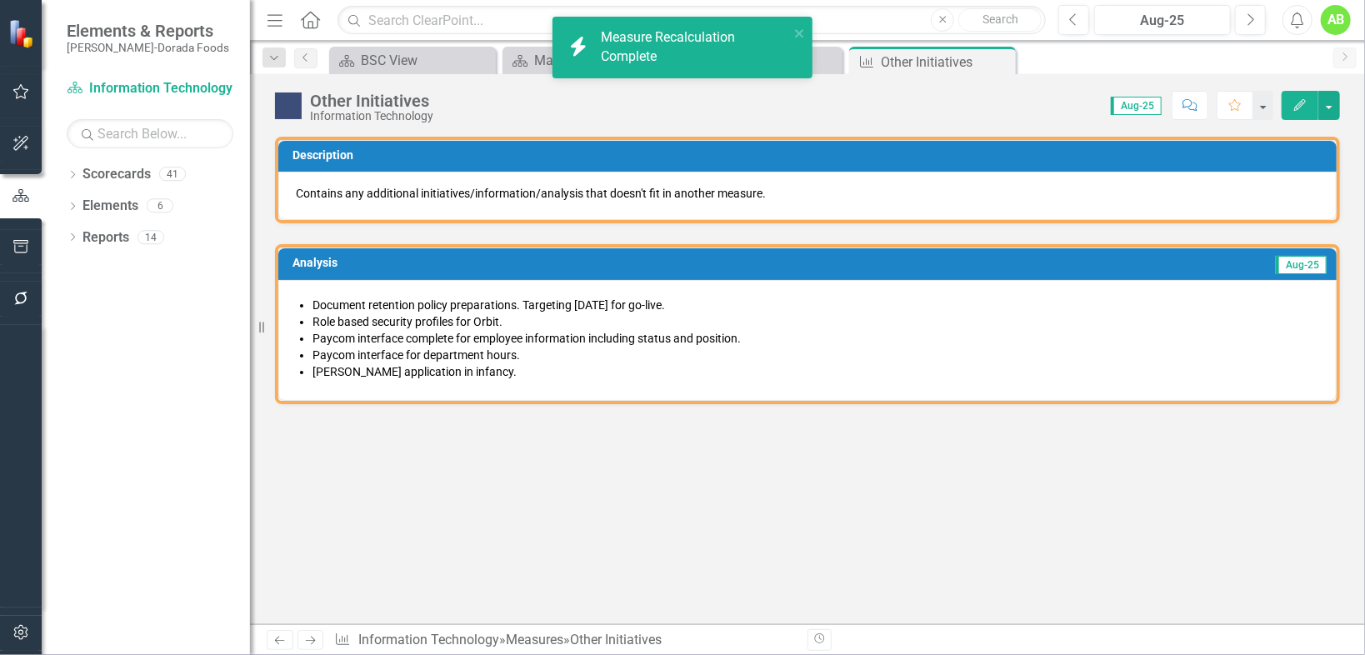
click at [293, 103] on img at bounding box center [288, 106] width 27 height 27
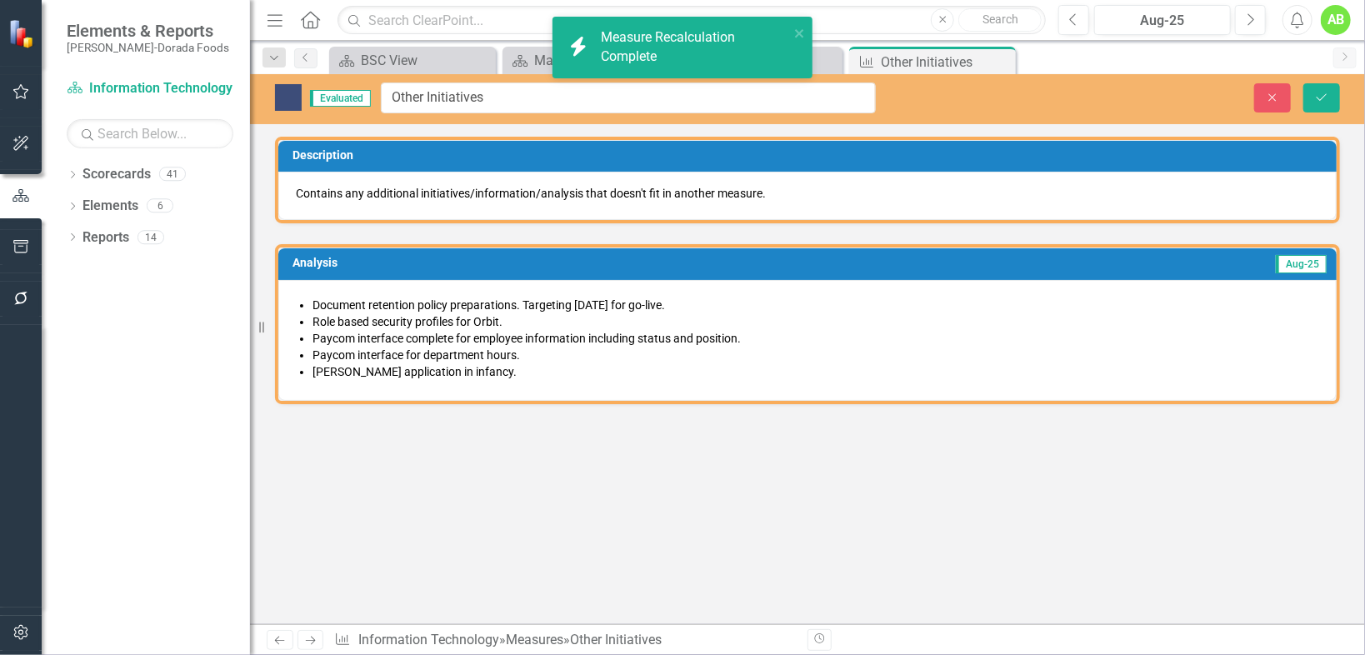
click at [290, 97] on img at bounding box center [288, 97] width 27 height 27
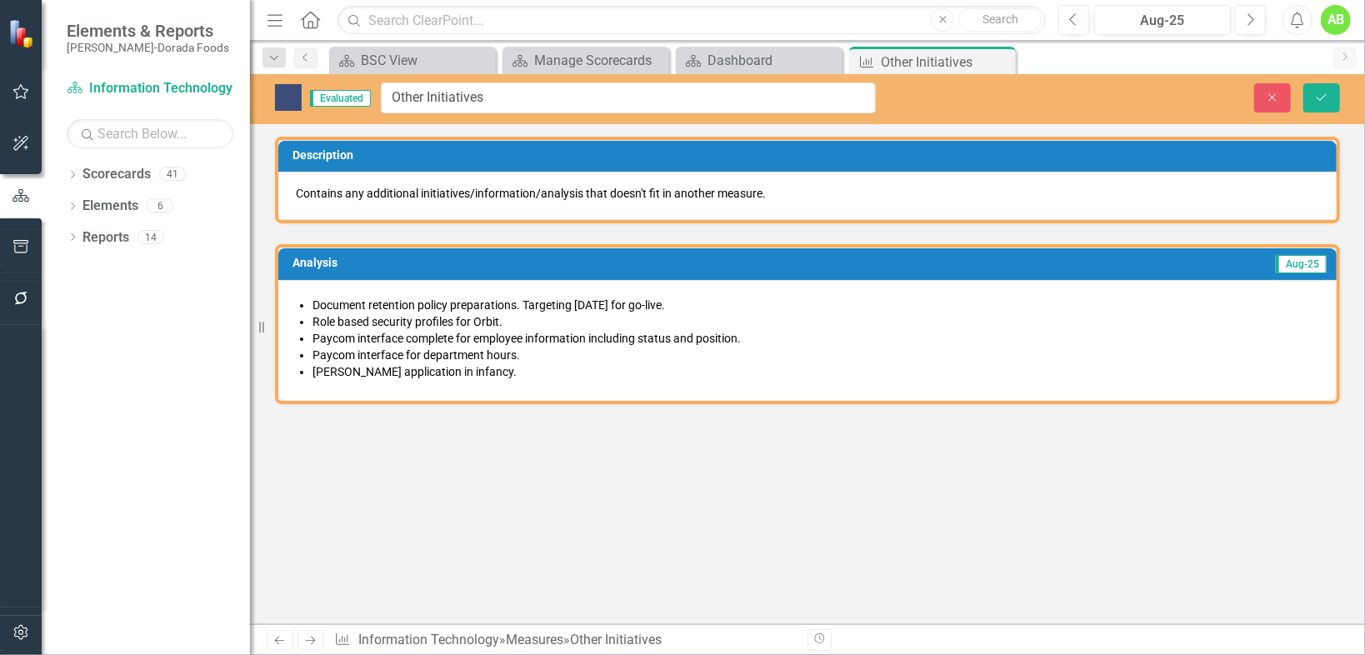
click at [288, 95] on img at bounding box center [288, 97] width 27 height 27
click at [341, 98] on span "Evaluated" at bounding box center [340, 98] width 61 height 17
click at [290, 96] on img at bounding box center [288, 97] width 27 height 27
click at [290, 97] on img at bounding box center [288, 97] width 27 height 27
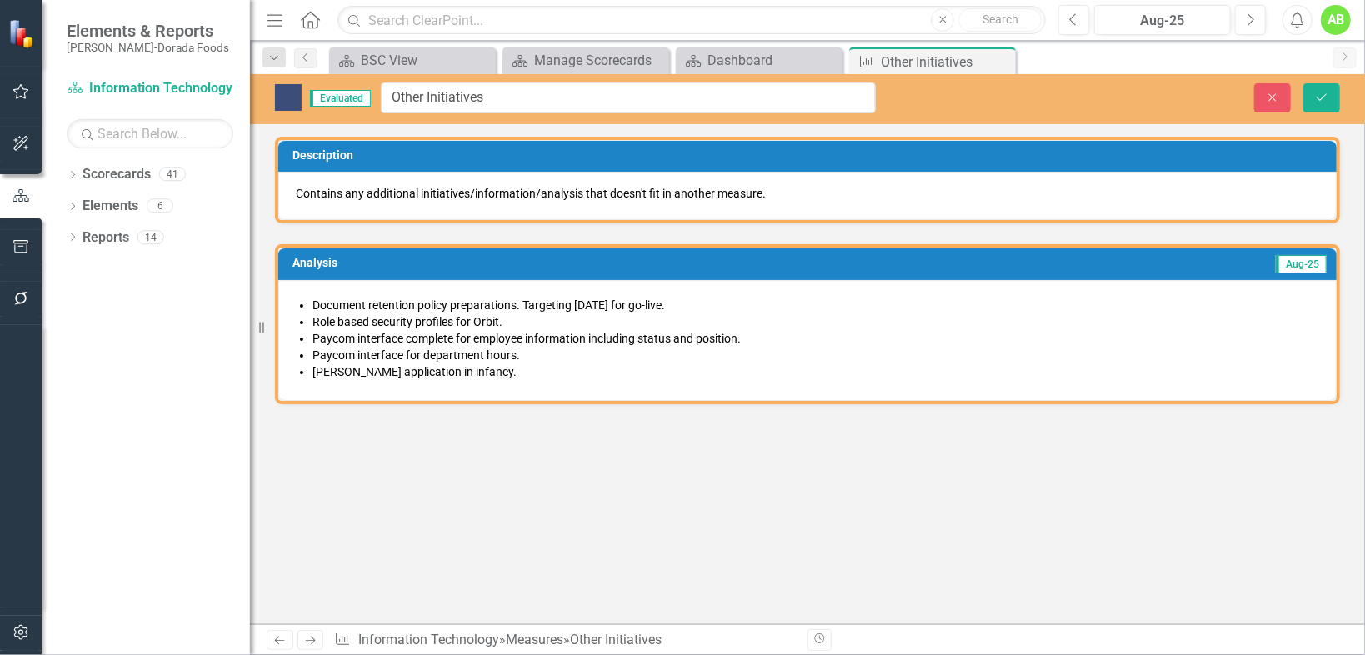
click at [290, 97] on img at bounding box center [288, 97] width 27 height 27
click at [1334, 94] on button "Save" at bounding box center [1321, 97] width 37 height 29
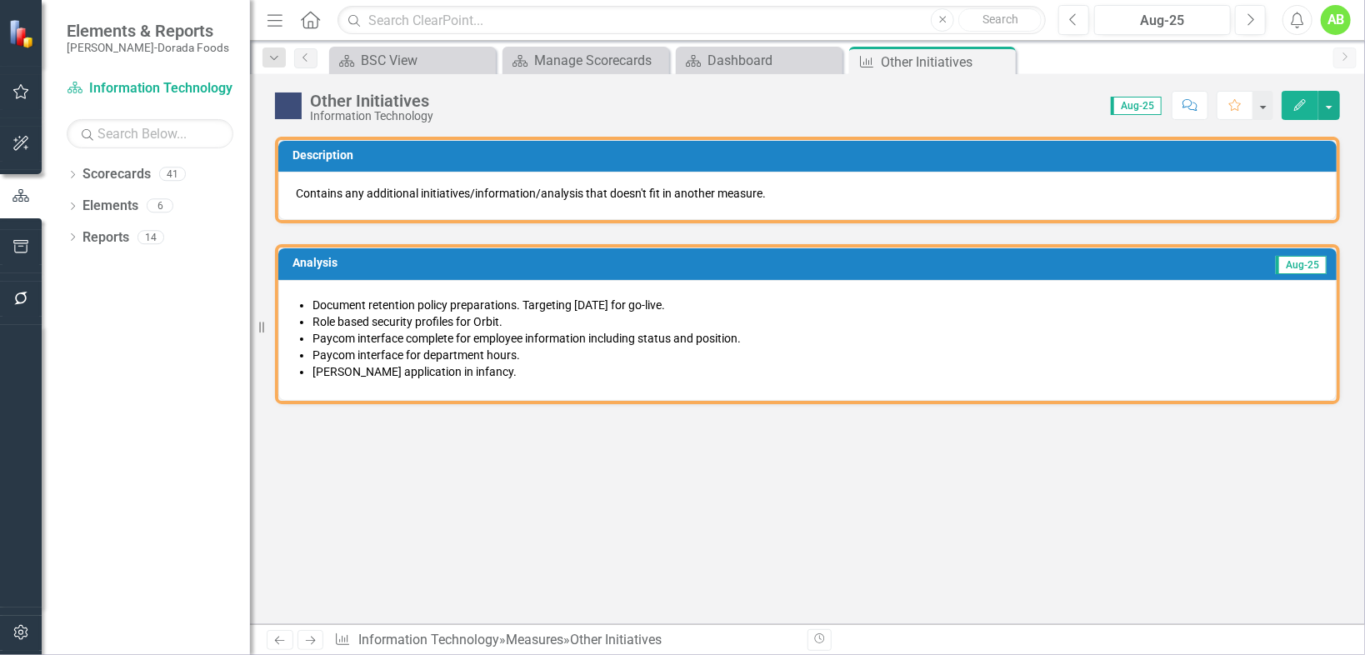
click at [1305, 101] on icon "Edit" at bounding box center [1300, 105] width 15 height 12
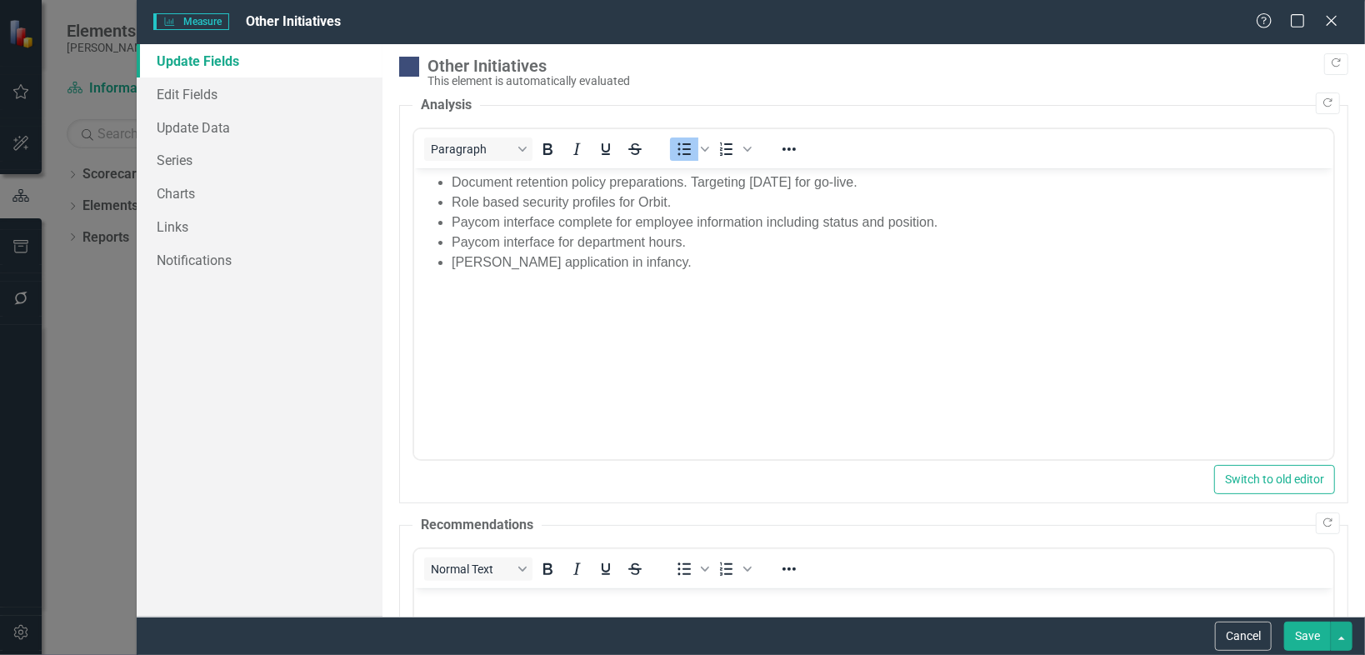
click at [412, 63] on img at bounding box center [409, 67] width 20 height 20
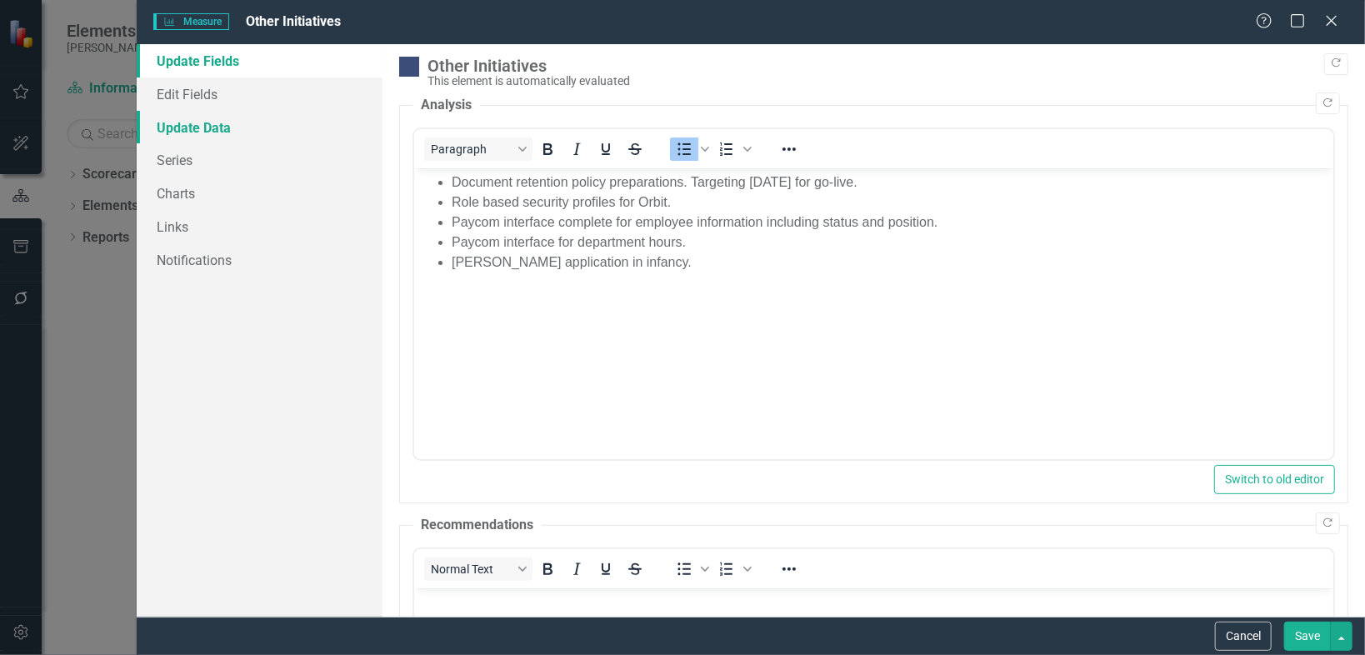
click at [202, 126] on link "Update Data" at bounding box center [260, 127] width 246 height 33
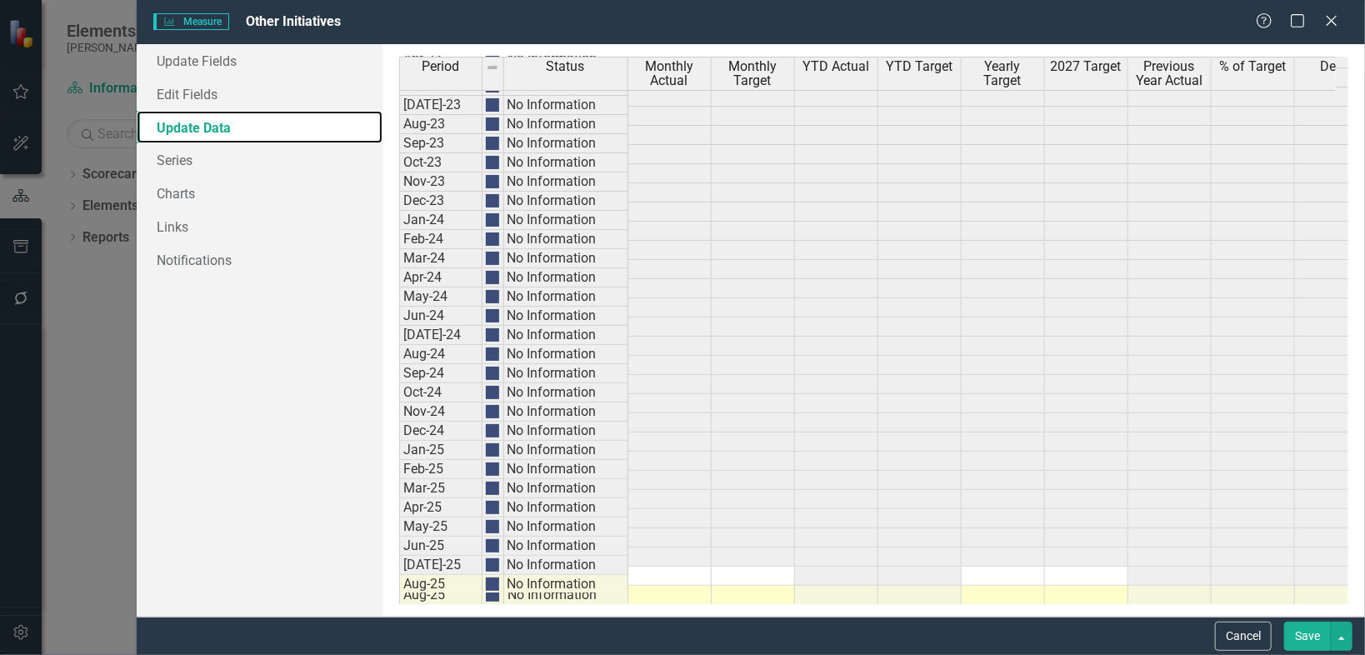
scroll to position [44, 0]
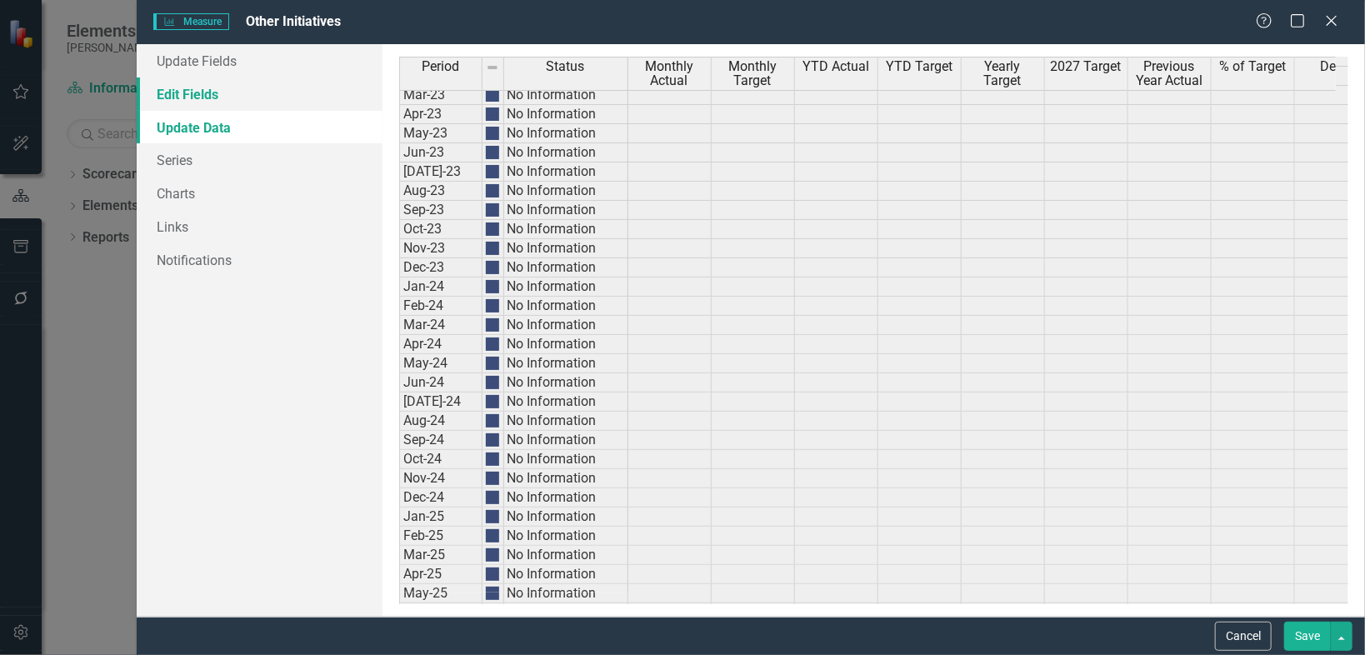
click at [193, 93] on link "Edit Fields" at bounding box center [260, 94] width 246 height 33
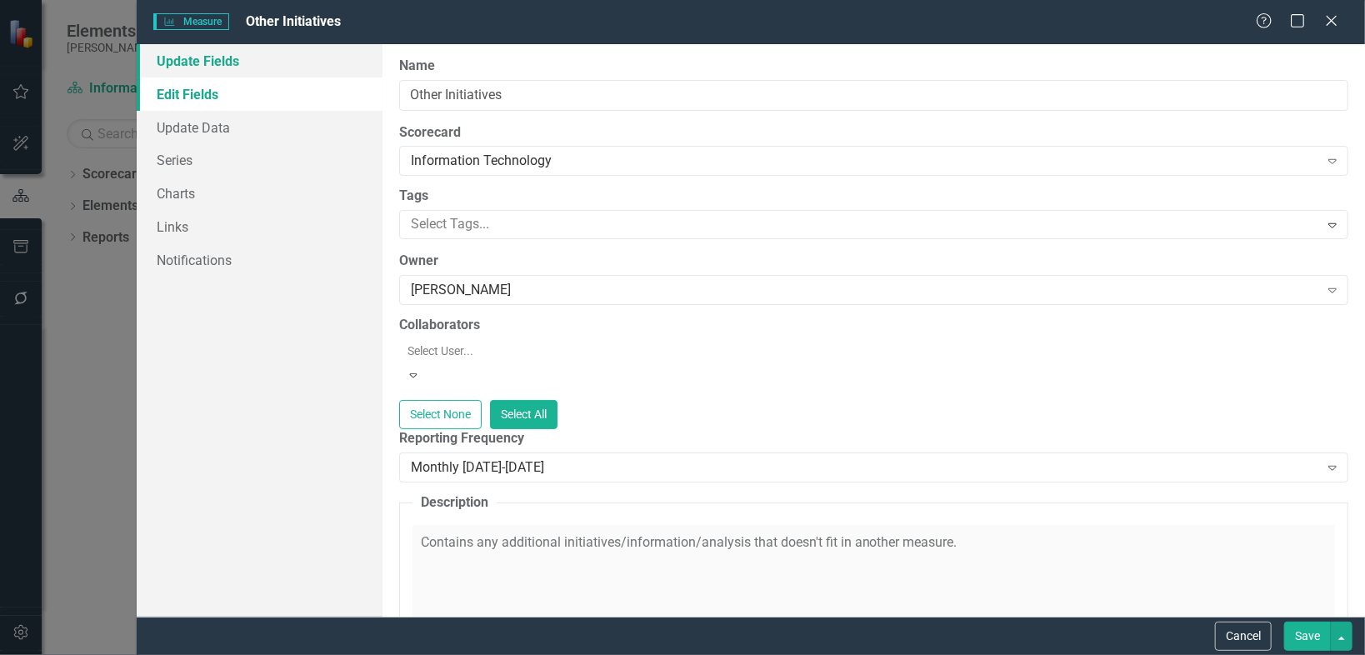
click at [228, 52] on link "Update Fields" at bounding box center [260, 60] width 246 height 33
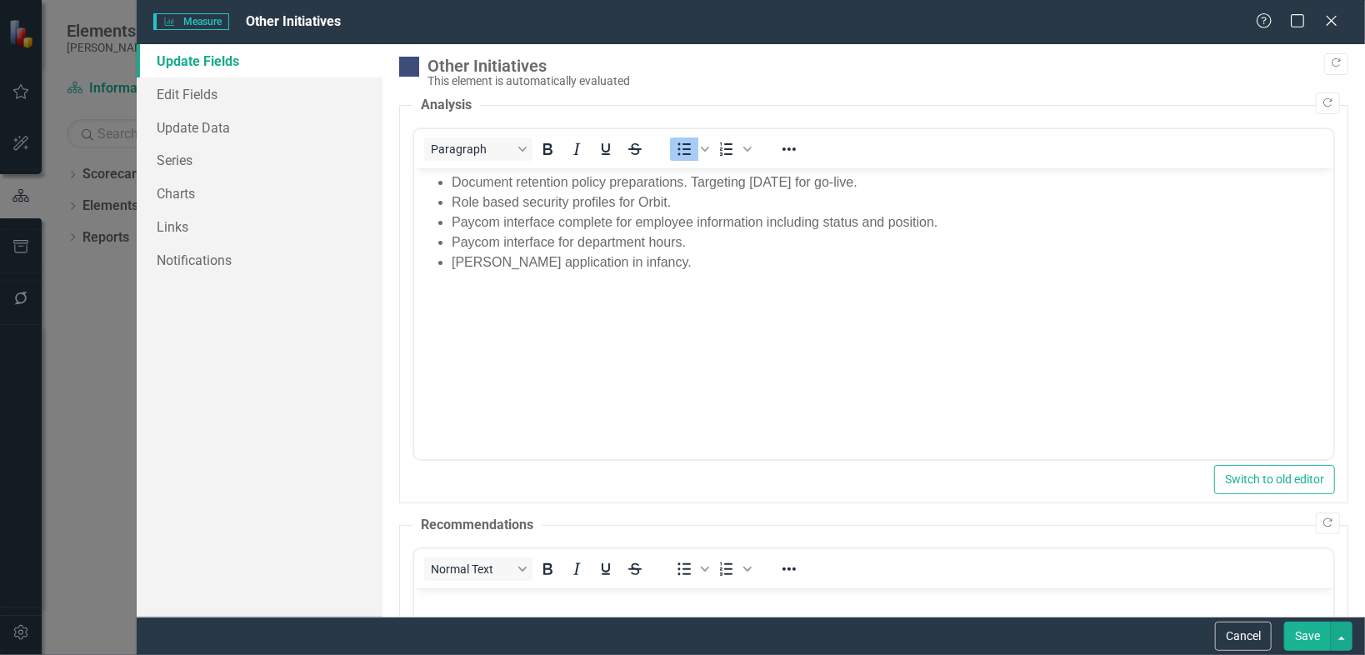
click at [410, 63] on img at bounding box center [409, 67] width 20 height 20
click at [430, 63] on div "Other Initiatives" at bounding box center [884, 66] width 913 height 18
click at [411, 66] on img at bounding box center [409, 67] width 20 height 20
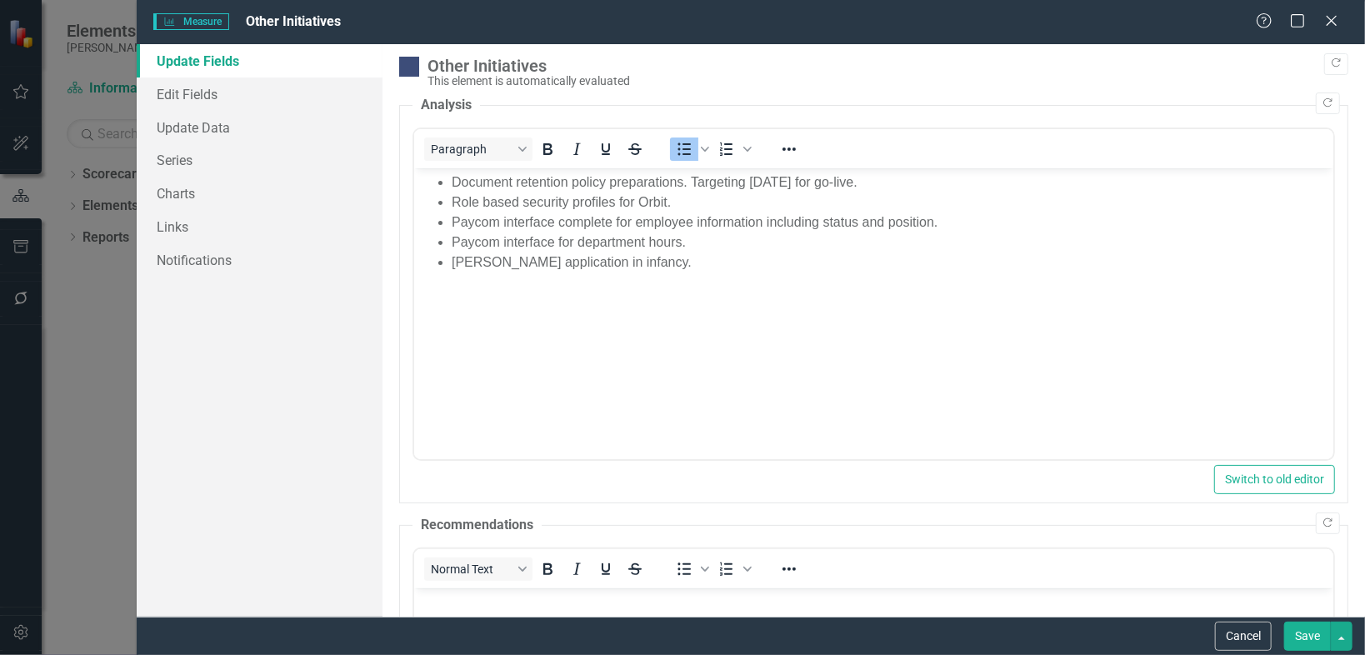
click at [411, 66] on img at bounding box center [409, 67] width 20 height 20
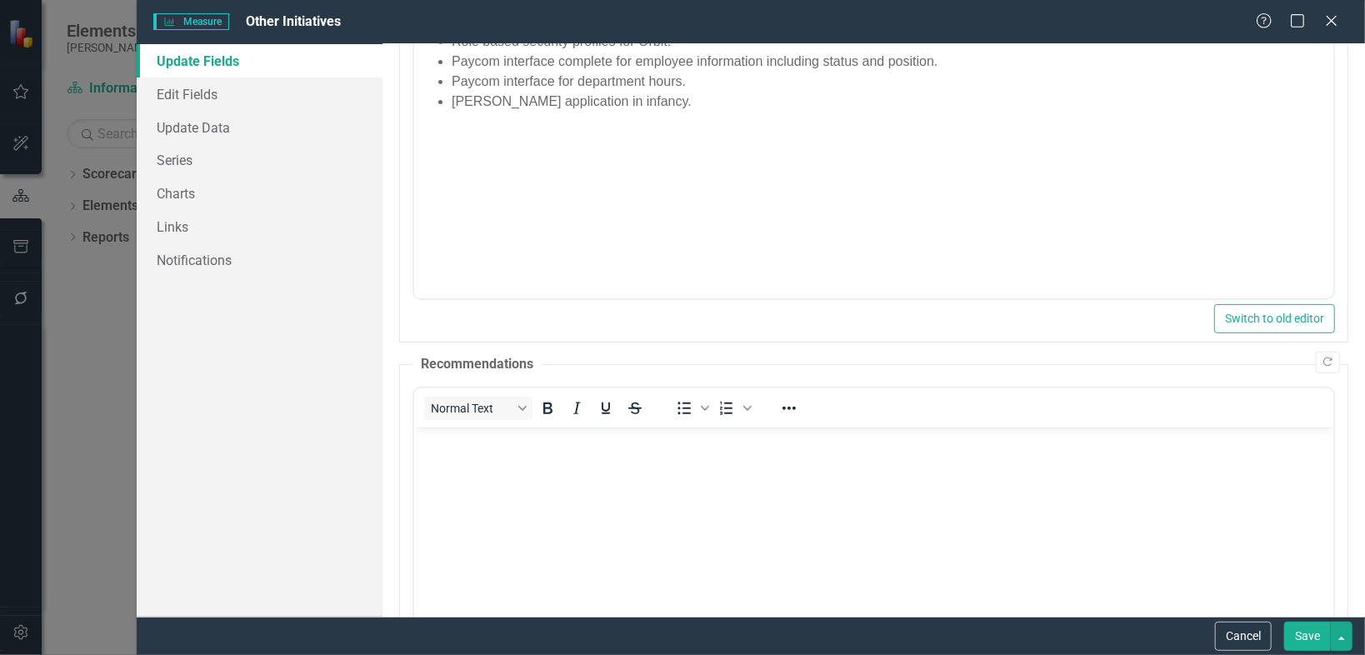
scroll to position [0, 0]
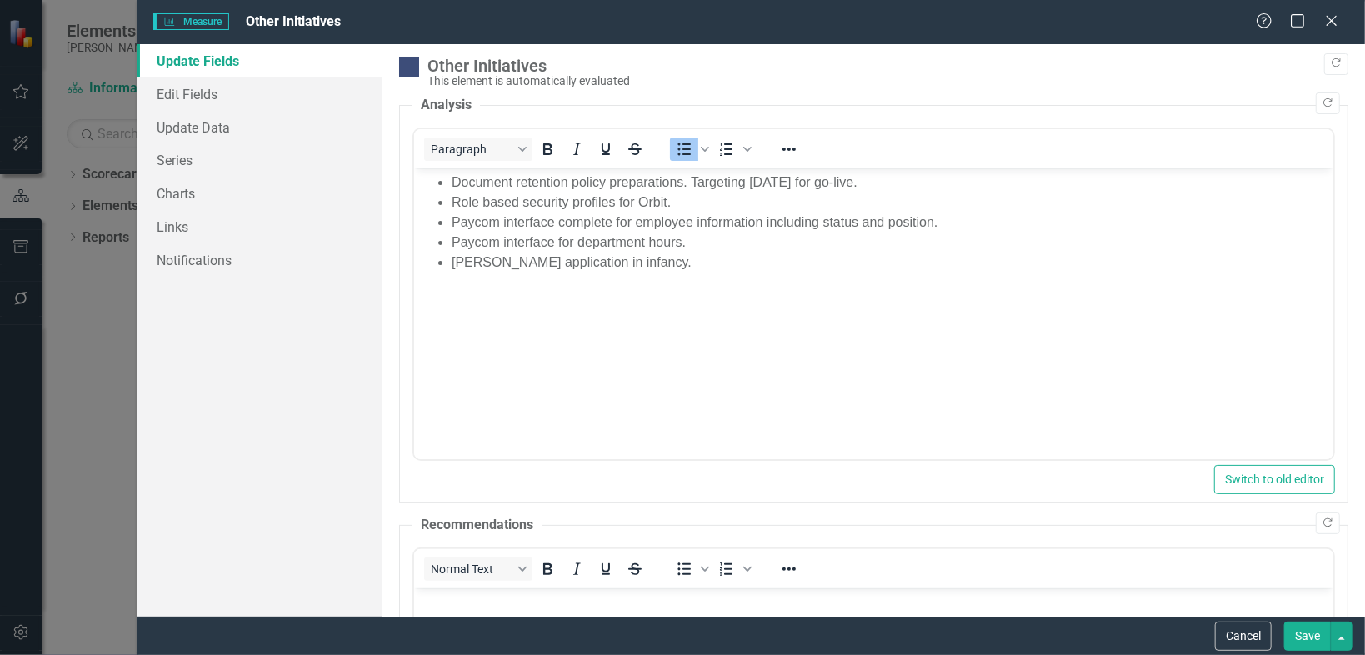
click at [408, 60] on img at bounding box center [409, 67] width 20 height 20
click at [408, 62] on img at bounding box center [409, 67] width 20 height 20
click at [1330, 58] on icon "Copy Forward" at bounding box center [1336, 63] width 13 height 10
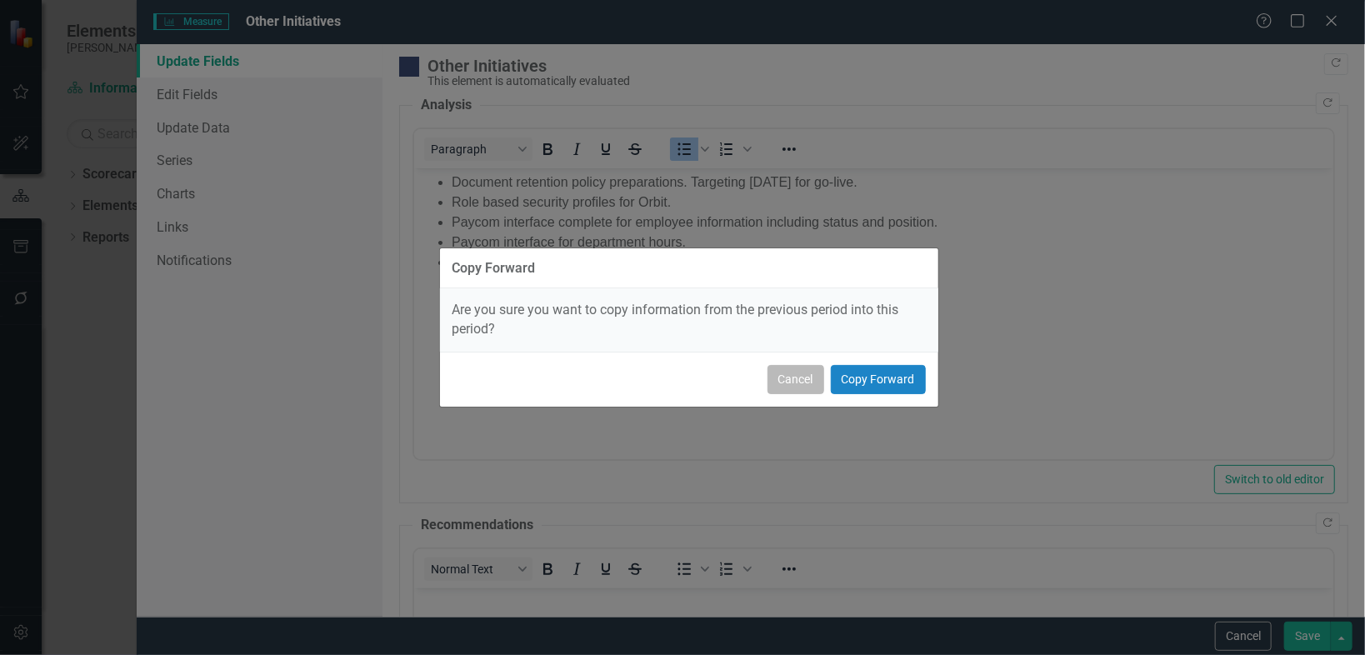
click at [787, 374] on button "Cancel" at bounding box center [796, 379] width 57 height 29
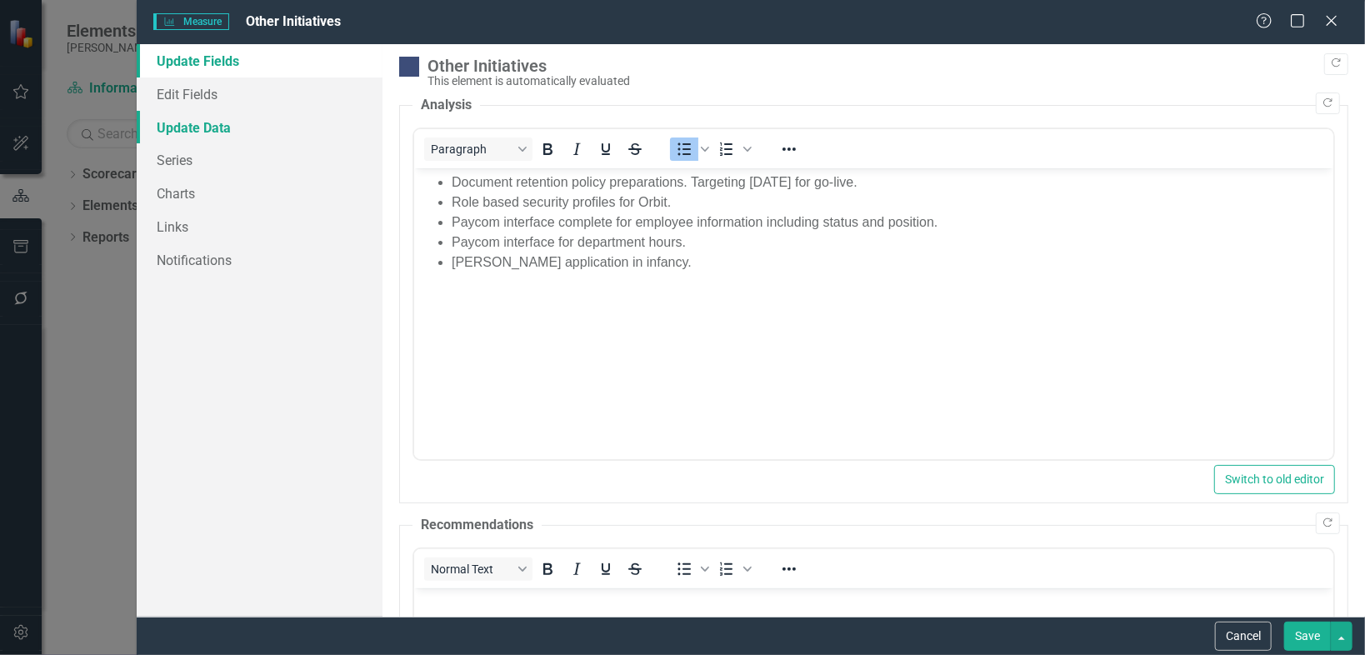
click at [229, 127] on link "Update Data" at bounding box center [260, 127] width 246 height 33
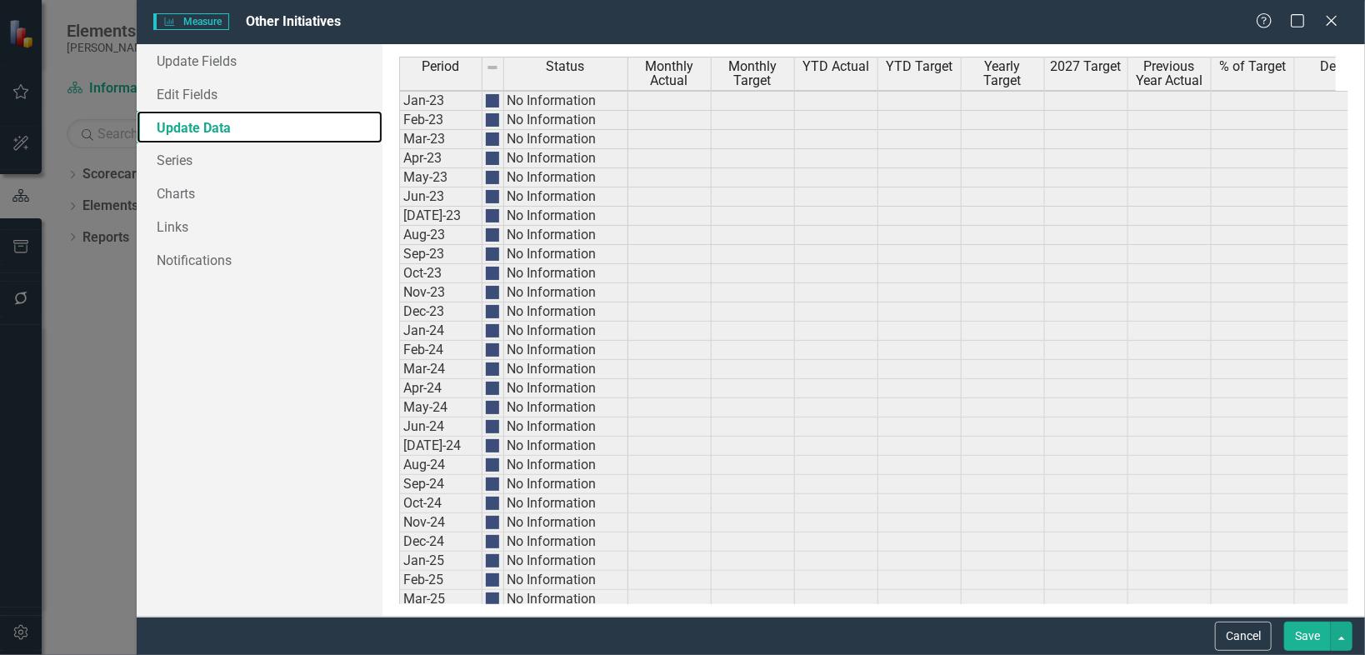
scroll to position [111, 0]
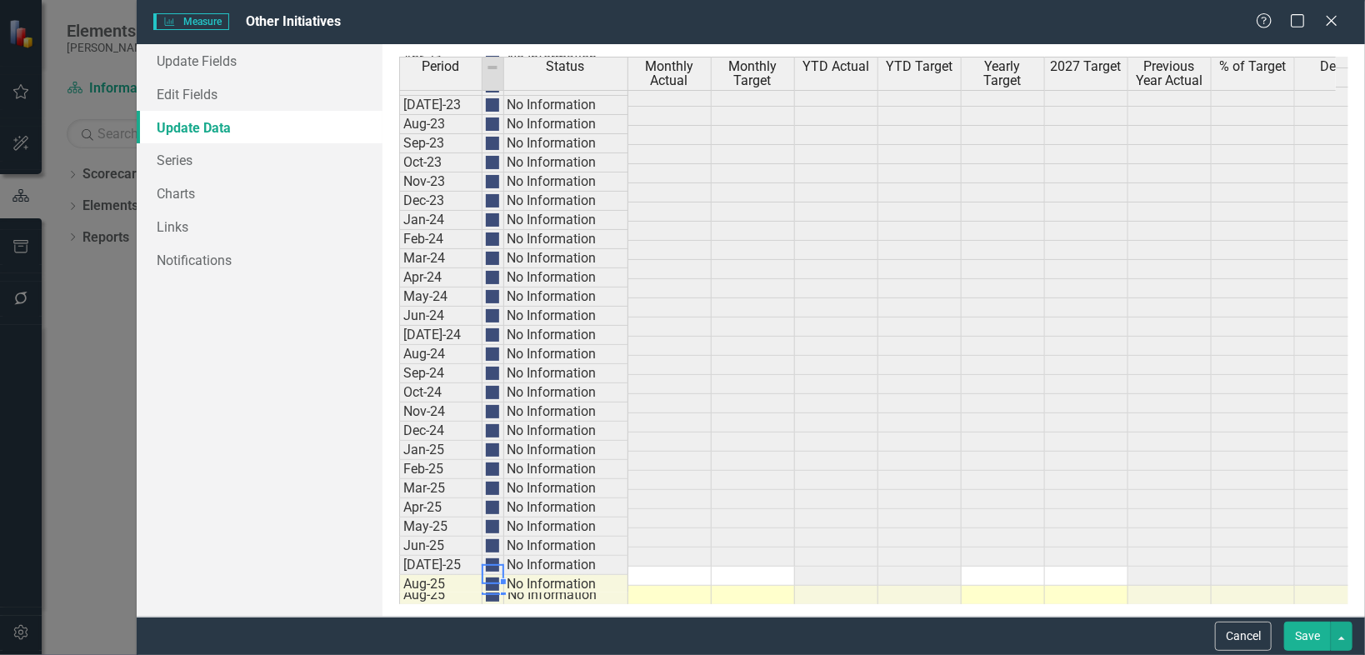
click at [492, 578] on img at bounding box center [492, 584] width 13 height 13
click at [515, 575] on td "No Information" at bounding box center [566, 584] width 124 height 19
click at [705, 586] on td at bounding box center [669, 595] width 83 height 19
click at [175, 156] on link "Series" at bounding box center [260, 159] width 246 height 33
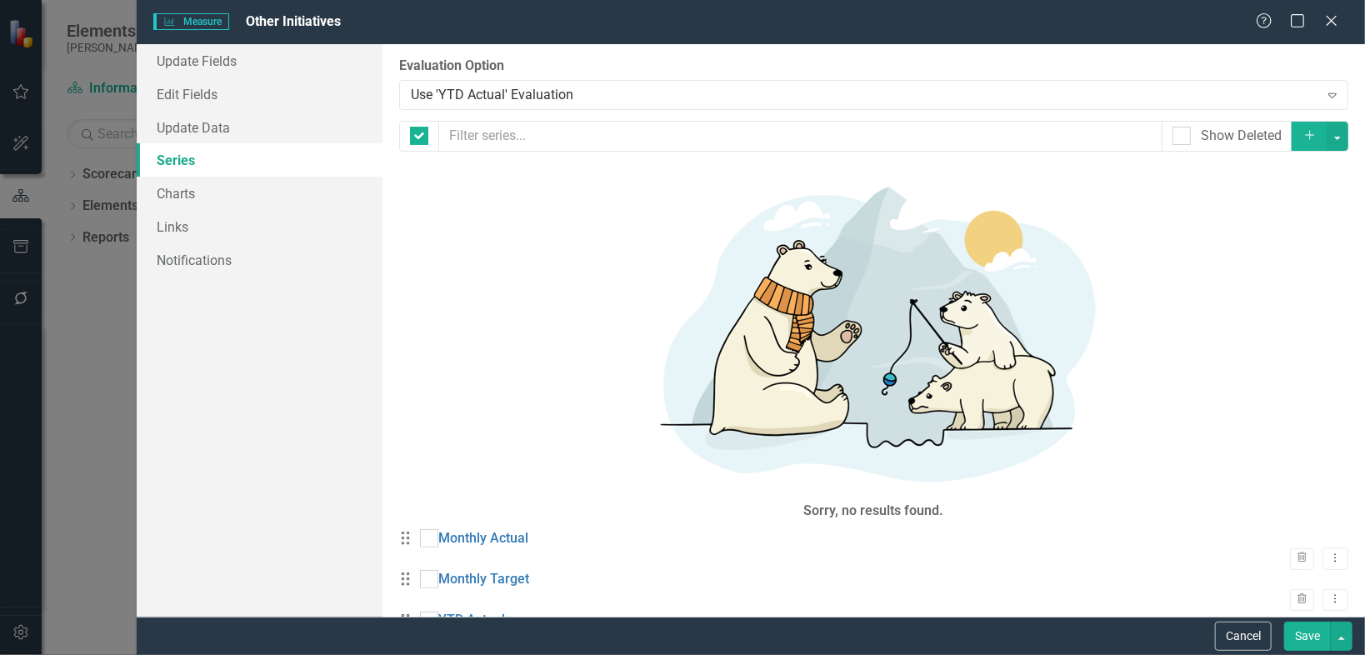
checkbox input "false"
click at [188, 128] on link "Update Data" at bounding box center [260, 127] width 246 height 33
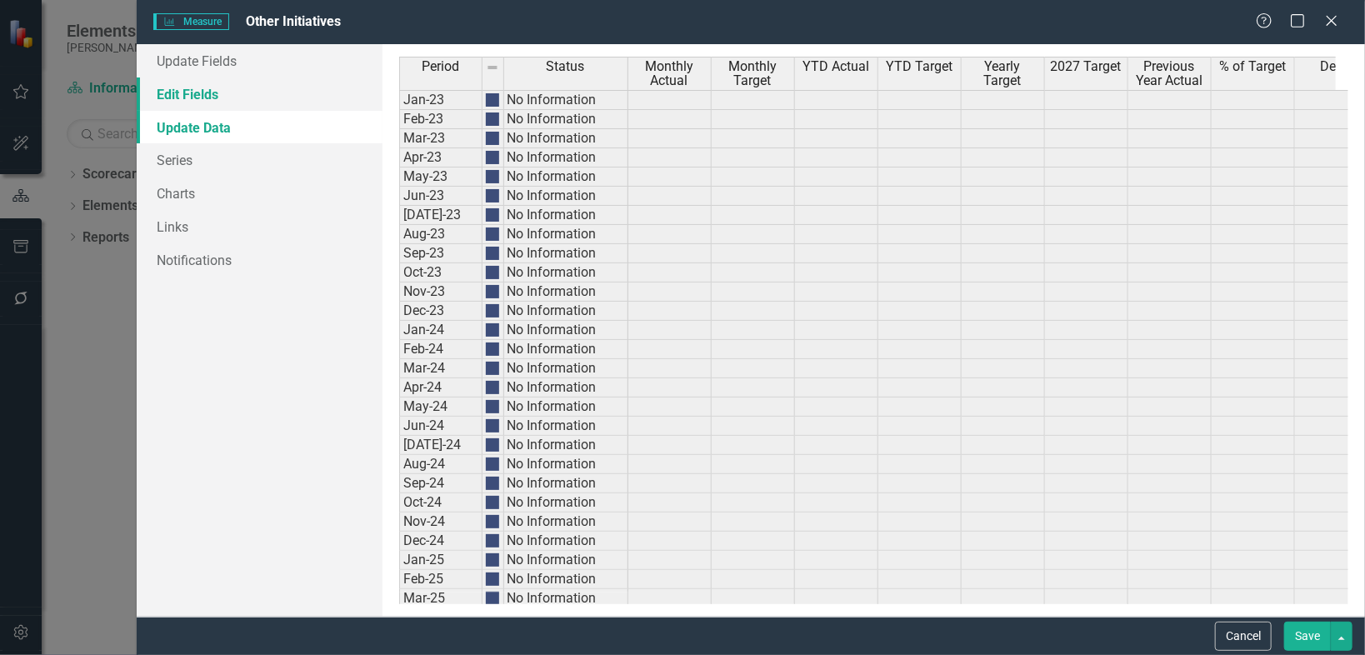
click at [176, 88] on link "Edit Fields" at bounding box center [260, 94] width 246 height 33
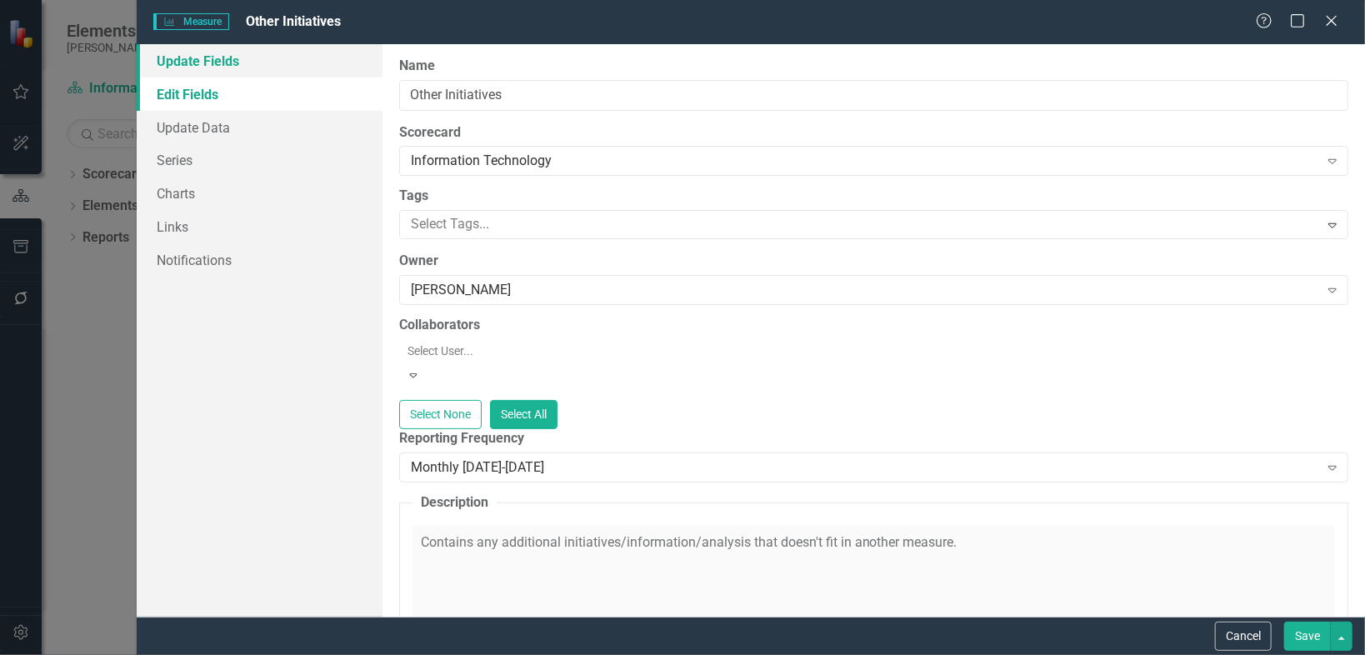
click at [188, 64] on link "Update Fields" at bounding box center [260, 60] width 246 height 33
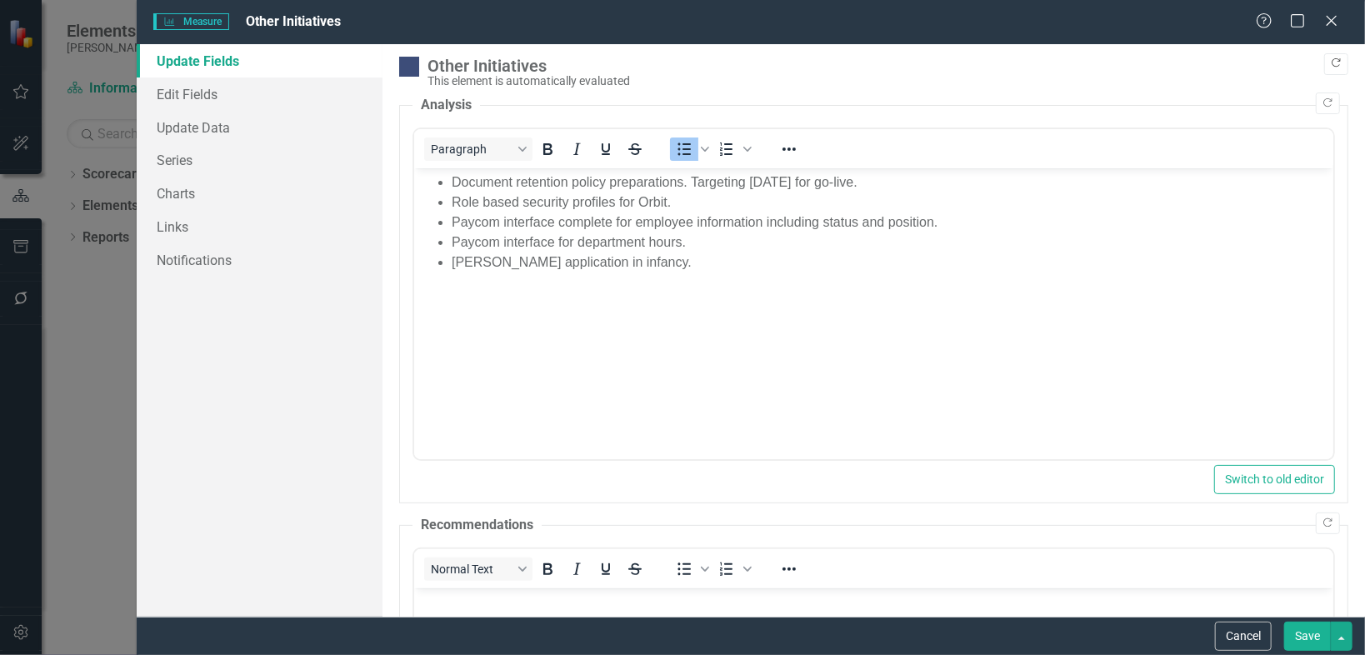
click at [1330, 62] on icon "Copy Forward" at bounding box center [1336, 63] width 13 height 10
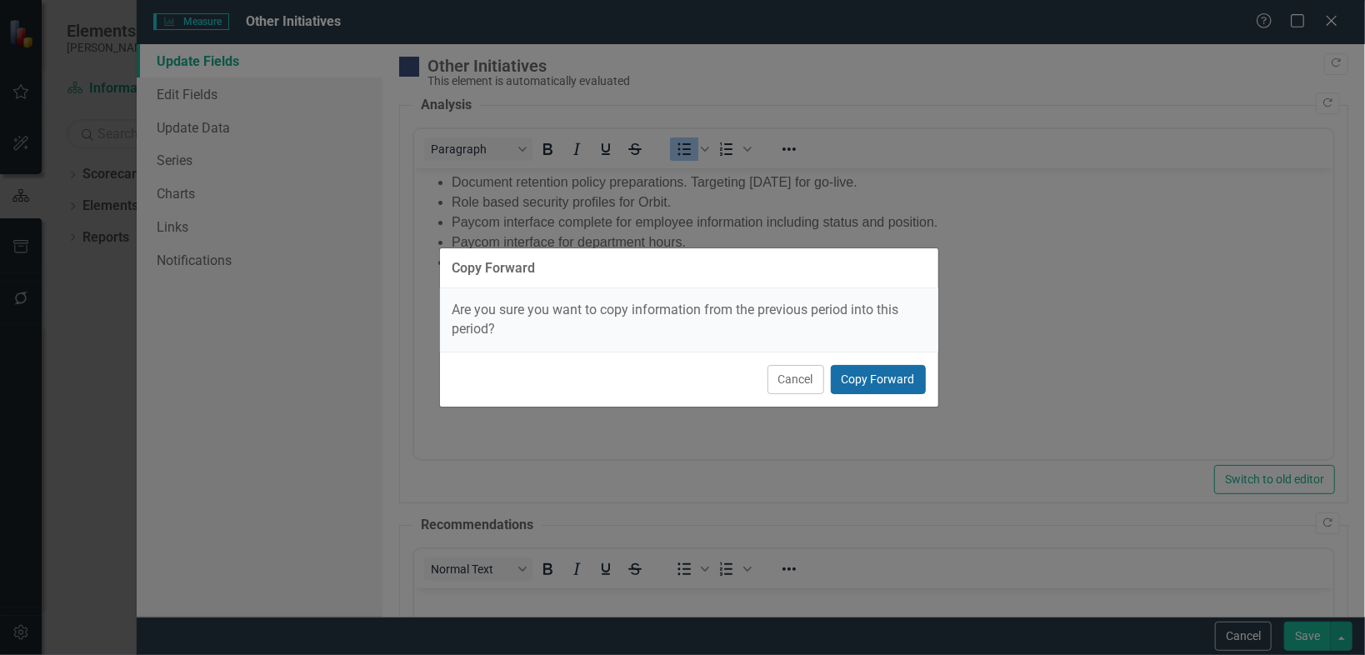
click at [886, 386] on button "Copy Forward" at bounding box center [878, 379] width 95 height 29
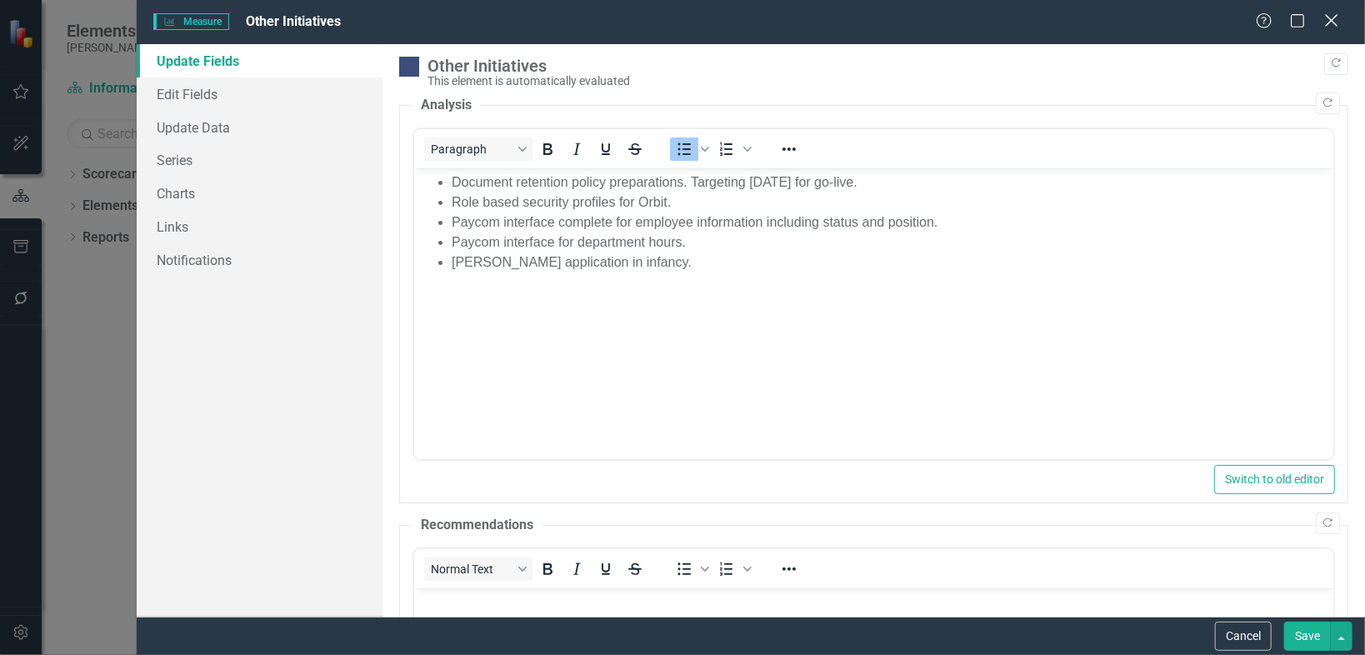
click at [1330, 16] on icon "Close" at bounding box center [1331, 21] width 21 height 16
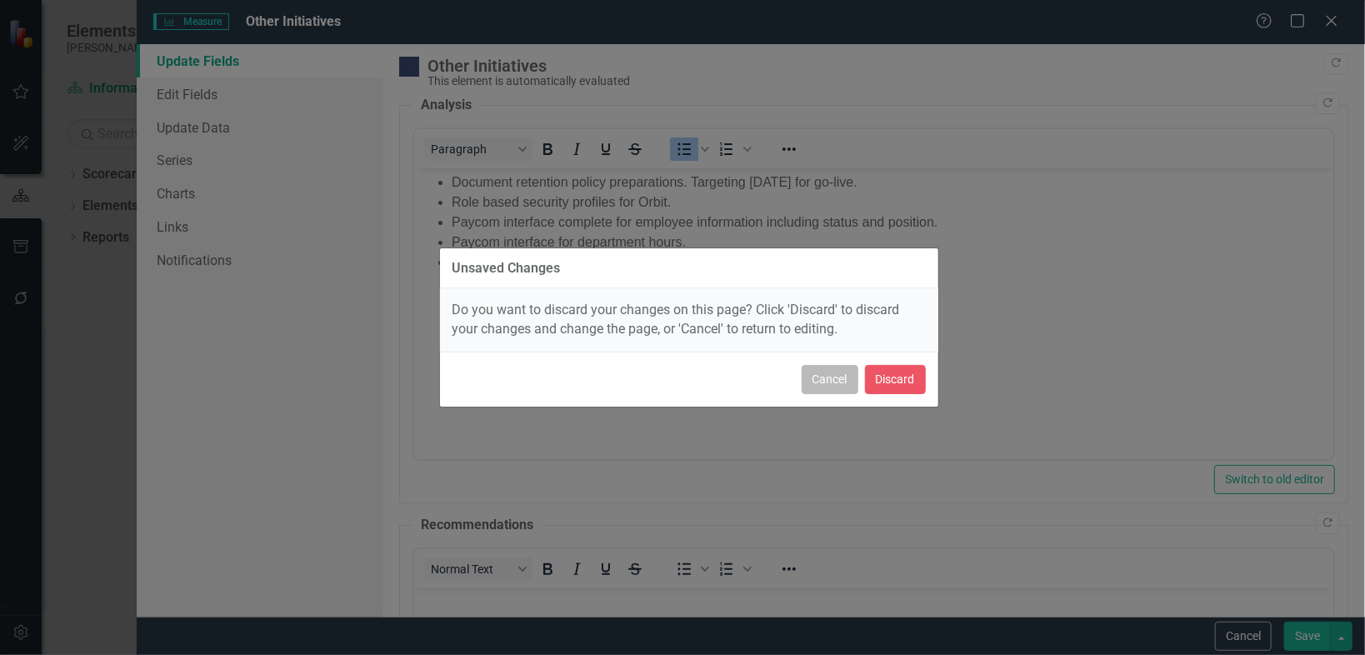
click at [840, 379] on button "Cancel" at bounding box center [830, 379] width 57 height 29
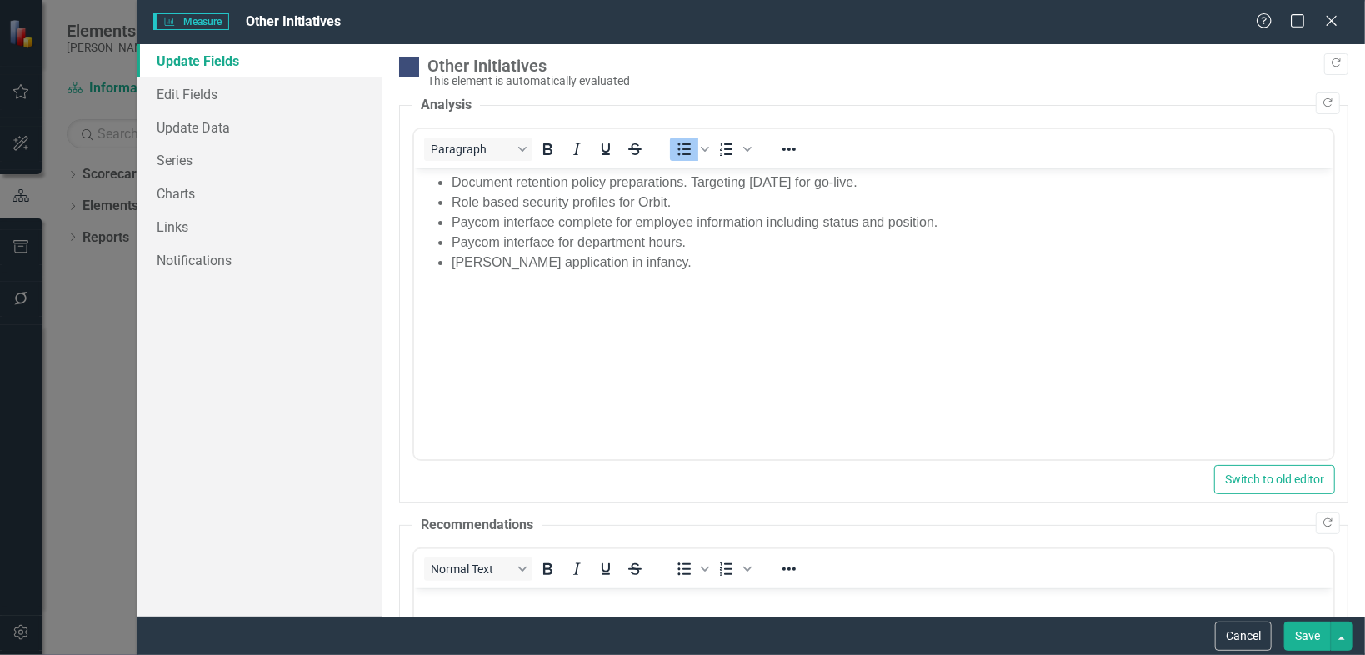
click at [1313, 633] on button "Save" at bounding box center [1307, 636] width 47 height 29
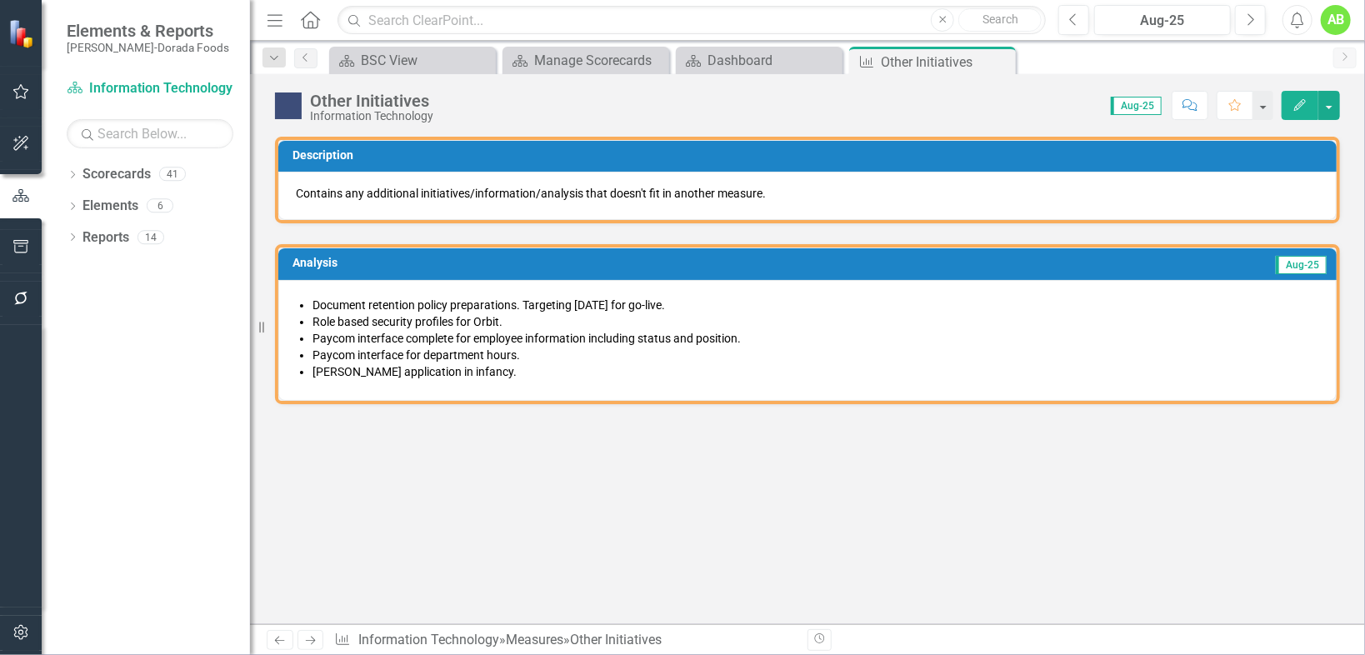
click at [296, 104] on img at bounding box center [288, 106] width 27 height 27
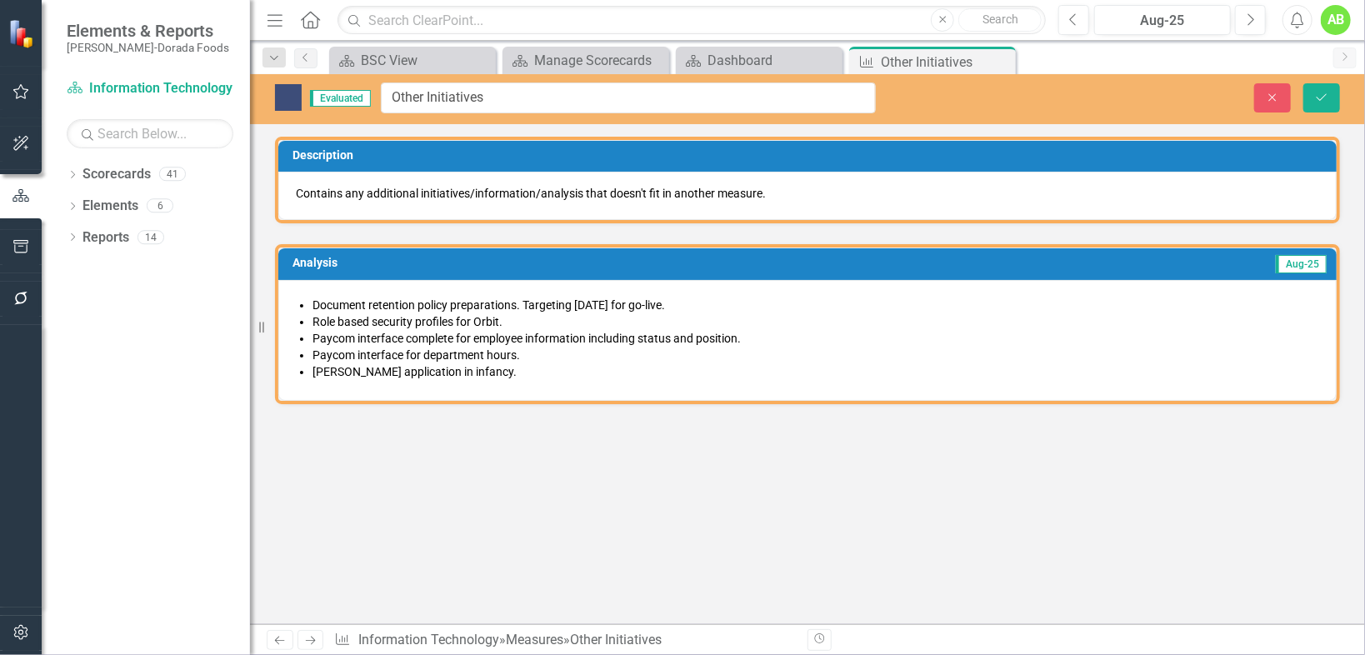
click at [329, 98] on span "Evaluated" at bounding box center [340, 98] width 61 height 17
click at [273, 96] on div "Evaluated Other Initiatives" at bounding box center [576, 98] width 626 height 31
click at [282, 96] on img at bounding box center [288, 97] width 27 height 27
click at [282, 97] on img at bounding box center [288, 97] width 27 height 27
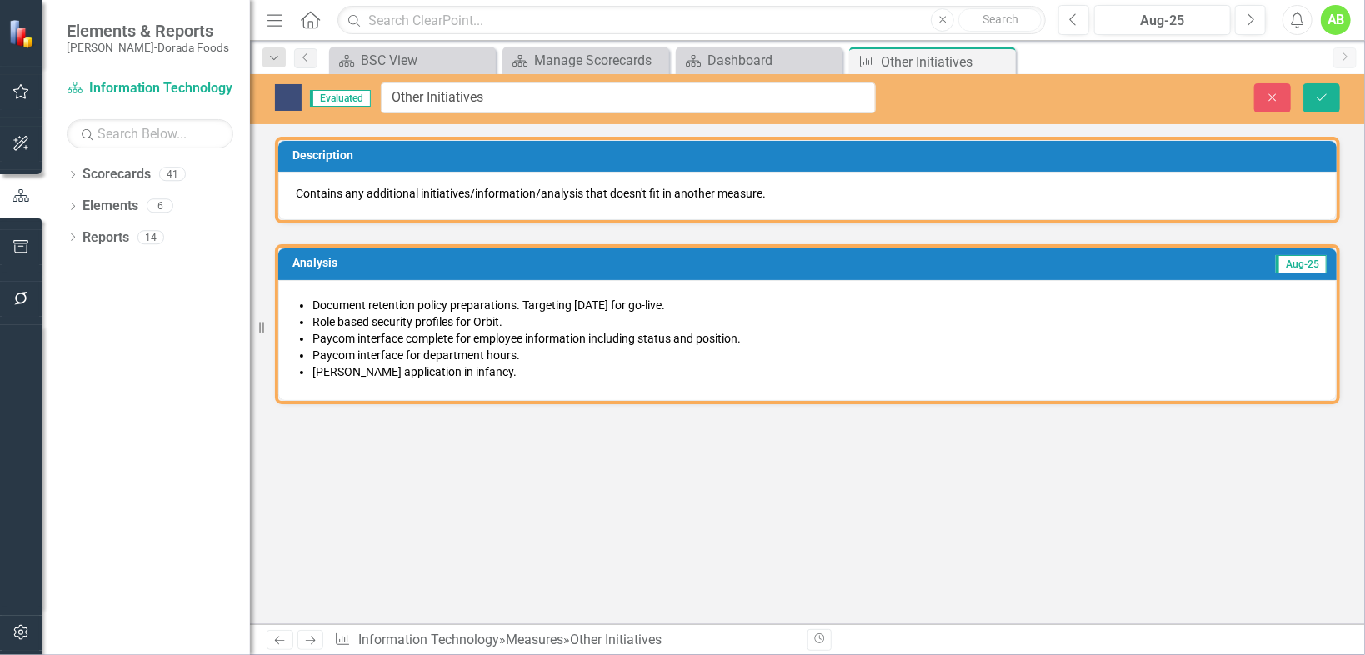
click at [282, 99] on img at bounding box center [288, 97] width 27 height 27
click at [282, 98] on img at bounding box center [288, 97] width 27 height 27
click at [1322, 90] on button "Save" at bounding box center [1321, 97] width 37 height 29
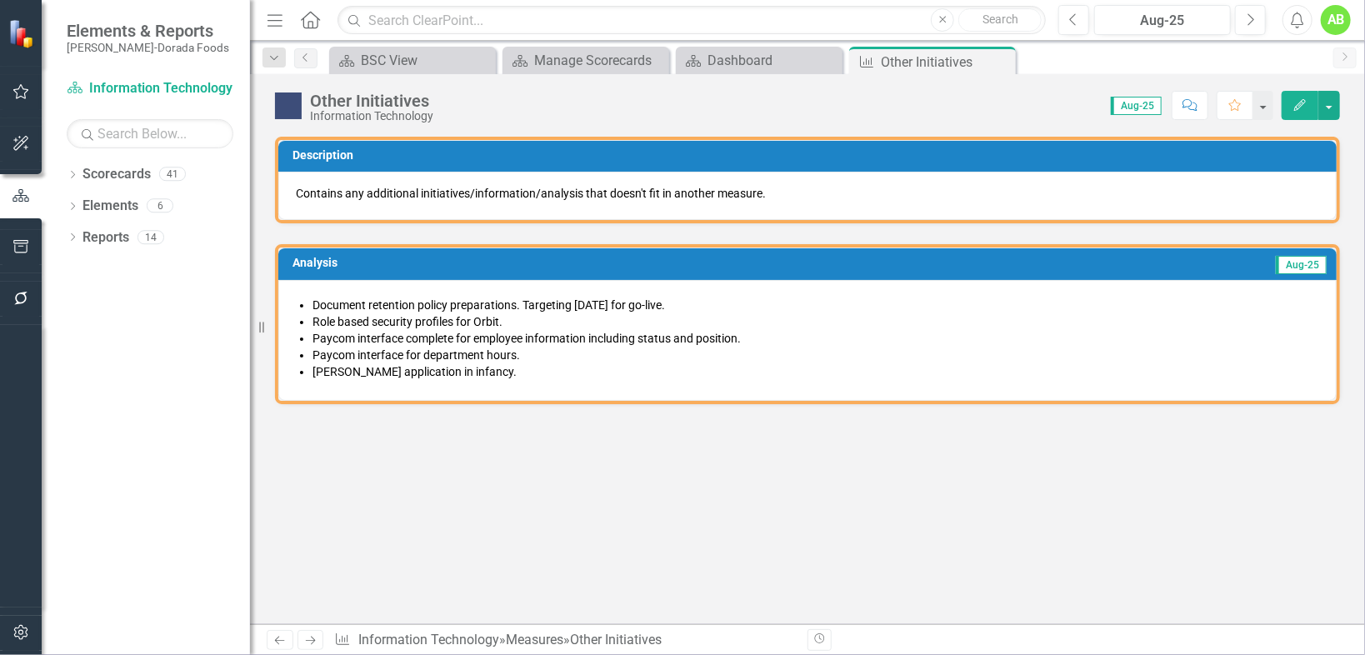
click at [0, 0] on icon at bounding box center [0, 0] width 0 height 0
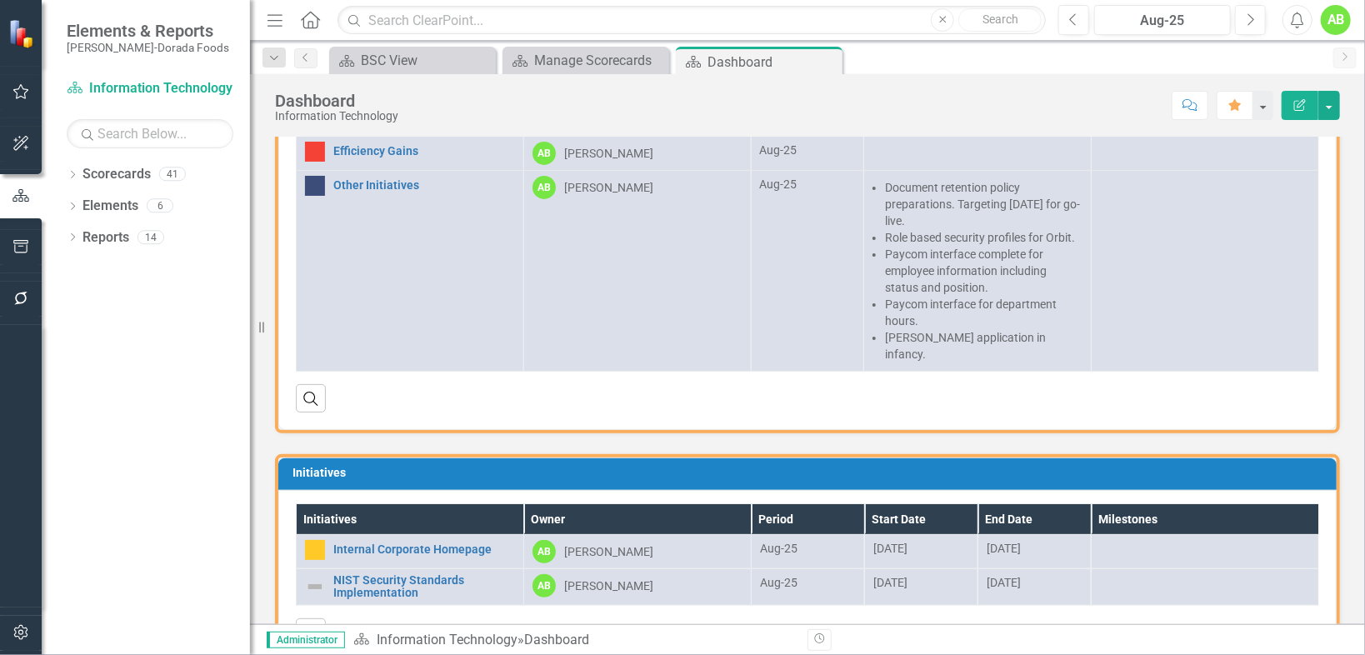
scroll to position [185, 0]
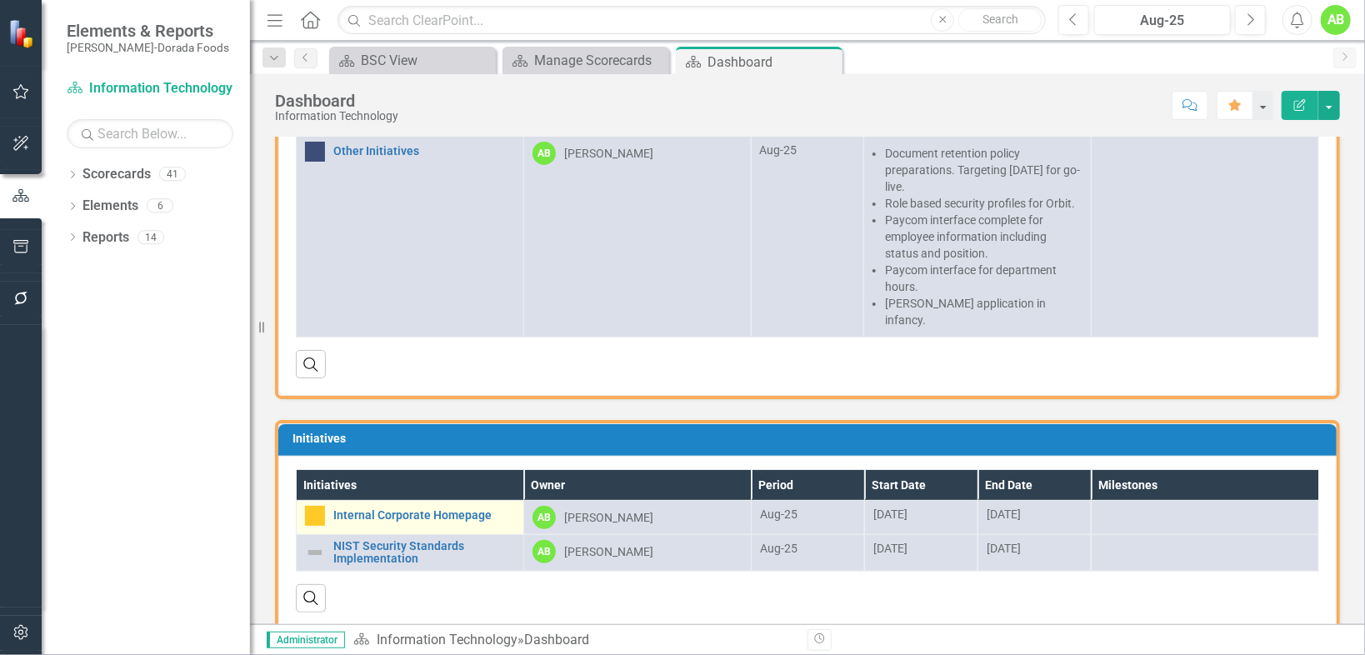
click at [323, 506] on img at bounding box center [315, 516] width 20 height 20
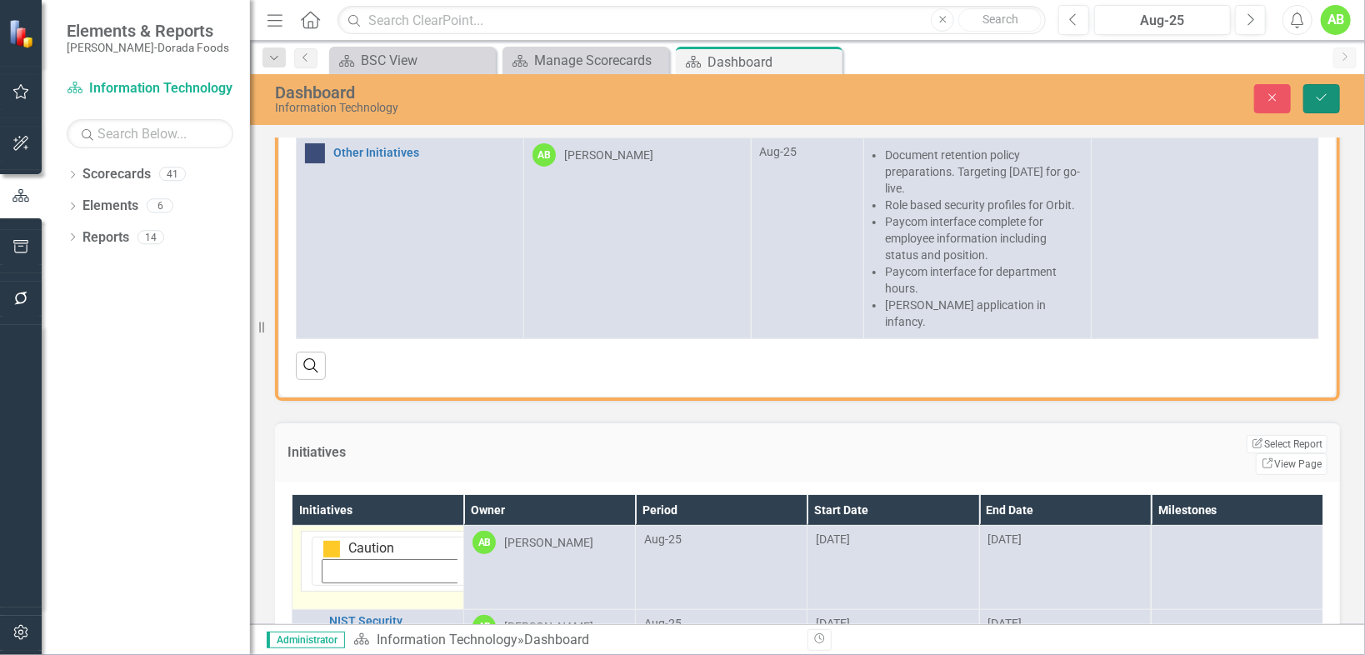
click at [1305, 101] on button "Save" at bounding box center [1321, 98] width 37 height 29
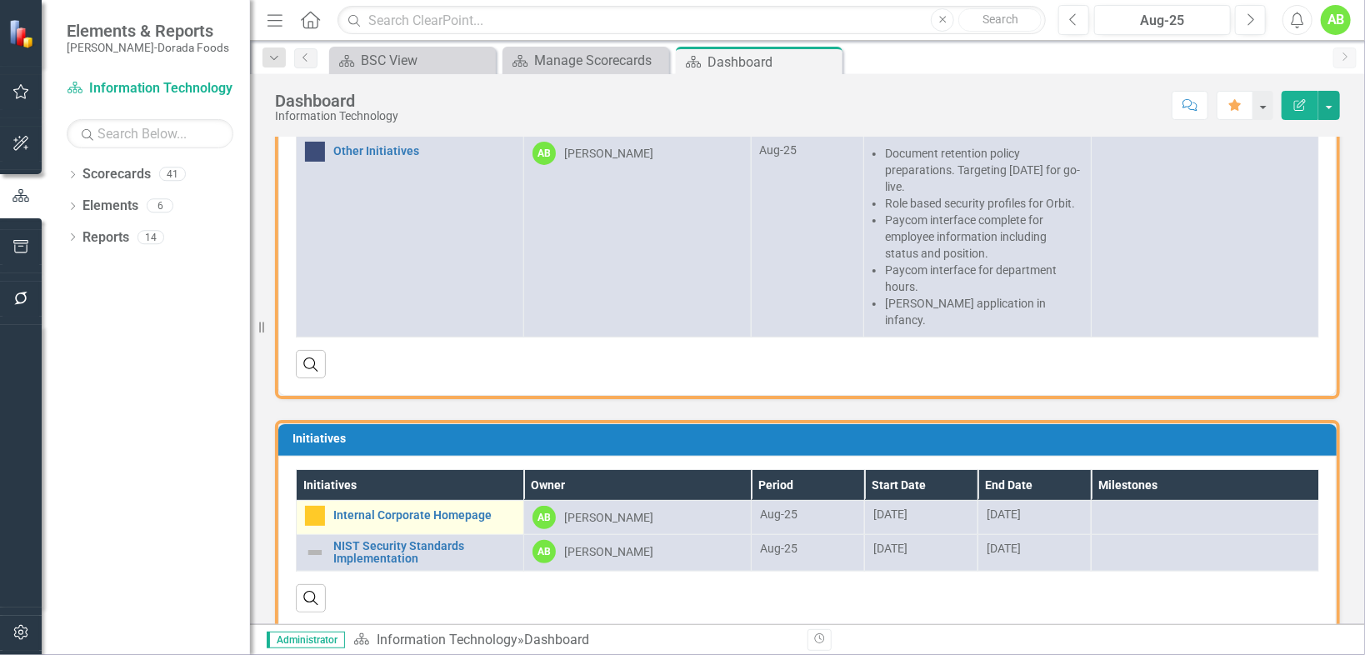
click at [317, 506] on img at bounding box center [315, 516] width 20 height 20
click at [318, 506] on img at bounding box center [315, 516] width 20 height 20
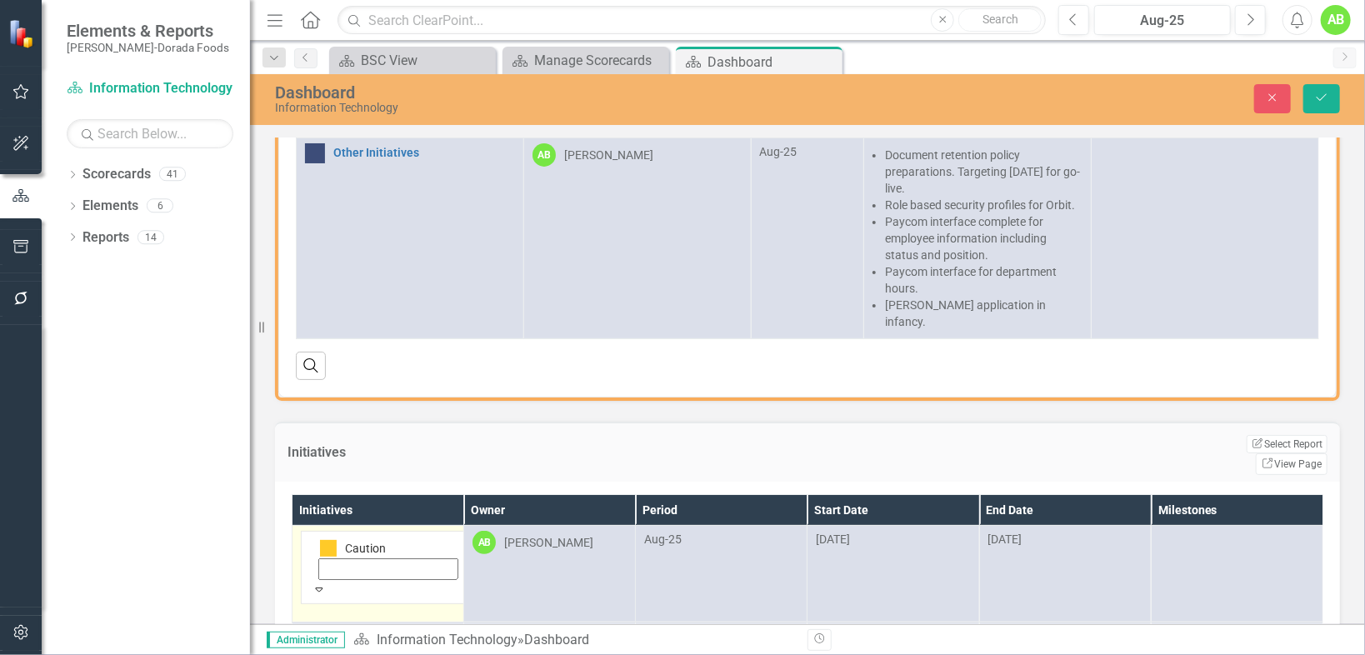
click at [323, 588] on icon at bounding box center [320, 590] width 8 height 4
click at [1324, 96] on icon "Save" at bounding box center [1321, 98] width 15 height 12
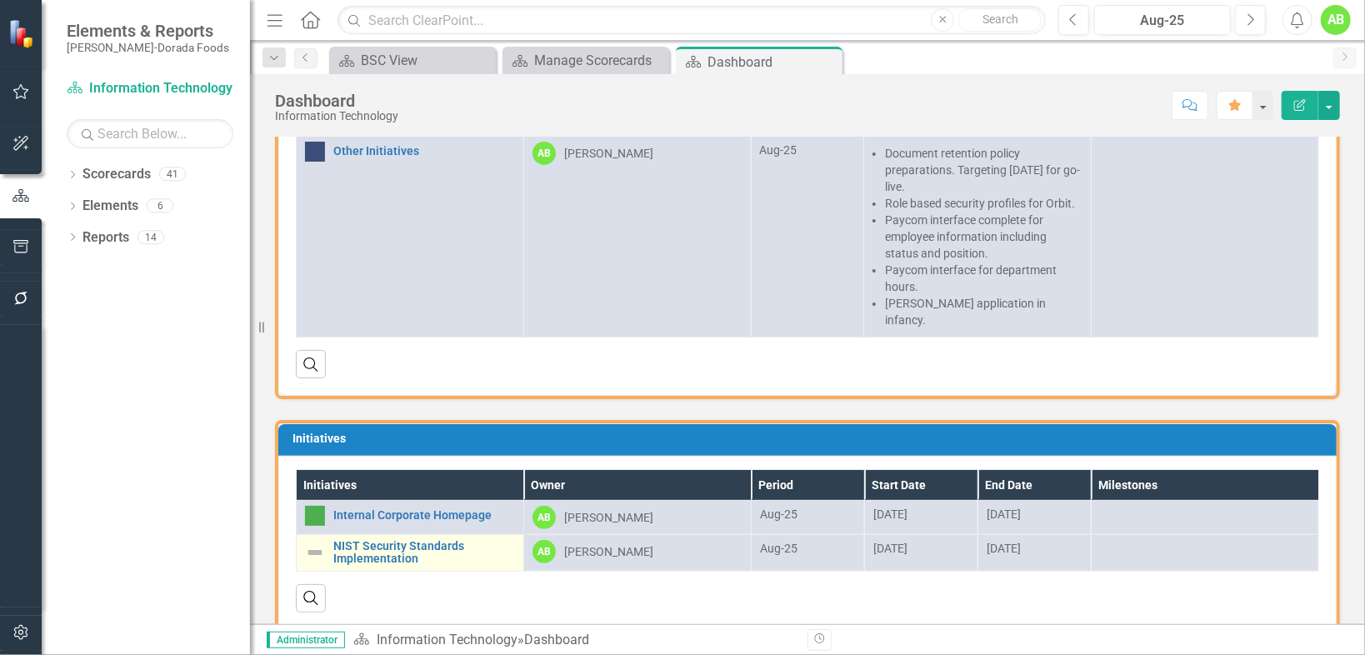
click at [323, 543] on img at bounding box center [315, 553] width 20 height 20
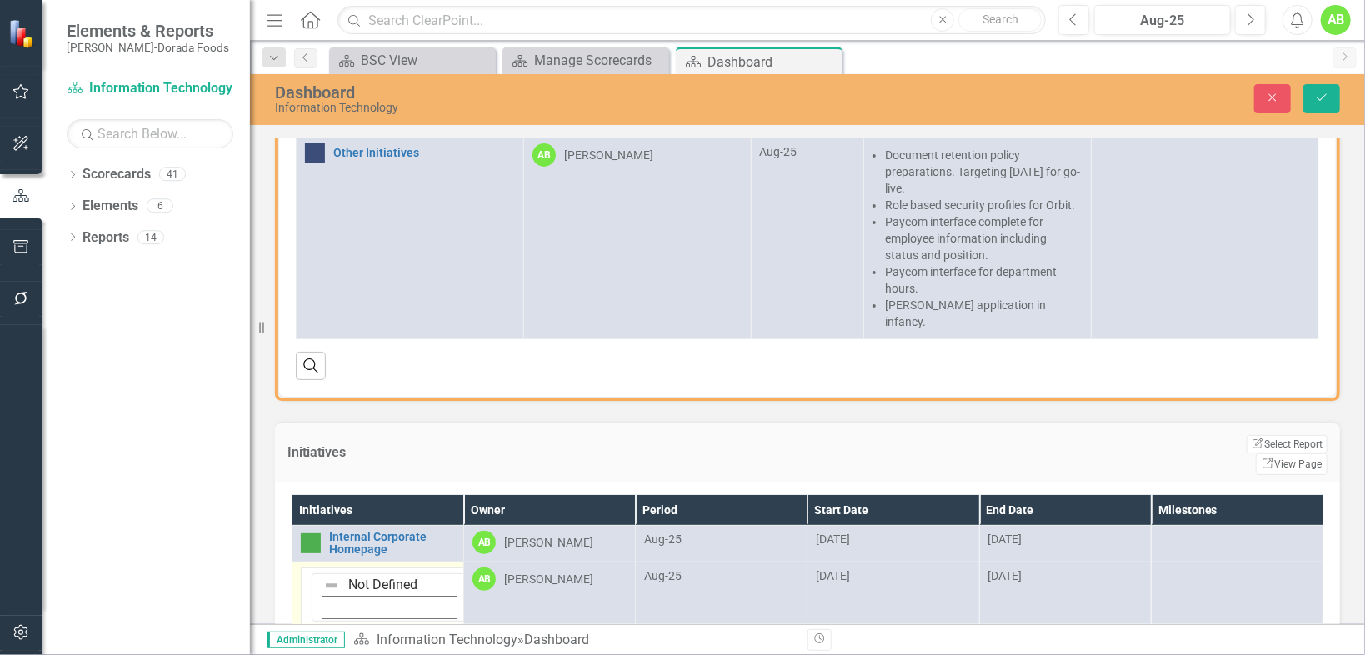
click at [499, 588] on input "NIST Security Standards Implementation" at bounding box center [510, 603] width 22 height 31
click at [515, 244] on div "Measures Measures Owner Period Analysis Recommendations SLA Violations Link Map…" at bounding box center [808, 166] width 1090 height 468
click at [1313, 95] on button "Save" at bounding box center [1321, 98] width 37 height 29
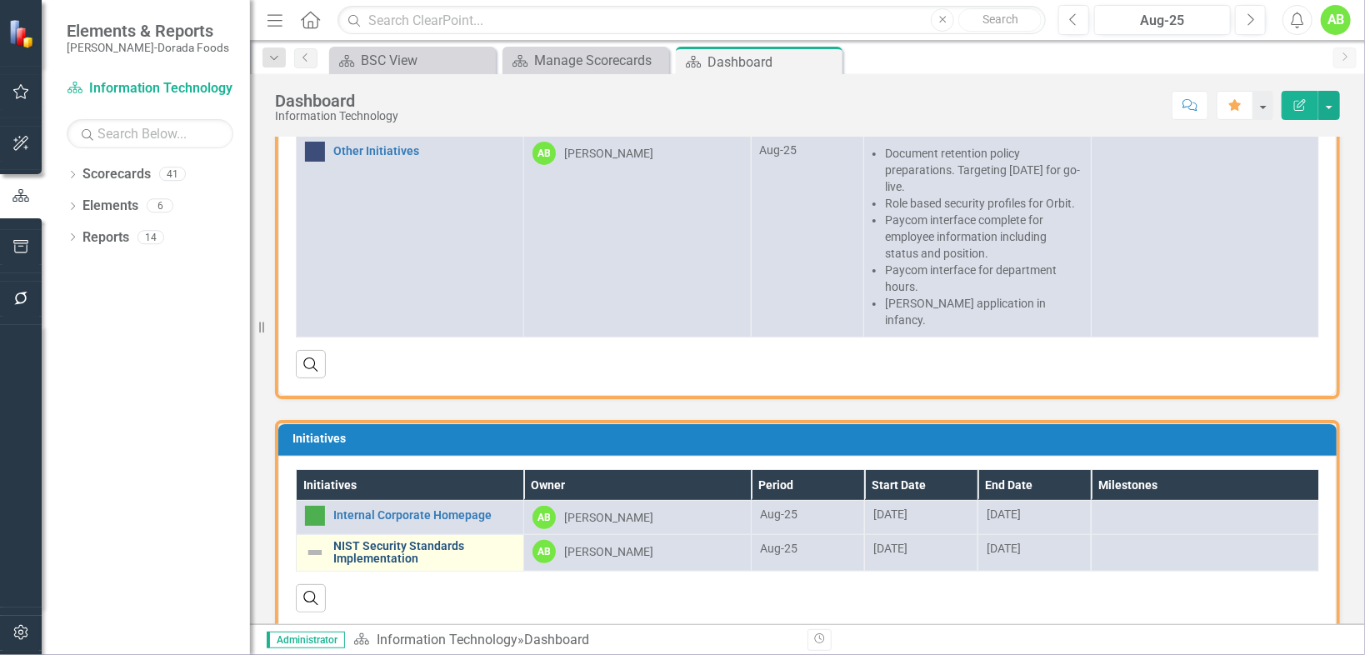
click at [362, 540] on link "NIST Security Standards Implementation" at bounding box center [424, 553] width 182 height 26
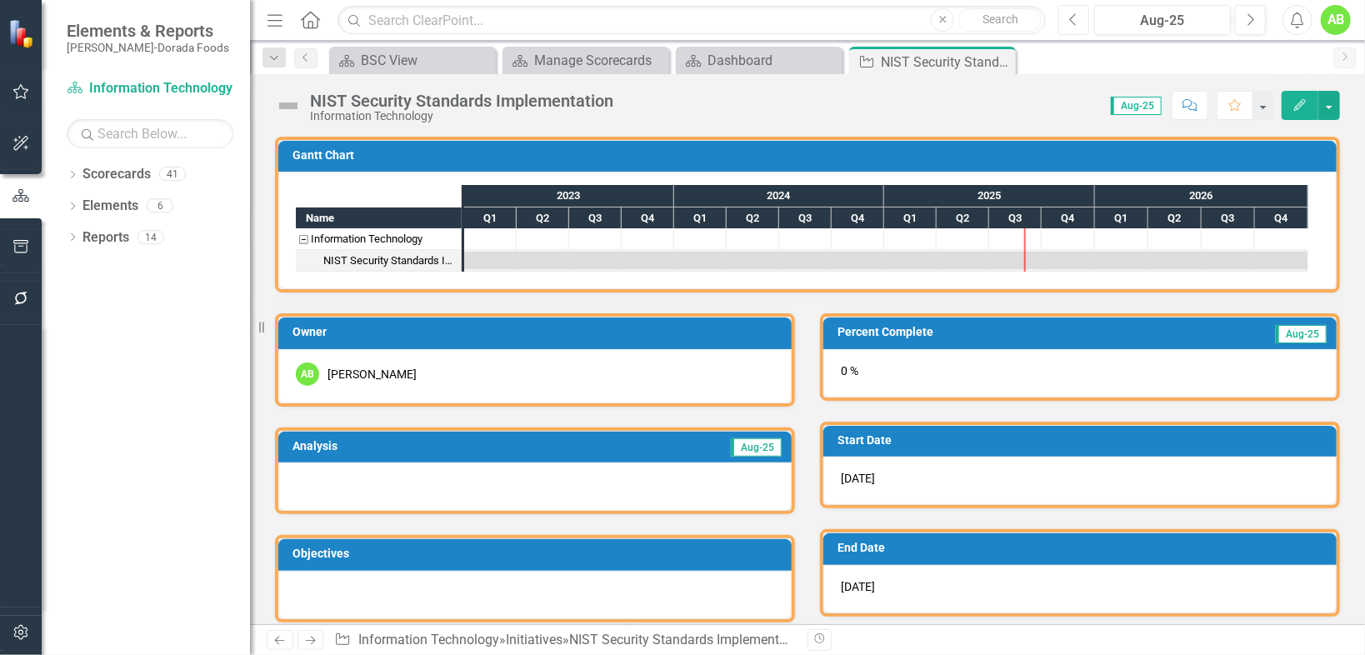
click at [1065, 20] on button "Previous" at bounding box center [1073, 20] width 31 height 30
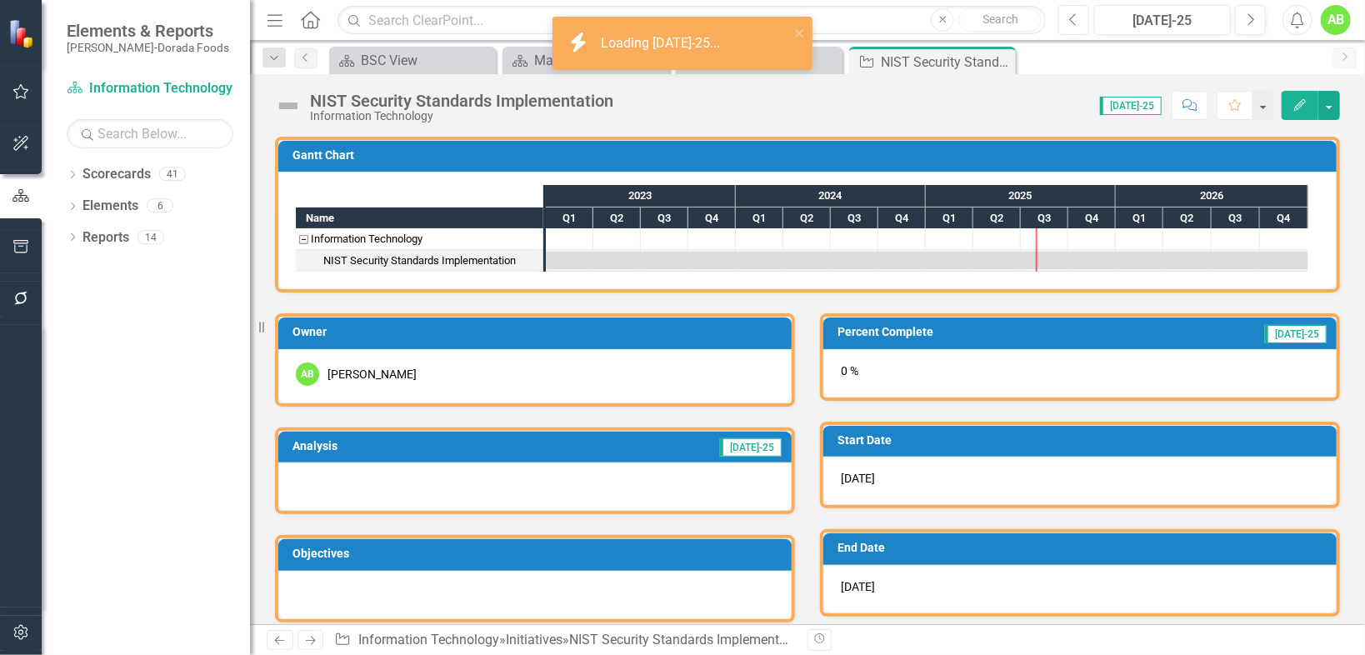
click at [1065, 20] on button "Previous" at bounding box center [1073, 20] width 31 height 30
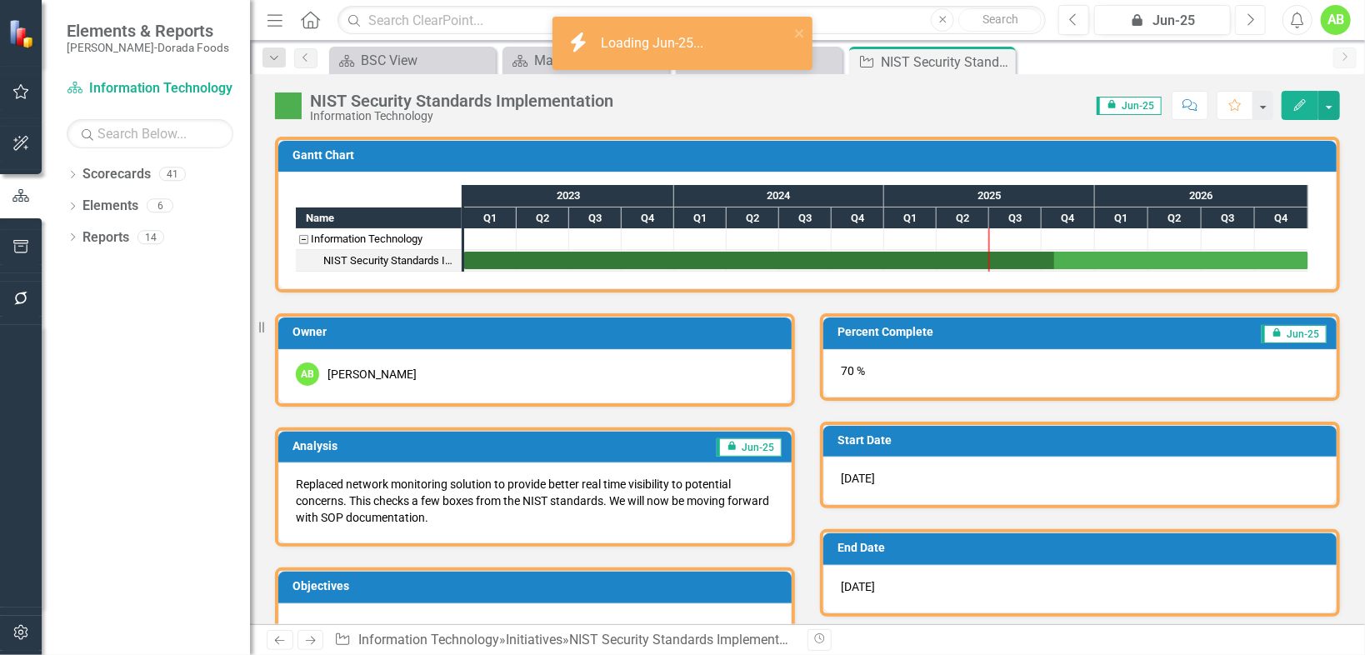
click at [1258, 17] on button "Next" at bounding box center [1250, 20] width 31 height 30
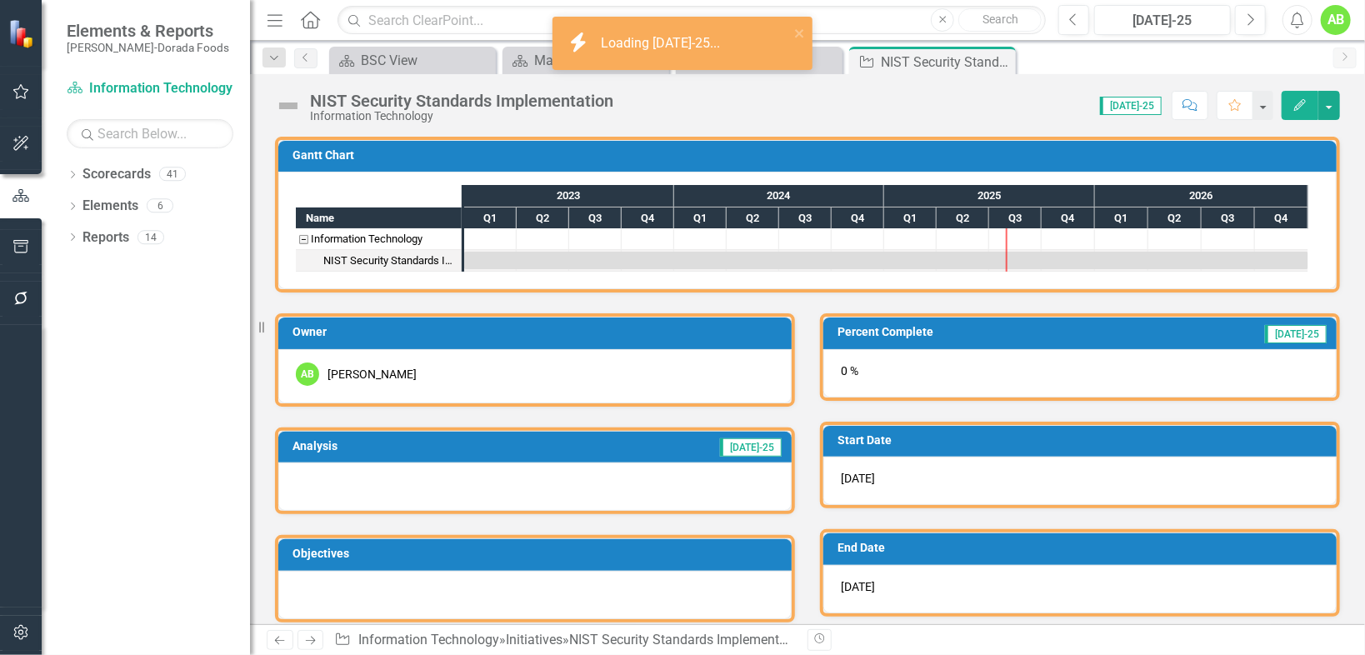
click at [929, 362] on div "0 %" at bounding box center [1079, 373] width 513 height 48
click at [928, 362] on div "0 %" at bounding box center [1079, 373] width 513 height 48
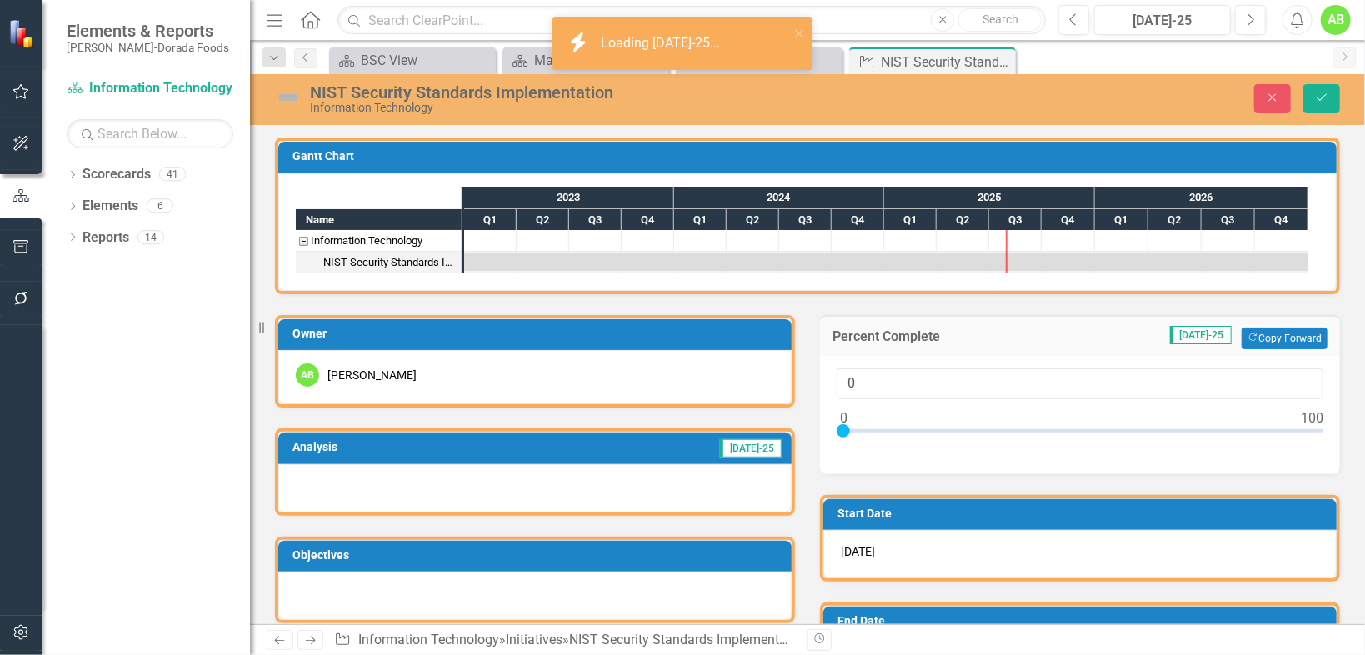
click at [928, 362] on div "0" at bounding box center [1080, 415] width 520 height 118
click at [892, 386] on input "0" at bounding box center [1080, 383] width 487 height 31
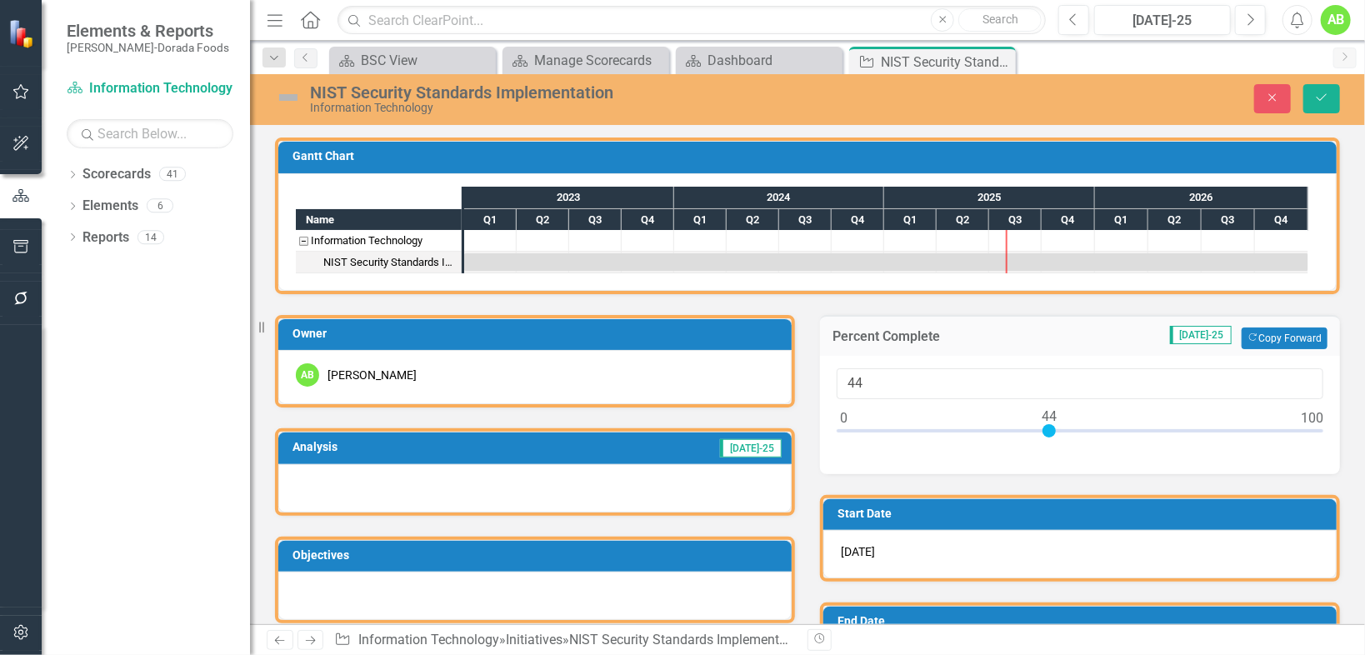
click at [1043, 425] on div at bounding box center [1080, 434] width 487 height 21
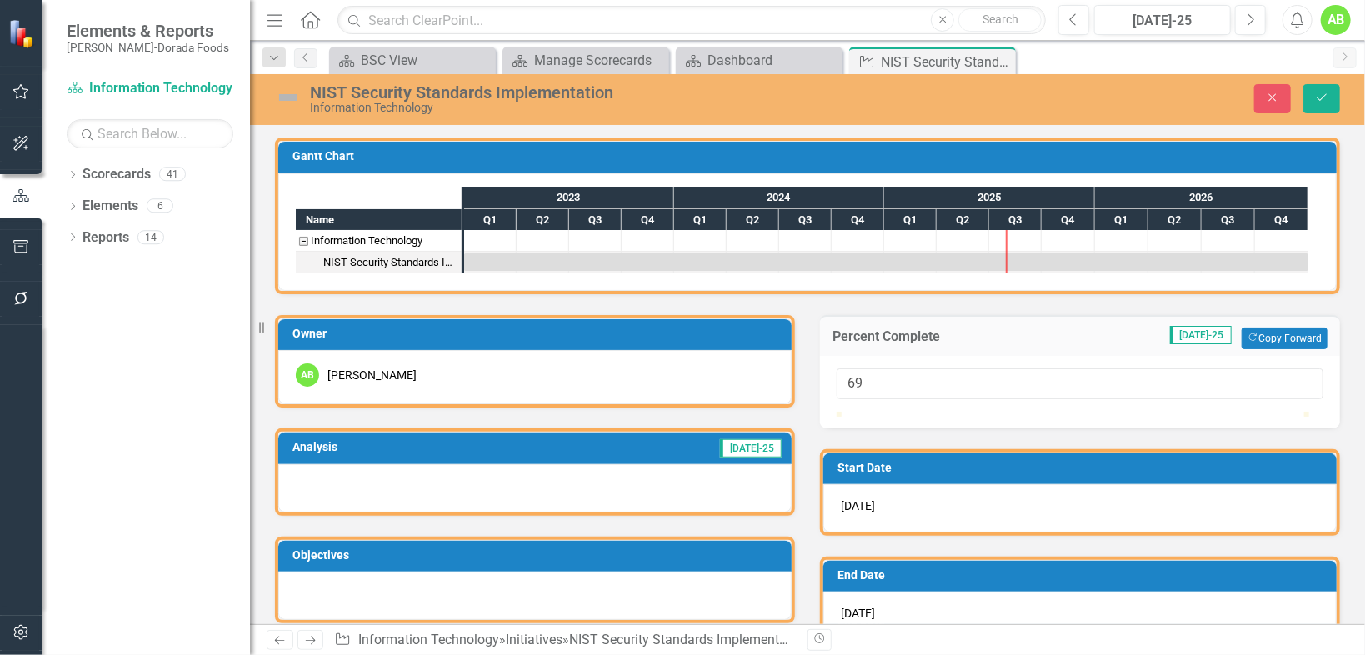
type input "70"
drag, startPoint x: 1043, startPoint y: 425, endPoint x: 1165, endPoint y: 426, distance: 121.7
click at [1164, 412] on div at bounding box center [1164, 412] width 0 height 0
click at [1267, 333] on button "Copy Forward Copy Forward" at bounding box center [1285, 339] width 86 height 22
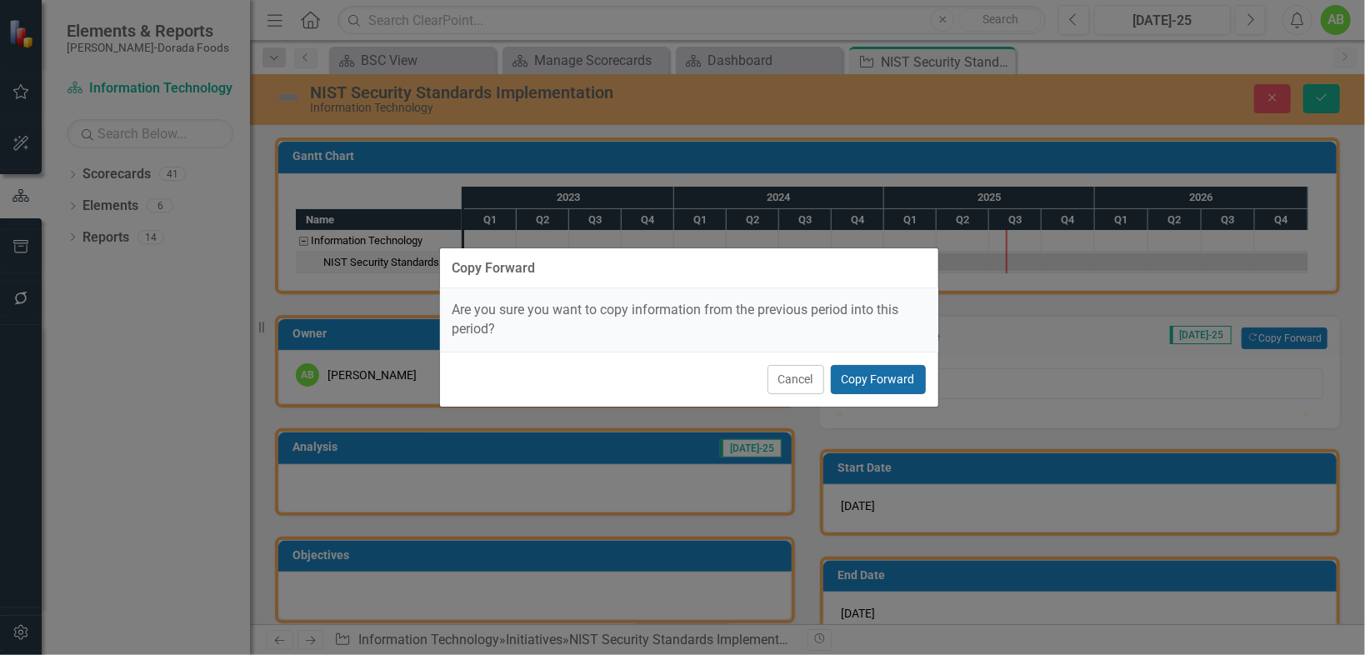
click at [887, 378] on button "Copy Forward" at bounding box center [878, 379] width 95 height 29
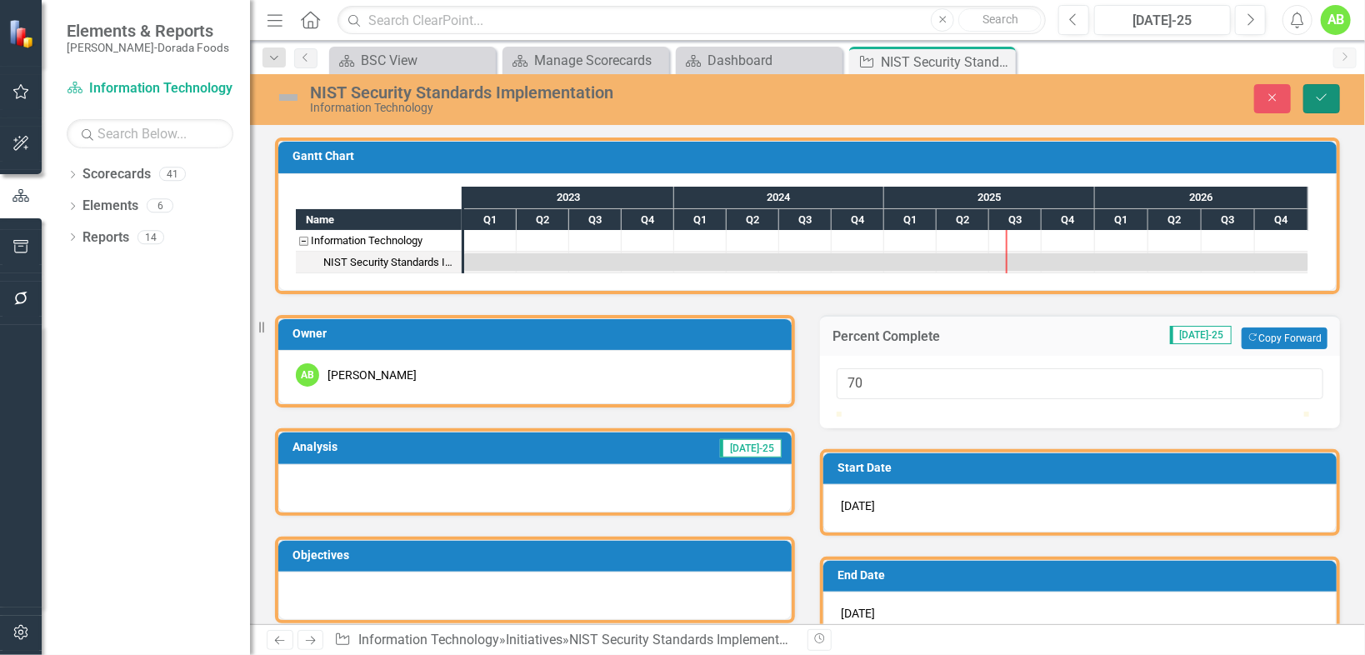
click at [1305, 103] on button "Save" at bounding box center [1321, 98] width 37 height 29
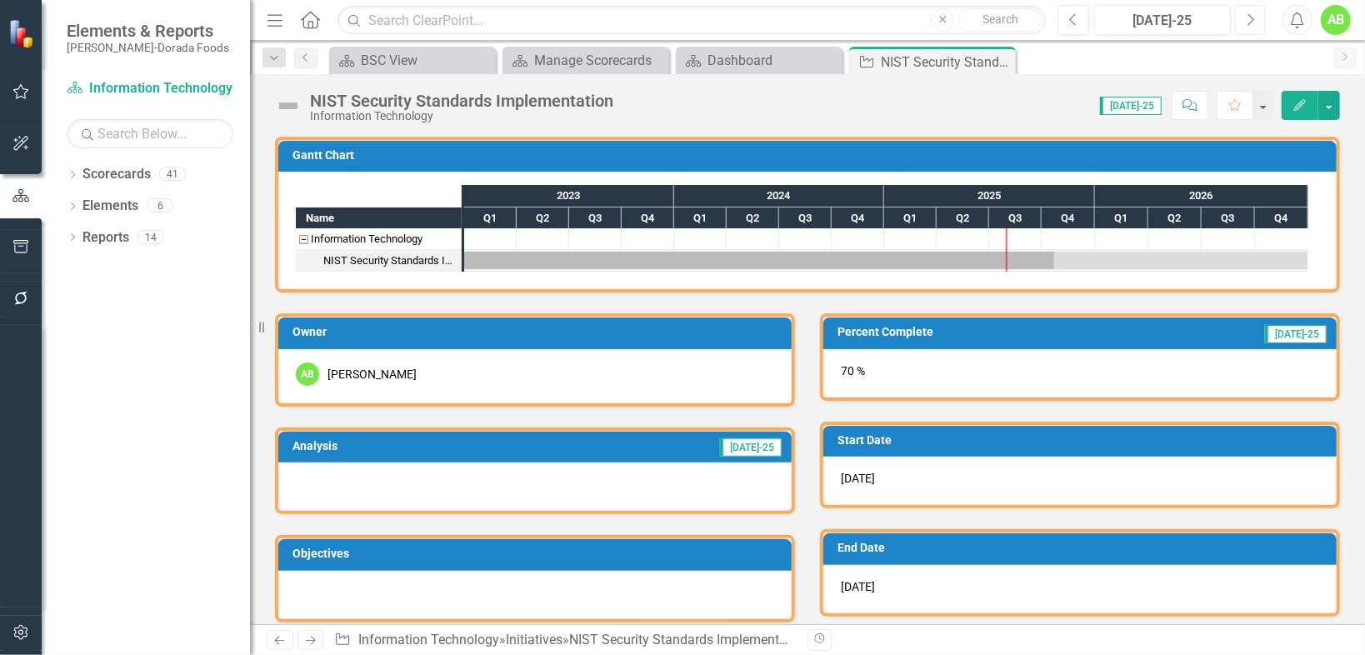
click at [1249, 20] on icon "Next" at bounding box center [1250, 20] width 9 height 15
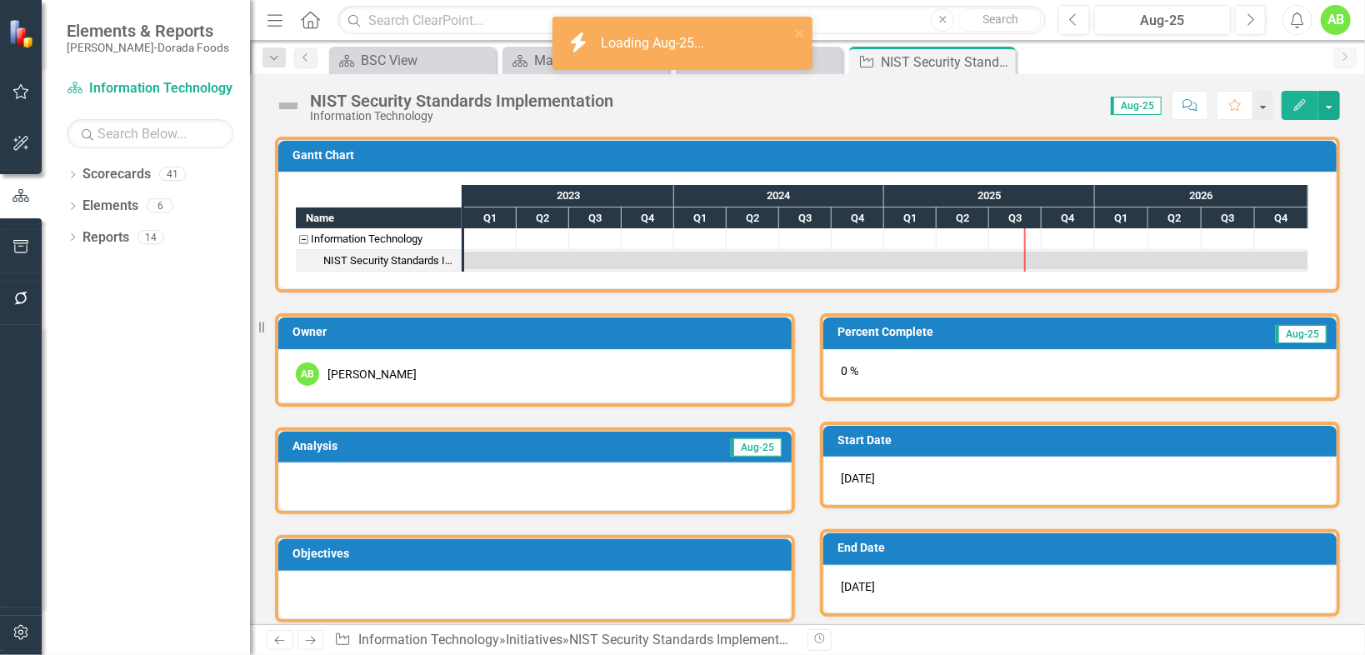
click at [900, 368] on div "0 %" at bounding box center [1079, 373] width 513 height 48
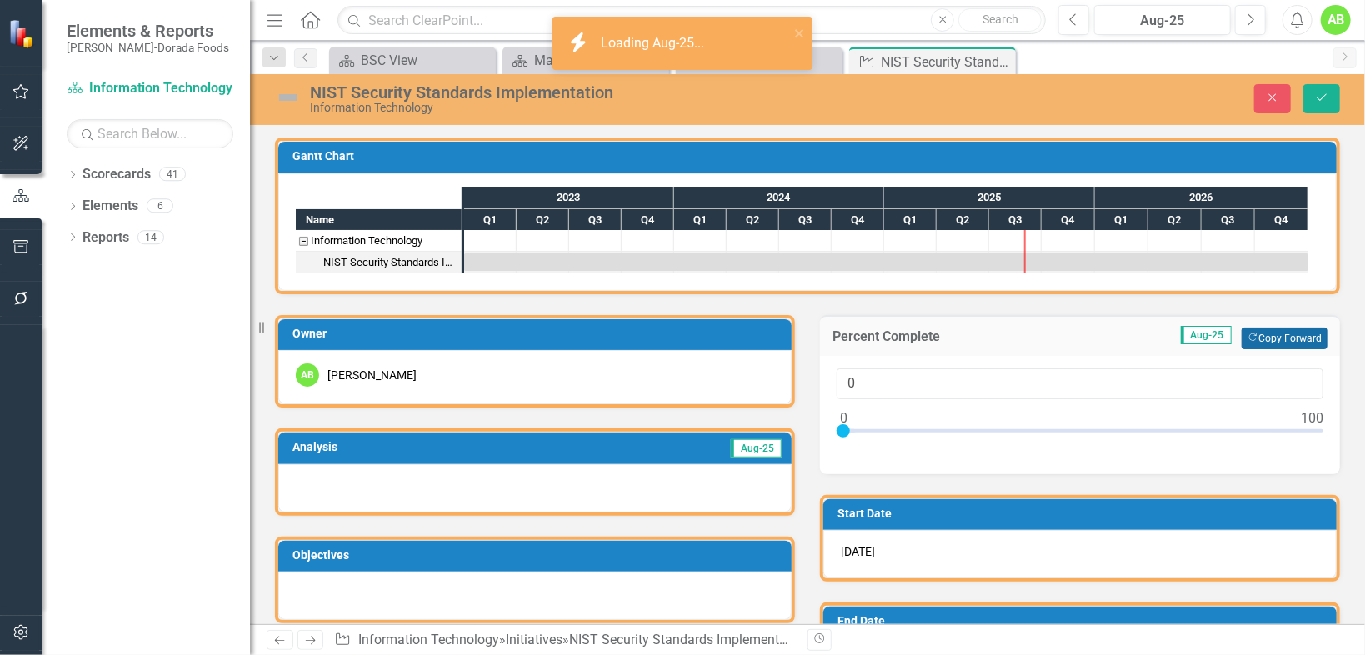
click at [1259, 335] on button "Copy Forward Copy Forward" at bounding box center [1285, 339] width 86 height 22
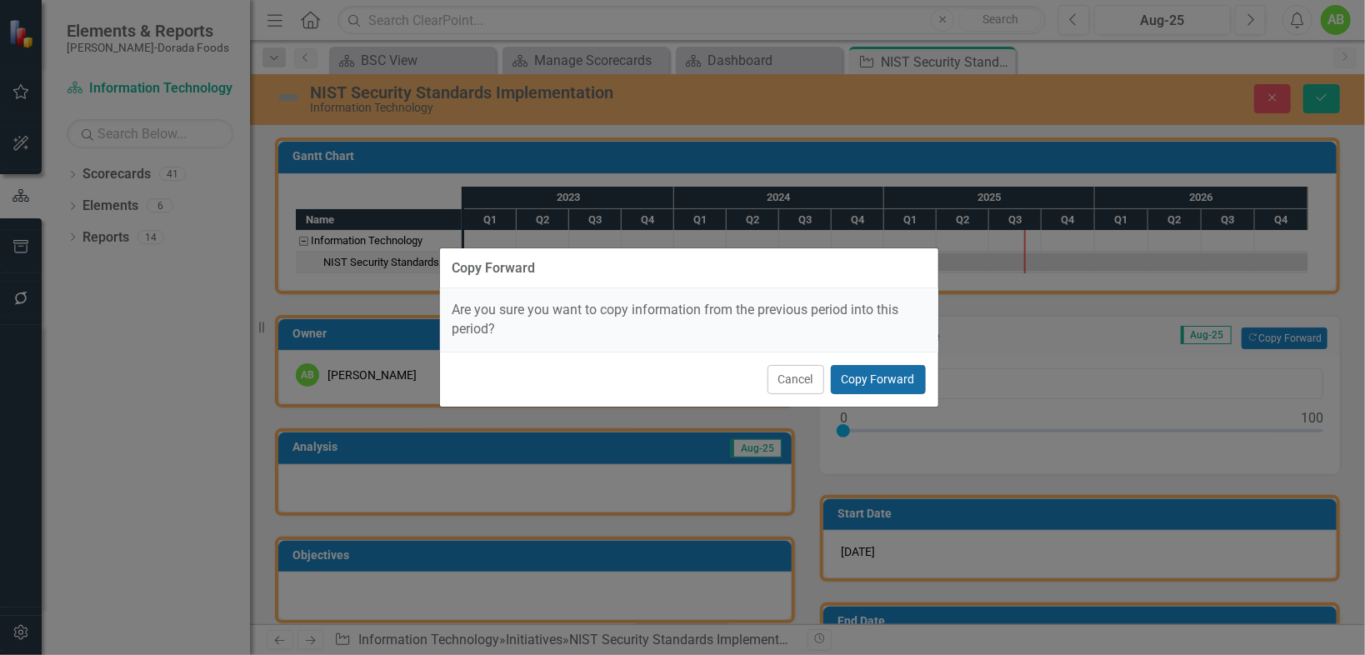
click at [898, 383] on button "Copy Forward" at bounding box center [878, 379] width 95 height 29
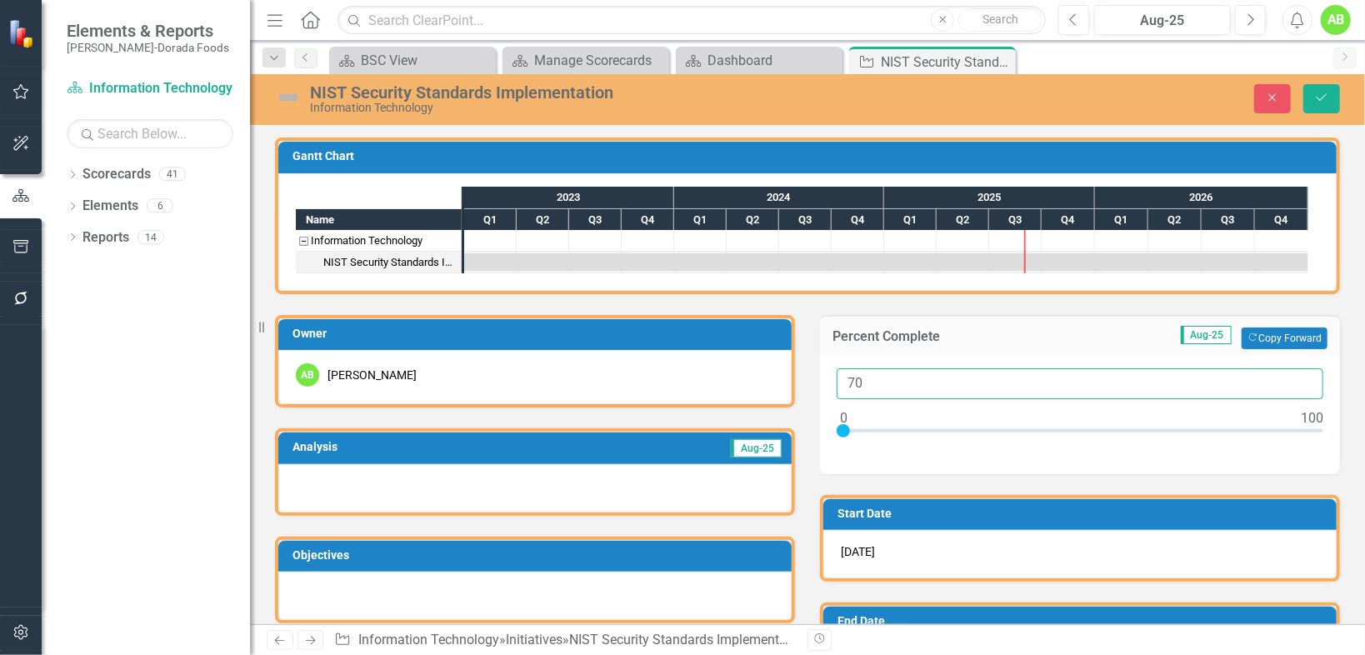
click at [881, 381] on input "70" at bounding box center [1080, 383] width 487 height 31
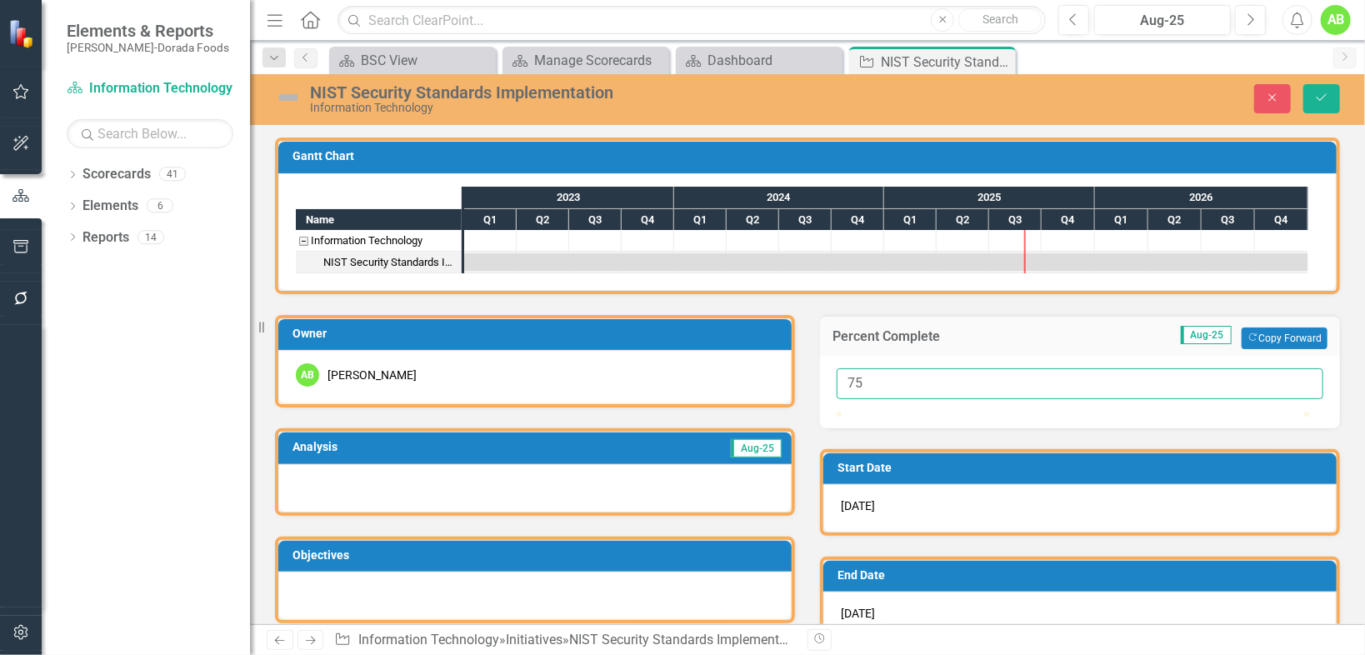
type input "75"
click at [593, 468] on div at bounding box center [534, 488] width 513 height 48
click at [590, 483] on div at bounding box center [534, 488] width 513 height 48
click at [590, 485] on div at bounding box center [534, 488] width 513 height 48
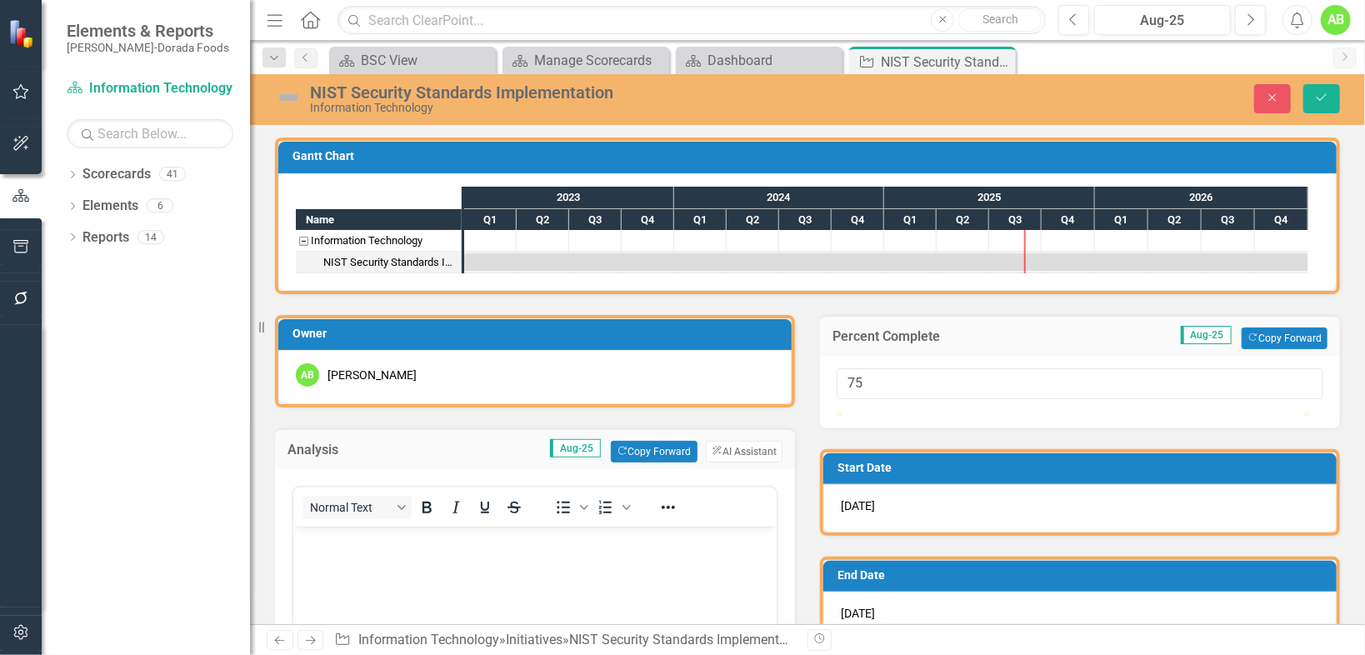
click at [590, 488] on div "Normal Text To open the popup, press Shift+Enter To open the popup, press Shift…" at bounding box center [534, 507] width 483 height 39
click at [504, 568] on body "Rich Text Area. Press ALT-0 for help." at bounding box center [534, 652] width 483 height 250
click at [1330, 98] on button "Save" at bounding box center [1321, 98] width 37 height 29
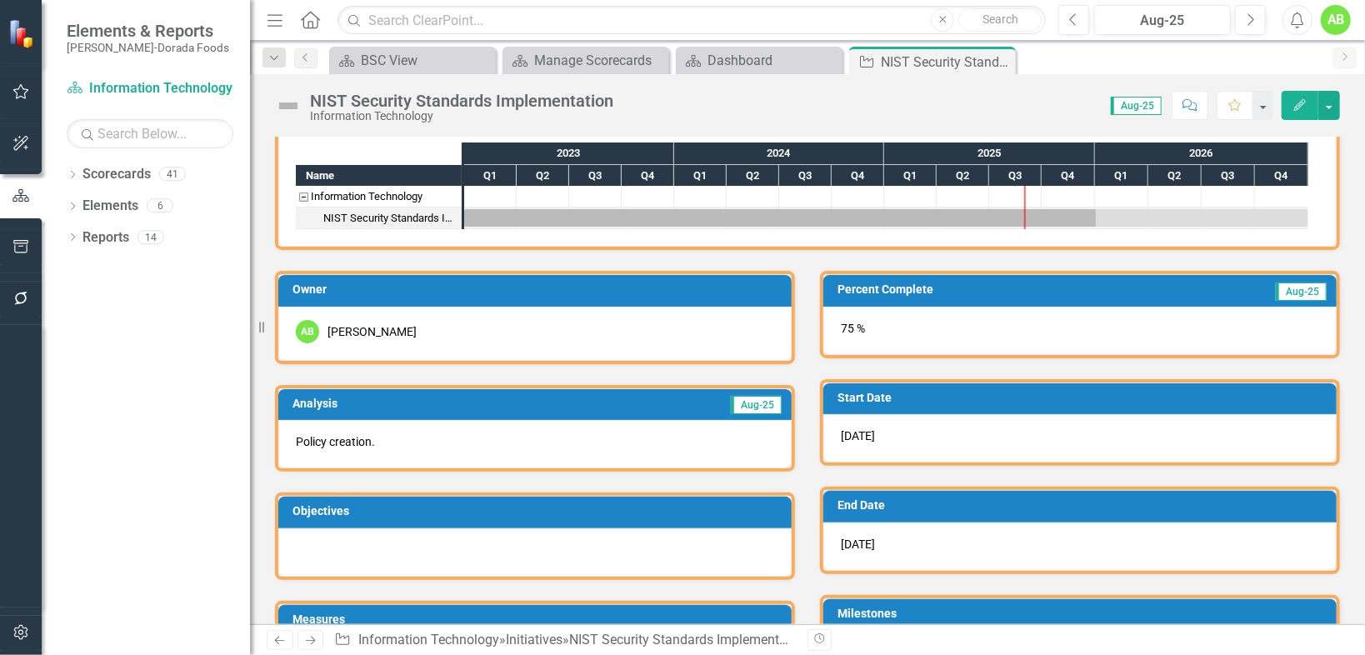
scroll to position [67, 0]
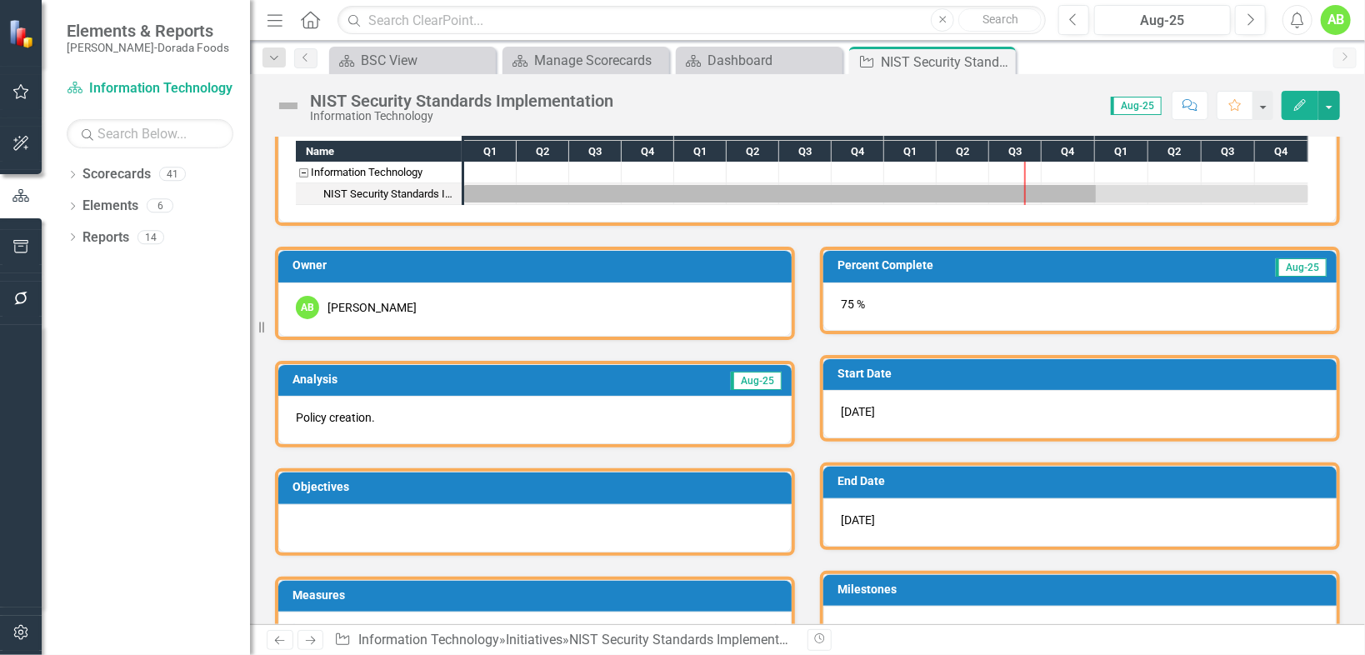
click at [1296, 99] on icon "Edit" at bounding box center [1300, 105] width 15 height 12
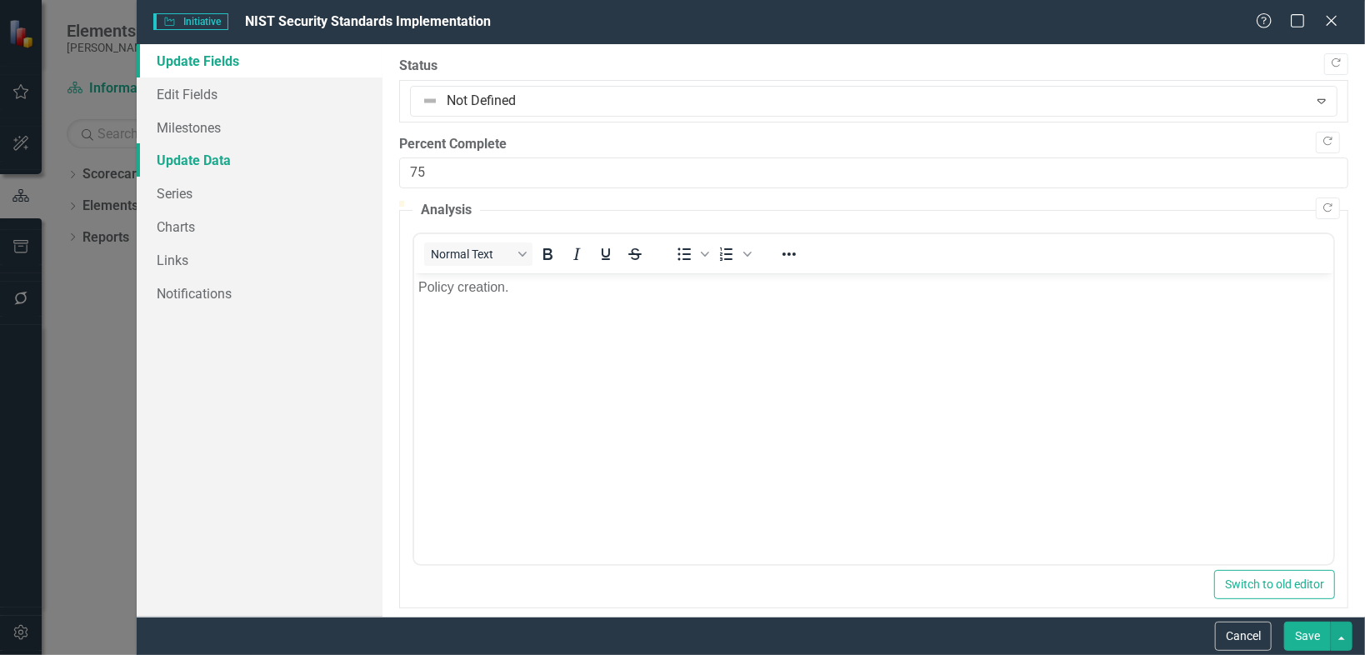
scroll to position [0, 0]
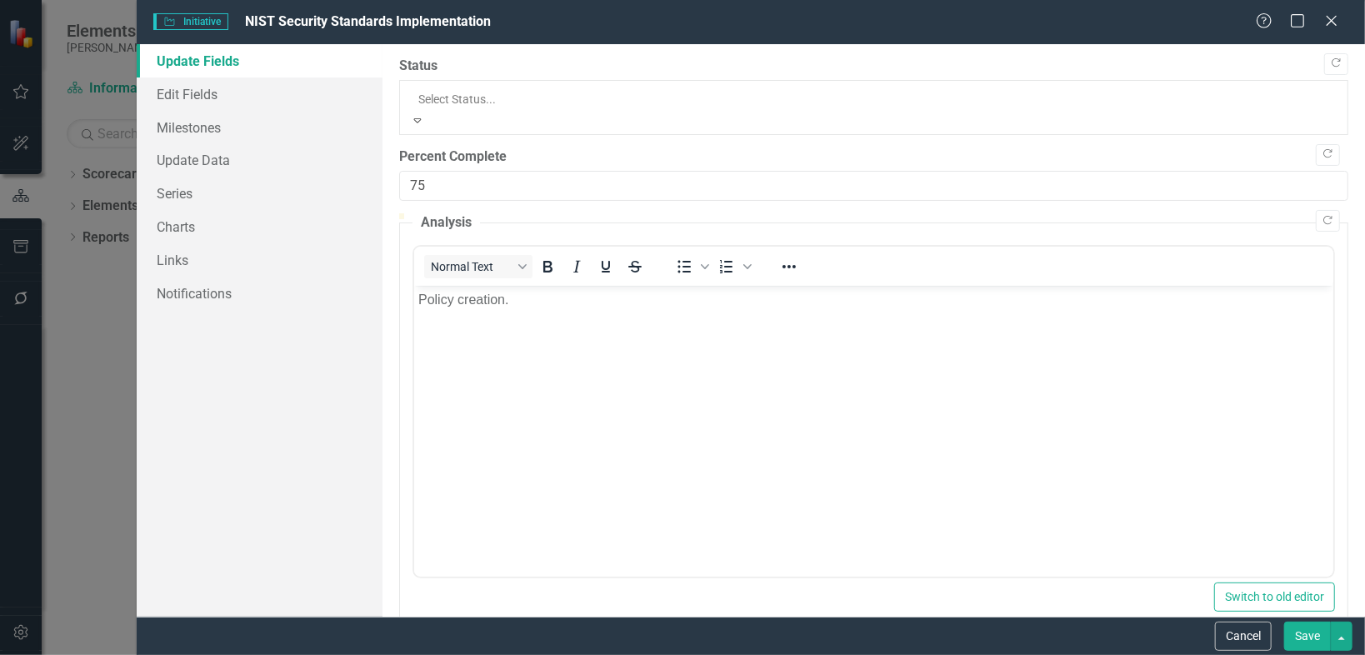
click at [431, 95] on div at bounding box center [873, 99] width 911 height 20
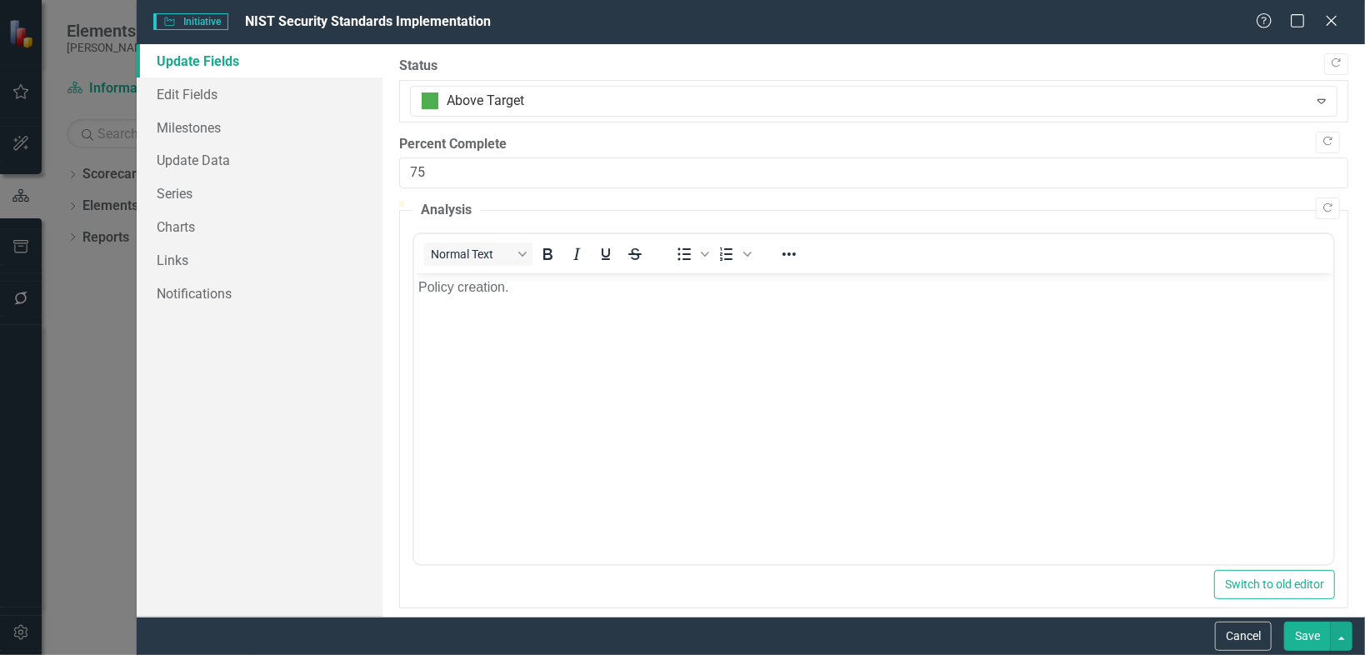
click at [1323, 633] on button "Save" at bounding box center [1307, 636] width 47 height 29
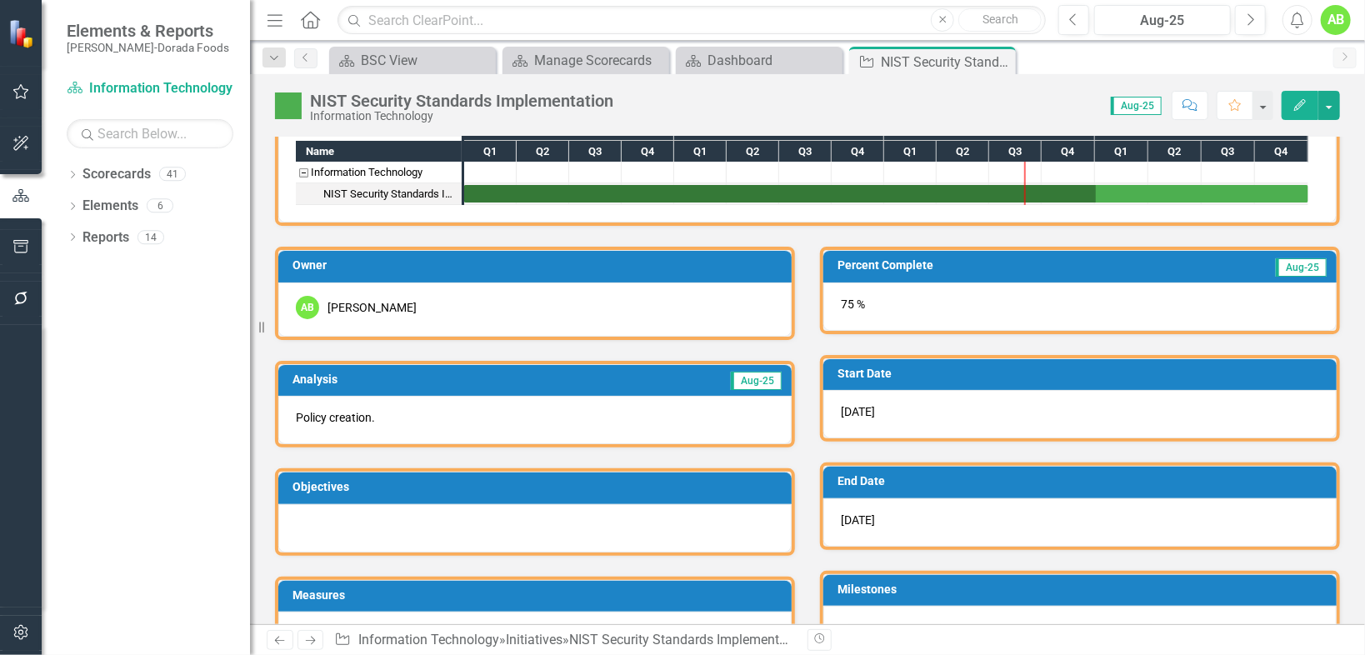
drag, startPoint x: 1003, startPoint y: 65, endPoint x: 993, endPoint y: 66, distance: 9.2
click at [0, 0] on icon "Close" at bounding box center [0, 0] width 0 height 0
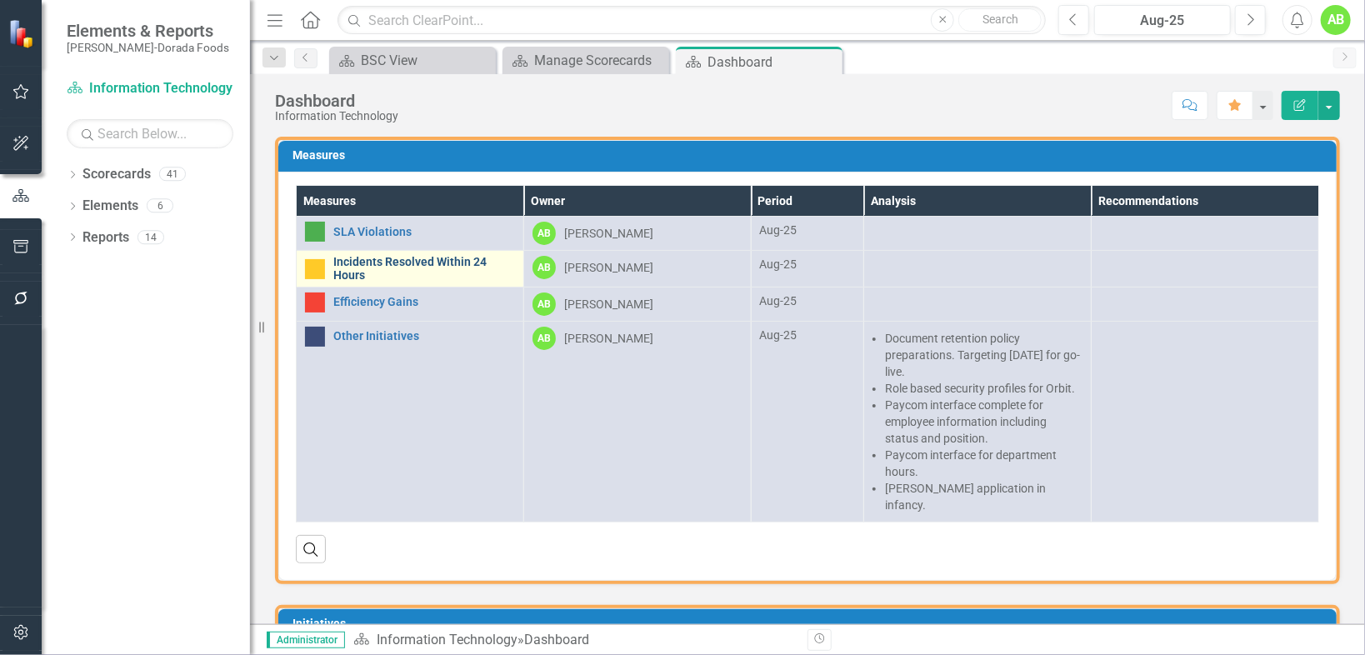
click at [374, 268] on link "Incidents Resolved Within 24 Hours" at bounding box center [424, 269] width 182 height 26
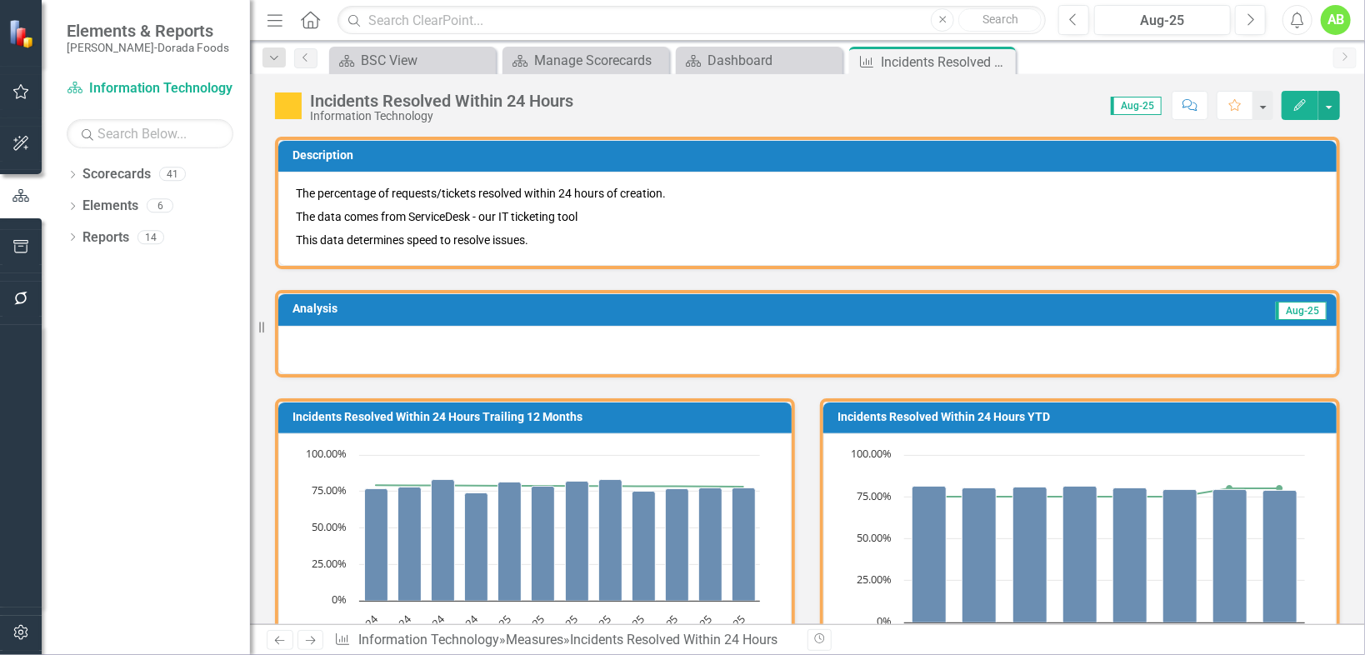
click at [488, 365] on div at bounding box center [807, 350] width 1058 height 48
click at [484, 350] on div at bounding box center [807, 350] width 1058 height 48
click at [480, 333] on div at bounding box center [807, 350] width 1058 height 48
click at [480, 332] on div at bounding box center [807, 350] width 1058 height 48
click at [481, 332] on div at bounding box center [807, 350] width 1058 height 48
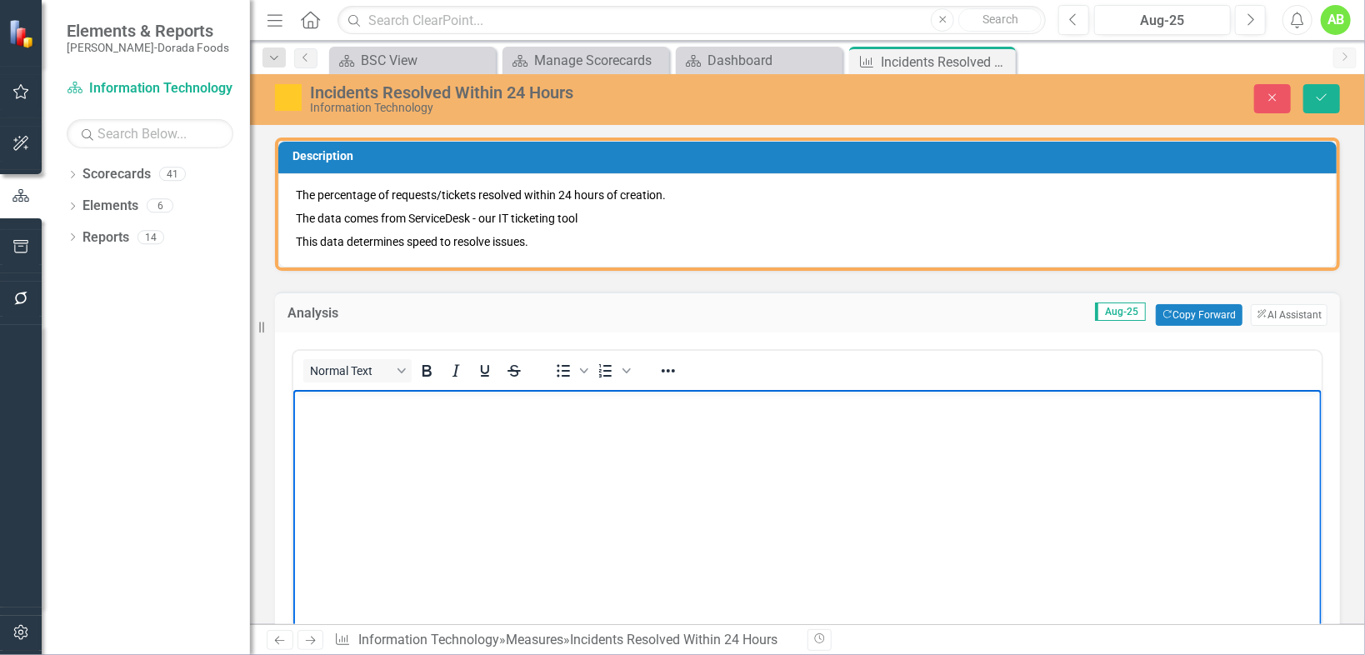
click at [563, 453] on body "Rich Text Area. Press ALT-0 for help." at bounding box center [807, 514] width 1028 height 250
